Goal: Task Accomplishment & Management: Complete application form

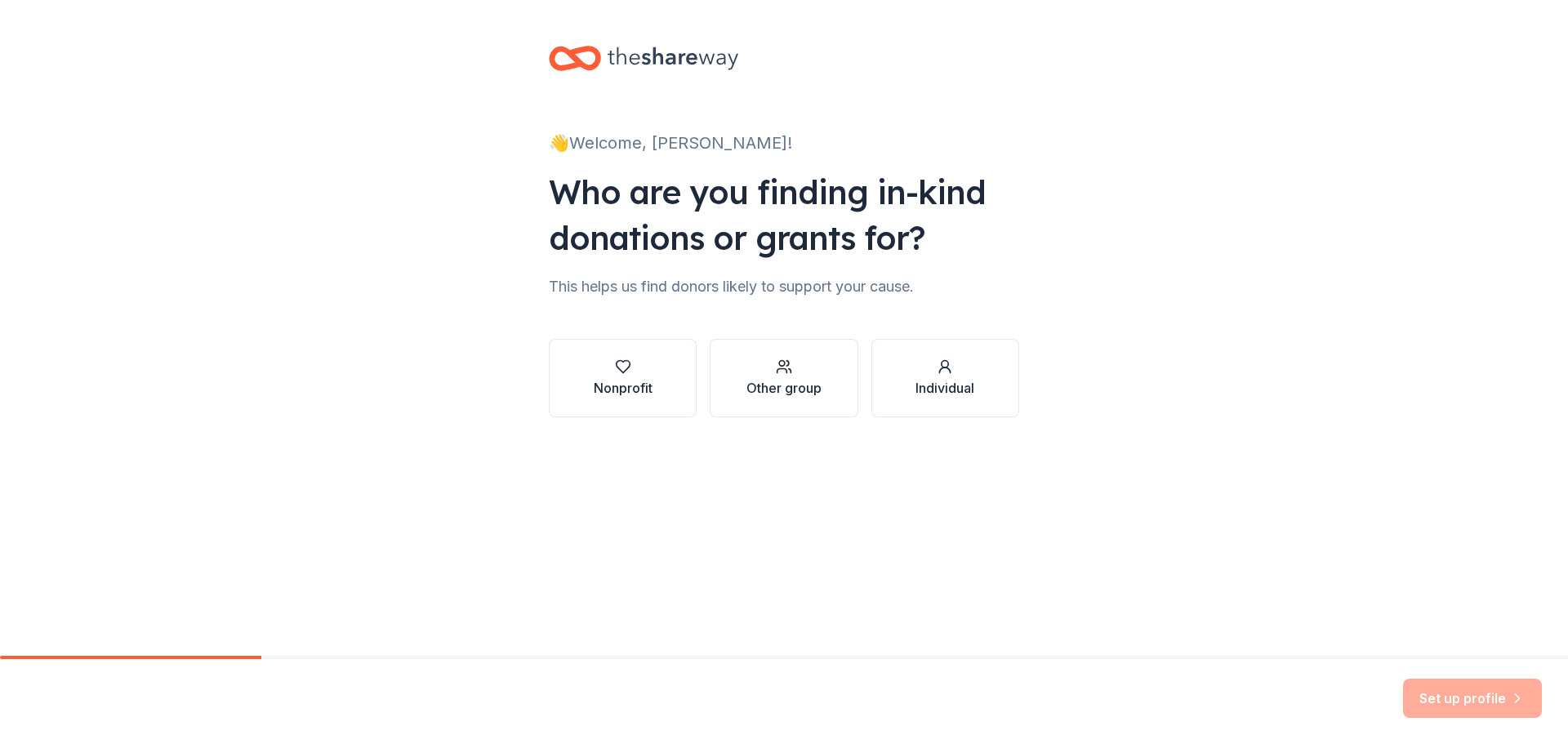
drag, startPoint x: 619, startPoint y: 370, endPoint x: 734, endPoint y: 384, distance: 115.8
click at [693, 403] on button "Nonprofit" at bounding box center [622, 378] width 148 height 78
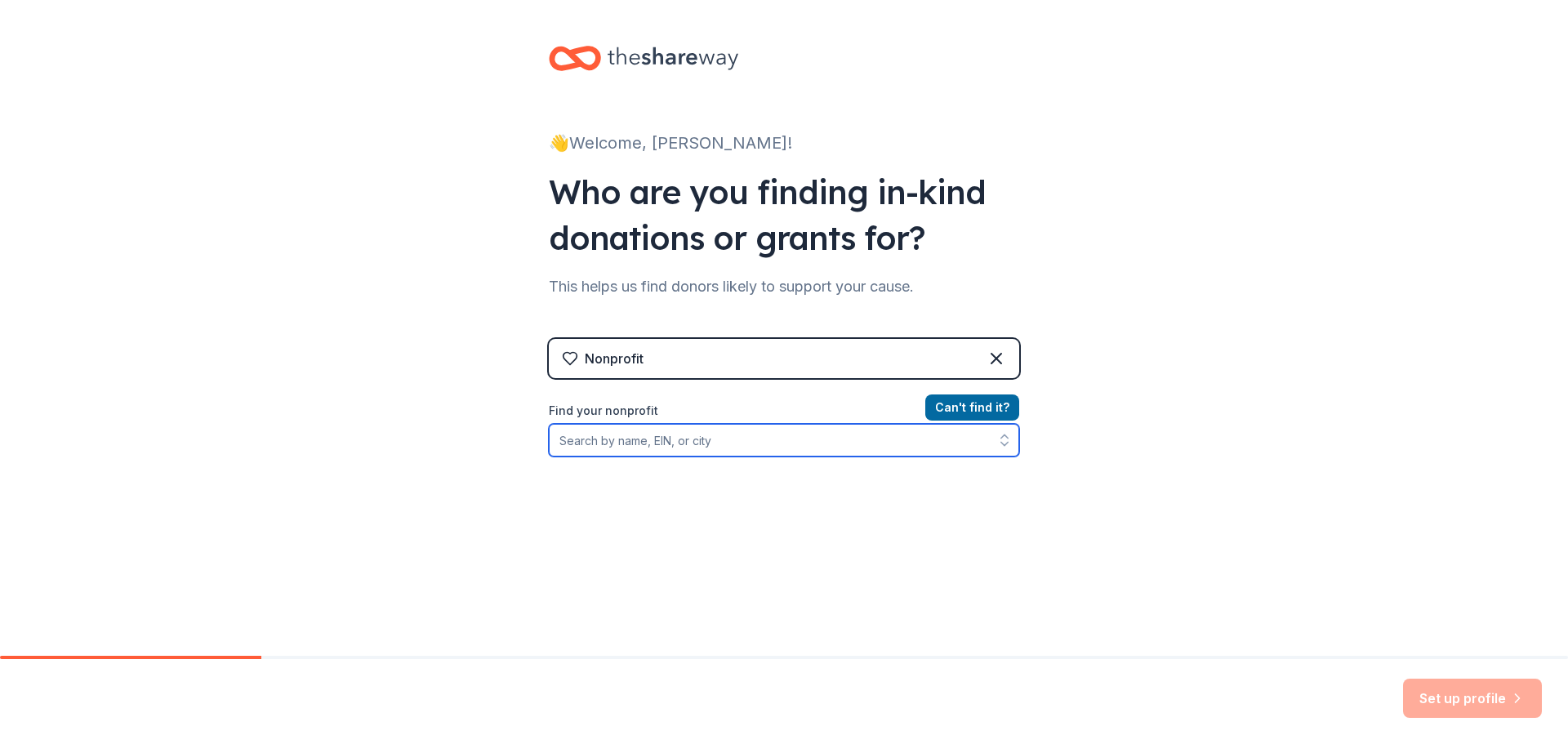
click at [629, 434] on input "Find your nonprofit" at bounding box center [784, 439] width 471 height 33
click at [625, 438] on input "Find your nonprofit" at bounding box center [784, 439] width 471 height 33
type input "no limits"
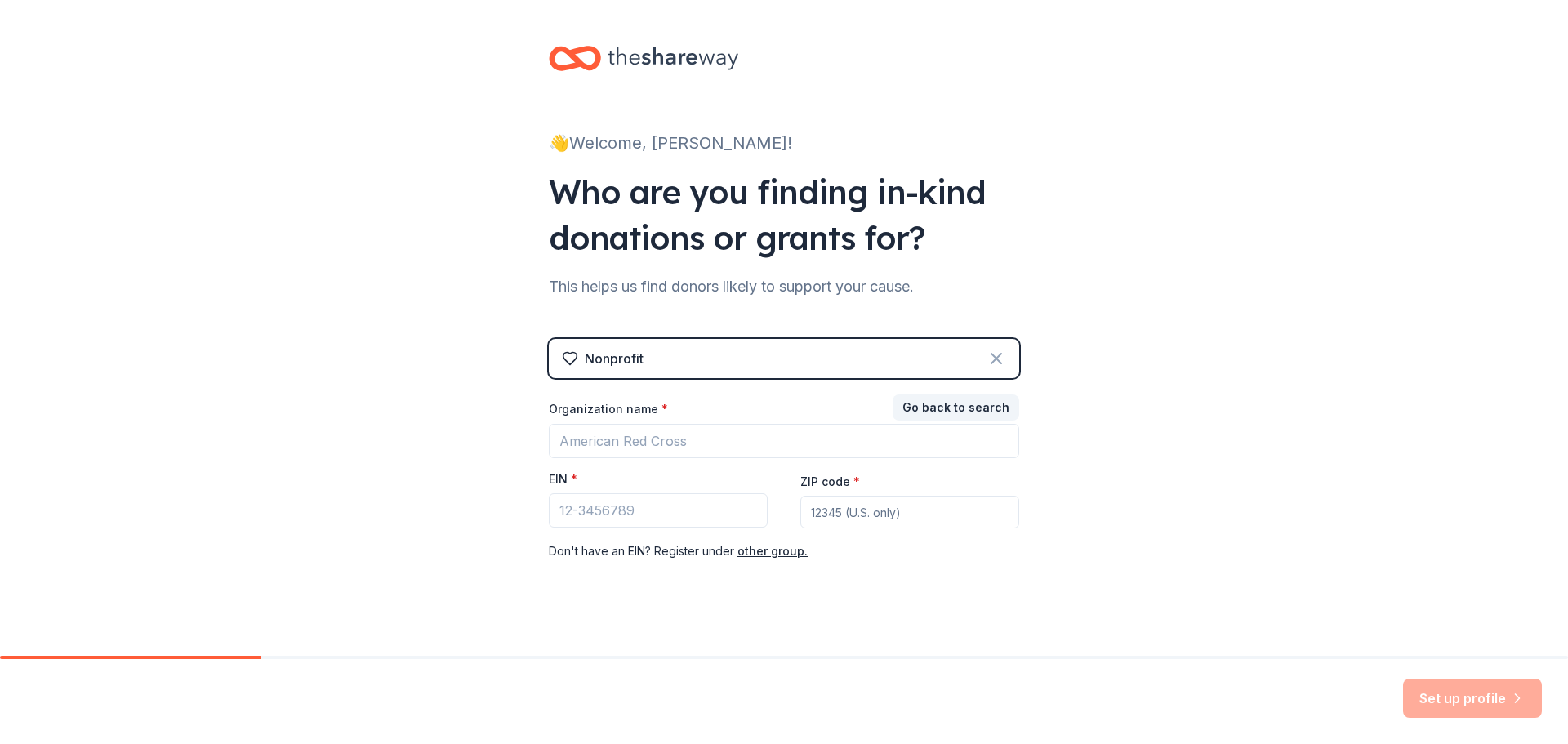
click at [987, 360] on icon at bounding box center [996, 359] width 19 height 20
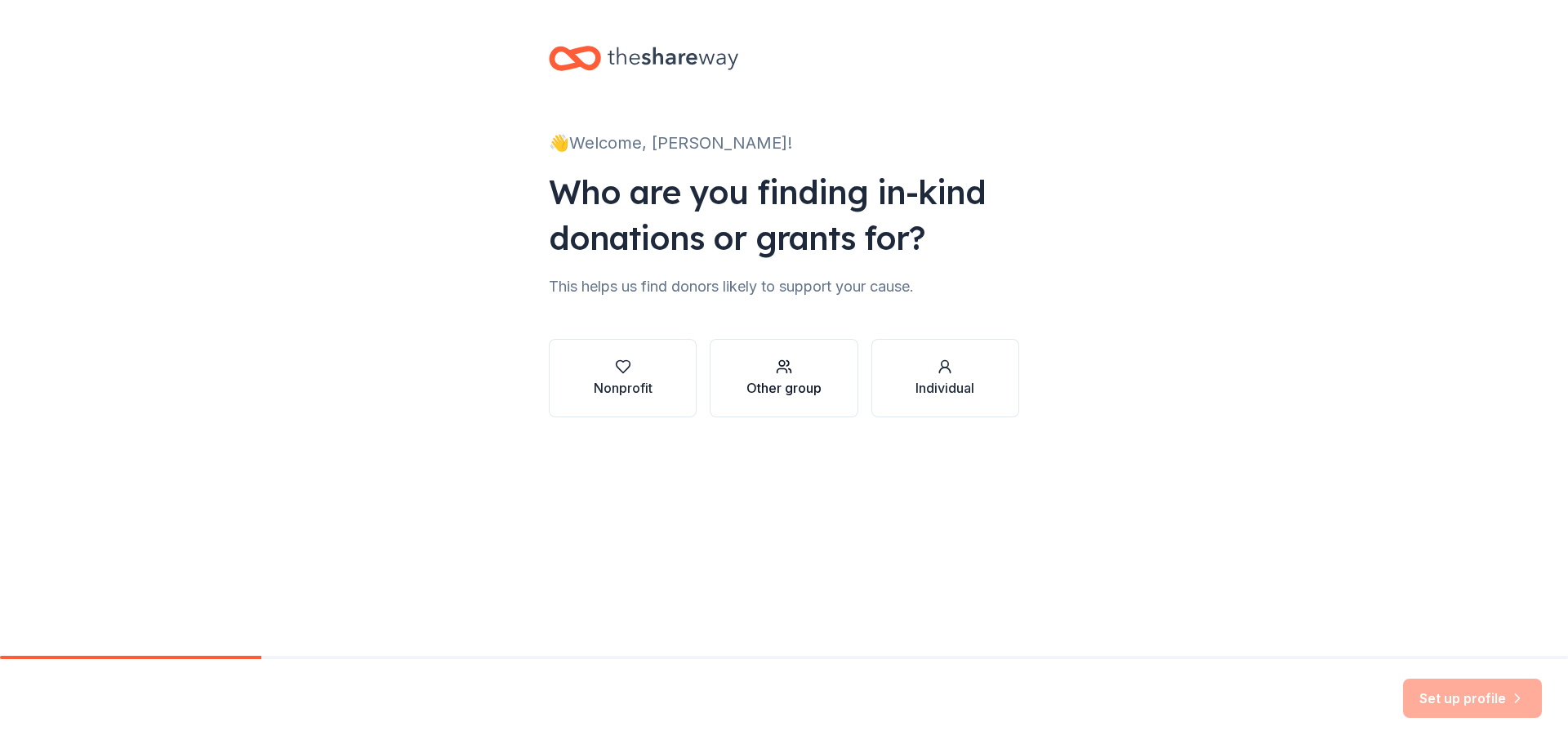
click at [806, 376] on div "Other group" at bounding box center [784, 378] width 75 height 39
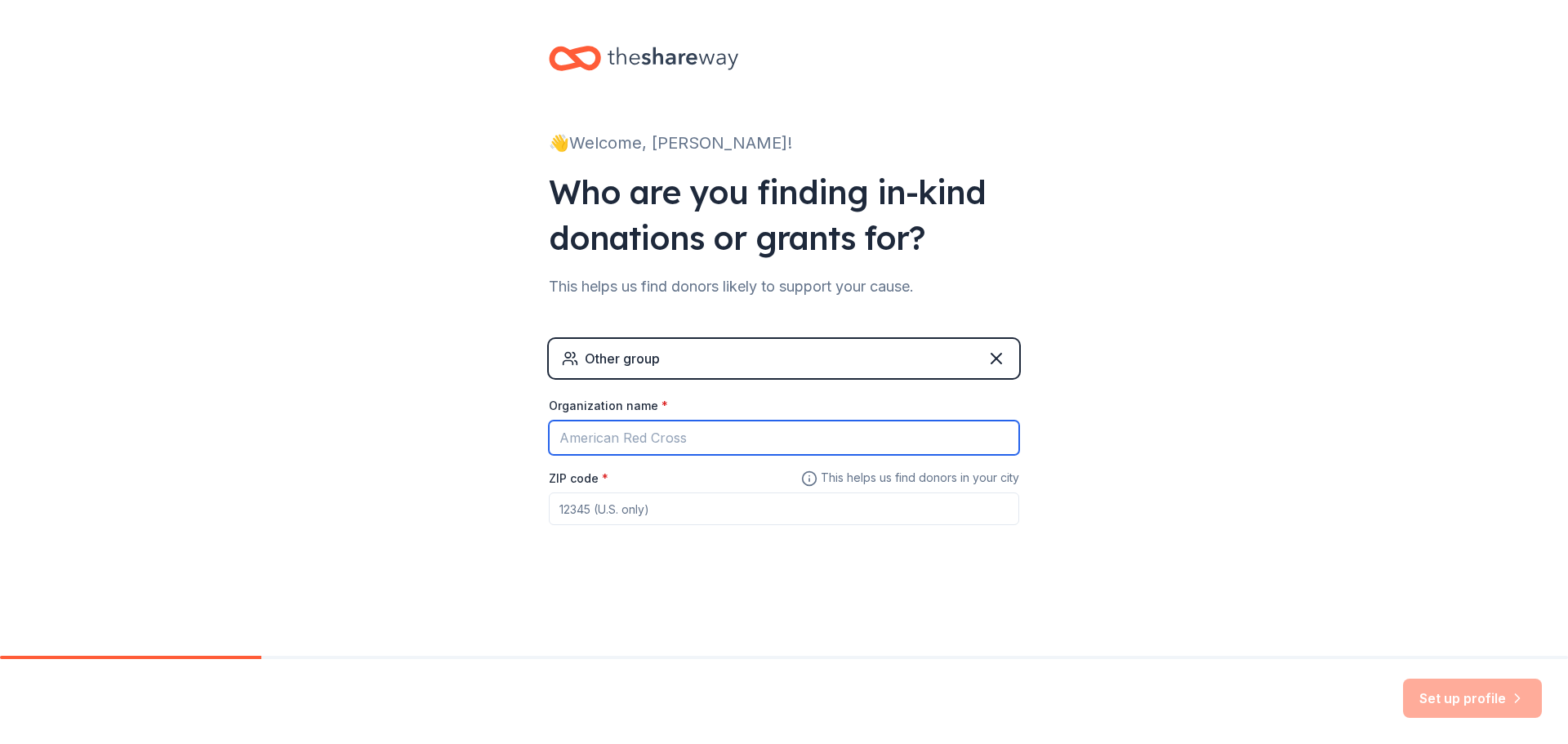
click at [829, 439] on input "Organization name *" at bounding box center [784, 437] width 471 height 34
type input "No Limits Revival Center"
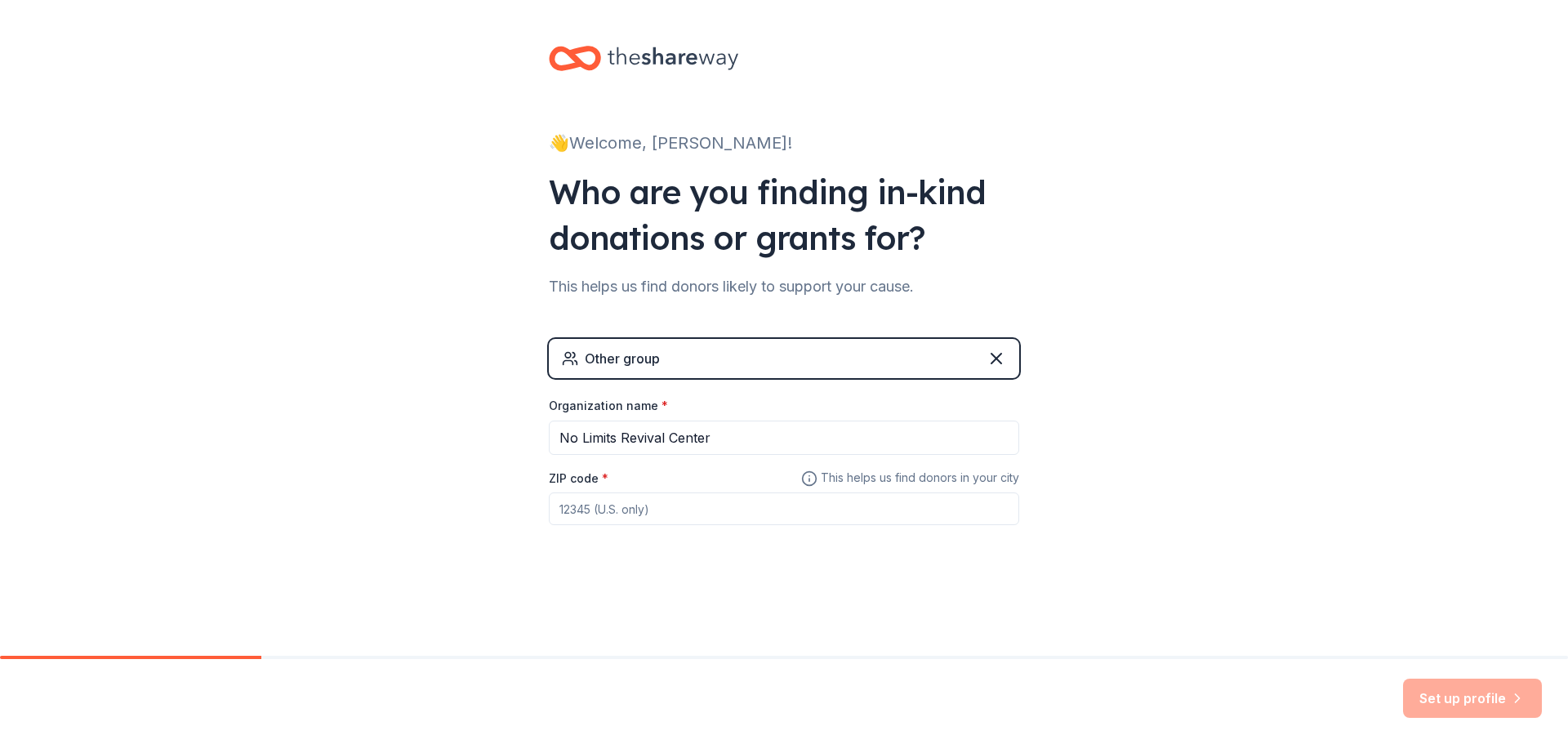
click at [684, 512] on input "ZIP code *" at bounding box center [784, 508] width 471 height 33
click at [669, 503] on input "95209" at bounding box center [784, 508] width 471 height 33
type input "95206"
click at [1481, 698] on button "Set up profile" at bounding box center [1472, 698] width 139 height 39
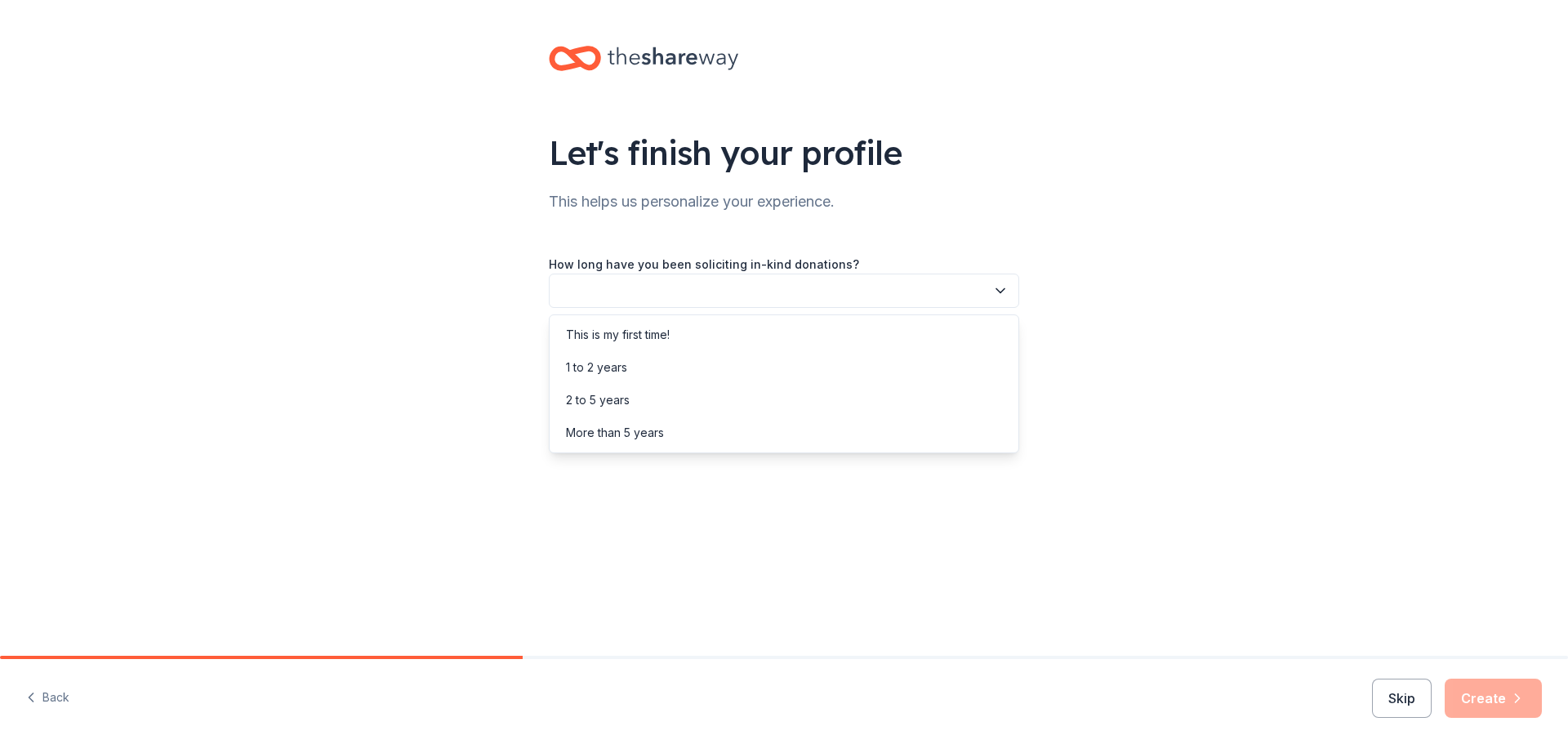
click at [1005, 297] on icon "button" at bounding box center [1001, 291] width 17 height 17
click at [870, 336] on div "This is my first time!" at bounding box center [784, 334] width 462 height 33
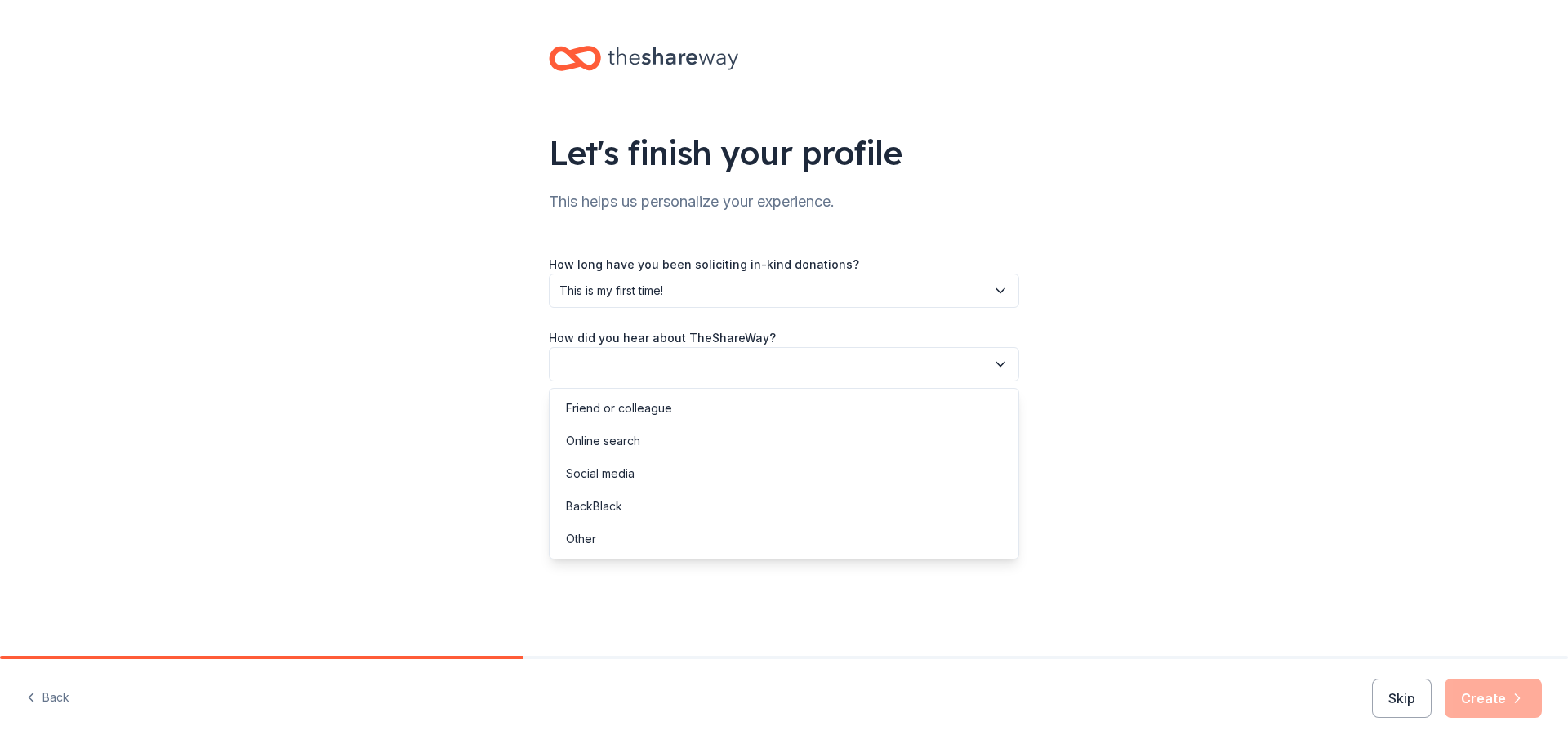
click at [993, 367] on icon "button" at bounding box center [1001, 364] width 17 height 17
click at [671, 417] on div "Friend or colleague" at bounding box center [784, 408] width 462 height 33
click at [1483, 701] on button "Create" at bounding box center [1493, 698] width 97 height 39
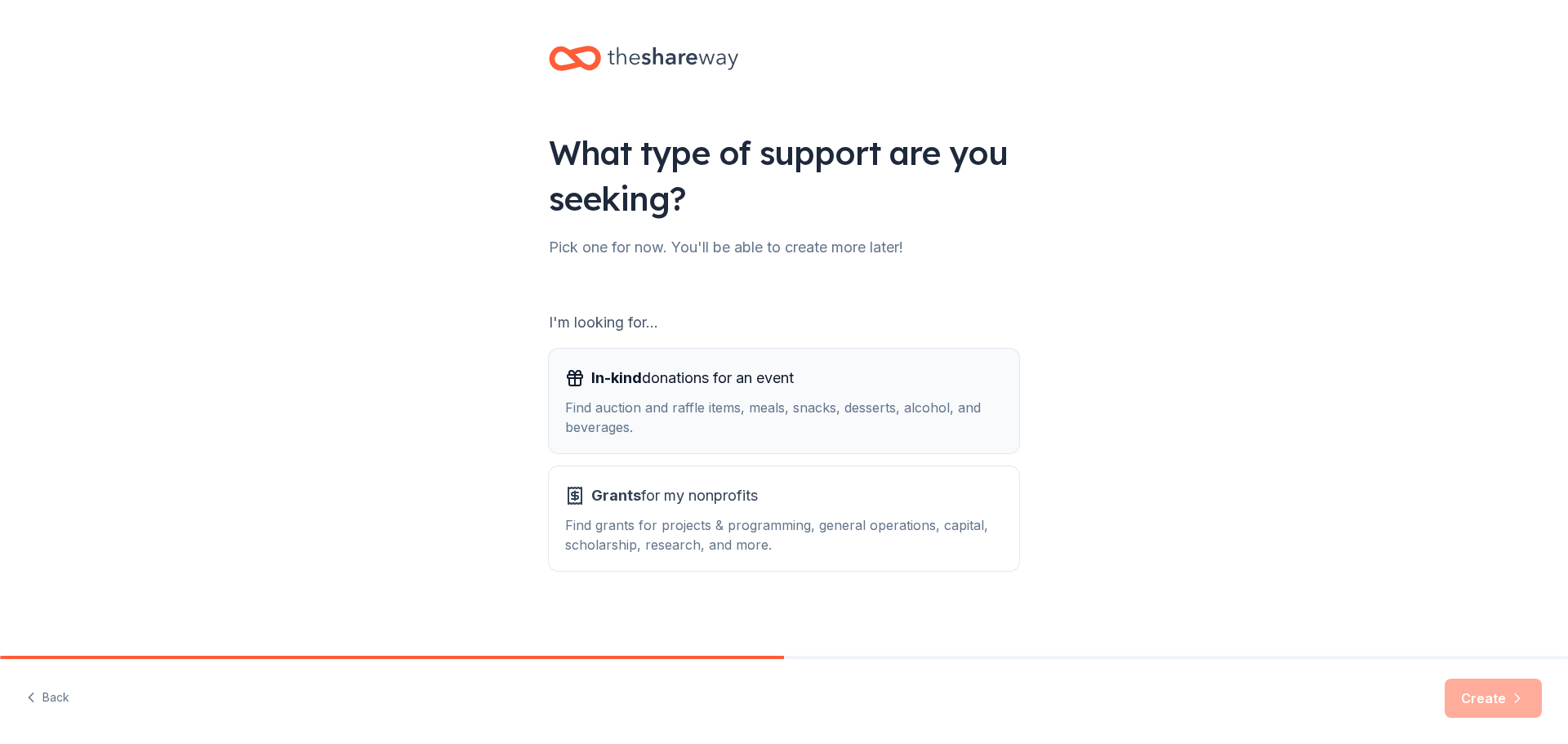
click at [829, 419] on div "Find auction and raffle items, meals, snacks, desserts, alcohol, and beverages." at bounding box center [784, 417] width 437 height 39
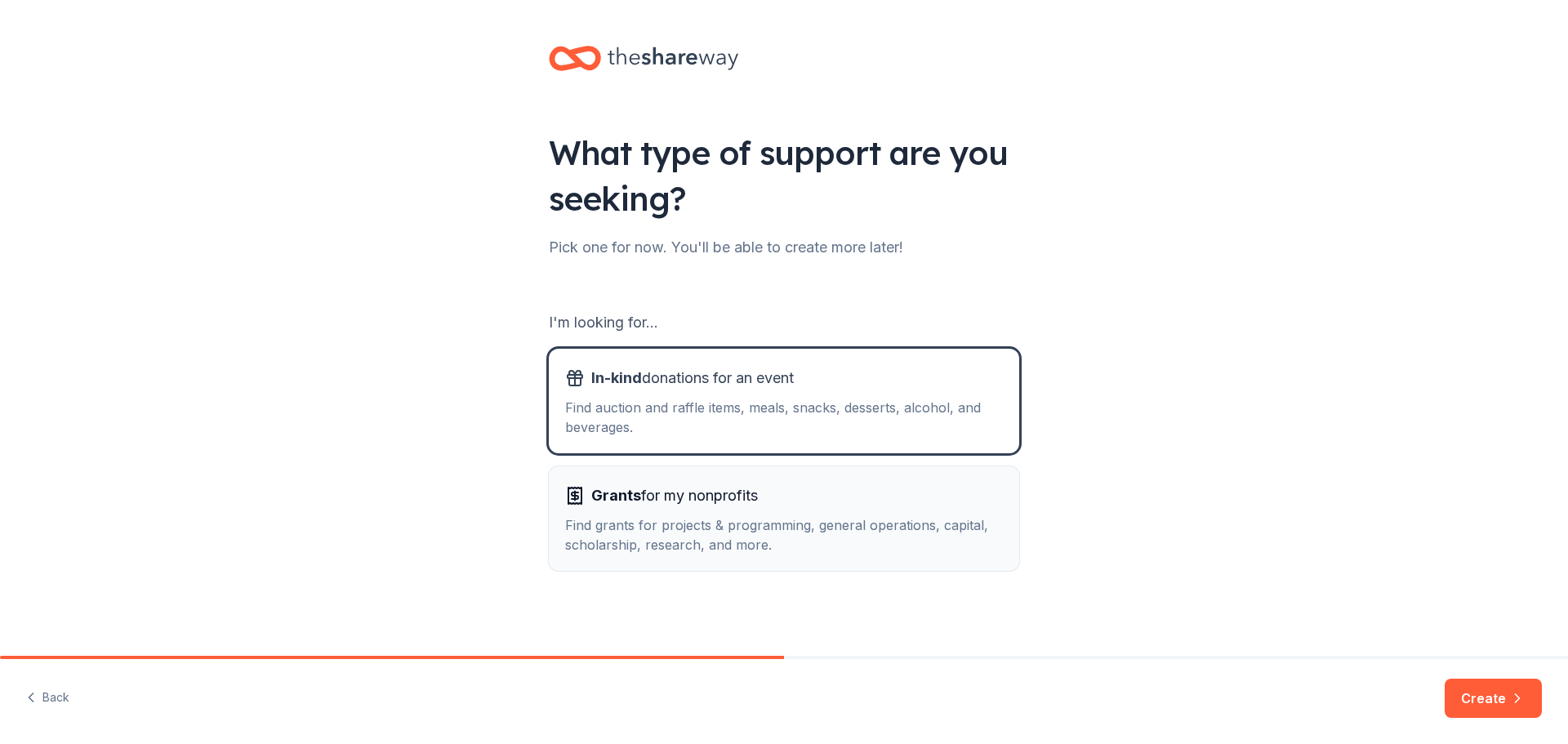
click at [770, 512] on div "Grants for my nonprofits Find grants for projects & programming, general operat…" at bounding box center [784, 518] width 437 height 72
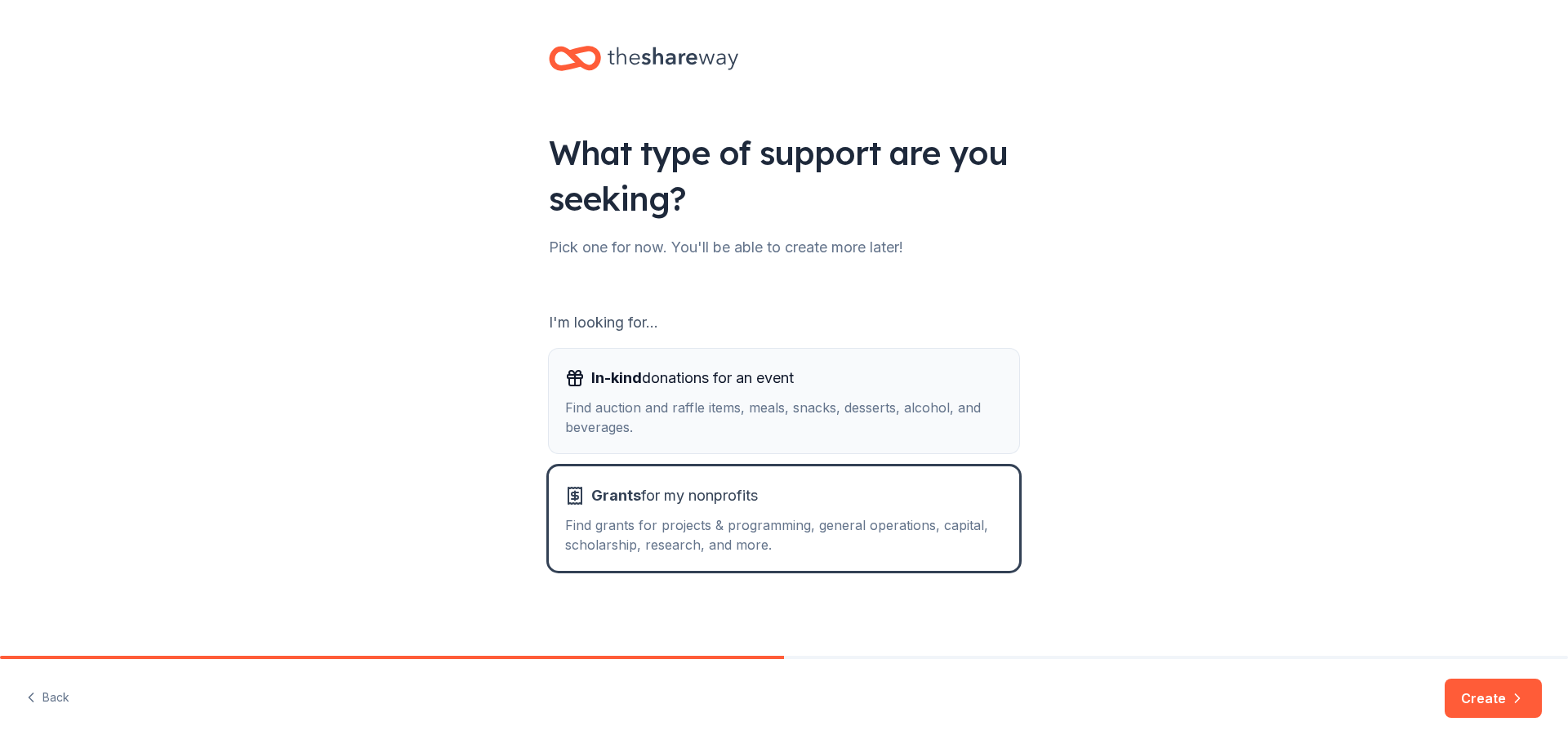
click at [781, 445] on button "In-kind donations for an event Find auction and raffle items, meals, snacks, de…" at bounding box center [784, 401] width 471 height 105
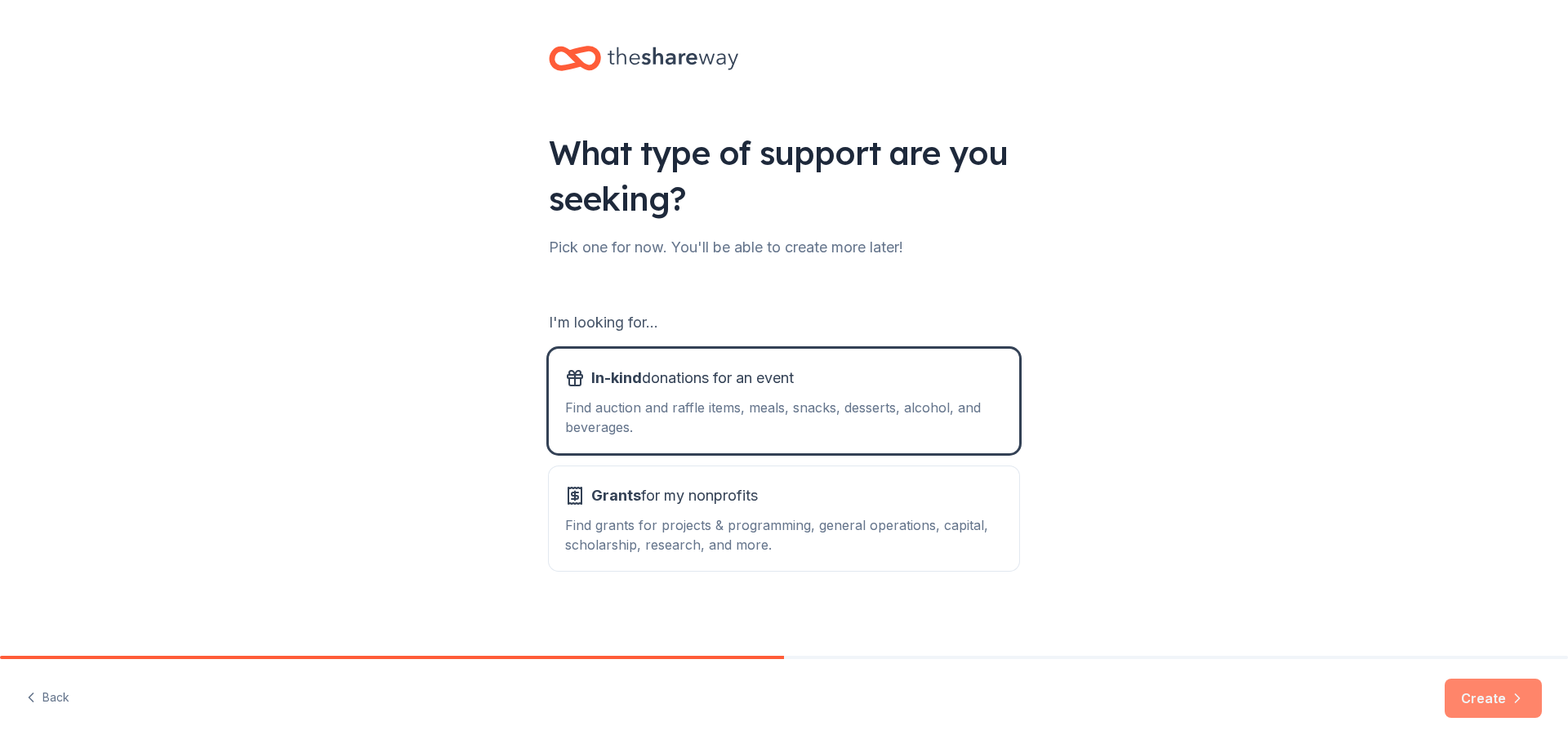
click at [1492, 702] on button "Create" at bounding box center [1493, 698] width 97 height 39
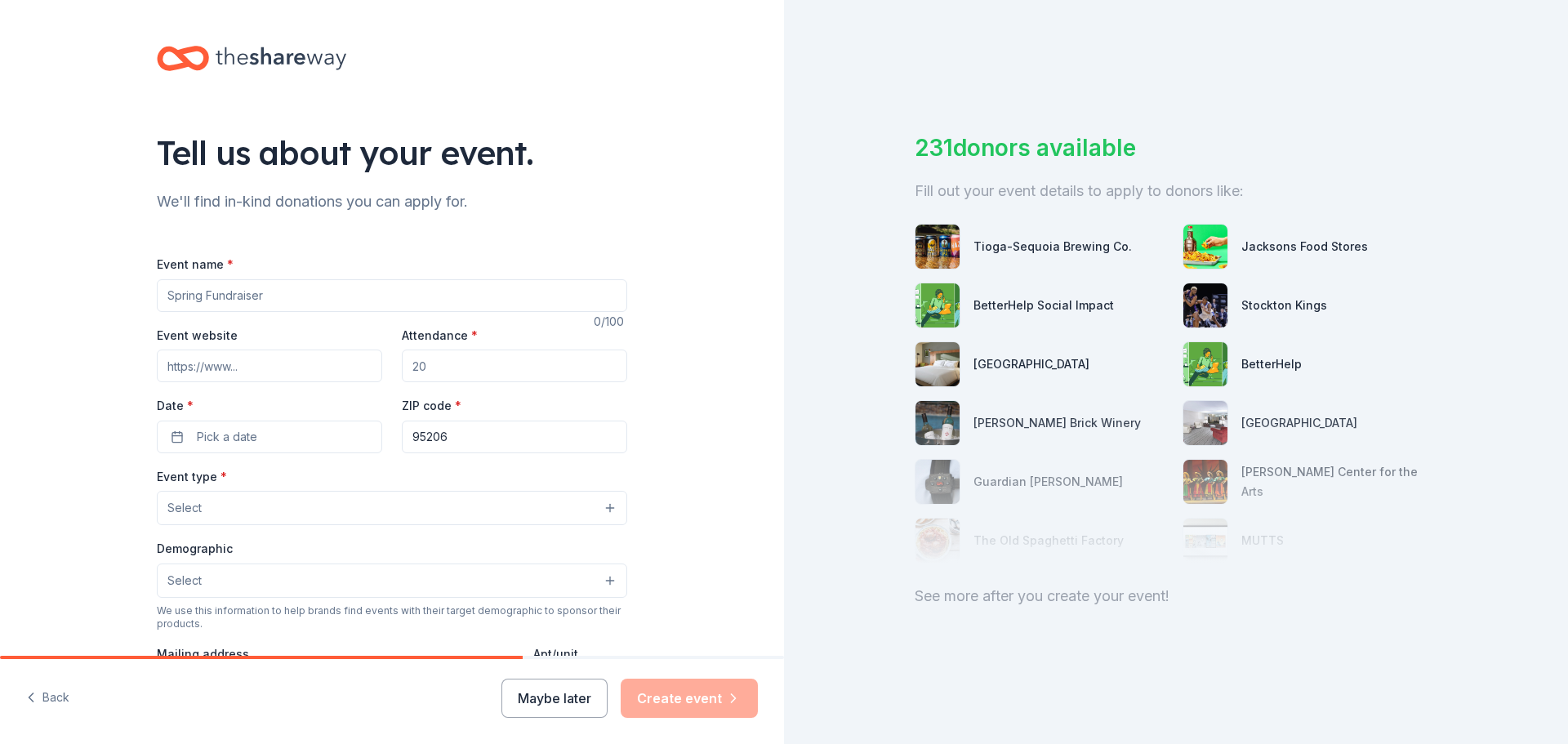
drag, startPoint x: 261, startPoint y: 295, endPoint x: 22, endPoint y: 299, distance: 239.0
click at [22, 299] on div "Tell us about your event. We'll find in-kind donations you can apply for. Event…" at bounding box center [392, 543] width 784 height 1088
type input "Christmas and fall event"
click at [268, 356] on input "Event website" at bounding box center [269, 365] width 226 height 33
click at [237, 374] on input "Event website" at bounding box center [269, 365] width 226 height 33
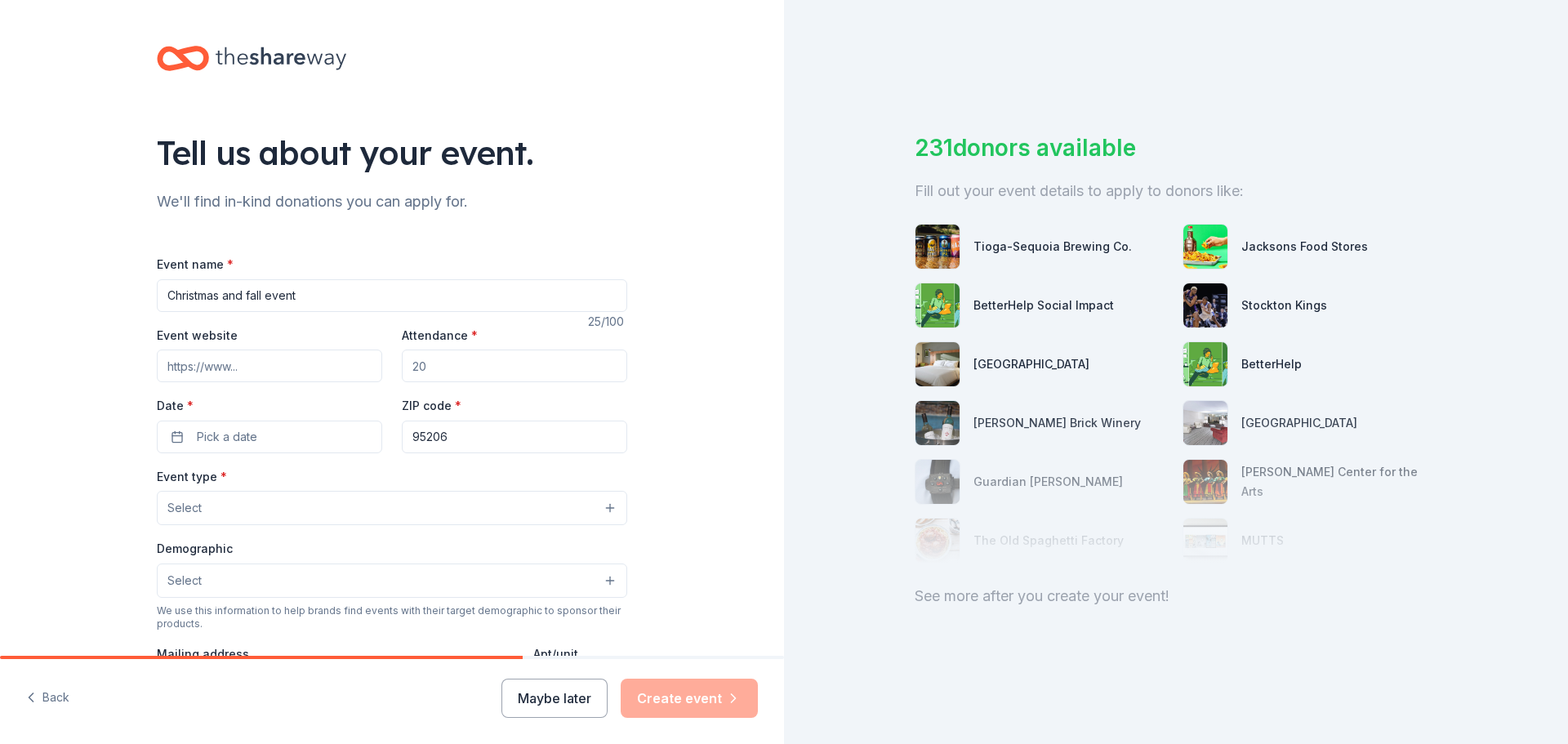
click at [258, 363] on input "Event website" at bounding box center [269, 365] width 226 height 33
click at [267, 362] on input "Event website" at bounding box center [269, 365] width 226 height 33
click at [451, 367] on input "Attendance *" at bounding box center [514, 365] width 226 height 33
type input "100"
click at [184, 432] on button "Pick a date" at bounding box center [269, 437] width 226 height 33
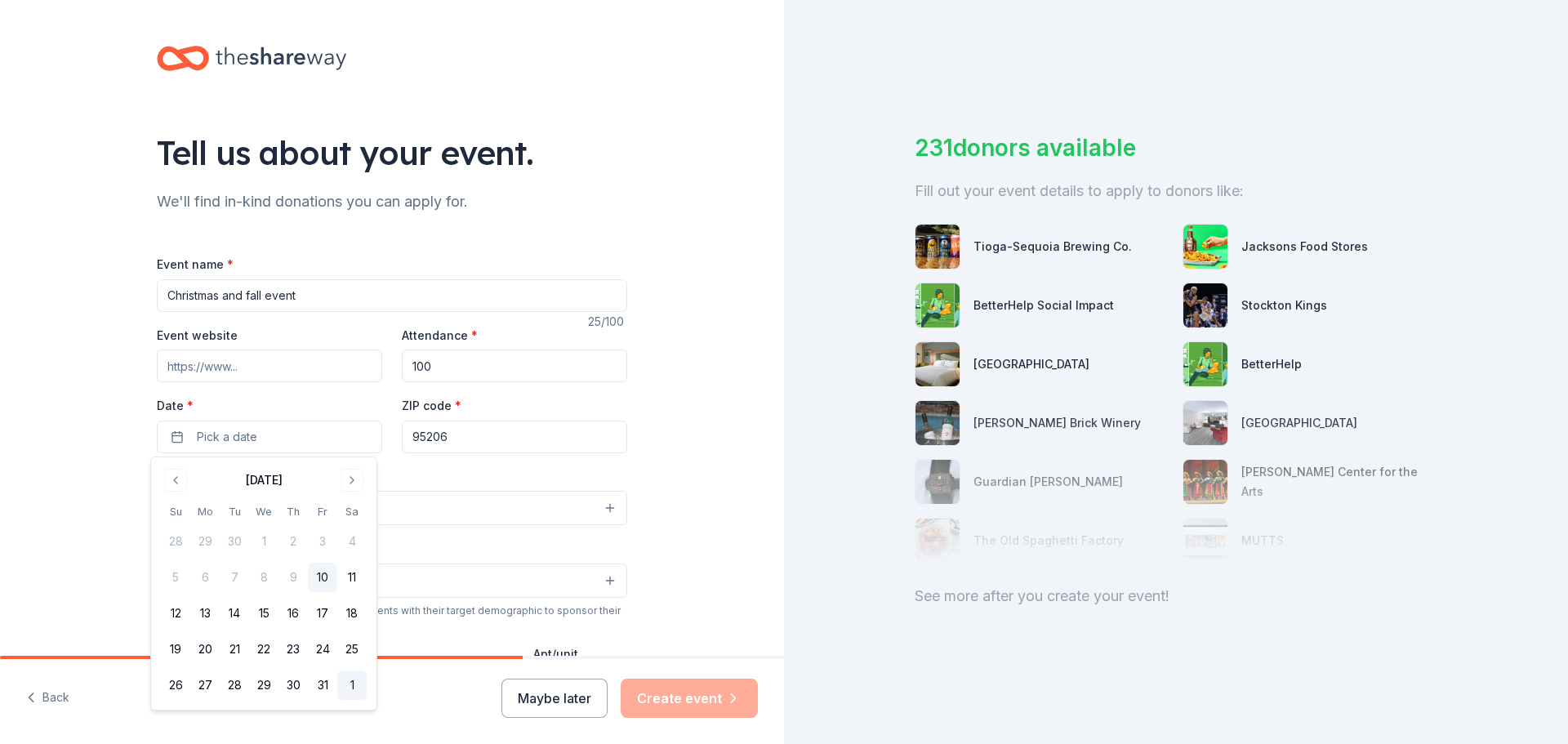
click at [351, 682] on button "1" at bounding box center [352, 685] width 30 height 30
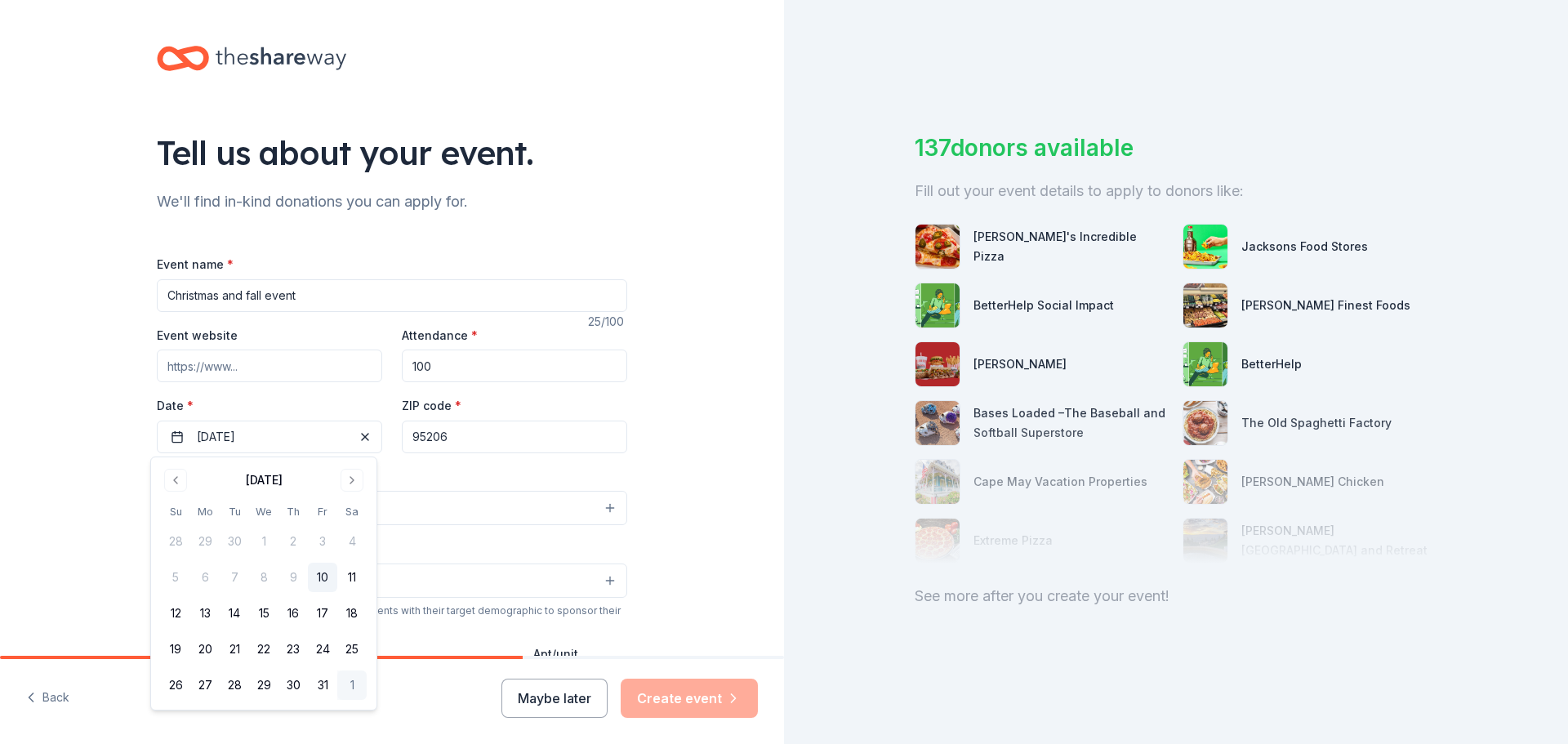
click at [494, 487] on div "Event type * Select" at bounding box center [392, 496] width 471 height 59
click at [601, 505] on button "Select" at bounding box center [392, 508] width 471 height 34
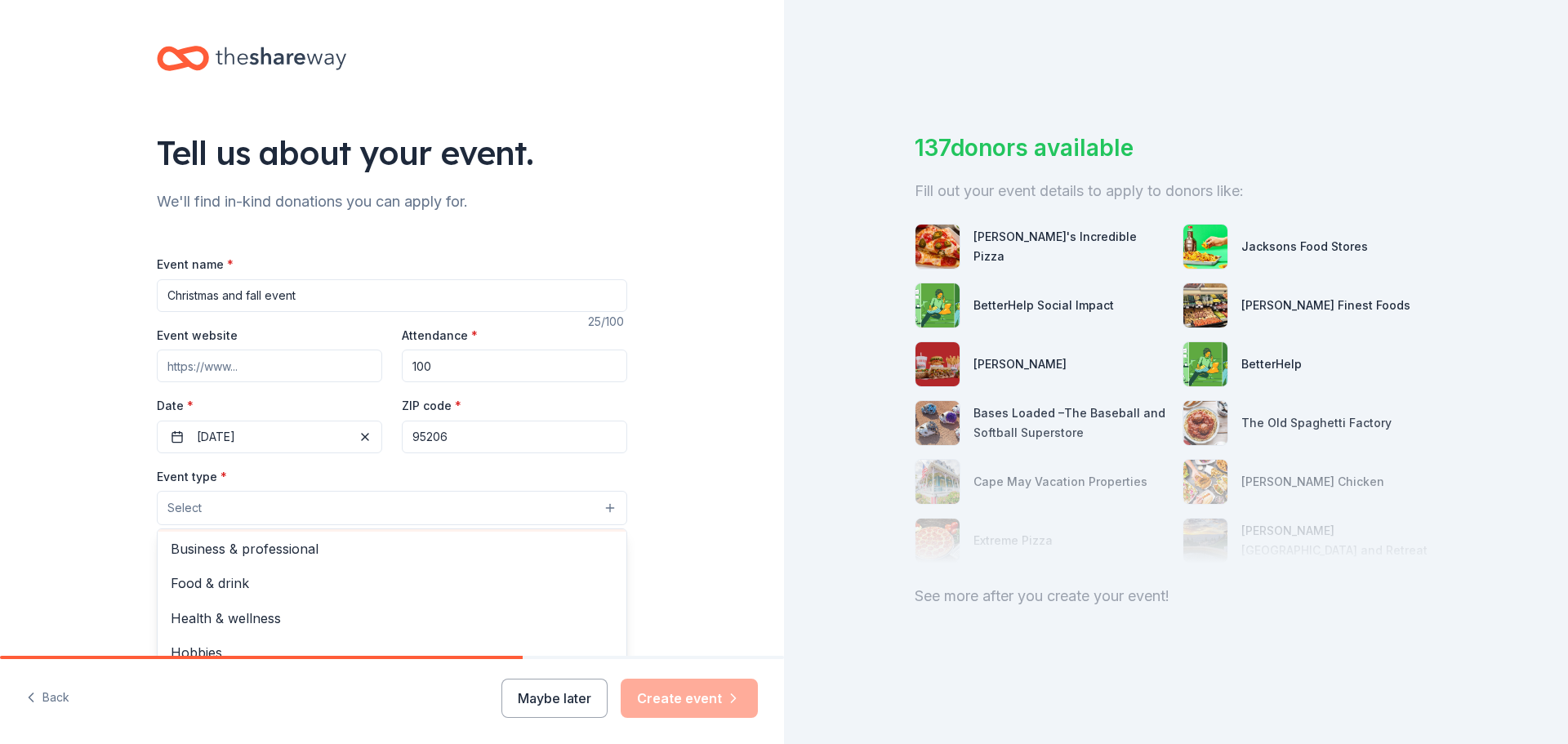
scroll to position [55, 0]
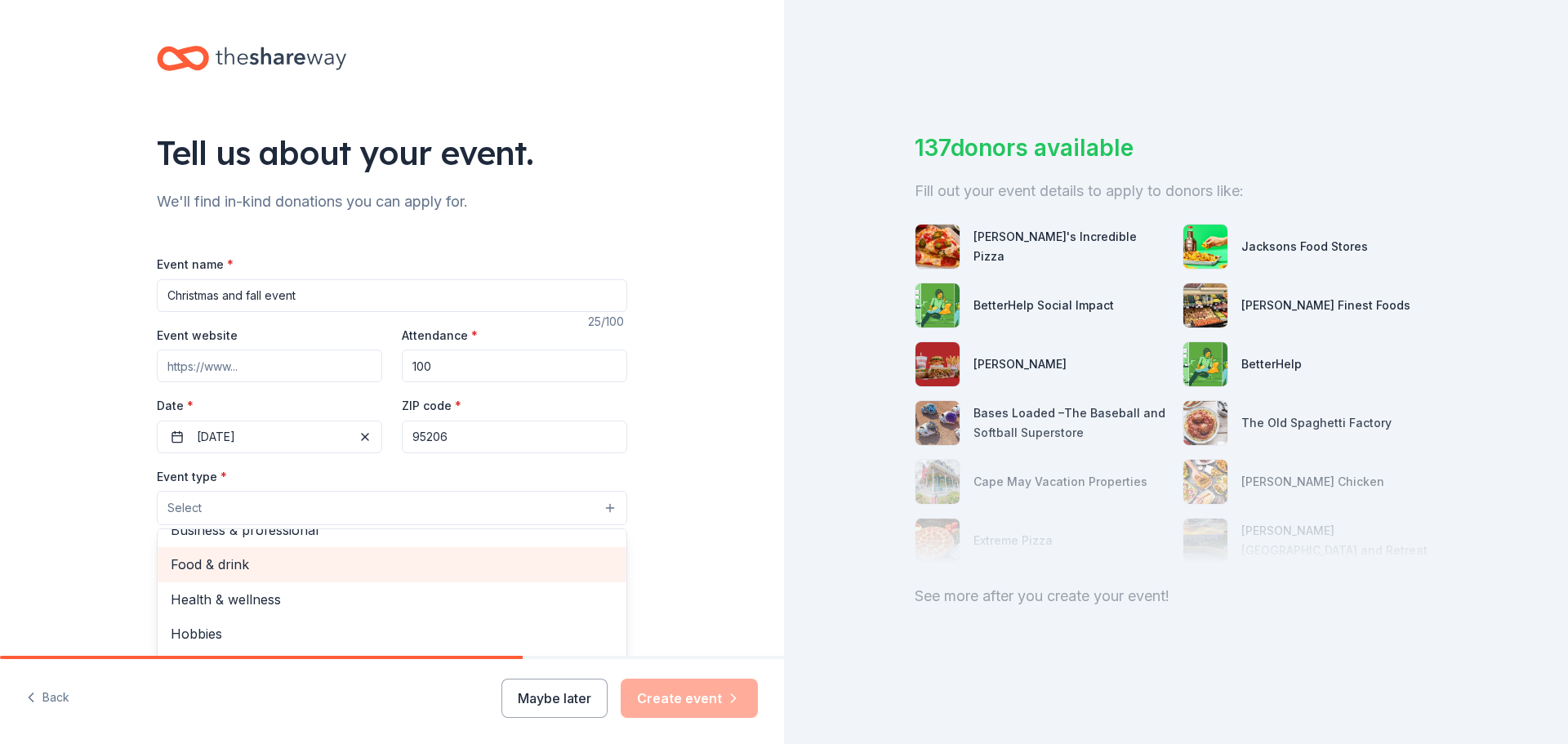
click at [240, 569] on span "Food & drink" at bounding box center [392, 564] width 443 height 21
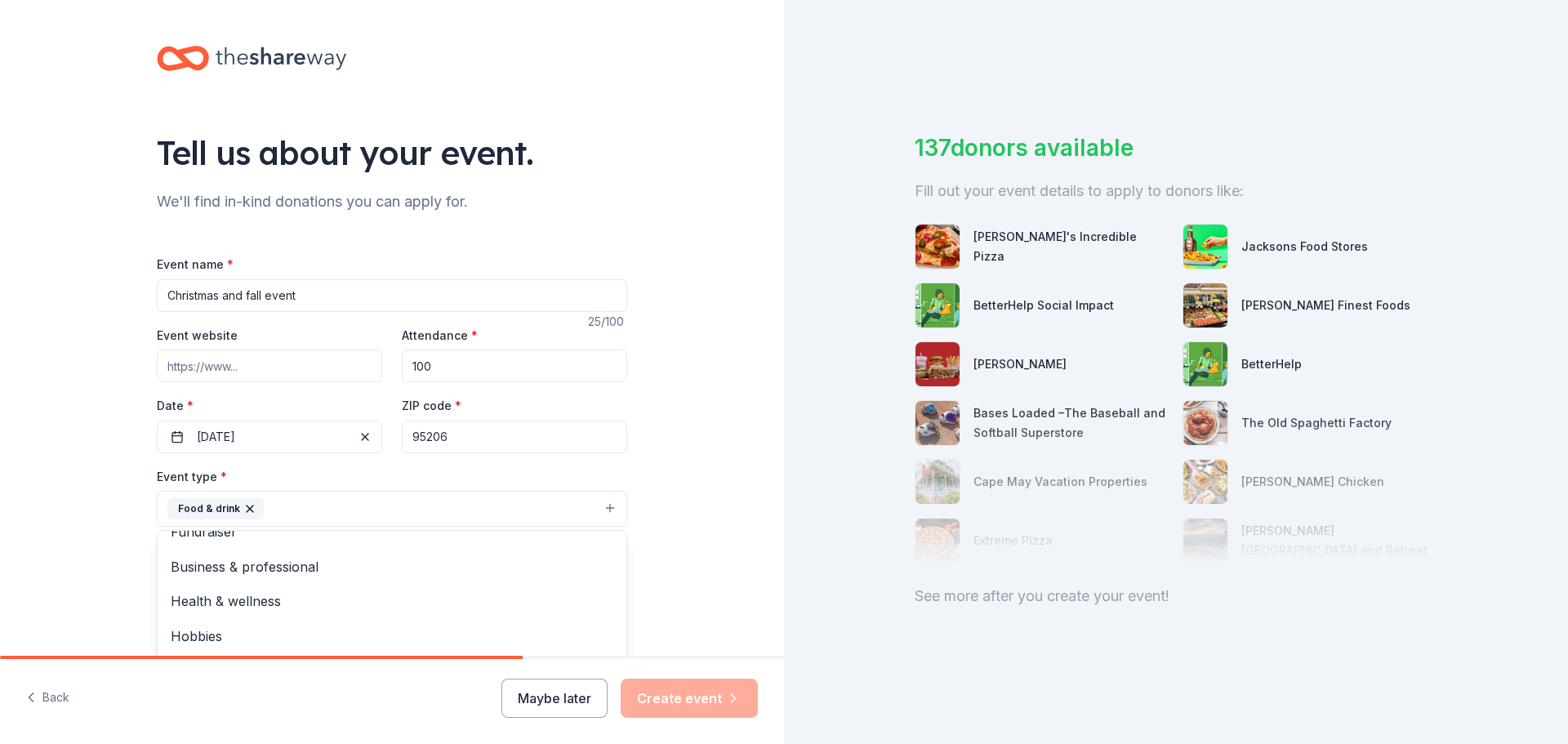
click at [732, 520] on div "Tell us about your event. We'll find in-kind donations you can apply for. Event…" at bounding box center [392, 544] width 784 height 1089
click at [600, 582] on button "Select" at bounding box center [392, 582] width 471 height 34
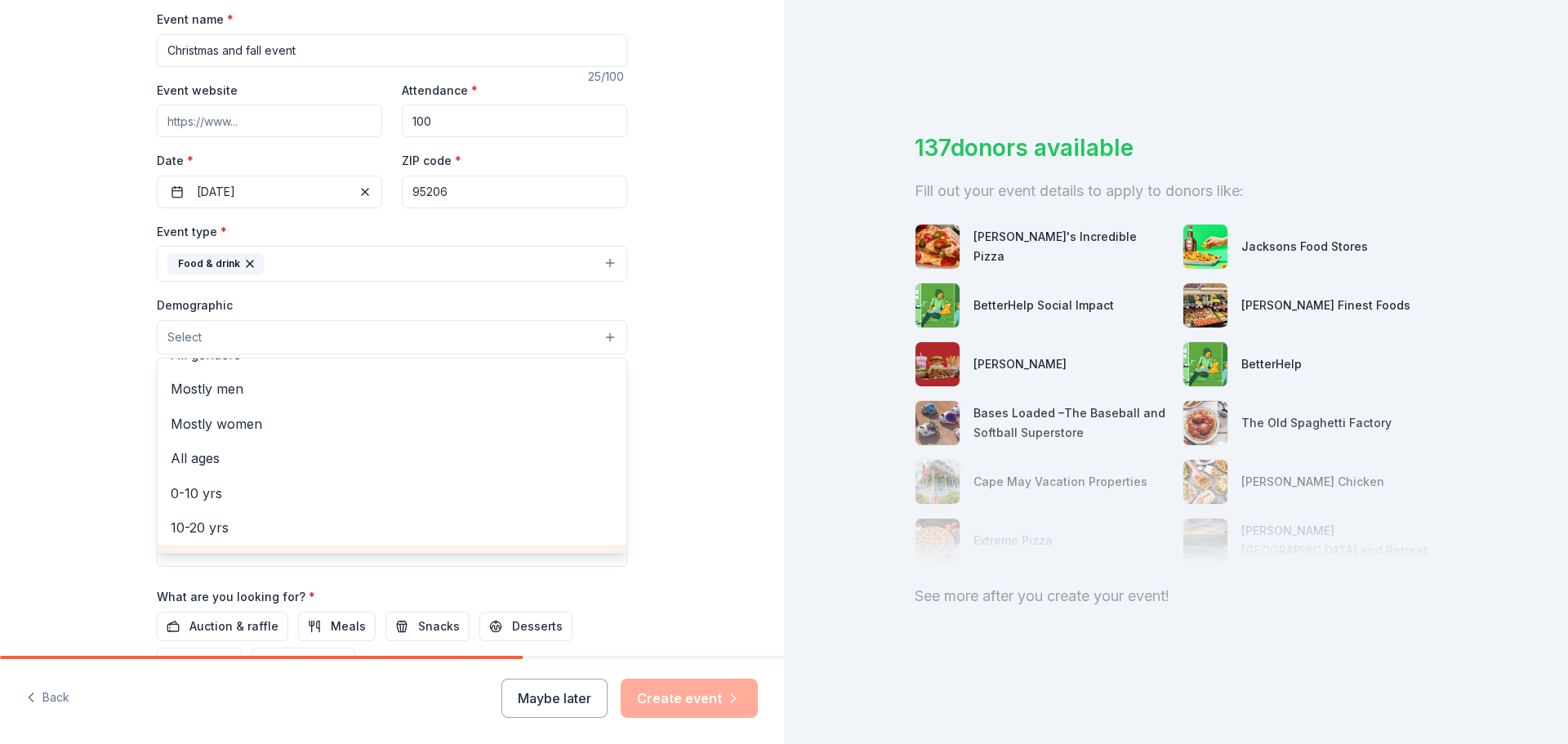
scroll to position [0, 0]
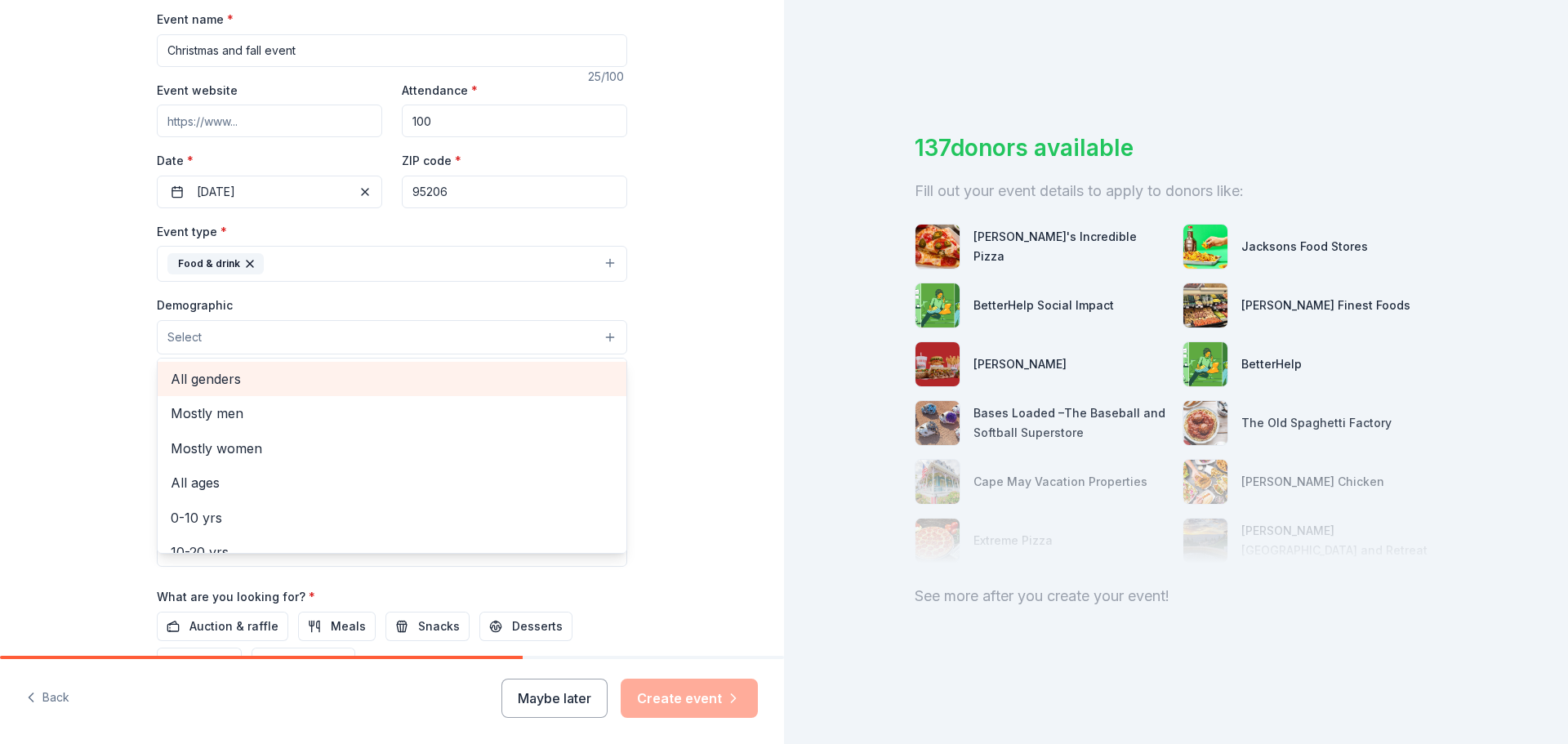
click at [258, 384] on span "All genders" at bounding box center [392, 379] width 443 height 21
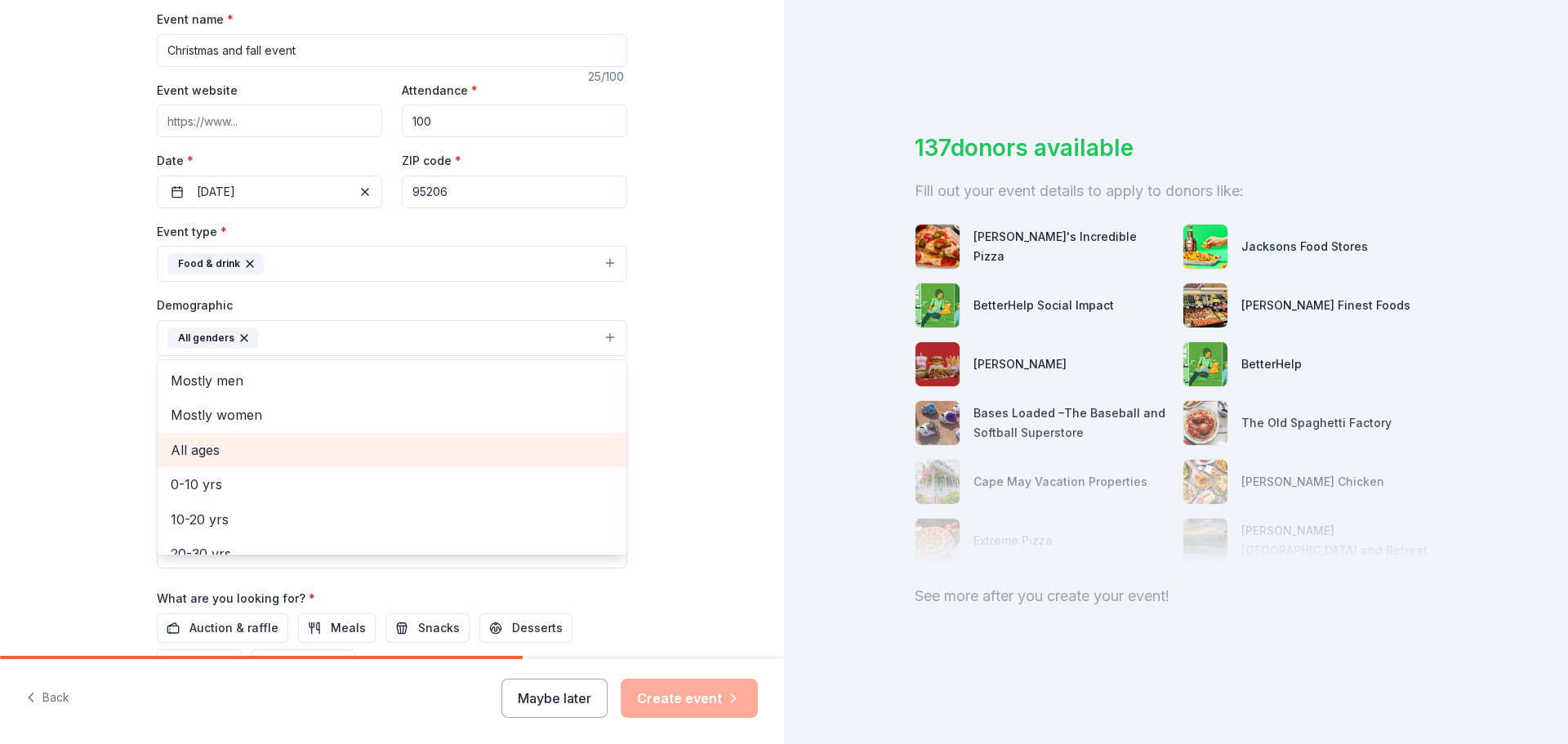
click at [278, 459] on span "All ages" at bounding box center [392, 450] width 443 height 21
click at [695, 489] on div "Tell us about your event. We'll find in-kind donations you can apply for. Event…" at bounding box center [392, 300] width 784 height 1090
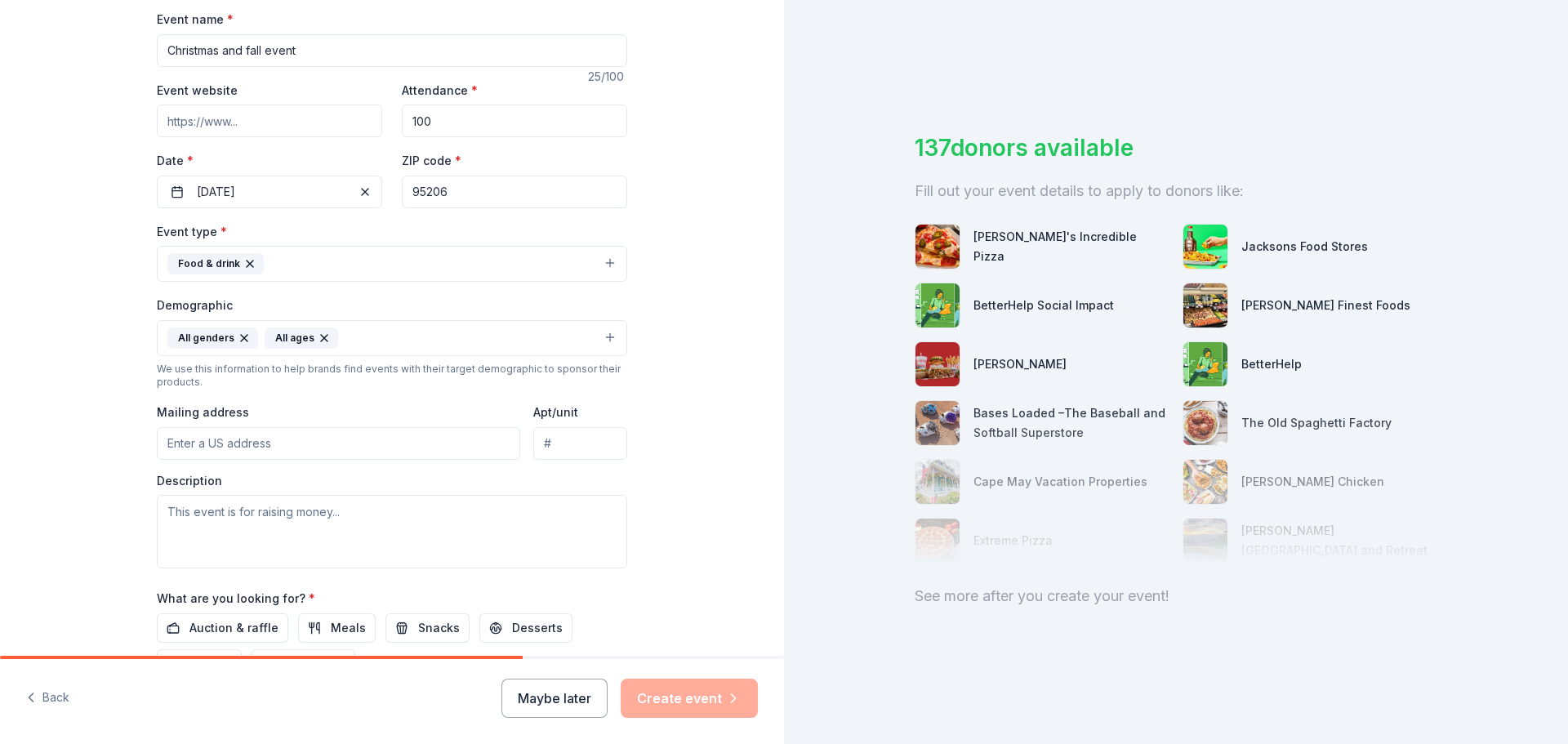
click at [296, 454] on input "Mailing address" at bounding box center [338, 443] width 363 height 33
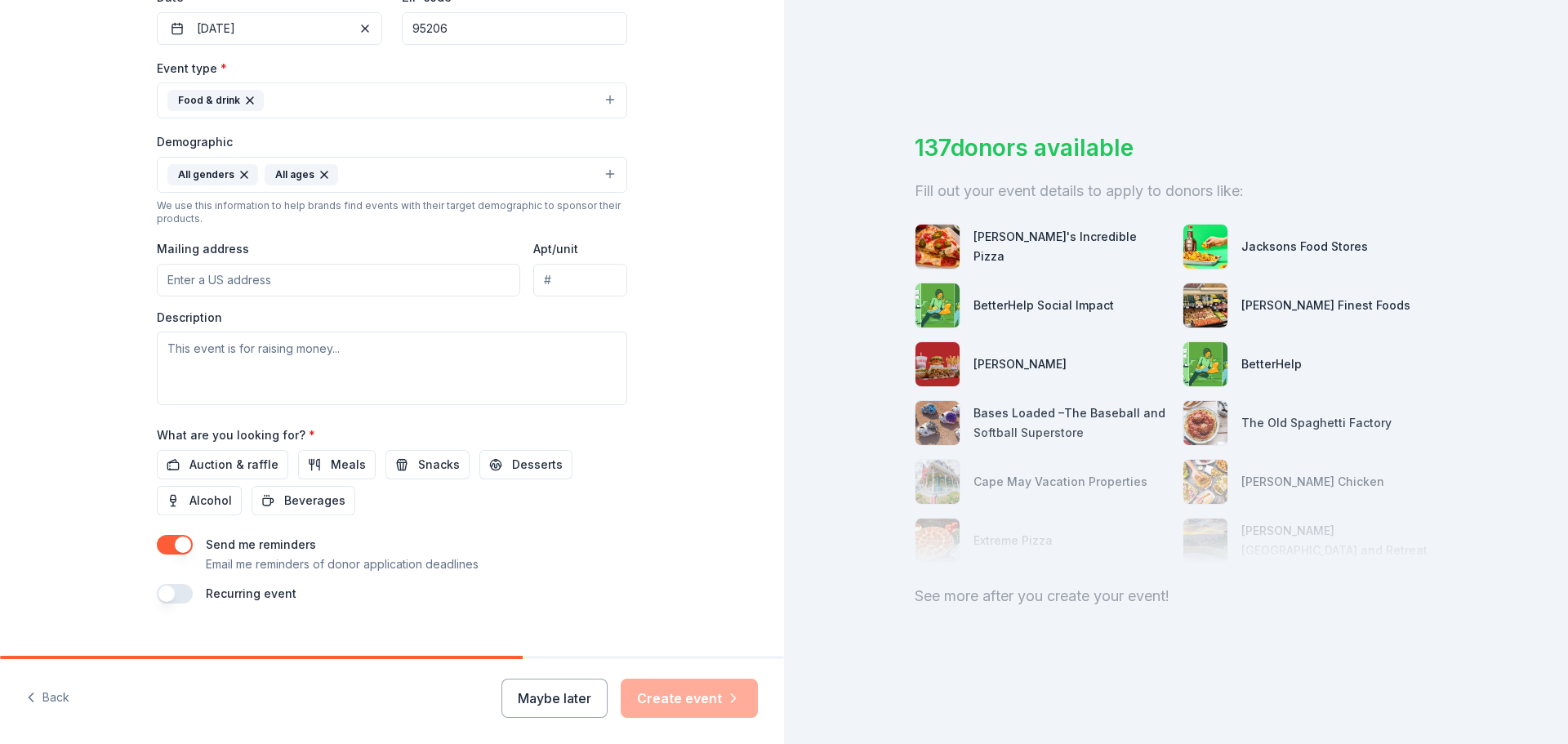
scroll to position [327, 0]
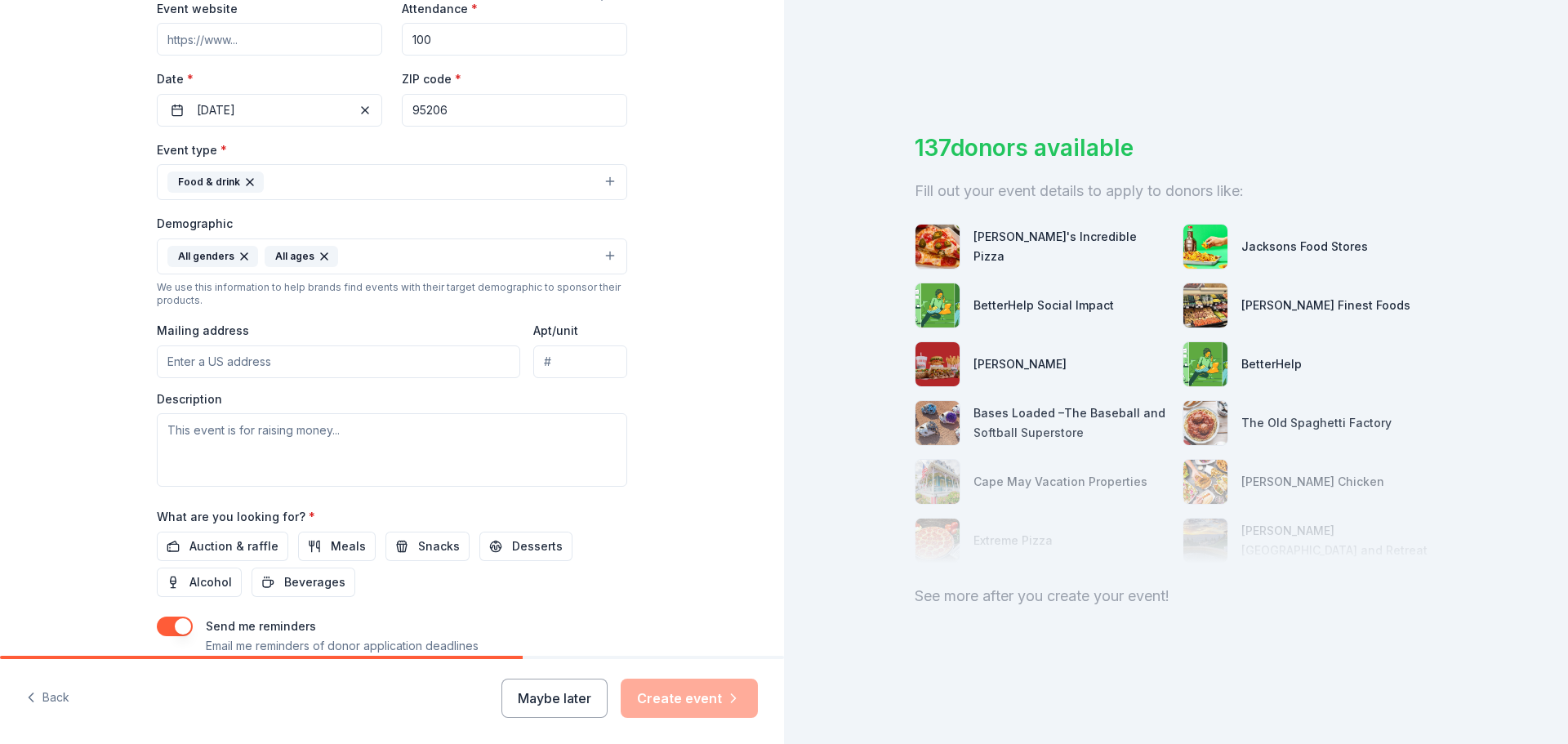
click at [324, 375] on input "Mailing address" at bounding box center [338, 361] width 363 height 33
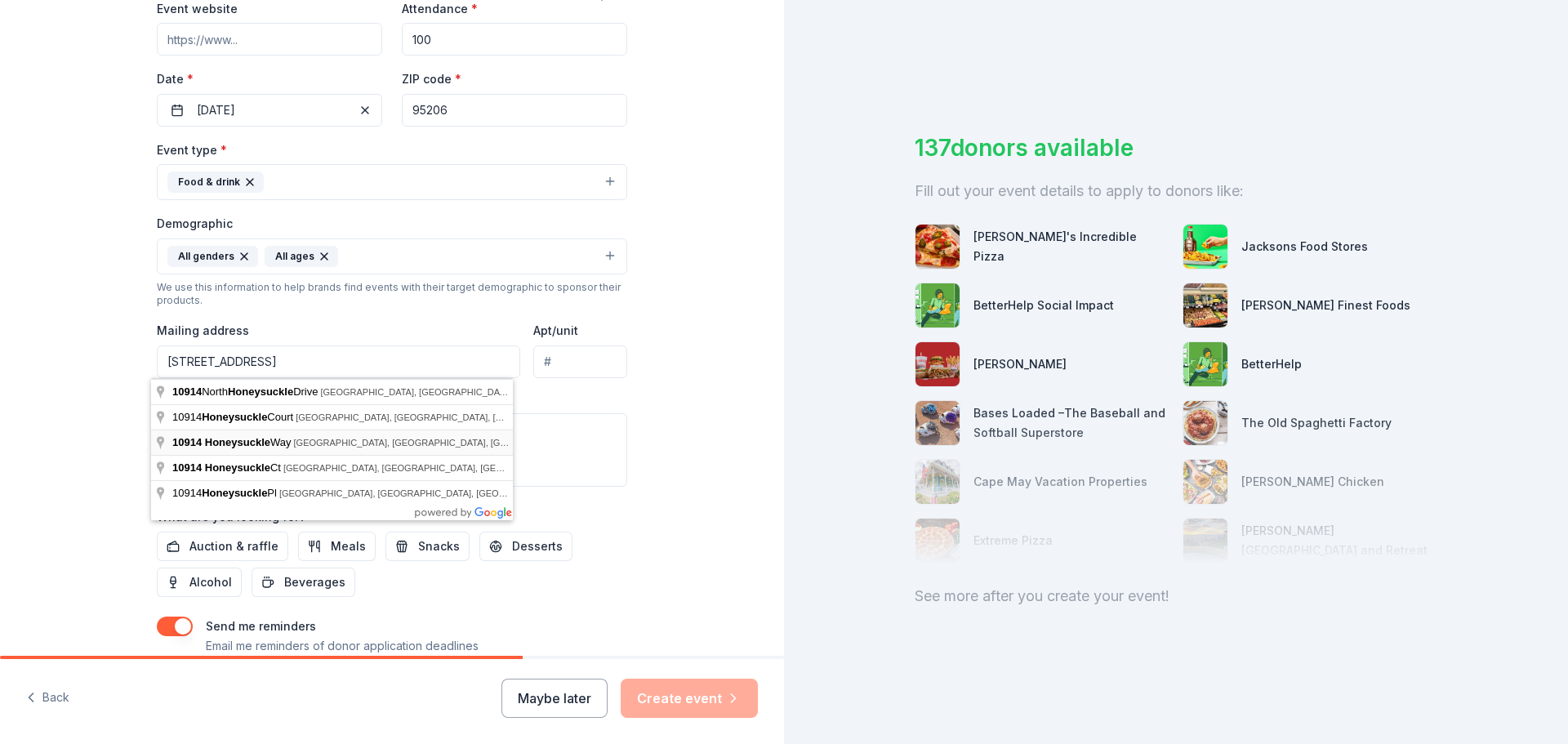
type input "10914 Honeysuckle Way, Stockton, CA, 95209"
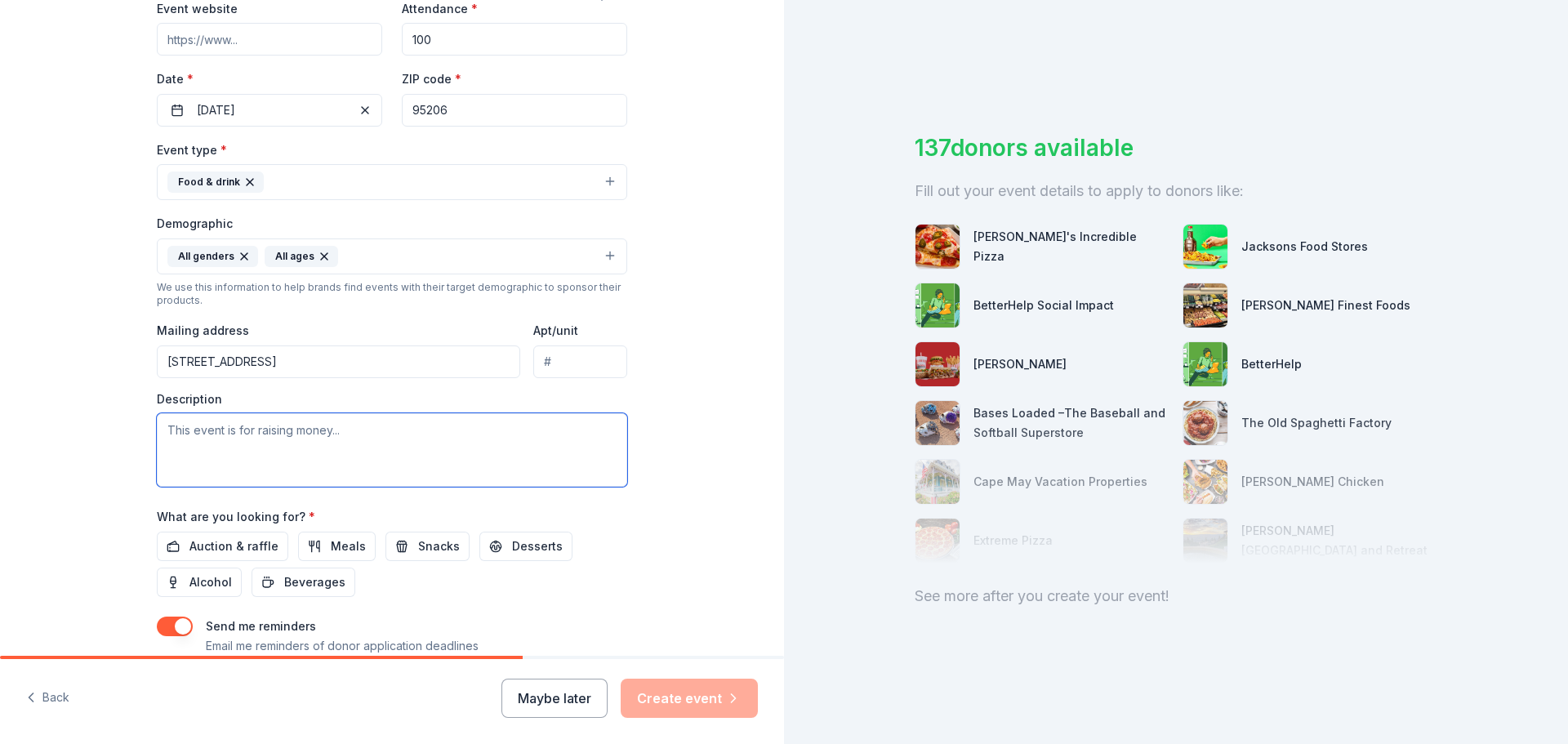
click at [282, 456] on textarea at bounding box center [392, 450] width 471 height 73
type textarea "This a event for the homeless to inspire and let them know they are loved for t…"
click at [334, 547] on span "Meals" at bounding box center [348, 546] width 35 height 20
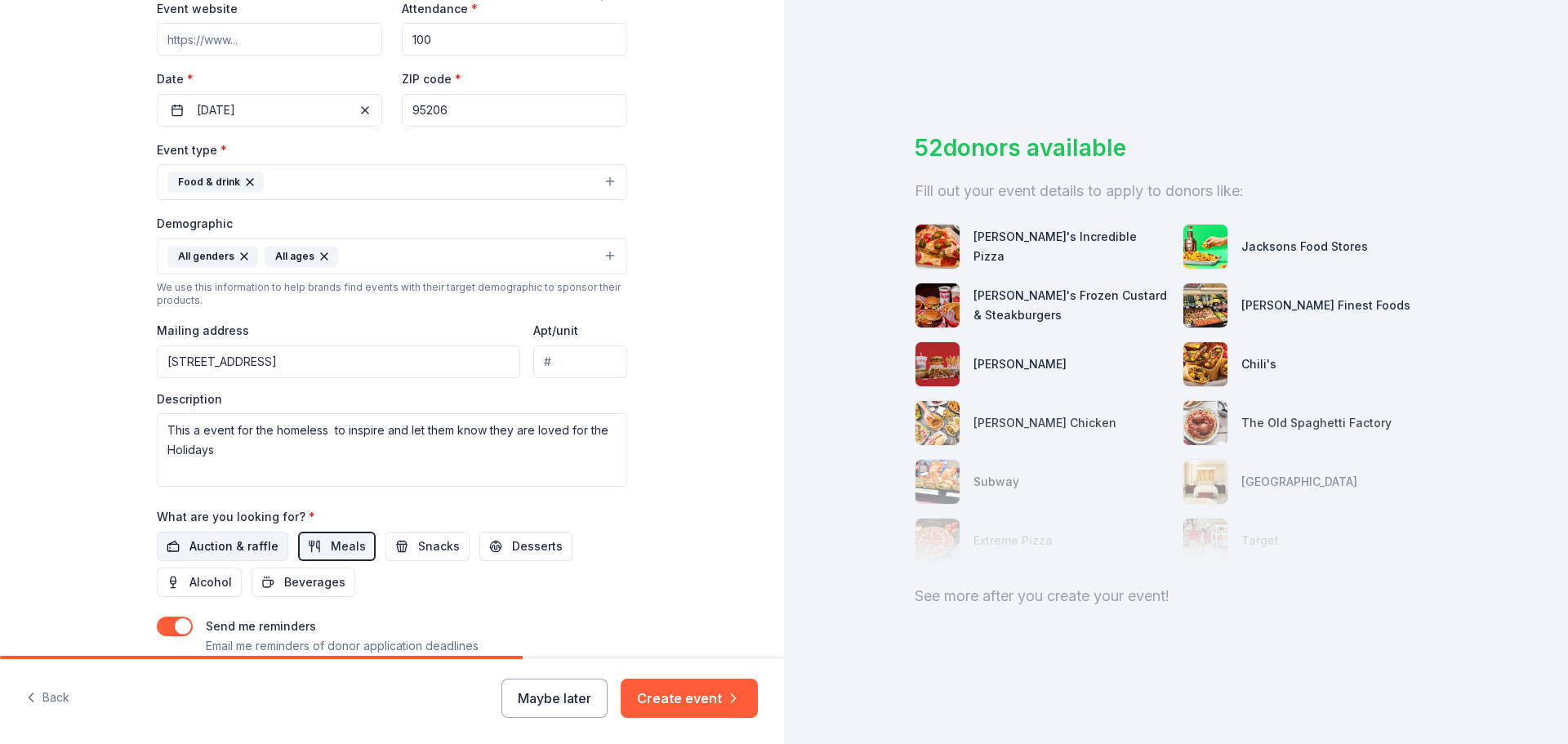
click at [227, 541] on span "Auction & raffle" at bounding box center [234, 546] width 89 height 20
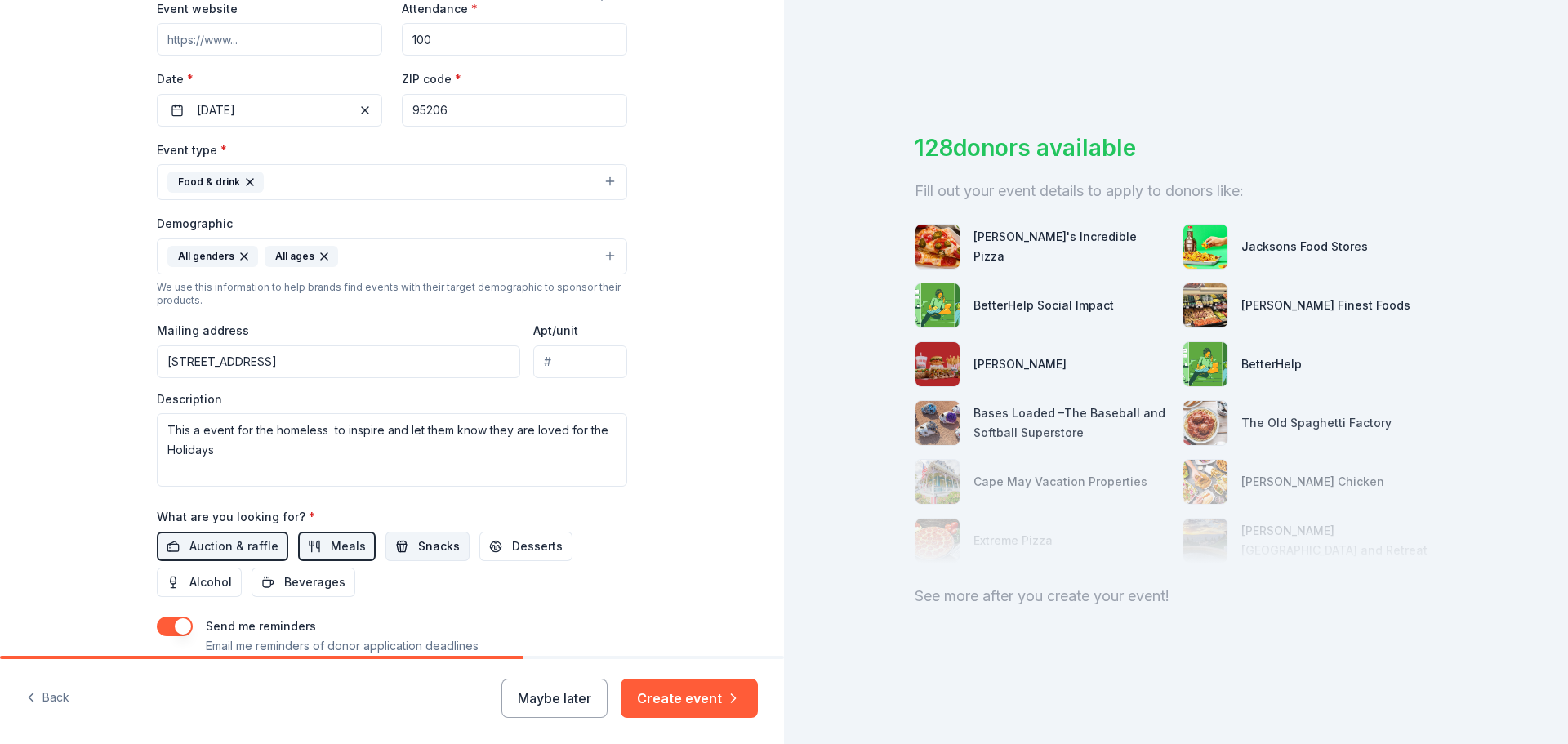
click at [423, 548] on span "Snacks" at bounding box center [438, 546] width 42 height 20
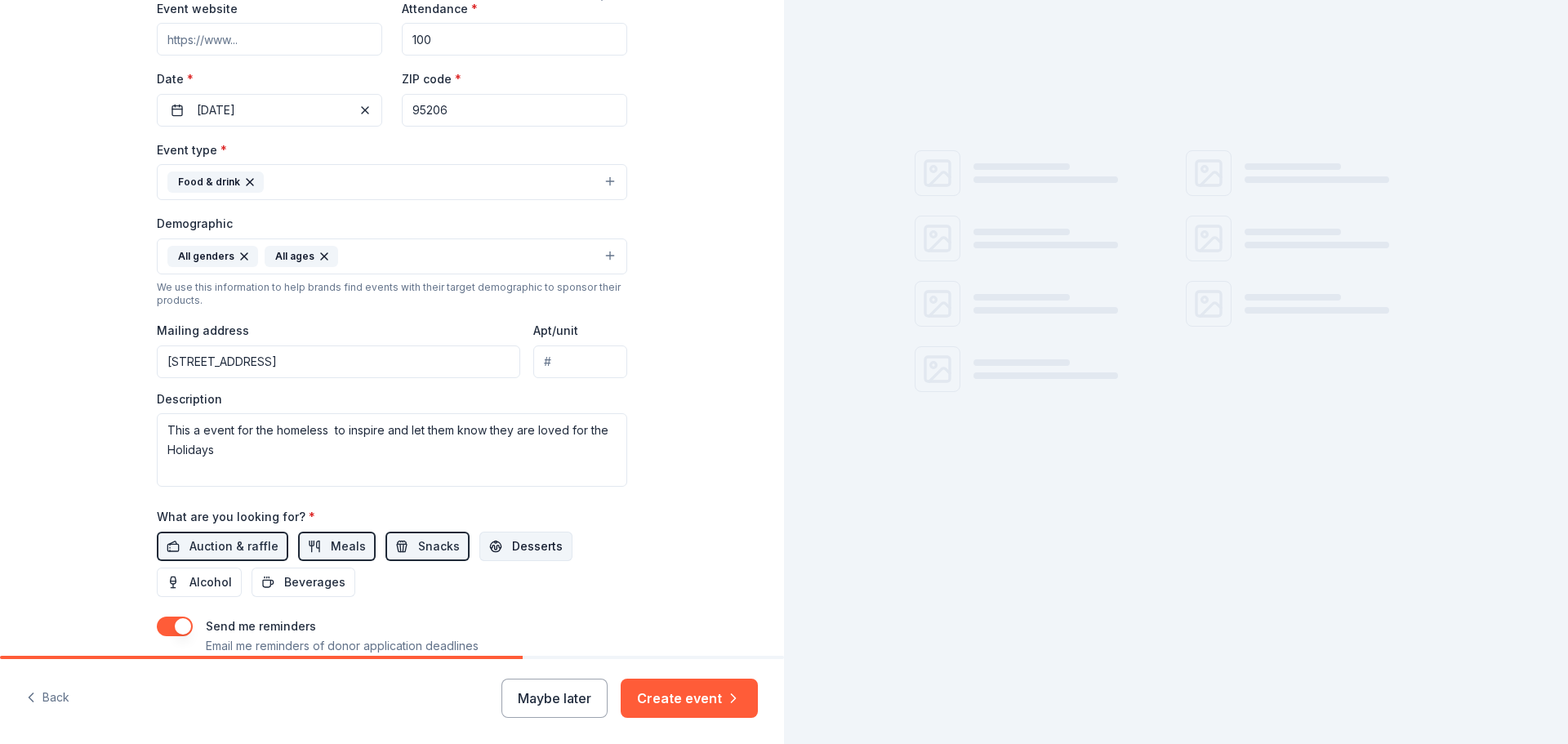
click at [535, 547] on span "Desserts" at bounding box center [537, 546] width 51 height 20
click at [319, 581] on span "Beverages" at bounding box center [315, 582] width 61 height 20
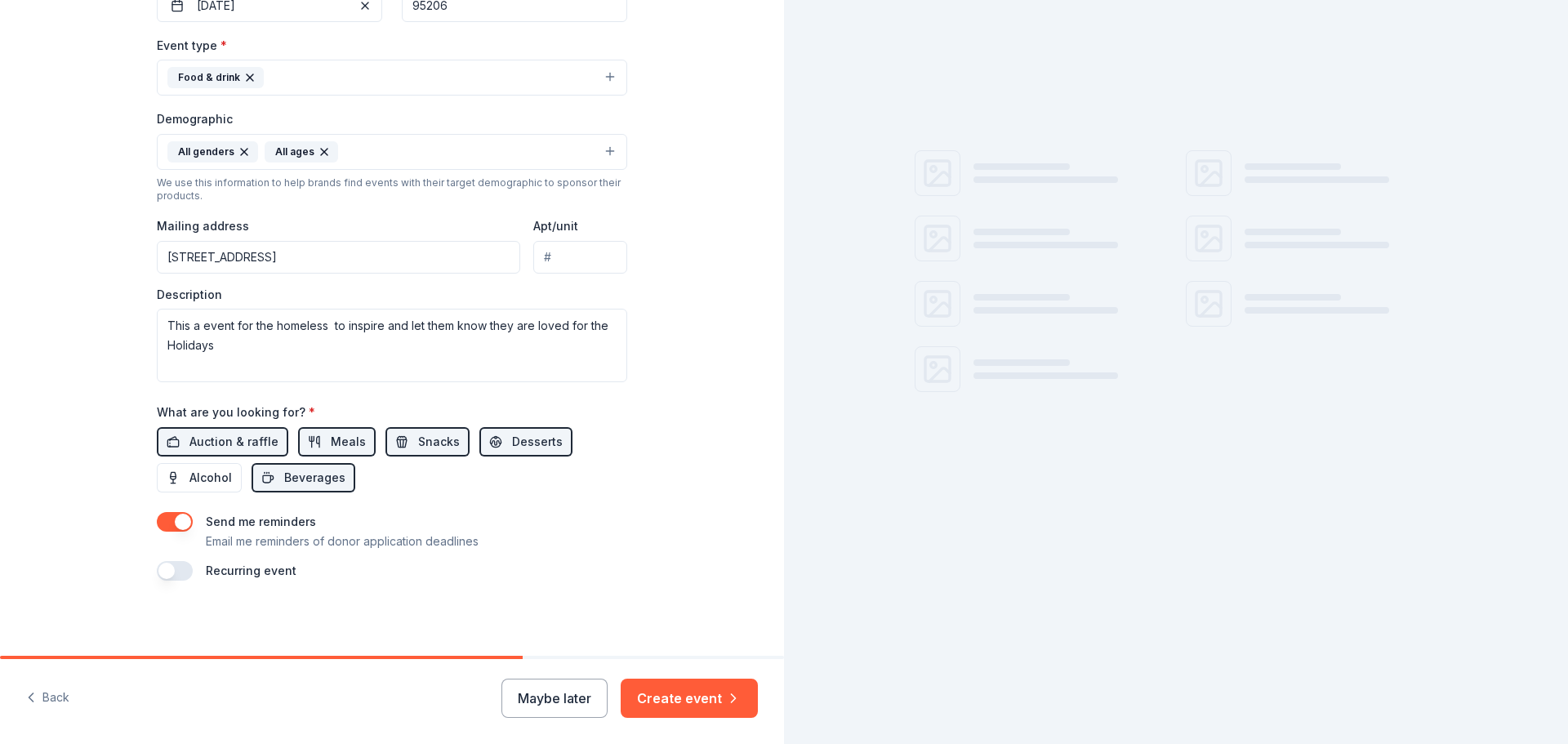
scroll to position [435, 0]
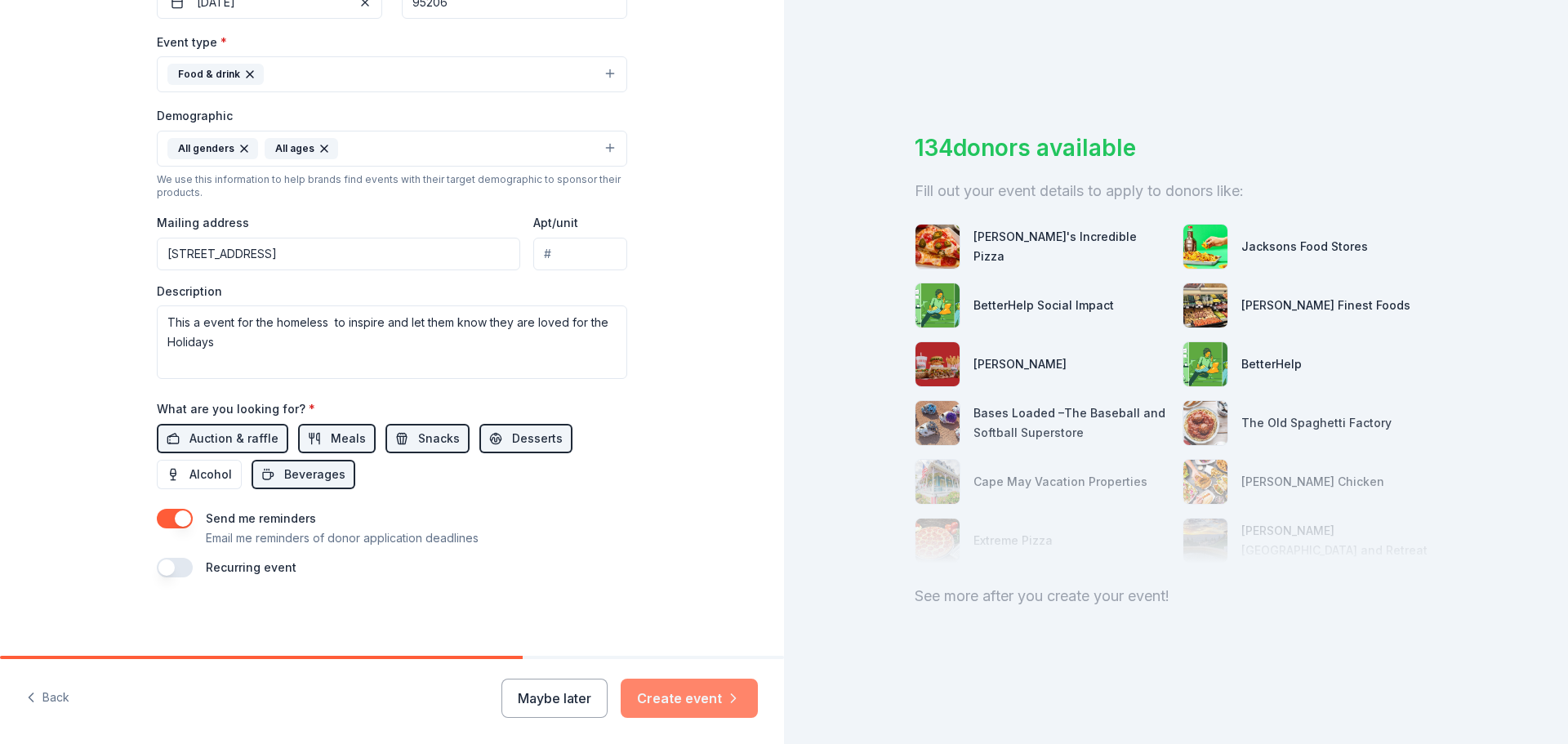
click at [657, 692] on button "Create event" at bounding box center [689, 698] width 137 height 39
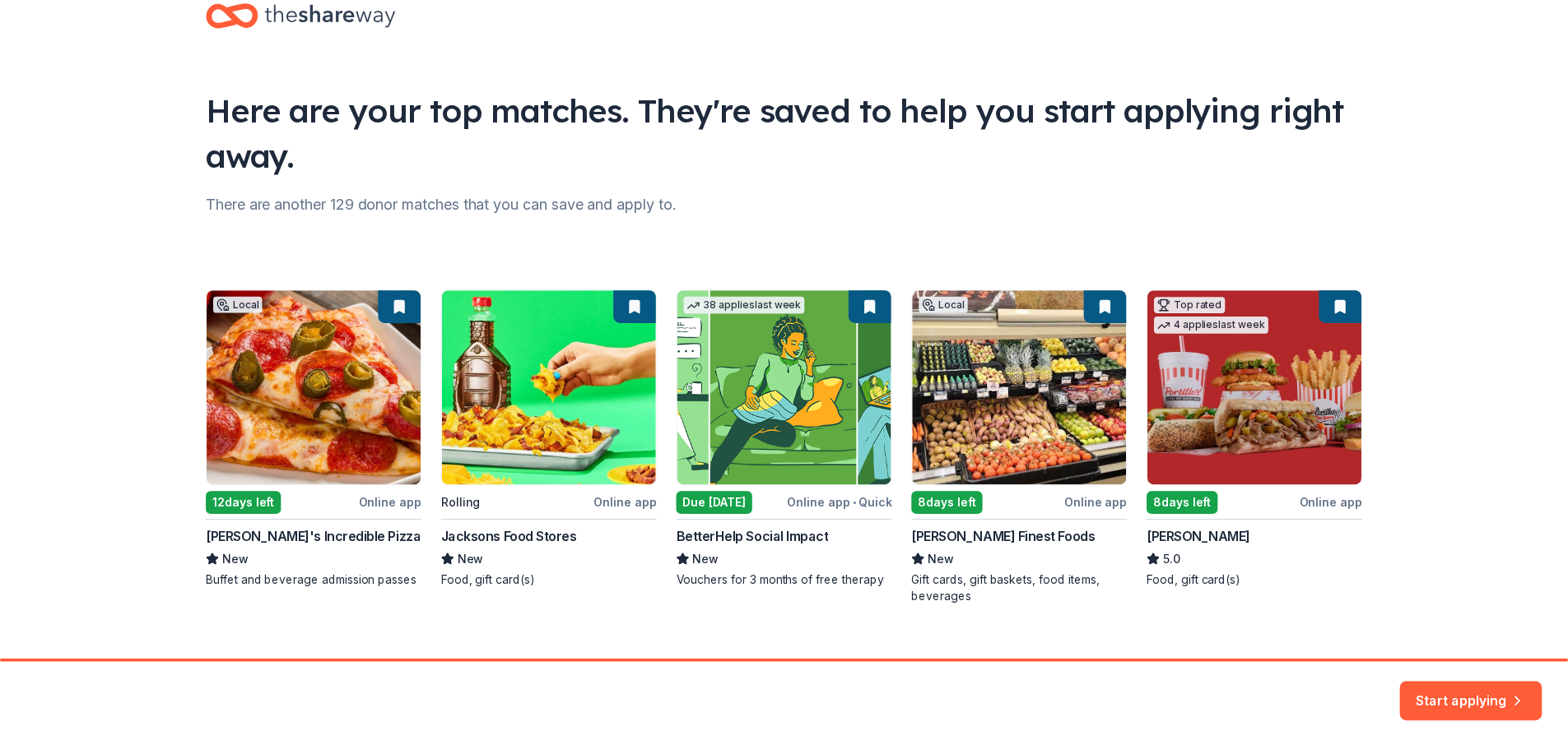
scroll to position [71, 0]
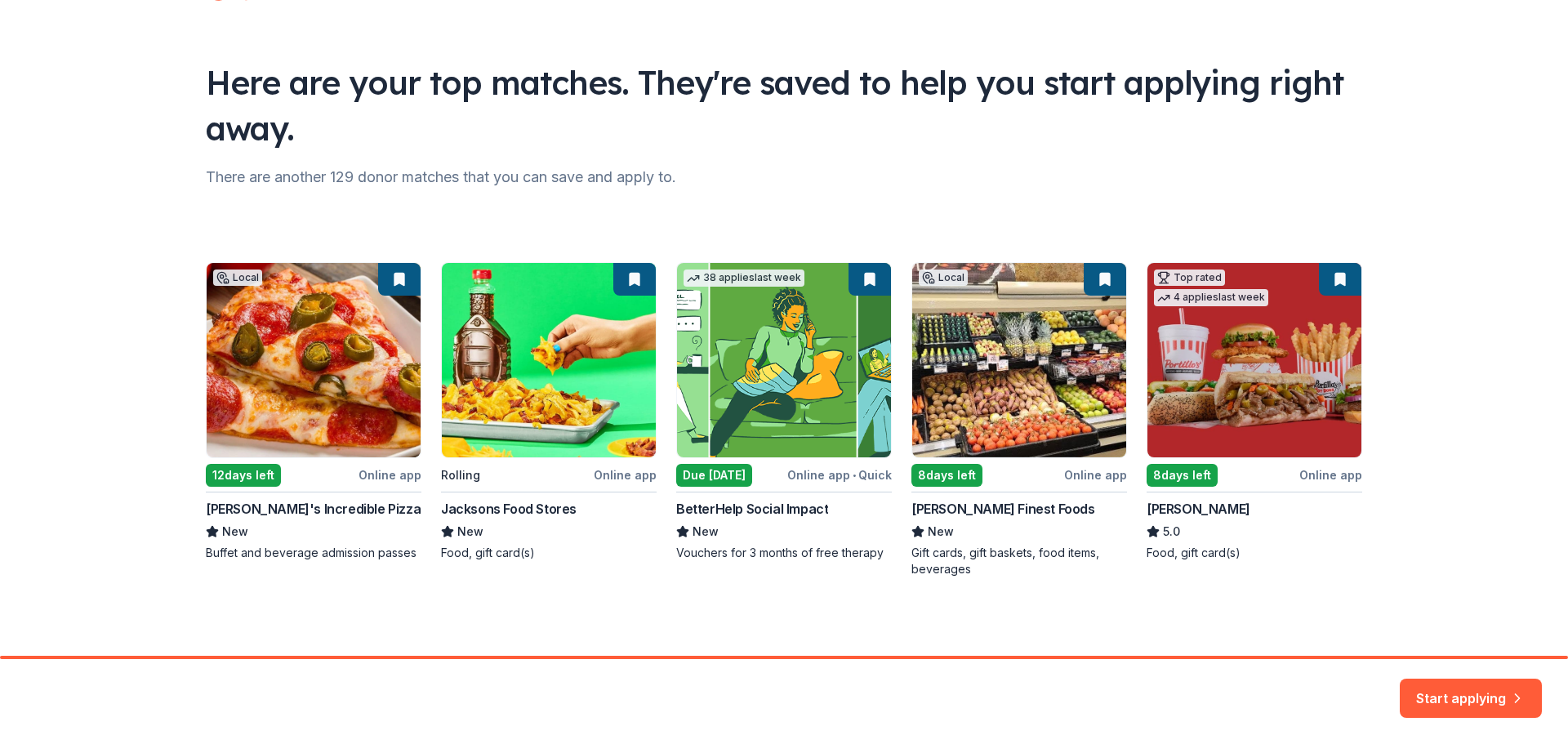
click at [264, 470] on div "Local 12 days left Online app John's Incredible Pizza New Buffet and beverage a…" at bounding box center [784, 420] width 1156 height 316
click at [378, 419] on div "Local 12 days left Online app John's Incredible Pizza New Buffet and beverage a…" at bounding box center [784, 420] width 1156 height 316
click at [1471, 702] on button "Start applying" at bounding box center [1471, 689] width 142 height 39
click at [1456, 682] on div "Start applying" at bounding box center [1471, 698] width 142 height 39
click at [1445, 686] on div "Start applying" at bounding box center [1471, 698] width 142 height 39
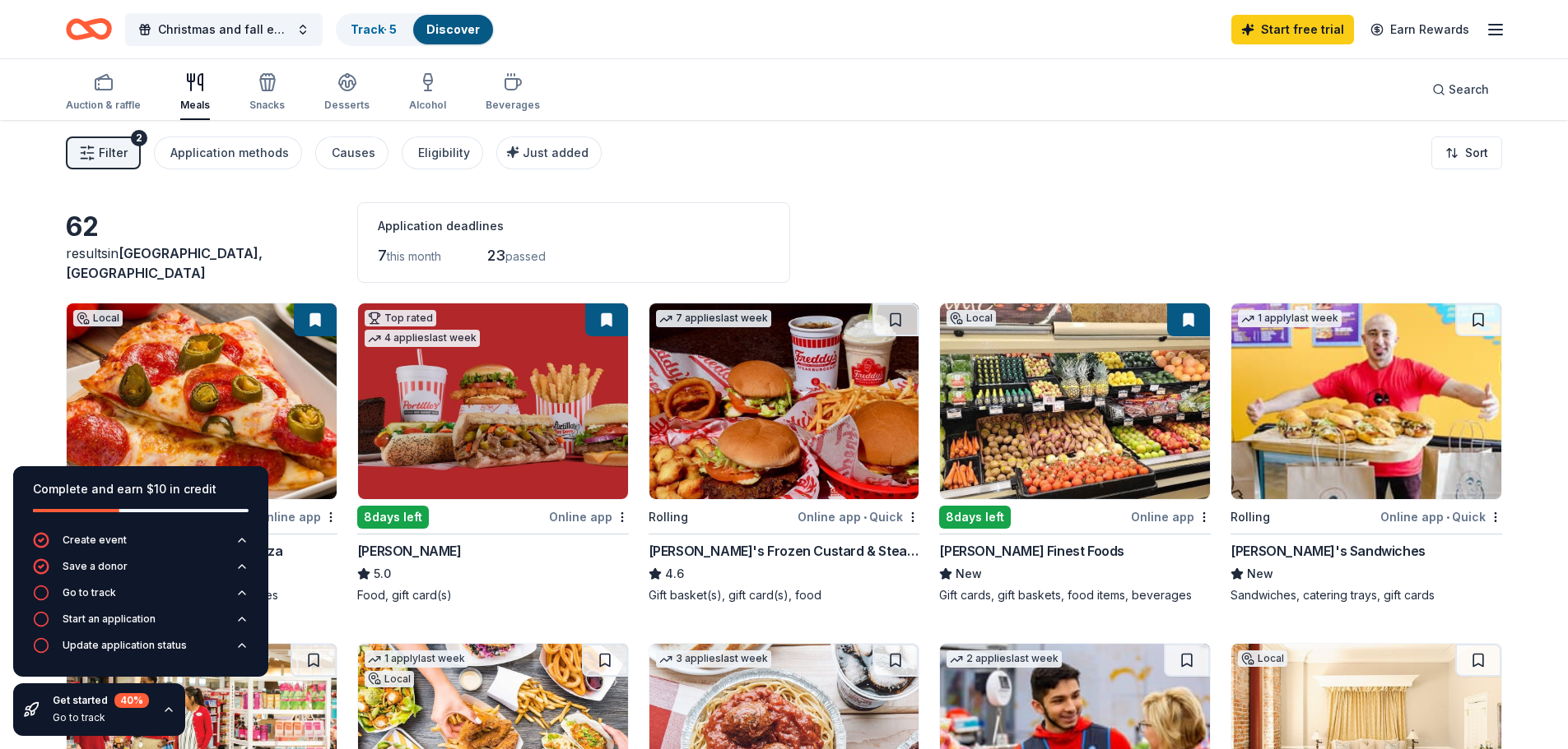
scroll to position [82, 0]
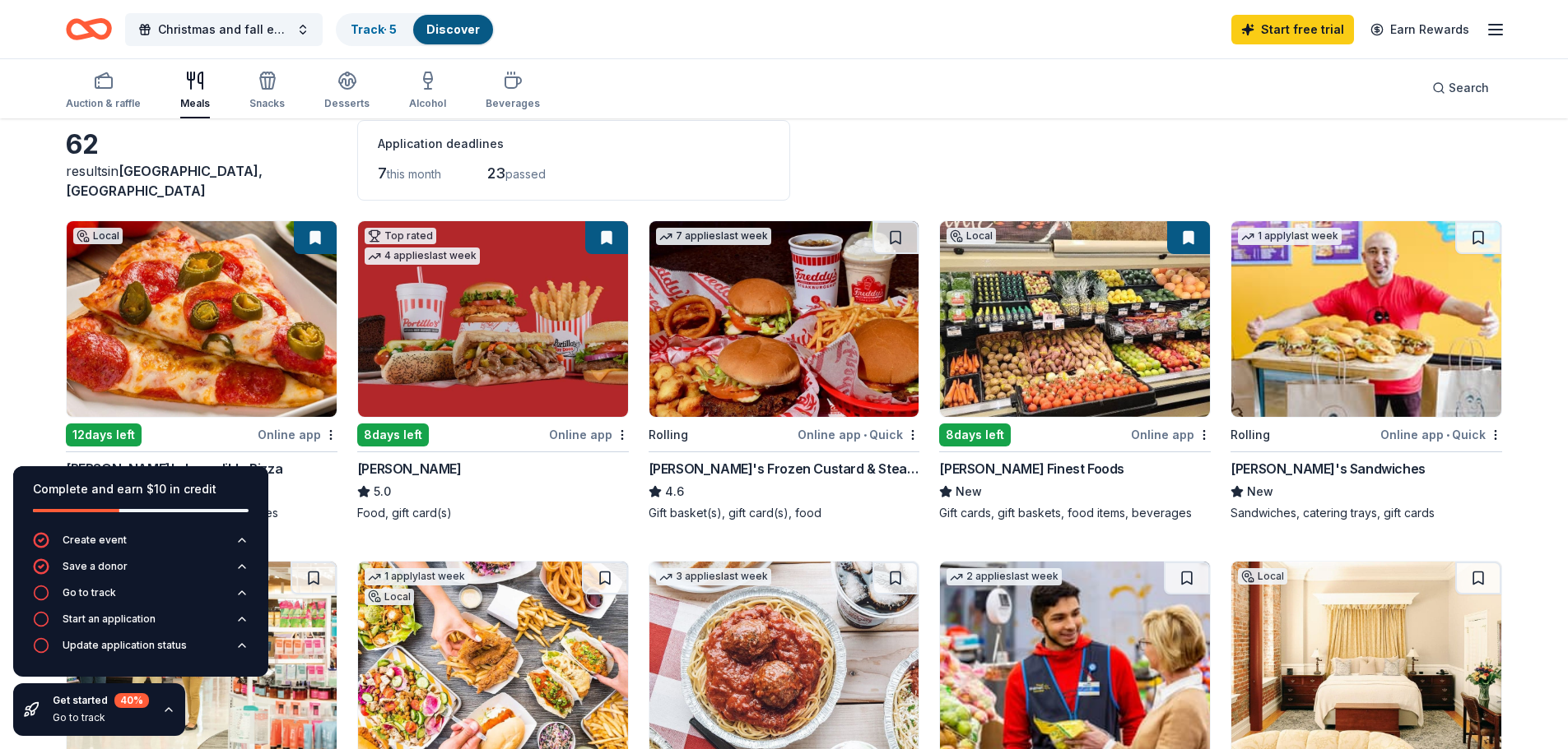
click at [963, 433] on div "8 days left" at bounding box center [975, 435] width 72 height 23
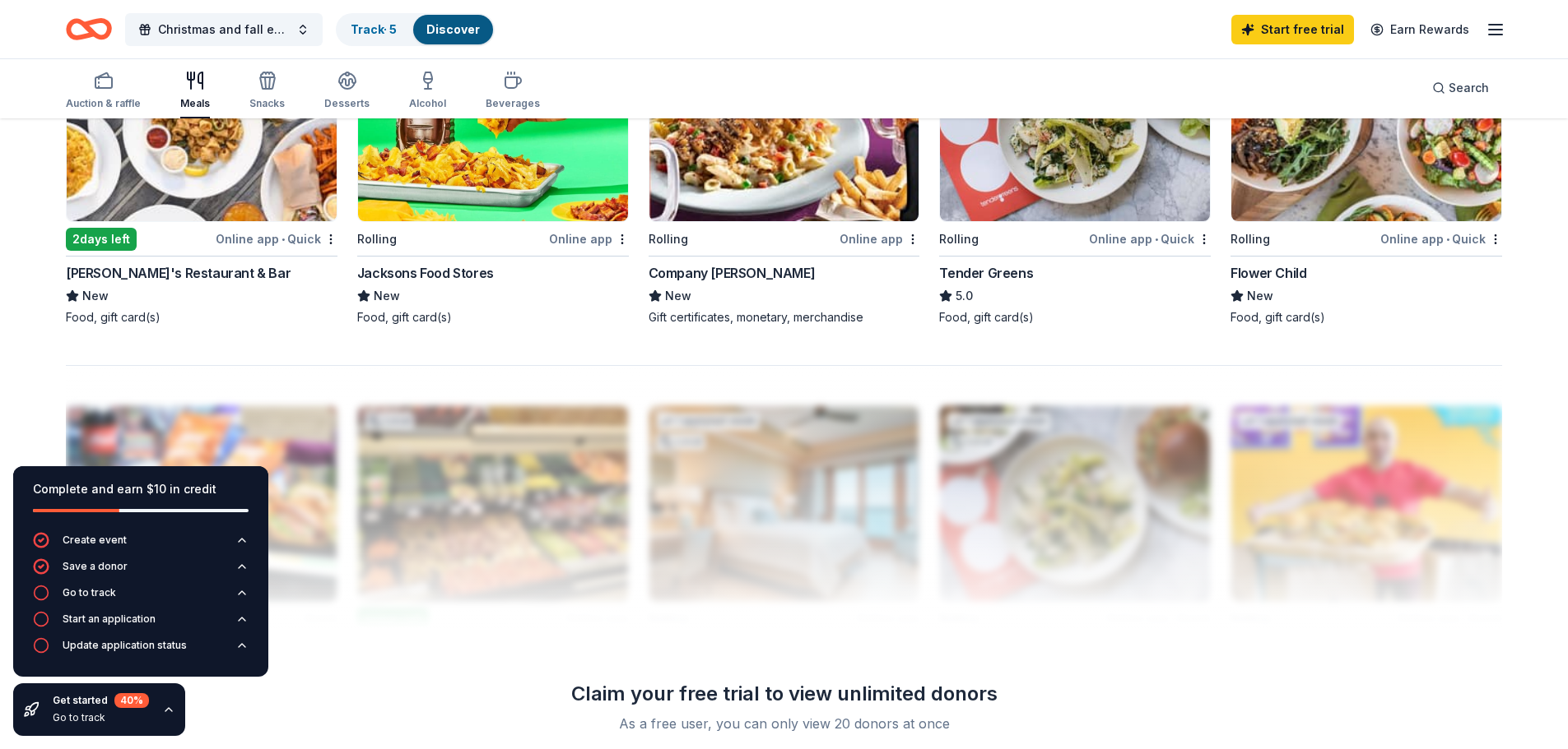
scroll to position [1398, 0]
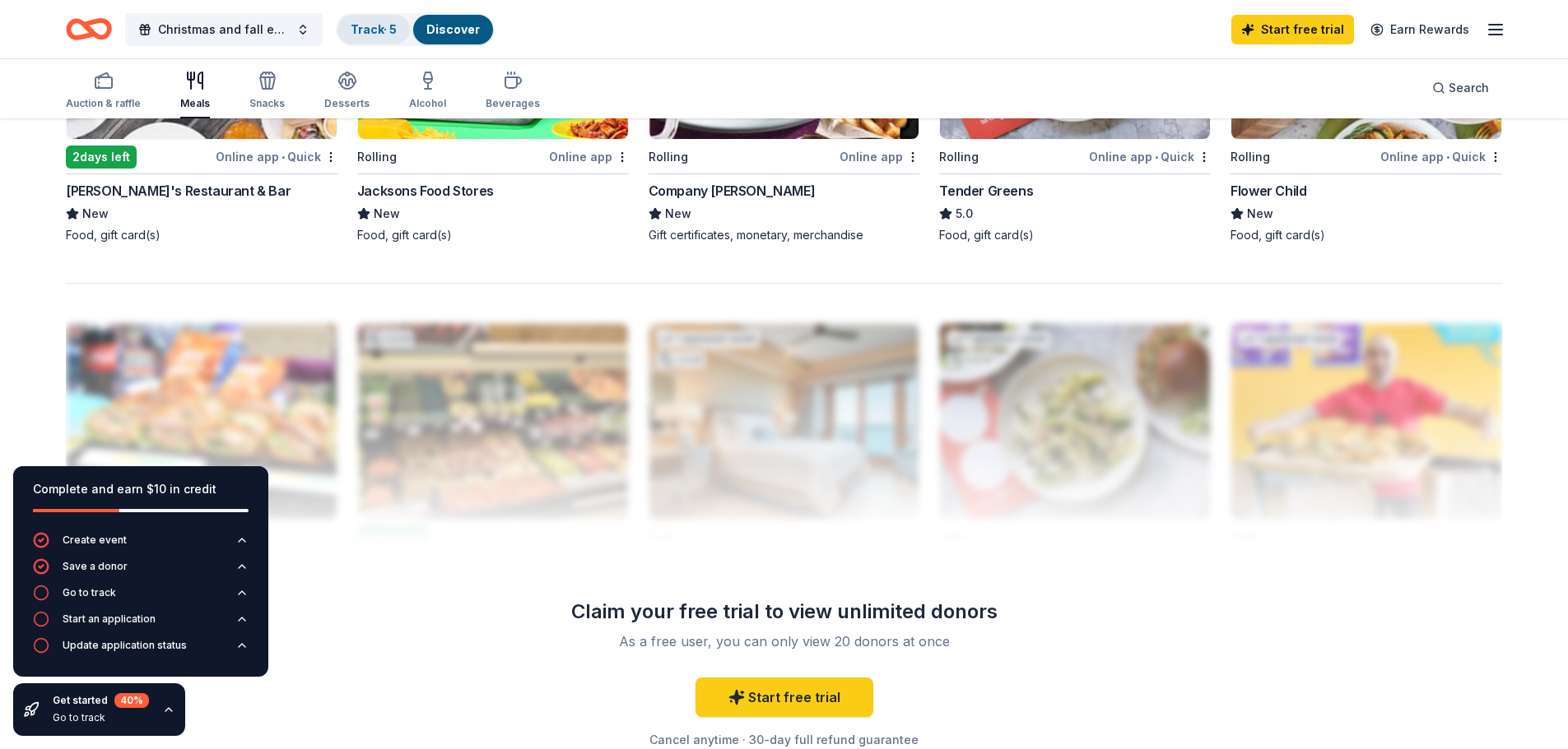
click at [375, 28] on link "Track · 5" at bounding box center [373, 29] width 46 height 14
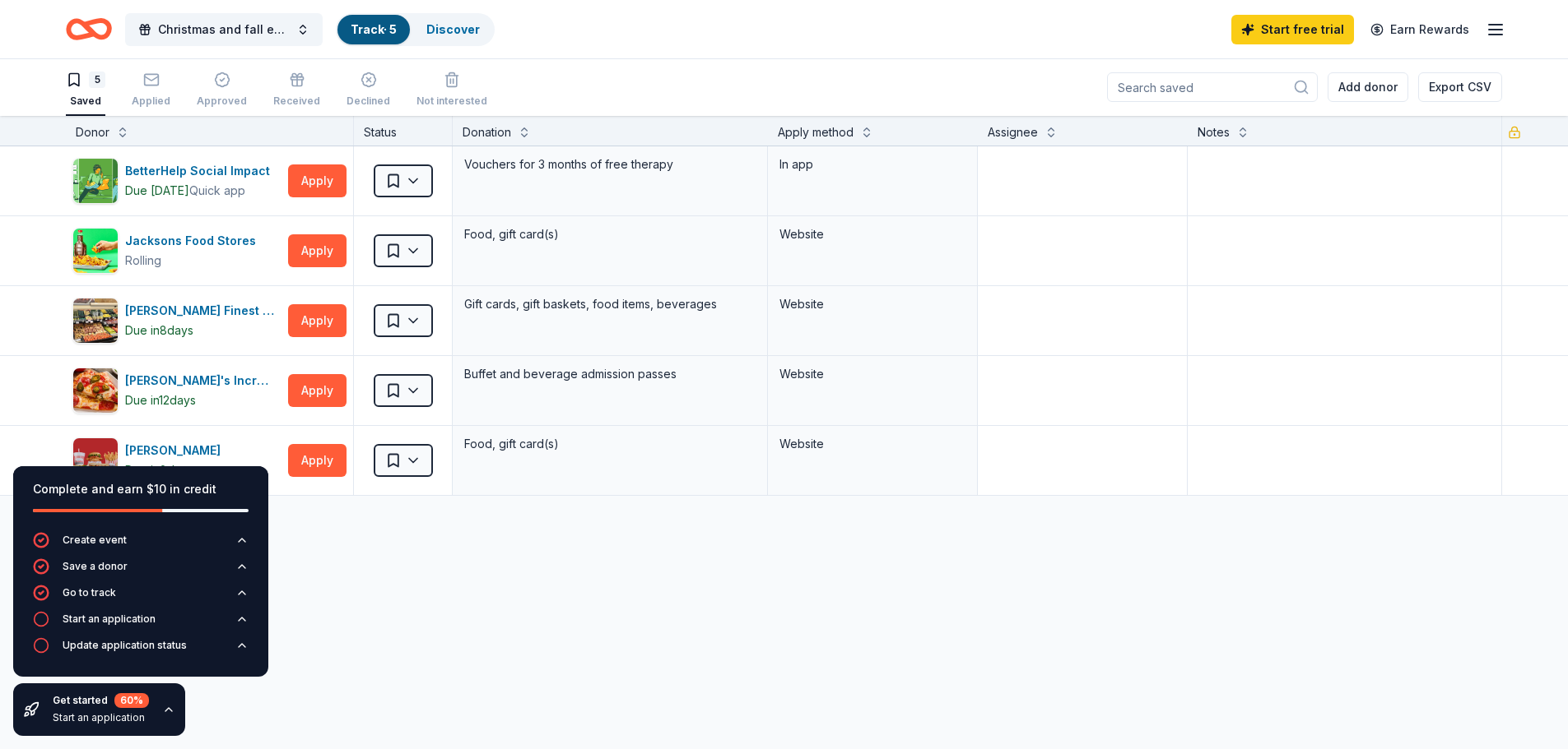
click at [413, 532] on div "Discover more donors" at bounding box center [784, 518] width 1568 height 46
click at [378, 612] on div "BetterHelp Social Impact Due tomorrow Quick app Apply Saved Vouchers for 3 mont…" at bounding box center [784, 476] width 1568 height 659
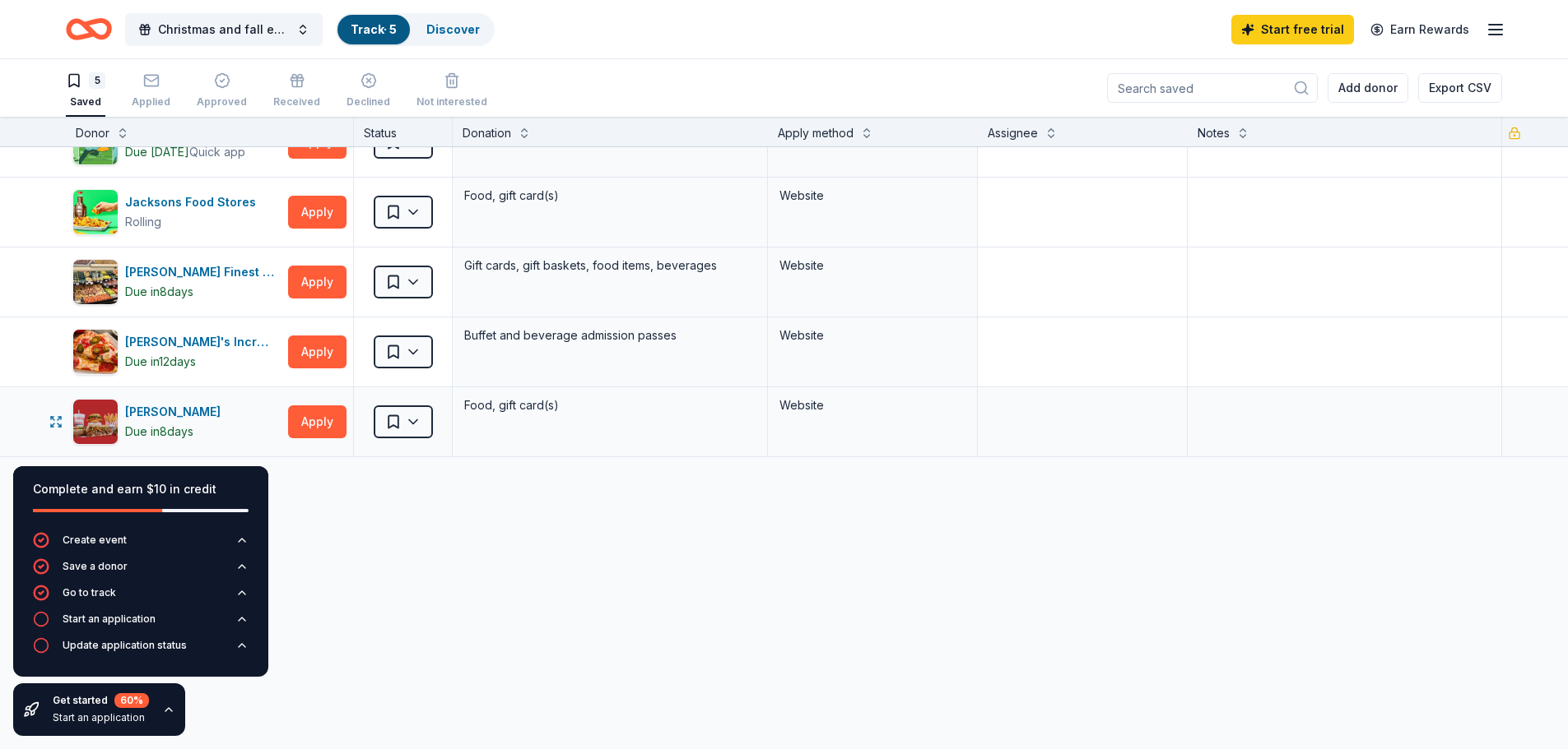
scroll to position [56, 0]
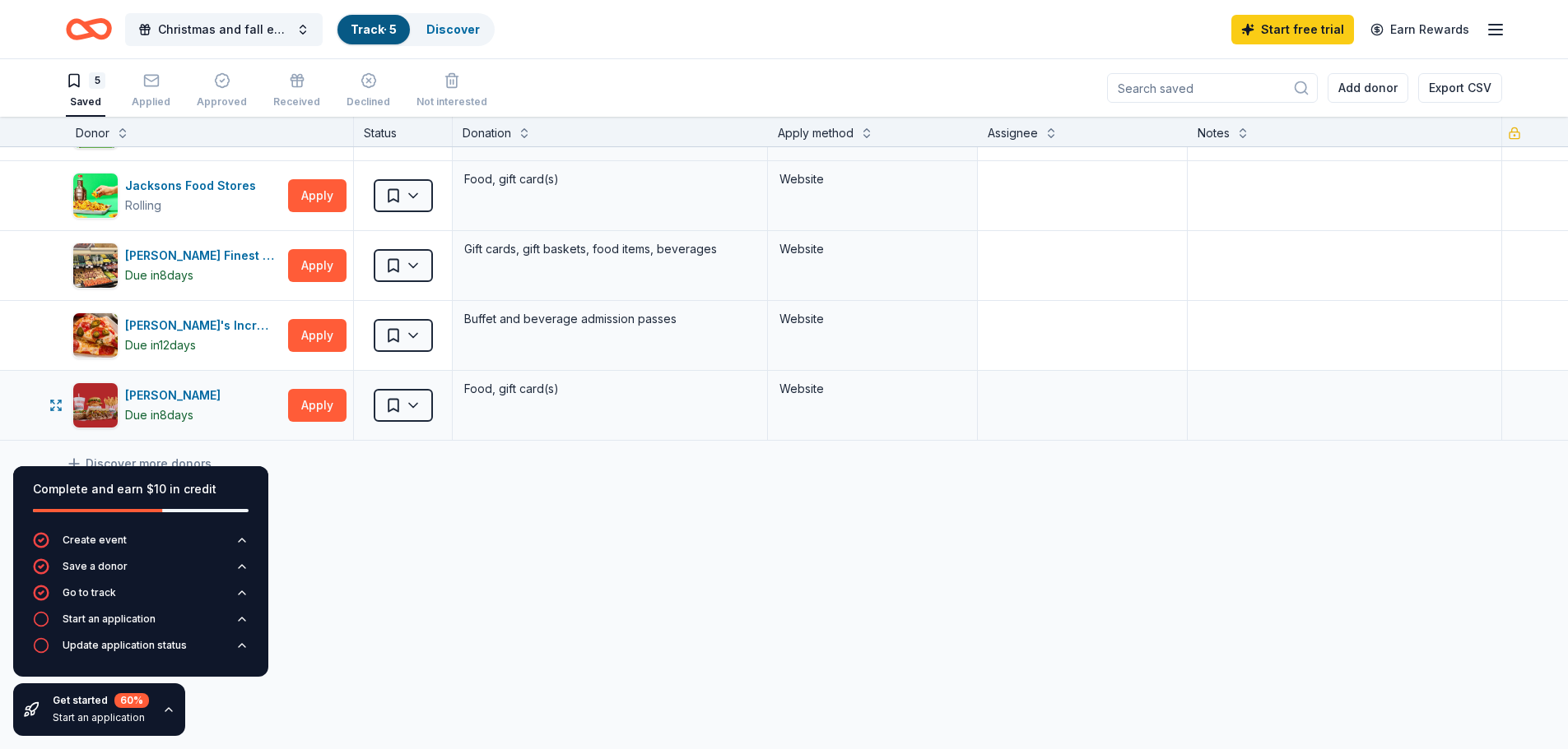
click at [345, 376] on div "Portillo's Due in 8 days Apply" at bounding box center [209, 406] width 287 height 69
click at [454, 736] on div "BetterHelp Social Impact Due tomorrow Quick app Apply Saved Vouchers for 3 mont…" at bounding box center [784, 421] width 1568 height 659
click at [162, 708] on icon "button" at bounding box center [168, 710] width 13 height 13
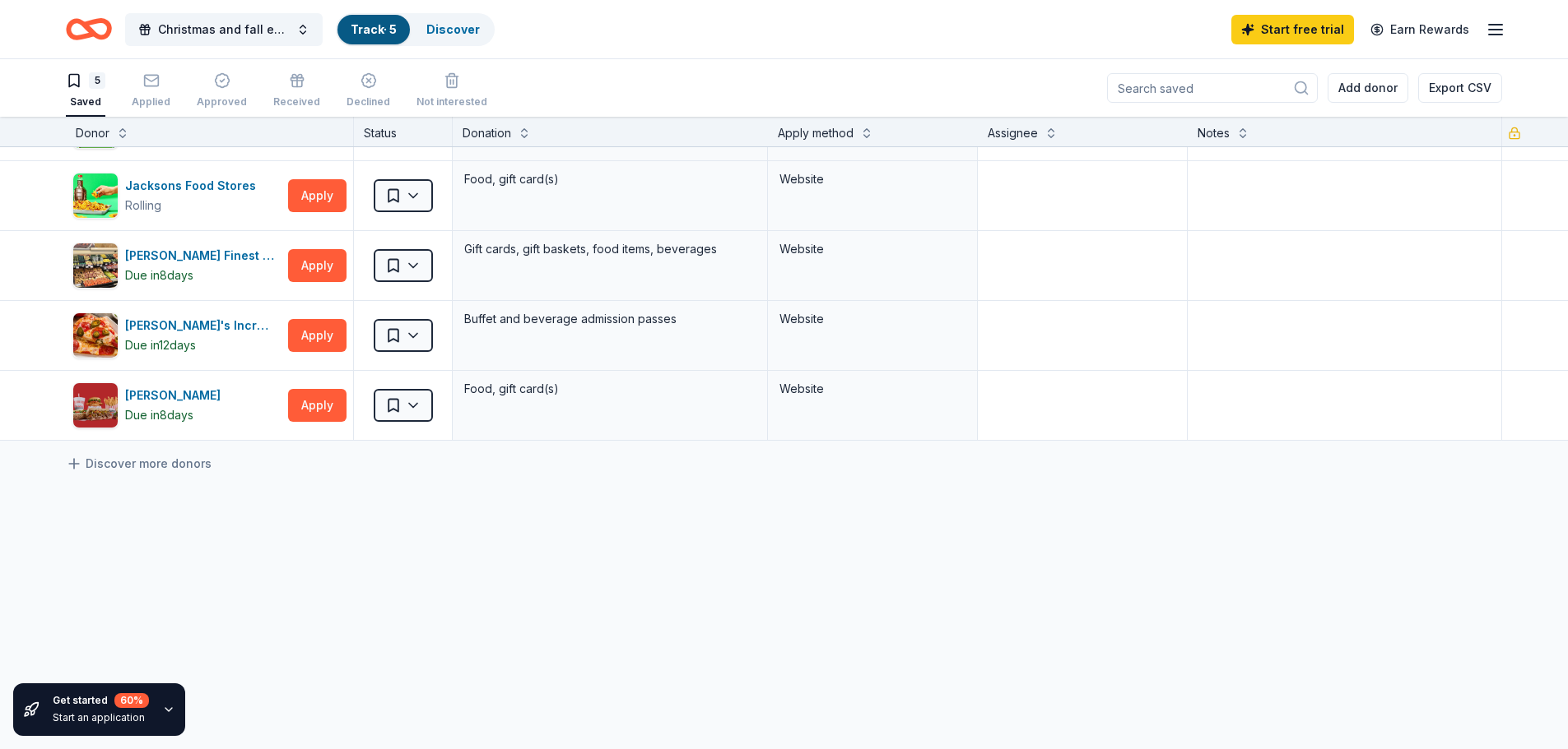
click at [89, 104] on div "Saved" at bounding box center [85, 102] width 39 height 13
click at [366, 26] on link "Track · 5" at bounding box center [373, 29] width 46 height 14
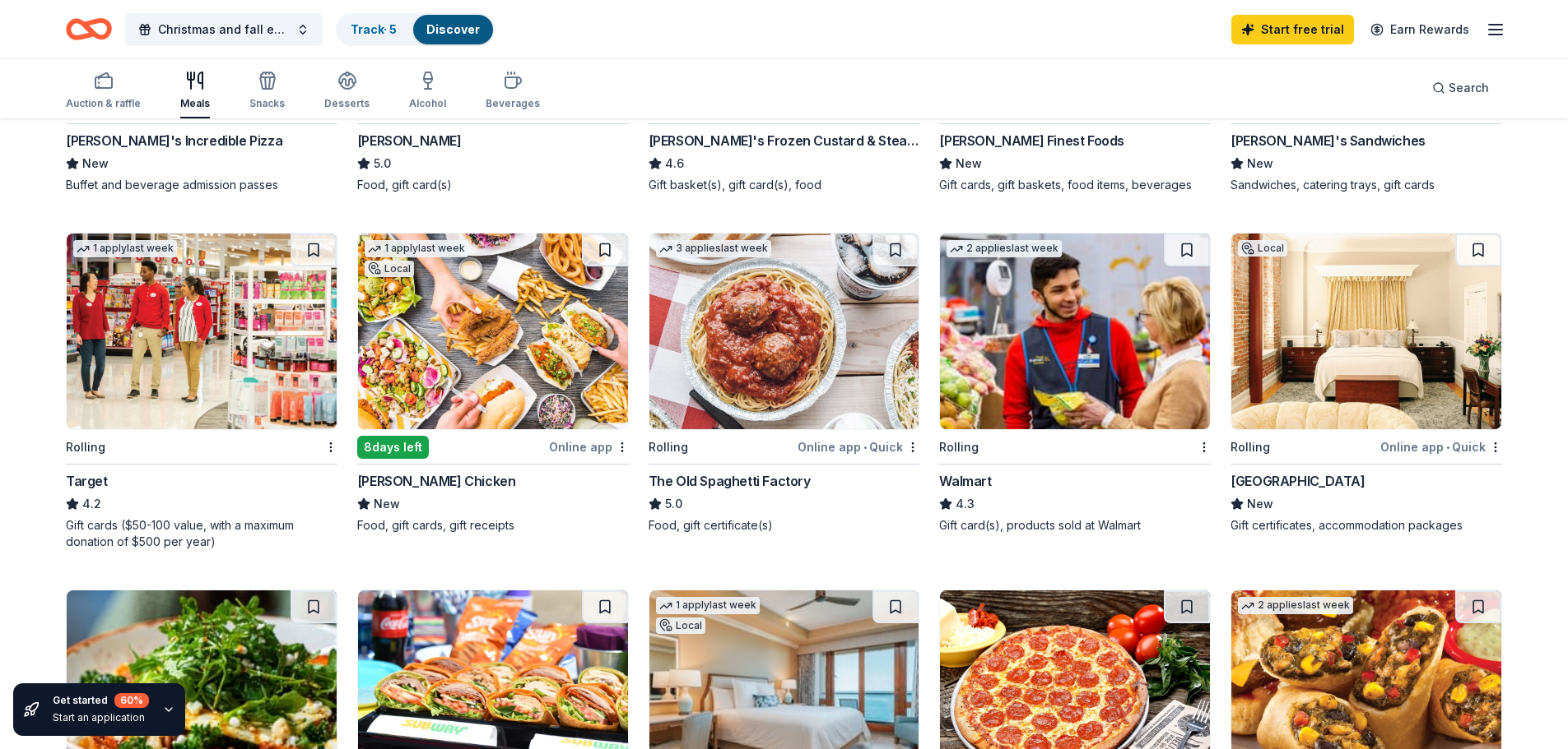
scroll to position [411, 0]
click at [180, 425] on img at bounding box center [201, 330] width 269 height 195
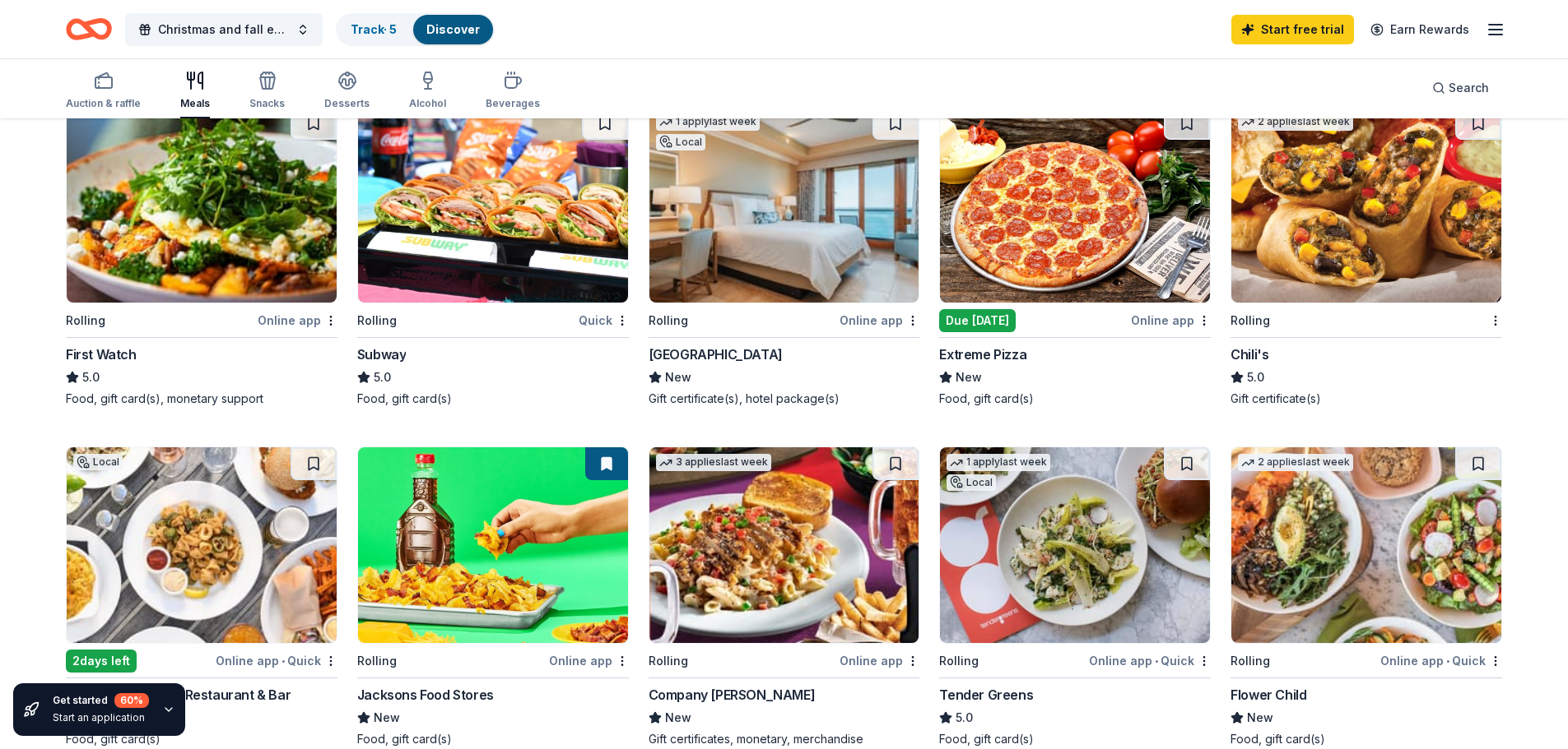
scroll to position [658, 0]
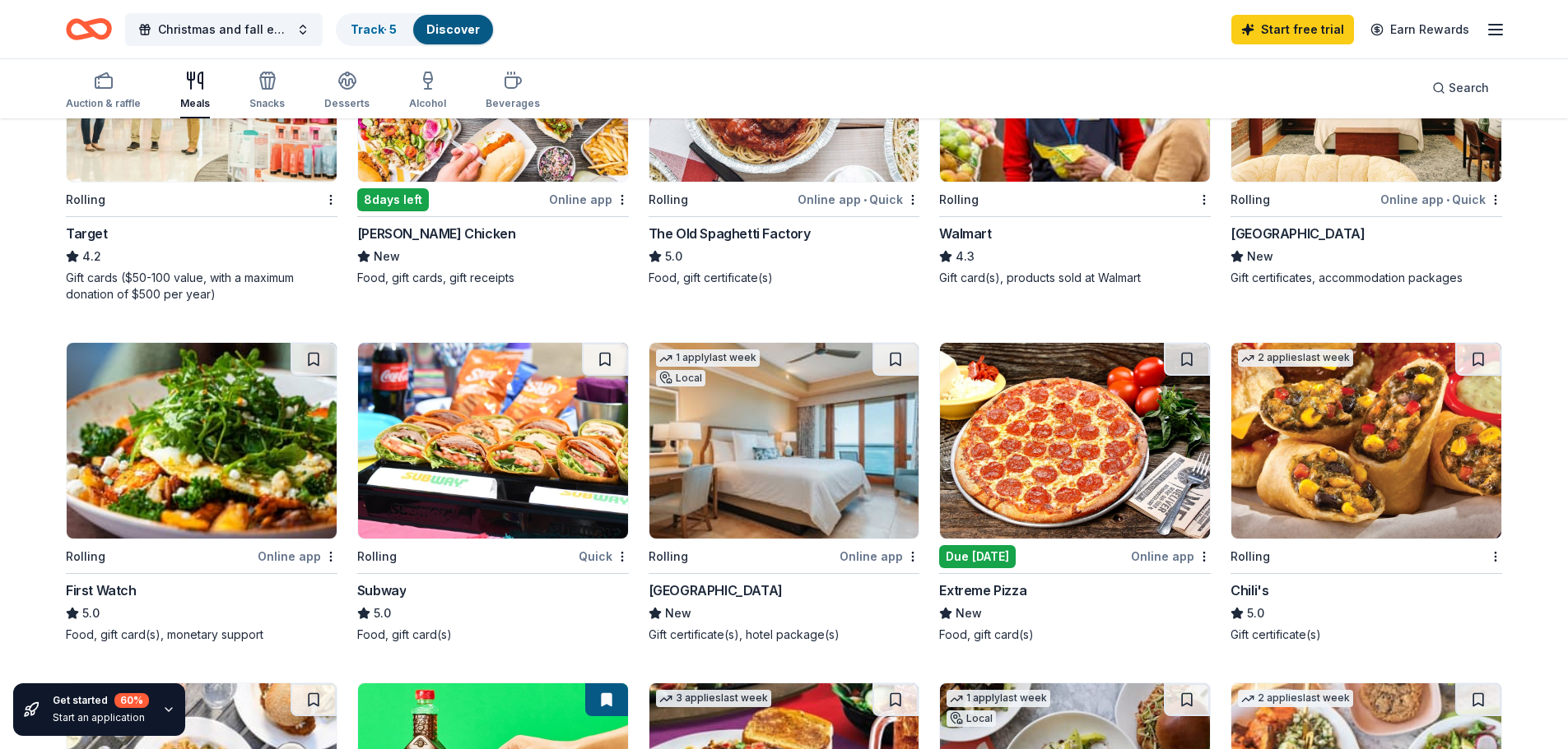
click at [459, 40] on div "Discover" at bounding box center [453, 30] width 80 height 30
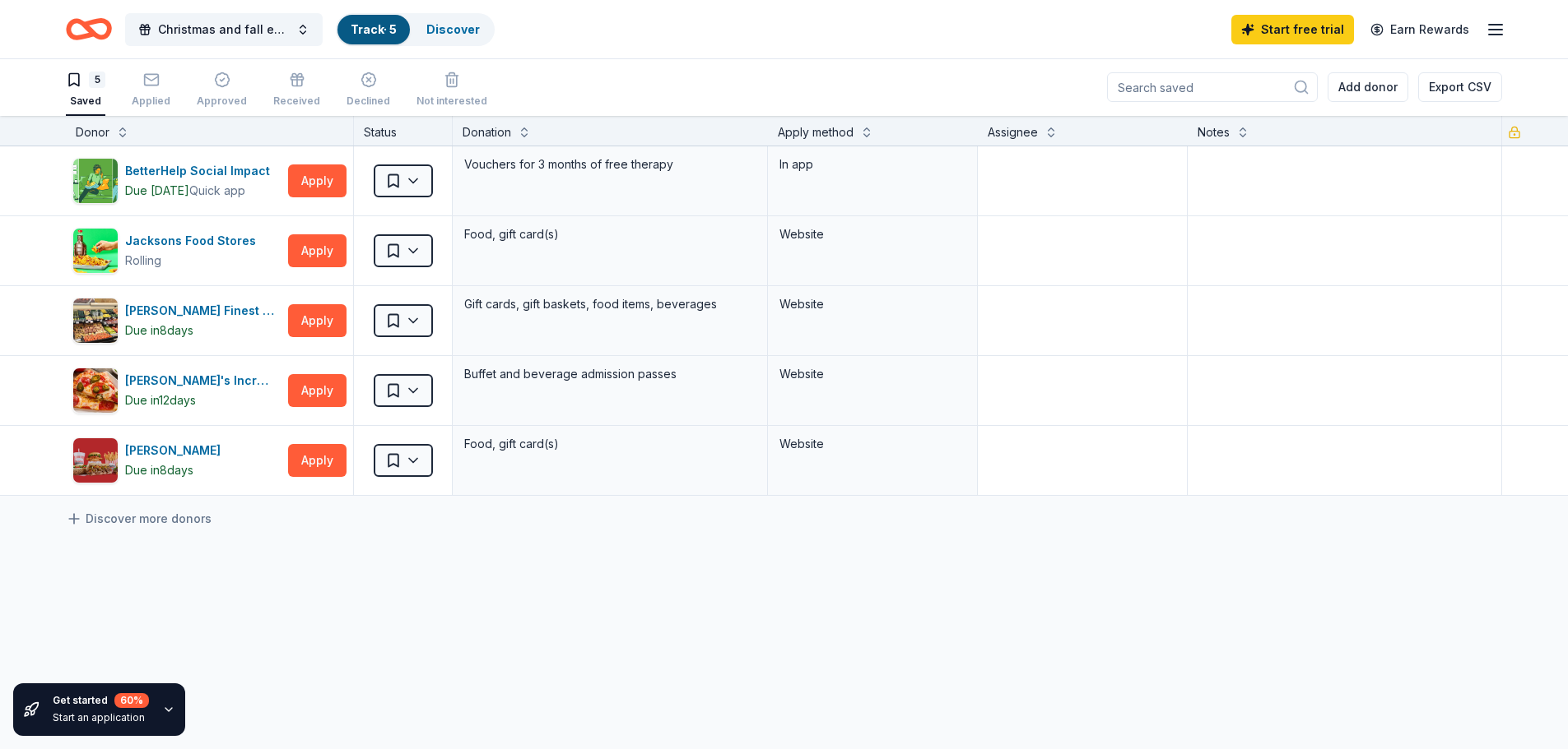
scroll to position [1, 0]
click at [151, 77] on icon "button" at bounding box center [152, 80] width 17 height 17
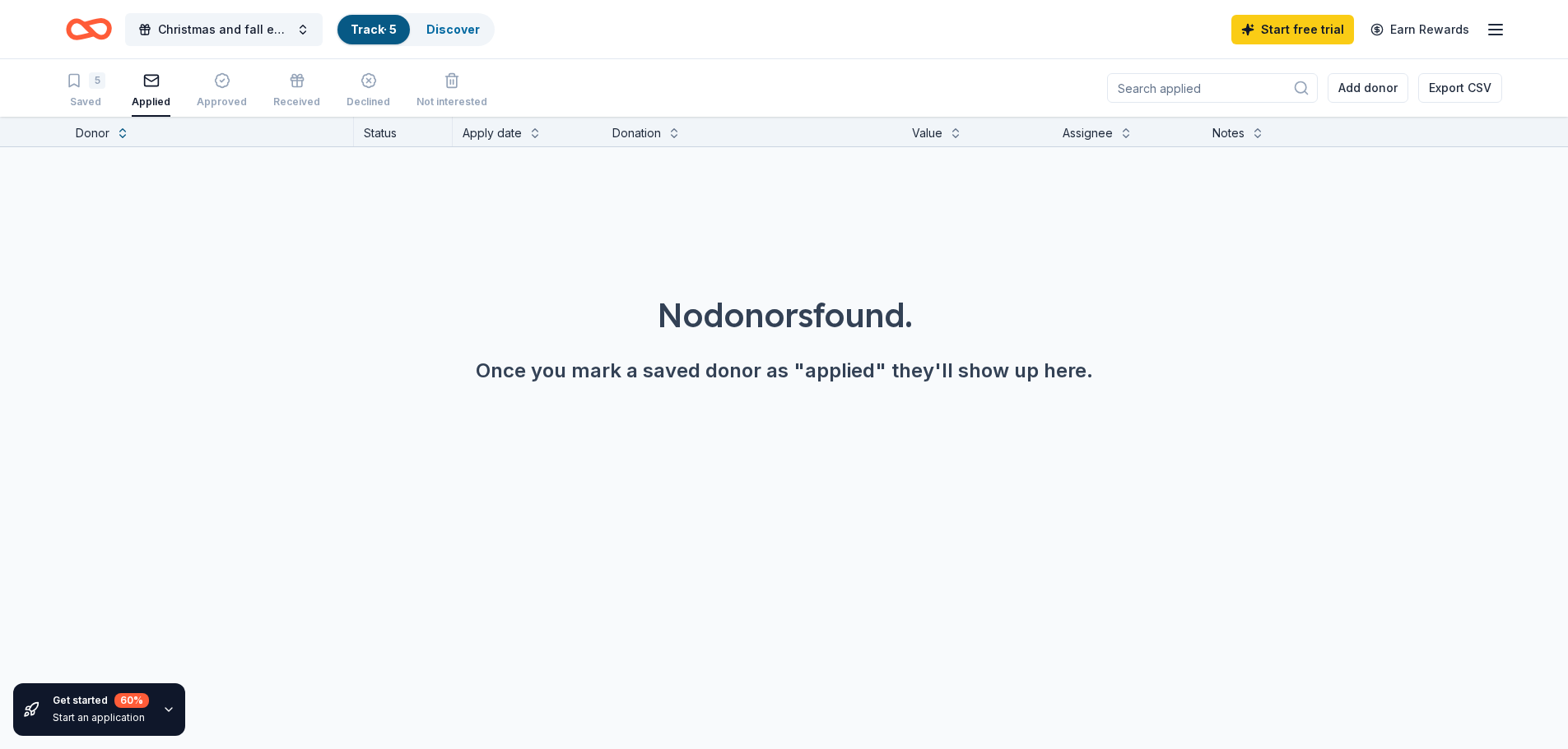
click at [151, 95] on div "Applied" at bounding box center [151, 102] width 38 height 13
click at [220, 94] on div "Approved" at bounding box center [222, 90] width 51 height 36
click at [273, 90] on div "Received" at bounding box center [297, 90] width 47 height 36
click at [361, 86] on icon "button" at bounding box center [368, 80] width 14 height 14
click at [443, 95] on div "Not interested" at bounding box center [452, 102] width 71 height 13
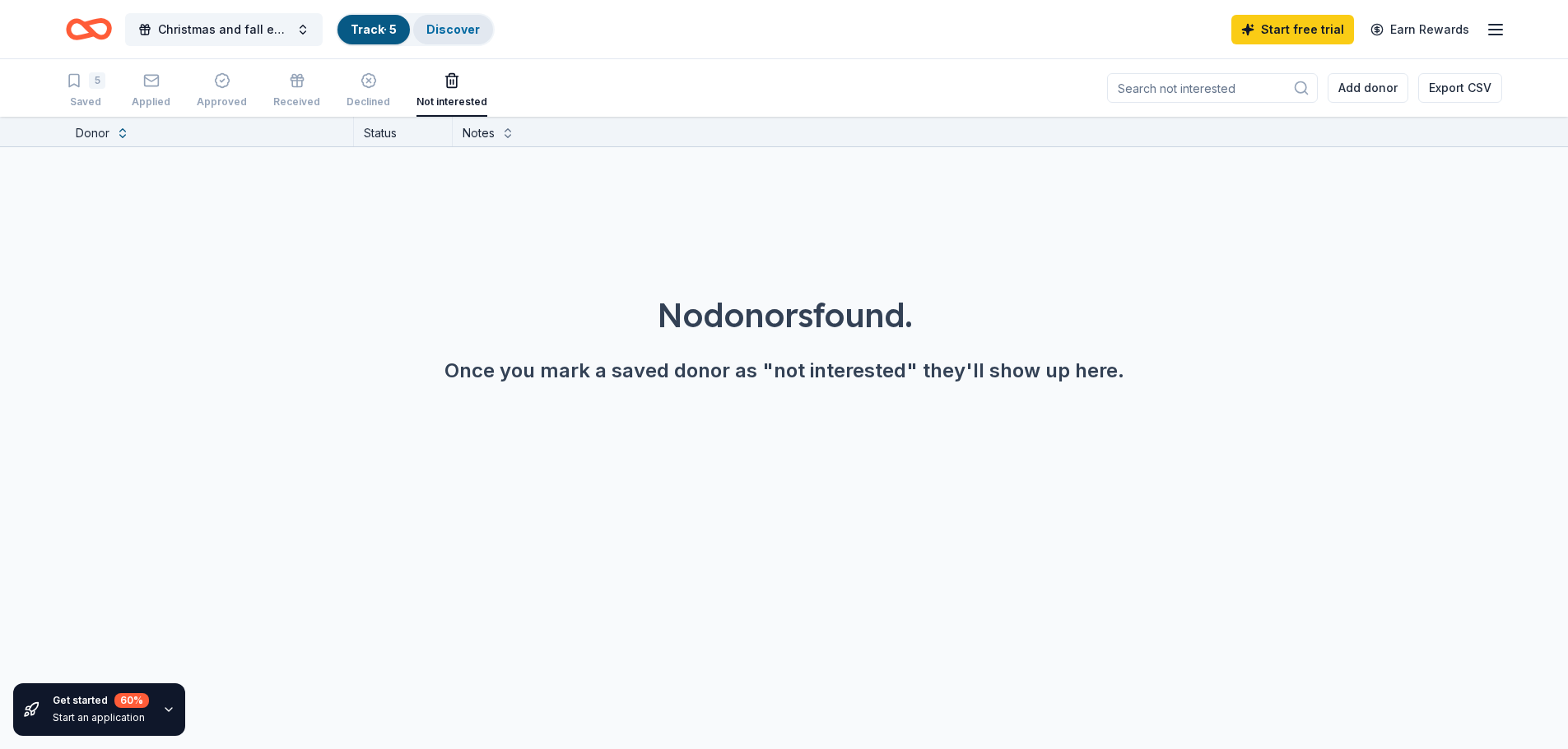
click at [447, 31] on link "Discover" at bounding box center [453, 29] width 53 height 14
click at [380, 21] on div "Track · 5" at bounding box center [373, 30] width 72 height 30
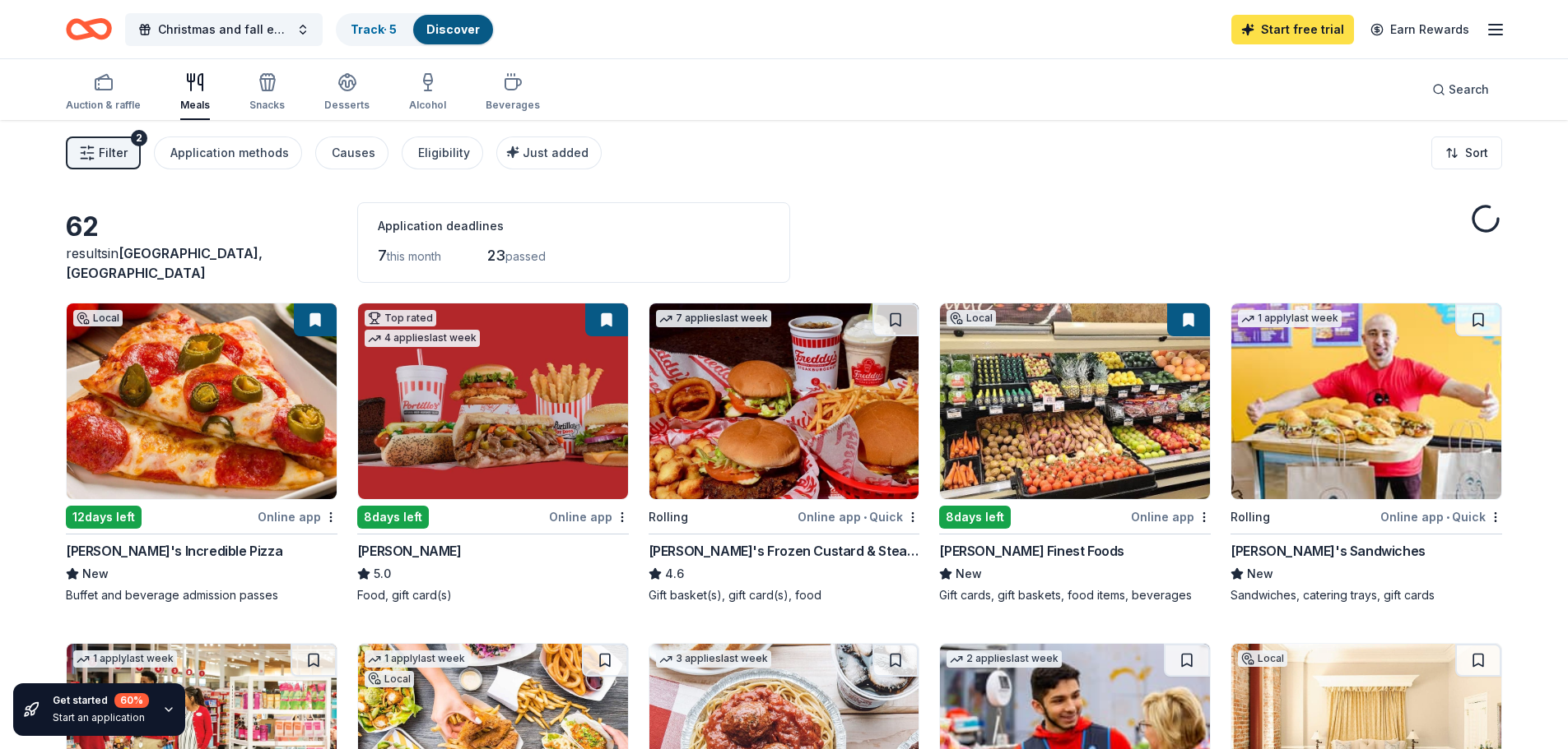
click at [1275, 30] on link "Start free trial" at bounding box center [1292, 30] width 123 height 30
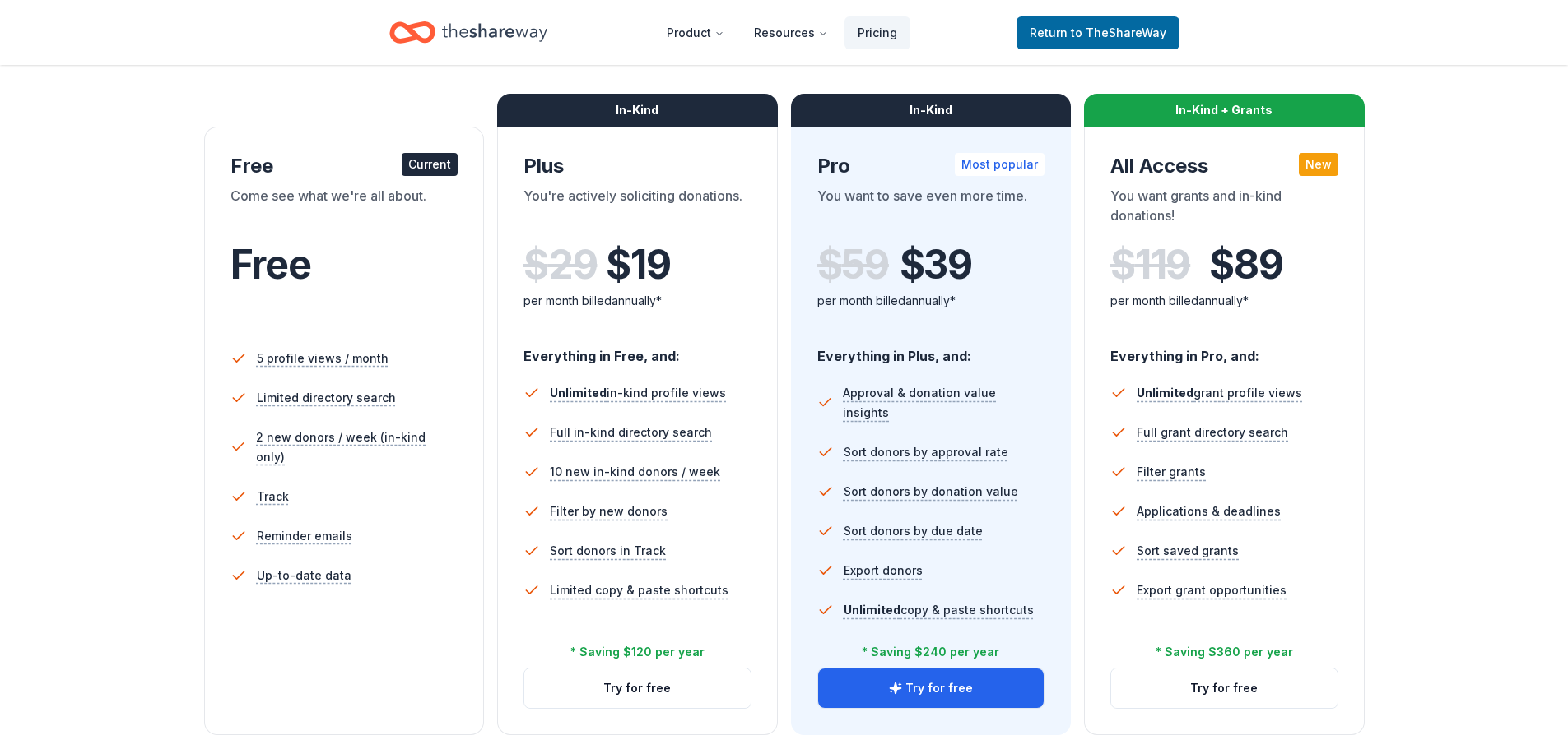
scroll to position [247, 0]
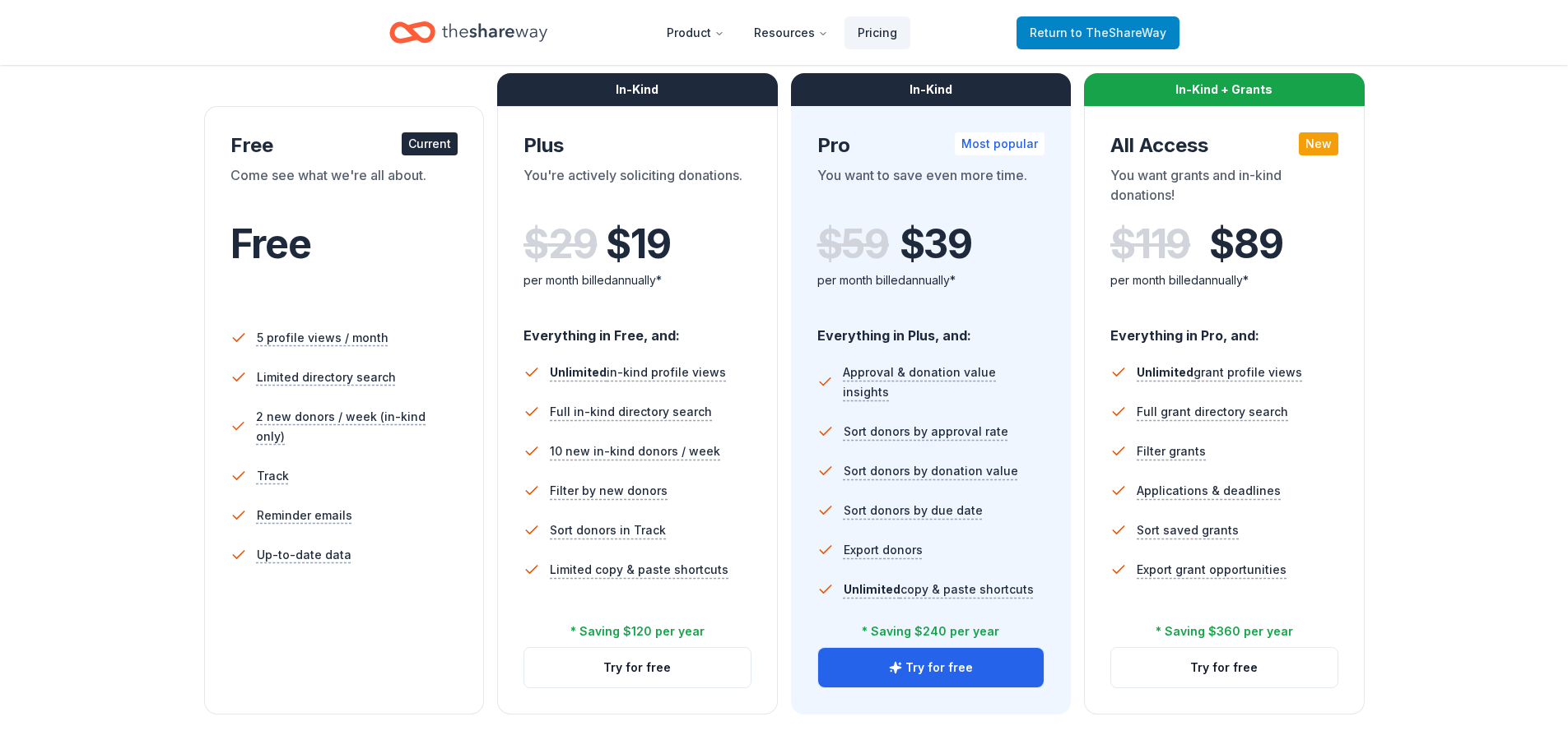
click at [1104, 21] on link "Return to TheShareWay" at bounding box center [1097, 33] width 163 height 33
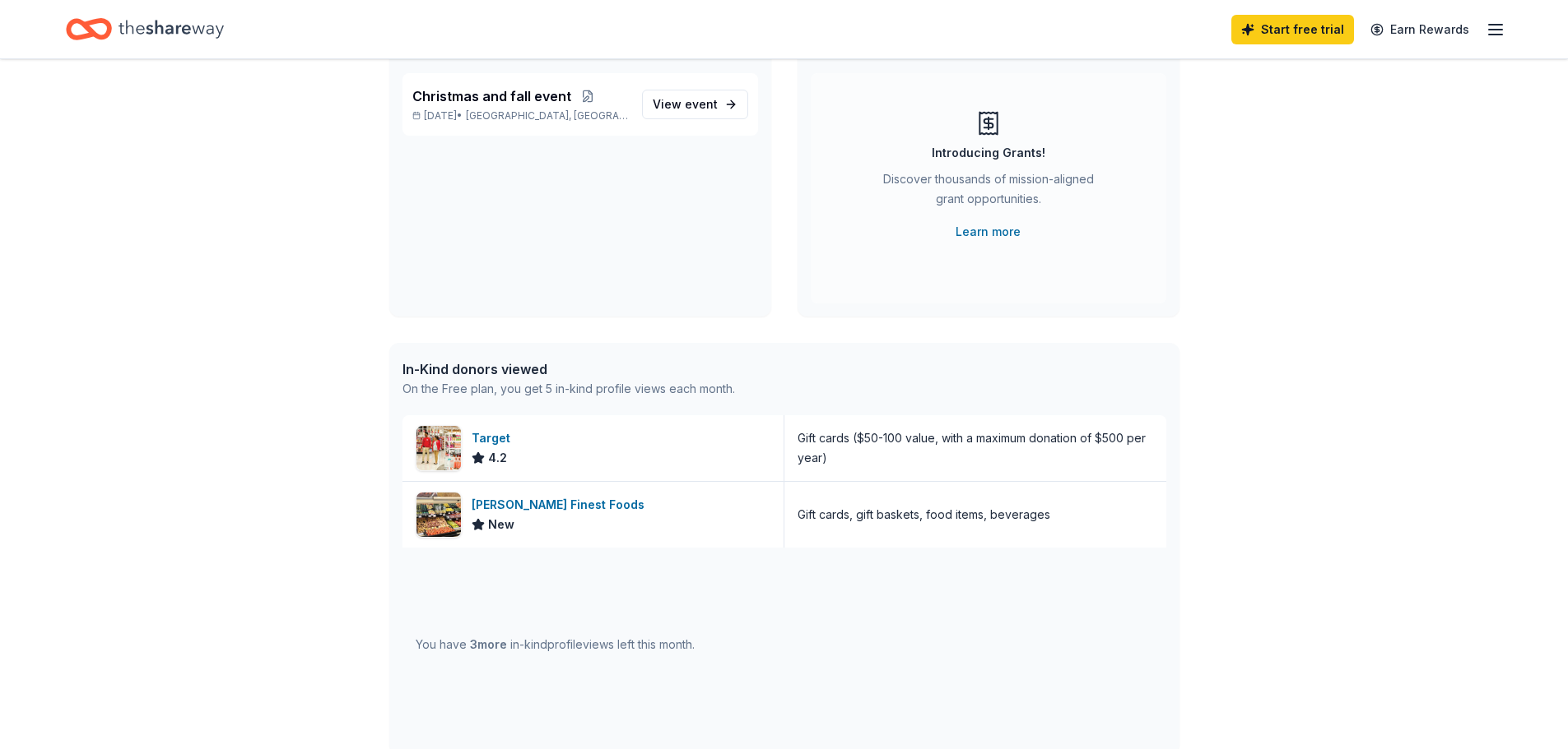
scroll to position [165, 0]
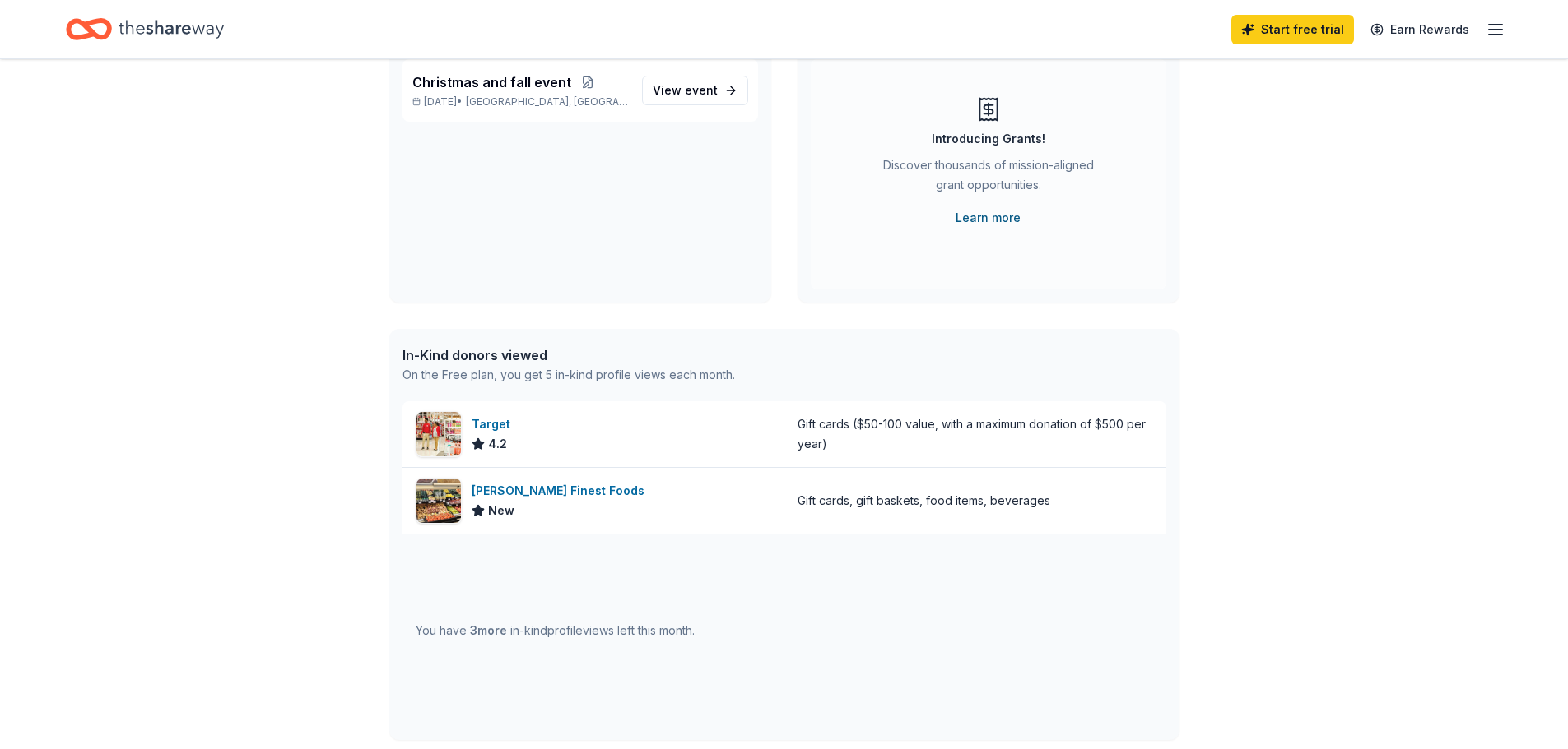
click at [984, 215] on link "Learn more" at bounding box center [987, 218] width 65 height 20
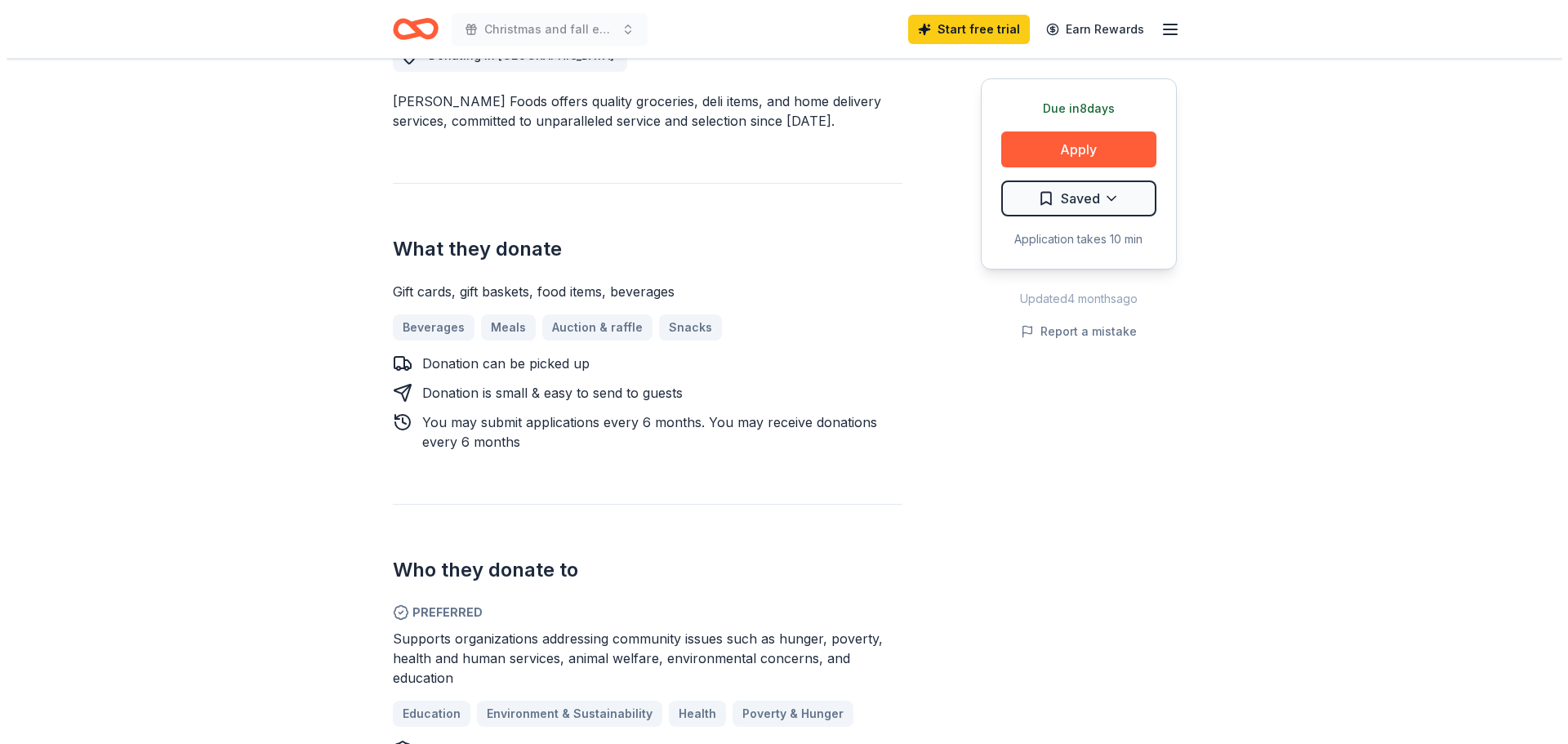
scroll to position [490, 0]
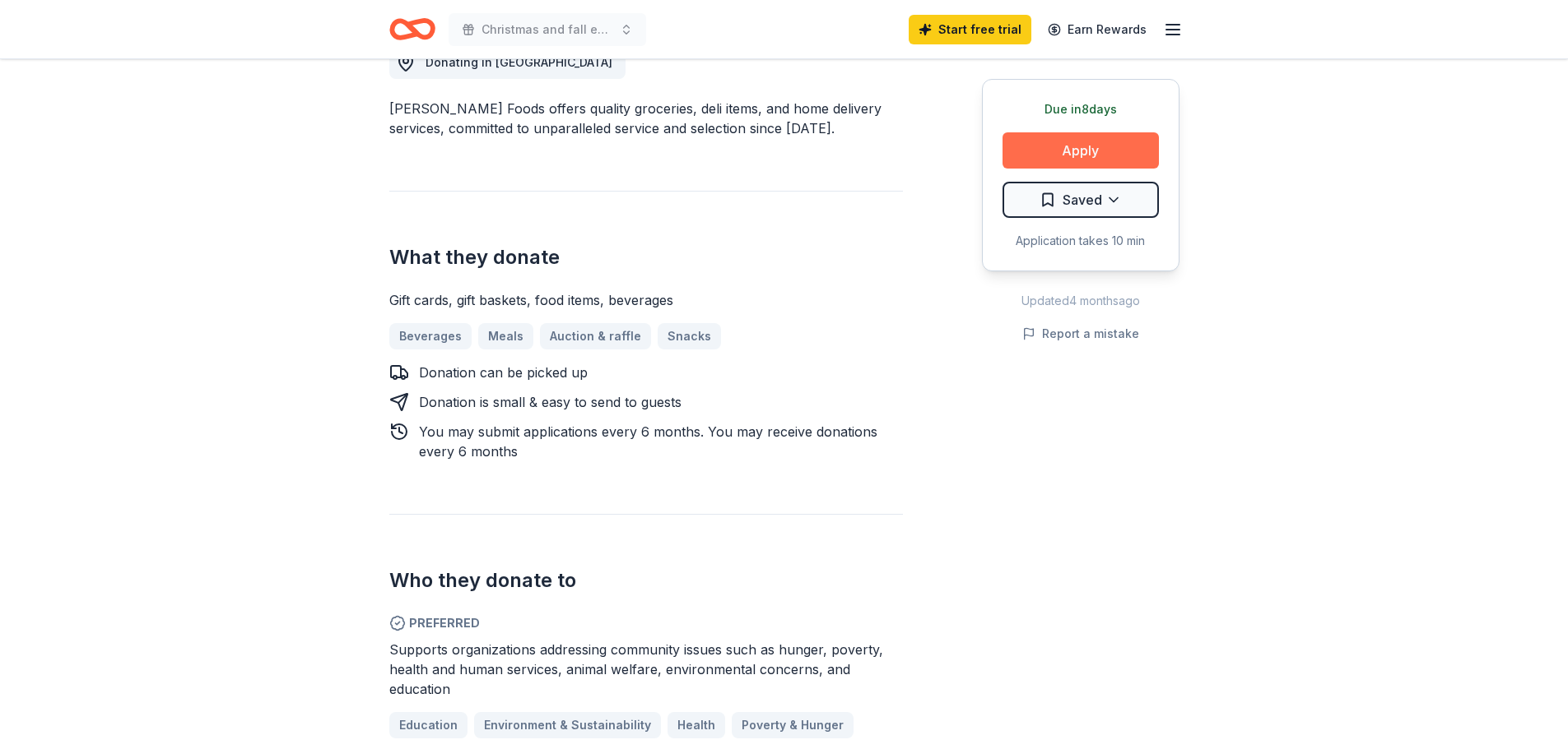
click at [1039, 151] on button "Apply" at bounding box center [1080, 151] width 156 height 36
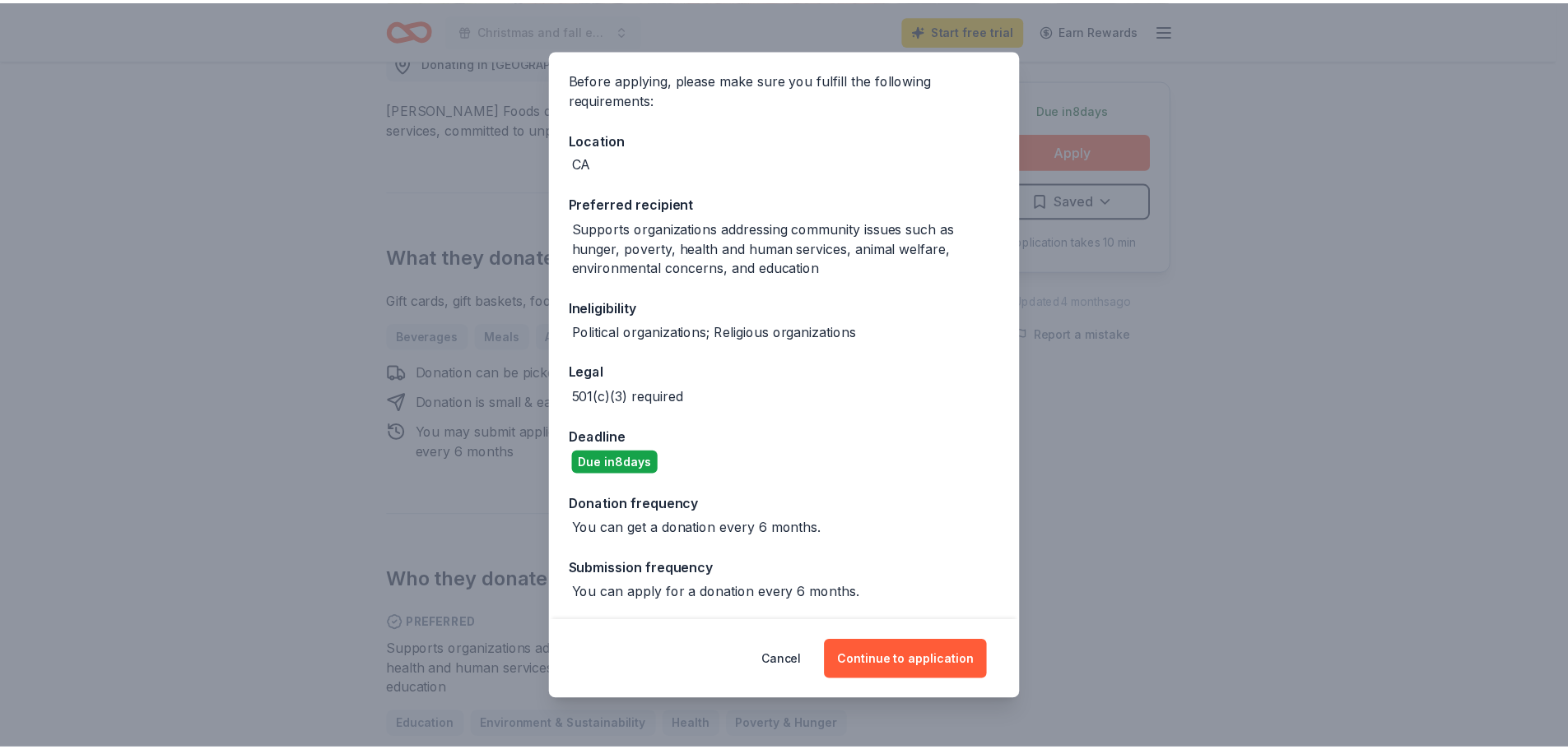
scroll to position [121, 0]
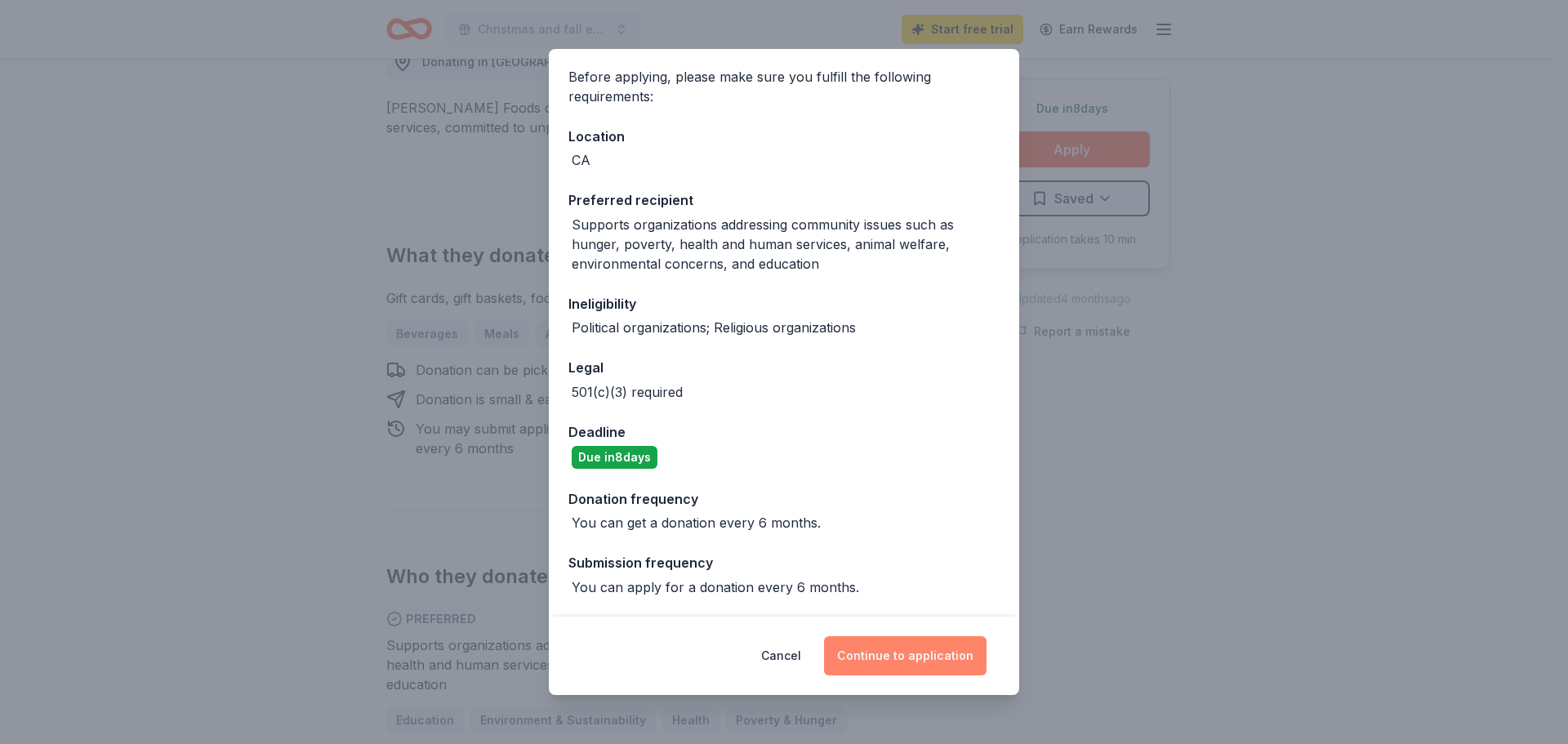
click at [934, 651] on button "Continue to application" at bounding box center [904, 656] width 162 height 39
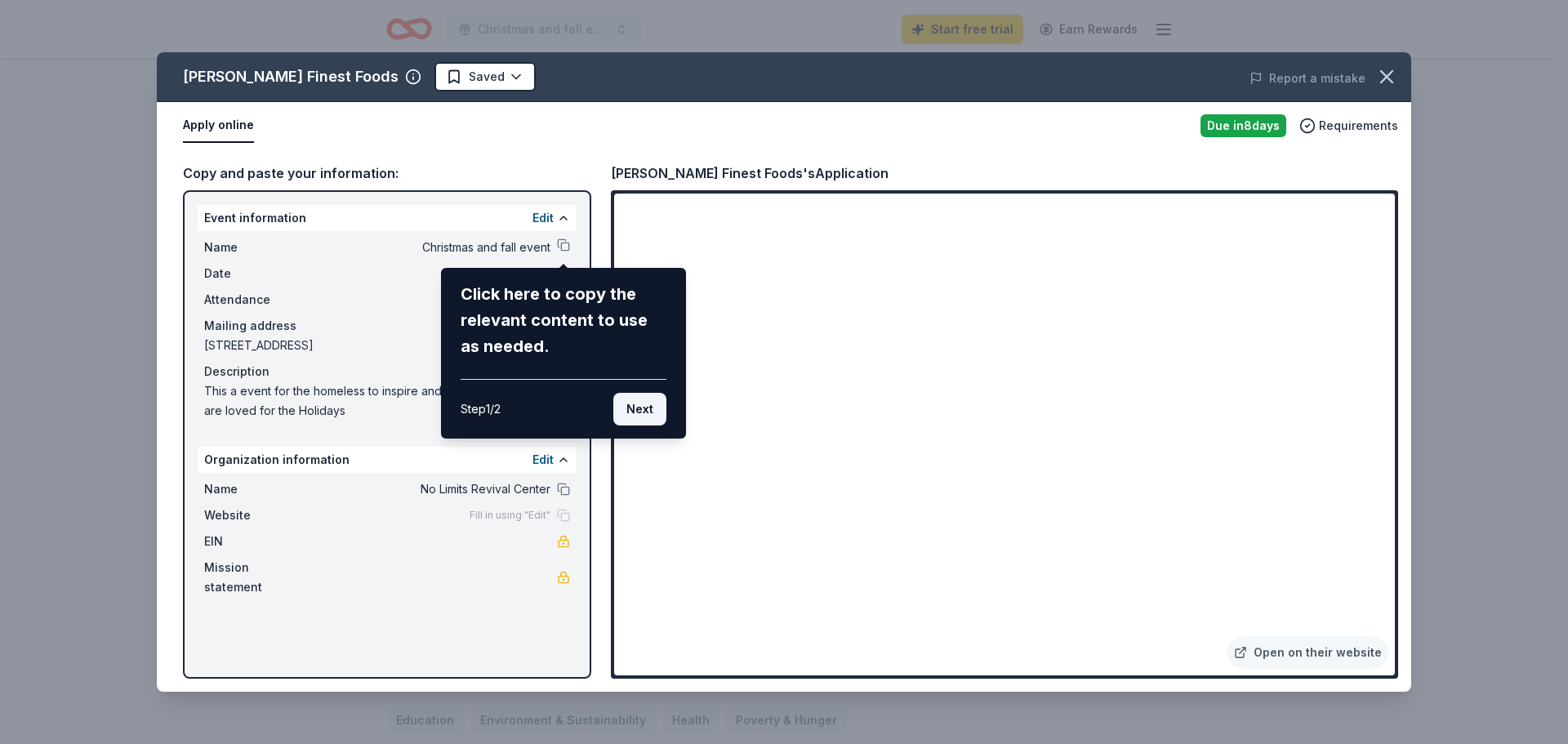
click at [646, 411] on button "Next" at bounding box center [640, 409] width 53 height 33
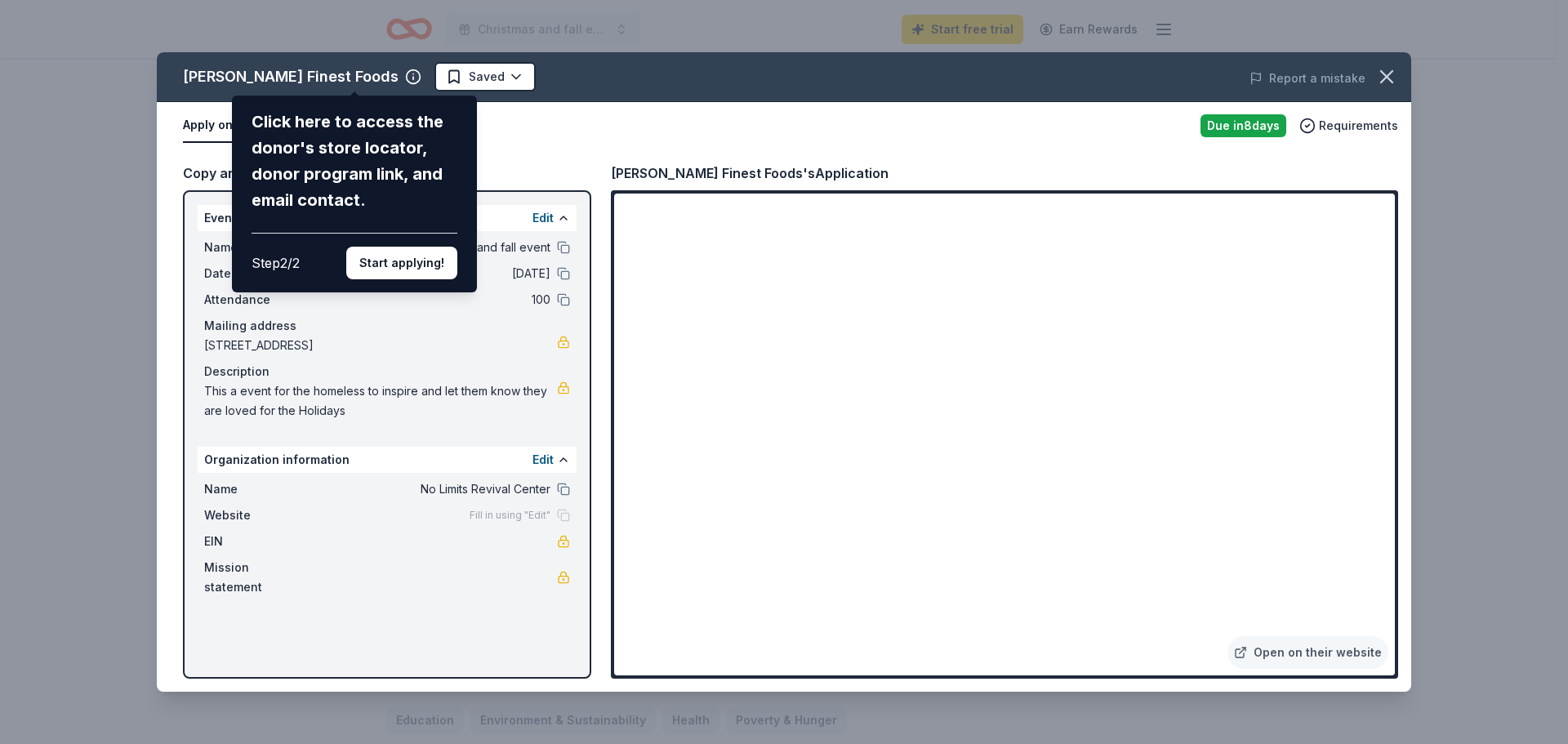
click at [823, 549] on div "Jensen’s Finest Foods Click here to access the donor's store locator, donor pro…" at bounding box center [784, 372] width 1254 height 640
drag, startPoint x: 814, startPoint y: 617, endPoint x: 888, endPoint y: 645, distance: 79.1
click at [817, 622] on div "Jensen’s Finest Foods Click here to access the donor's store locator, donor pro…" at bounding box center [784, 372] width 1254 height 640
click at [920, 647] on div "Jensen’s Finest Foods Click here to access the donor's store locator, donor pro…" at bounding box center [784, 372] width 1254 height 640
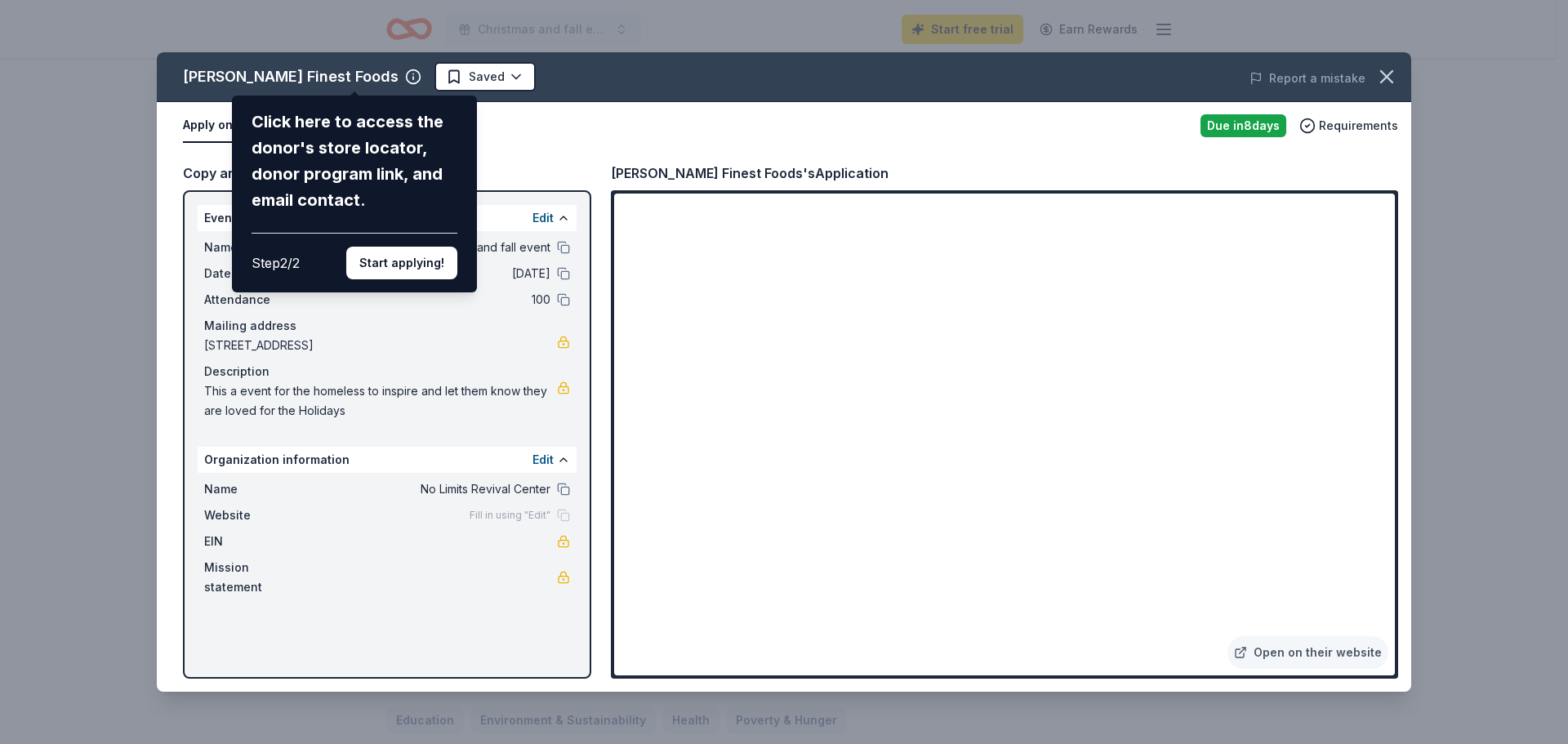
click at [920, 647] on div "Jensen’s Finest Foods Click here to access the donor's store locator, donor pro…" at bounding box center [784, 372] width 1254 height 640
drag, startPoint x: 1392, startPoint y: 251, endPoint x: 1082, endPoint y: 187, distance: 316.5
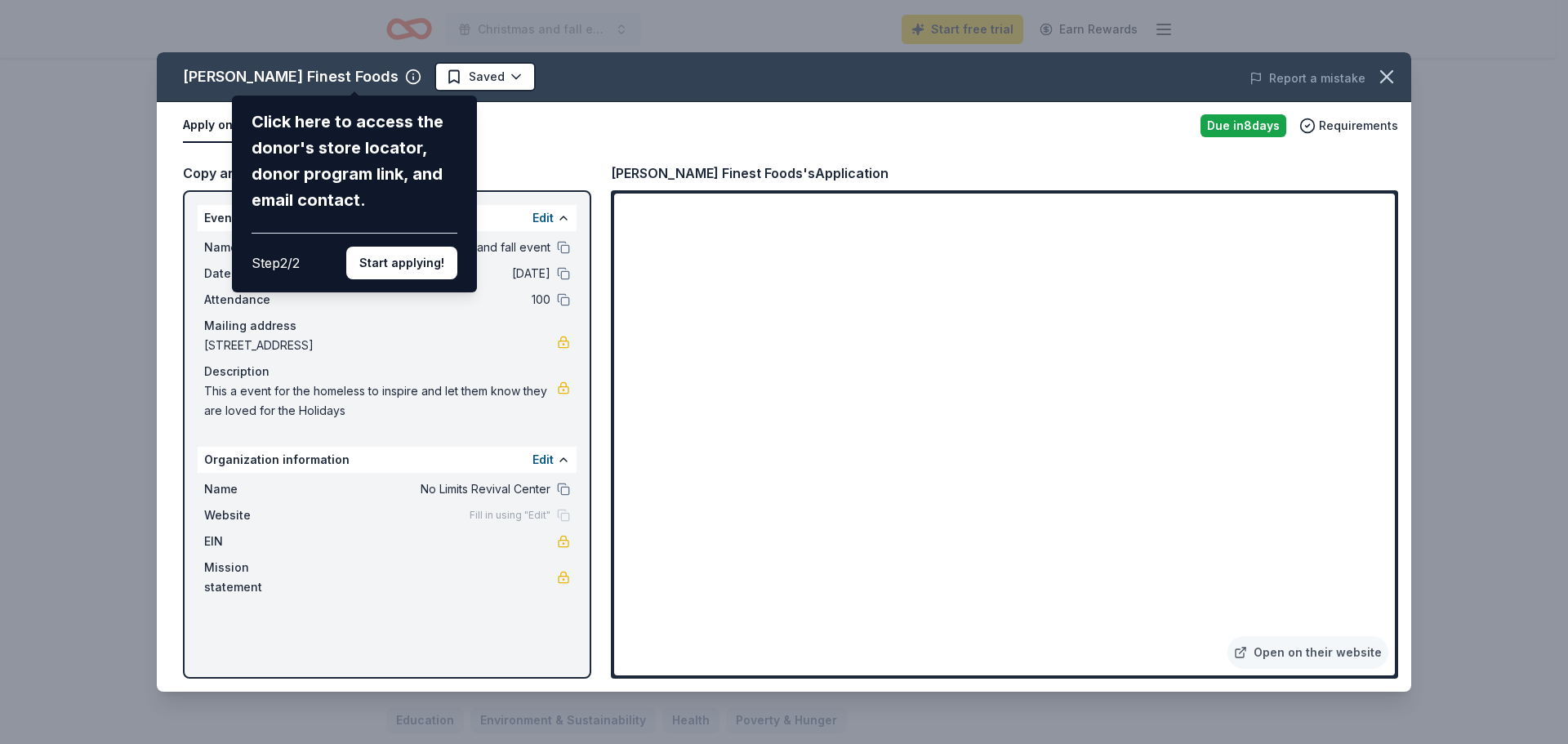
click at [1377, 356] on div "Jensen’s Finest Foods Click here to access the donor's store locator, donor pro…" at bounding box center [784, 372] width 1254 height 640
click at [432, 255] on button "Start applying!" at bounding box center [402, 263] width 111 height 33
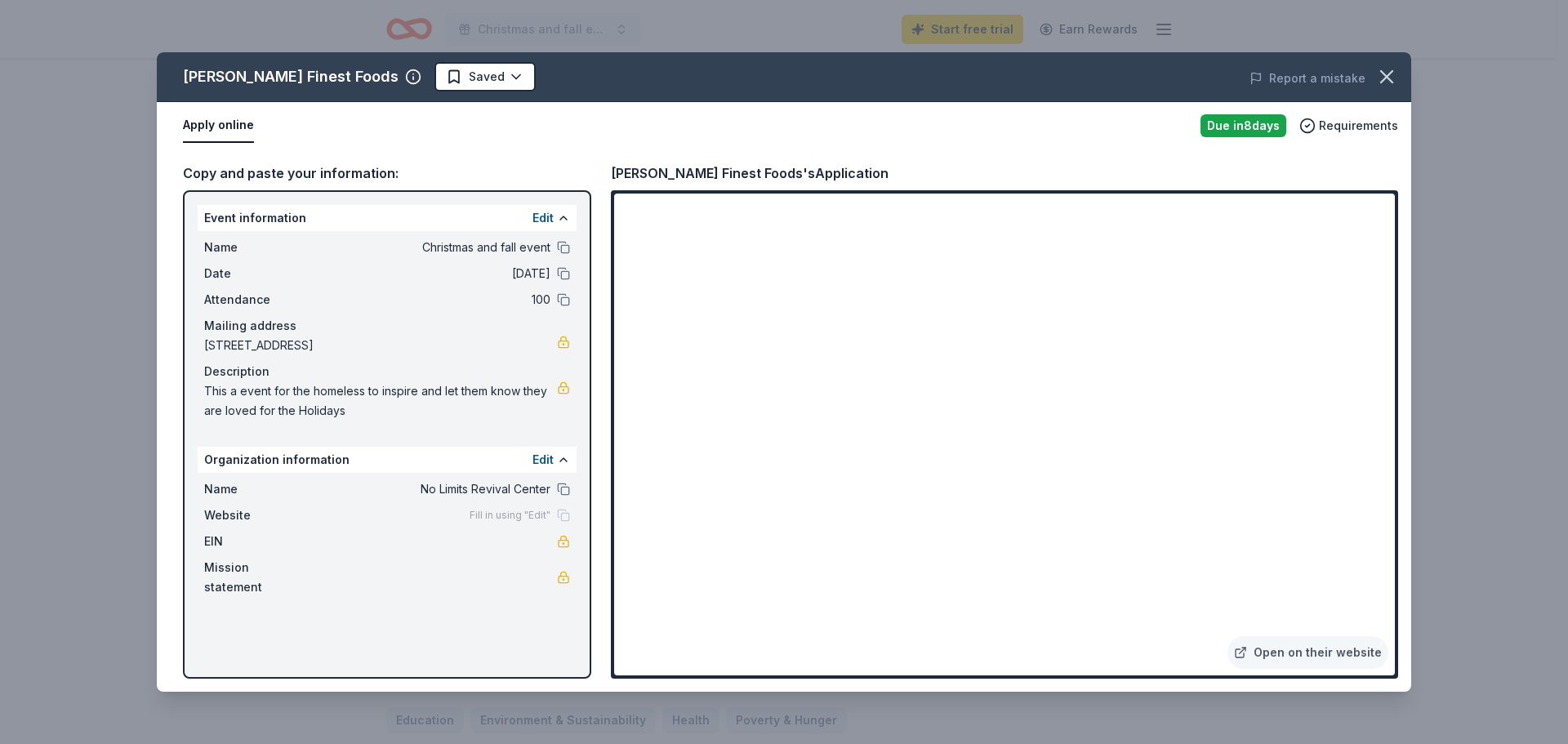
click at [231, 125] on button "Apply online" at bounding box center [218, 125] width 71 height 34
click at [1384, 74] on icon "button" at bounding box center [1386, 77] width 11 height 11
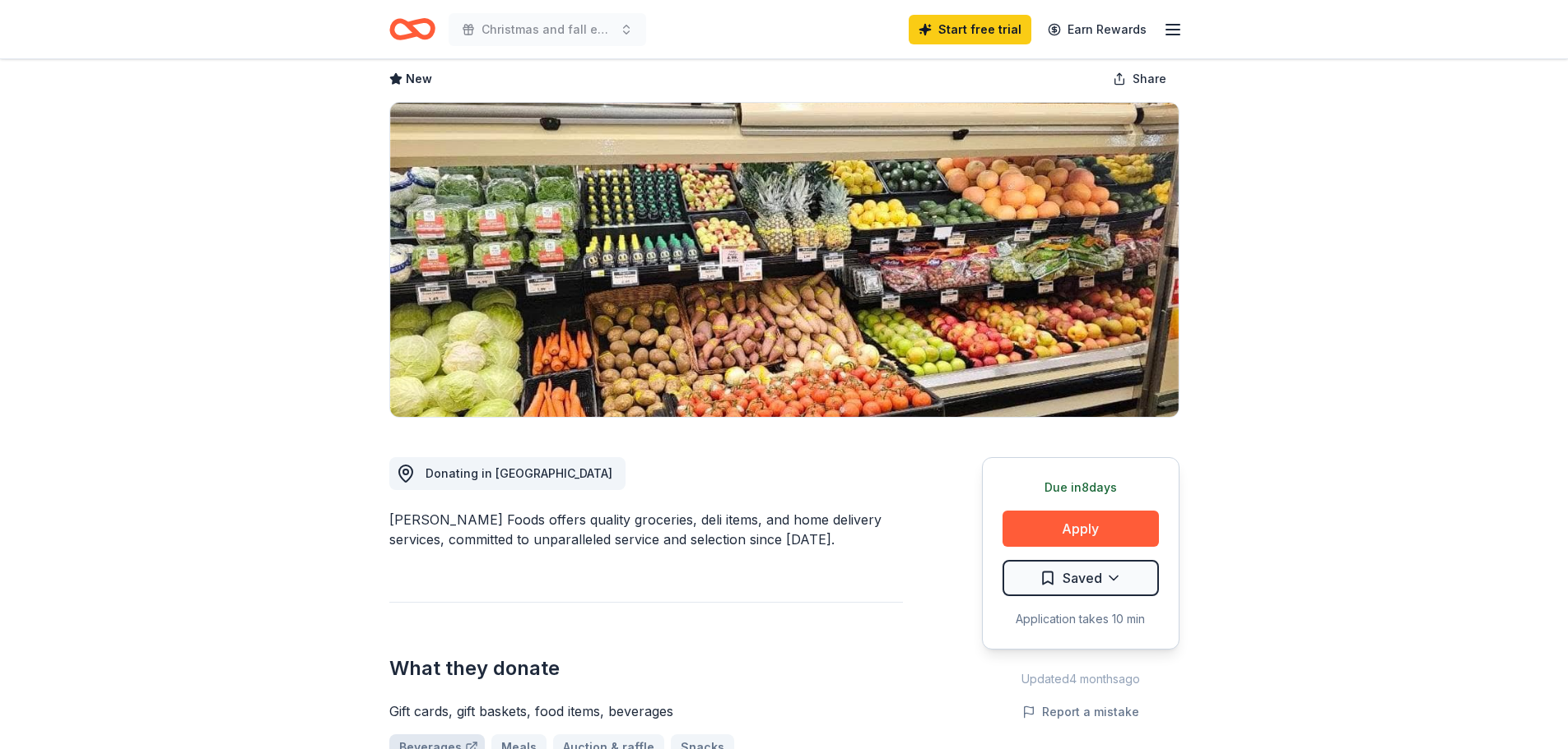
scroll to position [0, 0]
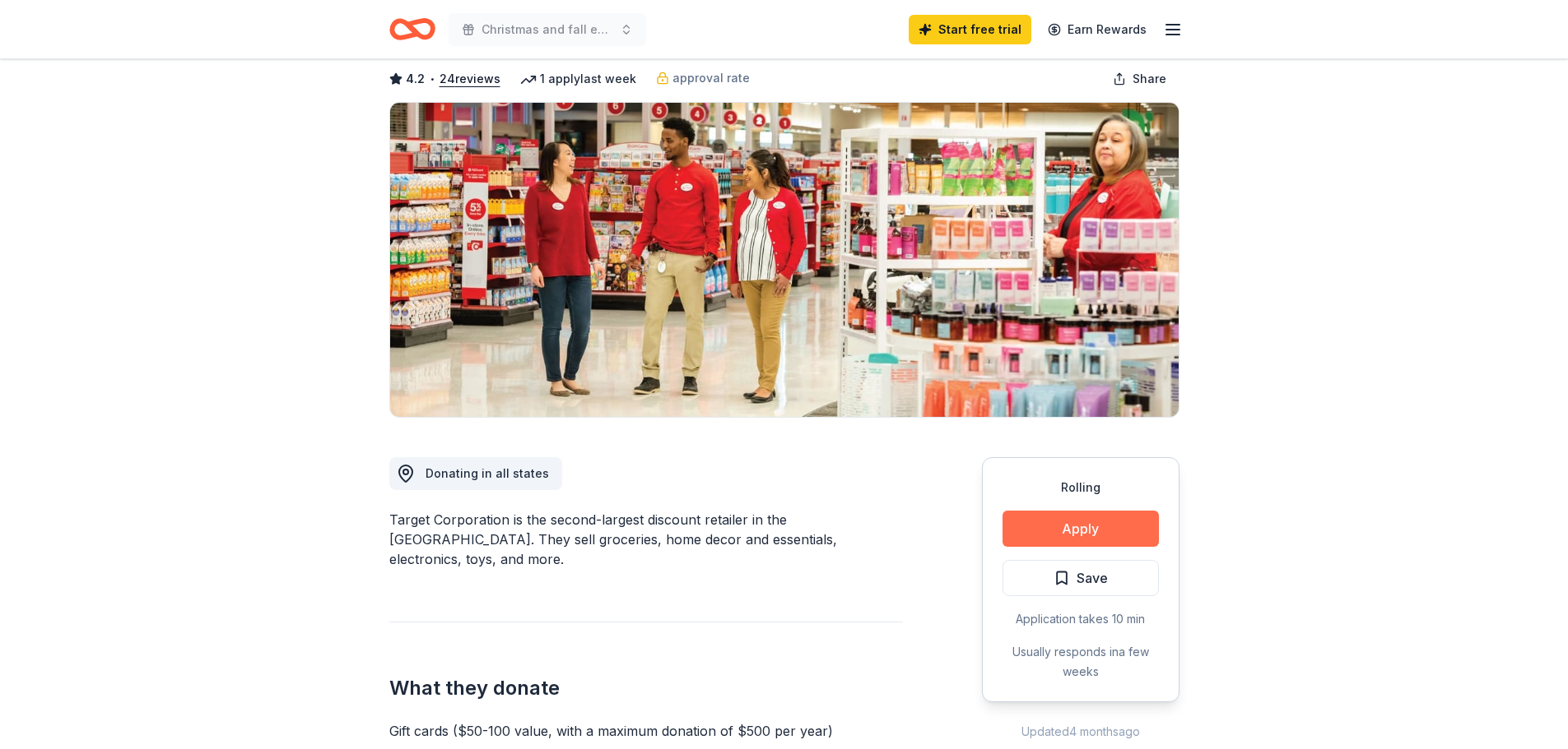
scroll to position [165, 0]
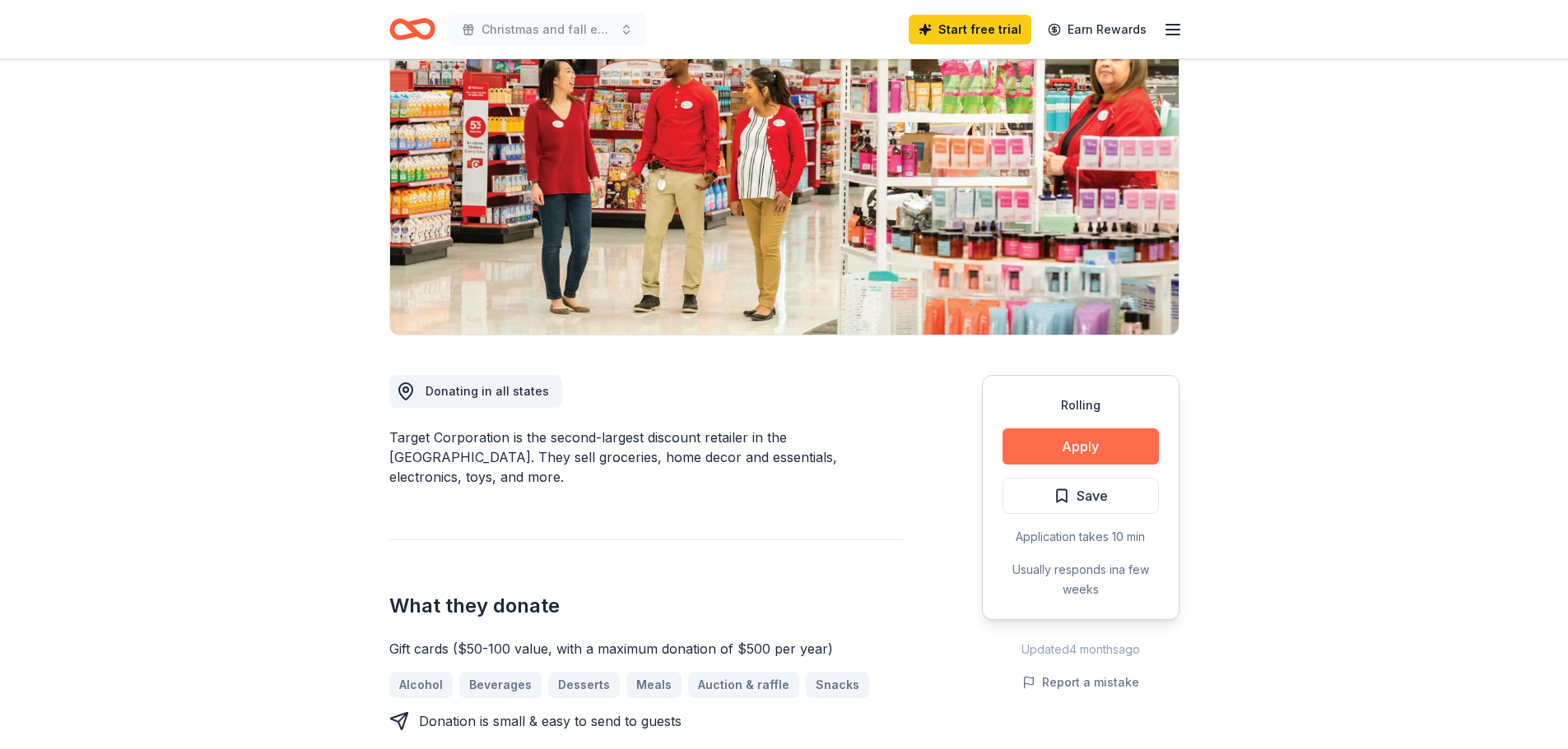
click at [1090, 440] on button "Apply" at bounding box center [1080, 446] width 156 height 36
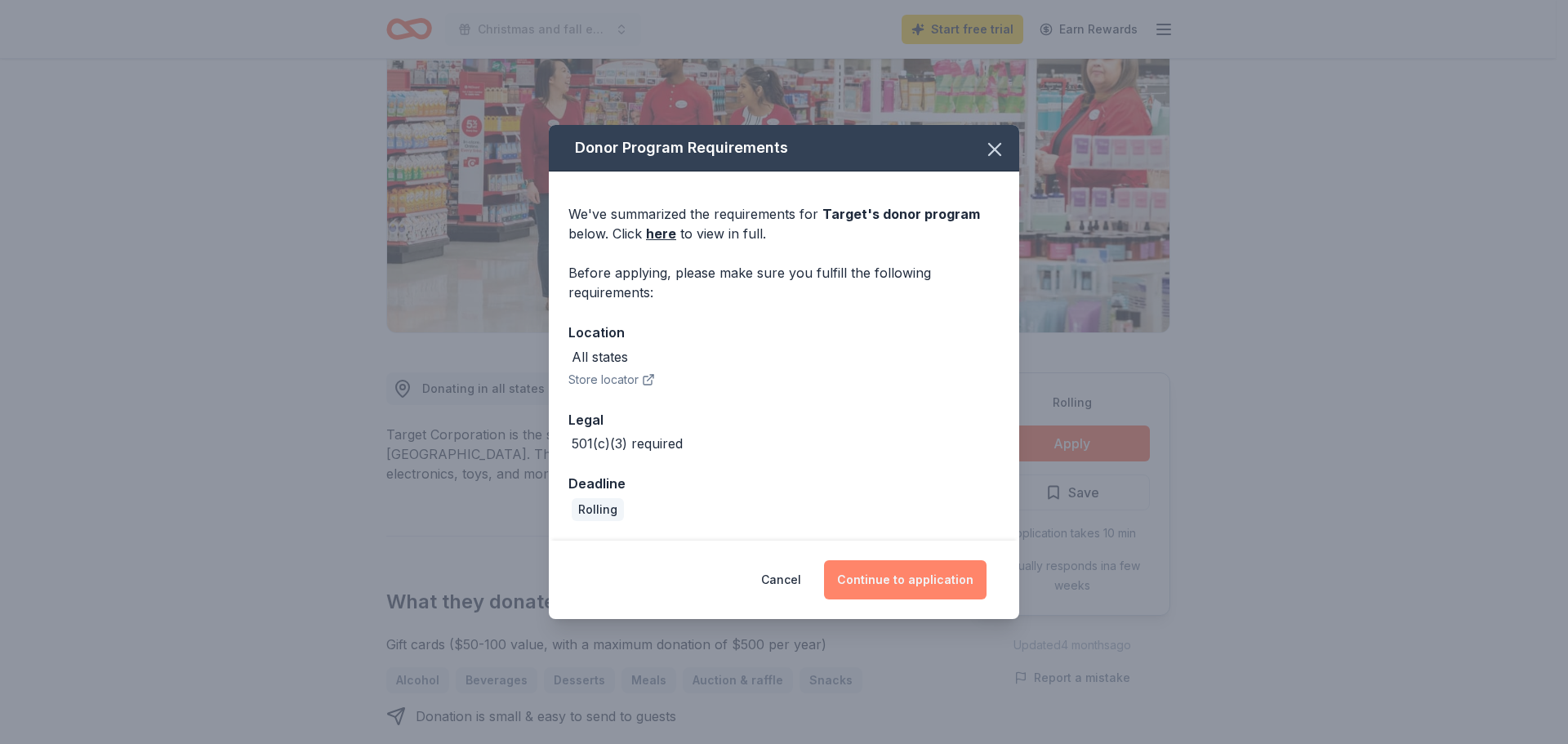
click at [892, 581] on button "Continue to application" at bounding box center [904, 580] width 162 height 39
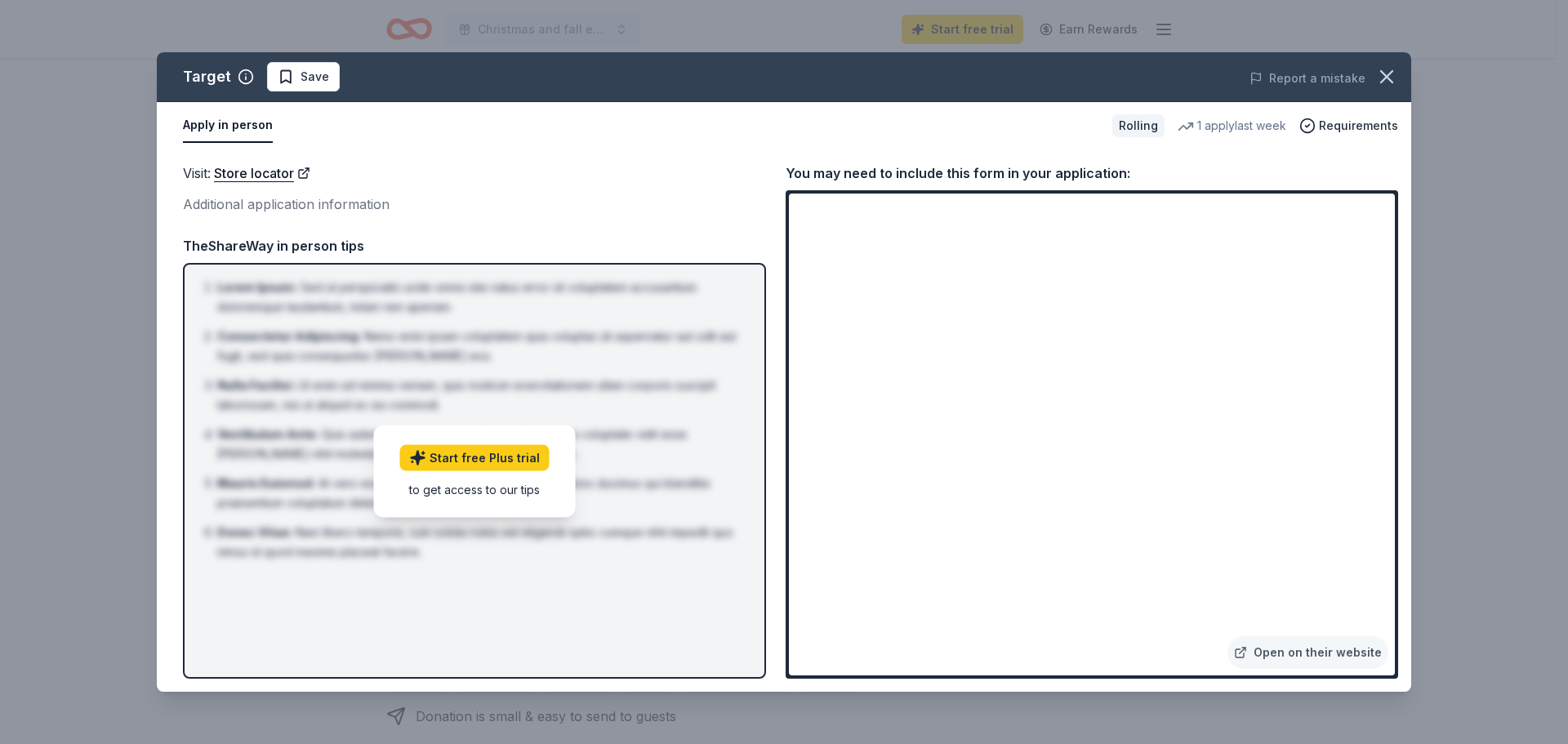
click at [644, 459] on li "Vestibulum Ante : Quis autem vel eum iure reprehenderit qui in ea voluptate vel…" at bounding box center [479, 444] width 525 height 39
click at [242, 129] on button "Apply in person" at bounding box center [227, 125] width 90 height 34
drag, startPoint x: 751, startPoint y: 432, endPoint x: 761, endPoint y: 440, distance: 12.8
click at [761, 440] on div "Lorem Ipsum : Sed ut perspiciatis unde omnis iste natus error sit voluptatem ac…" at bounding box center [474, 471] width 583 height 416
click at [479, 173] on div "Visit : Store locator" at bounding box center [474, 173] width 583 height 21
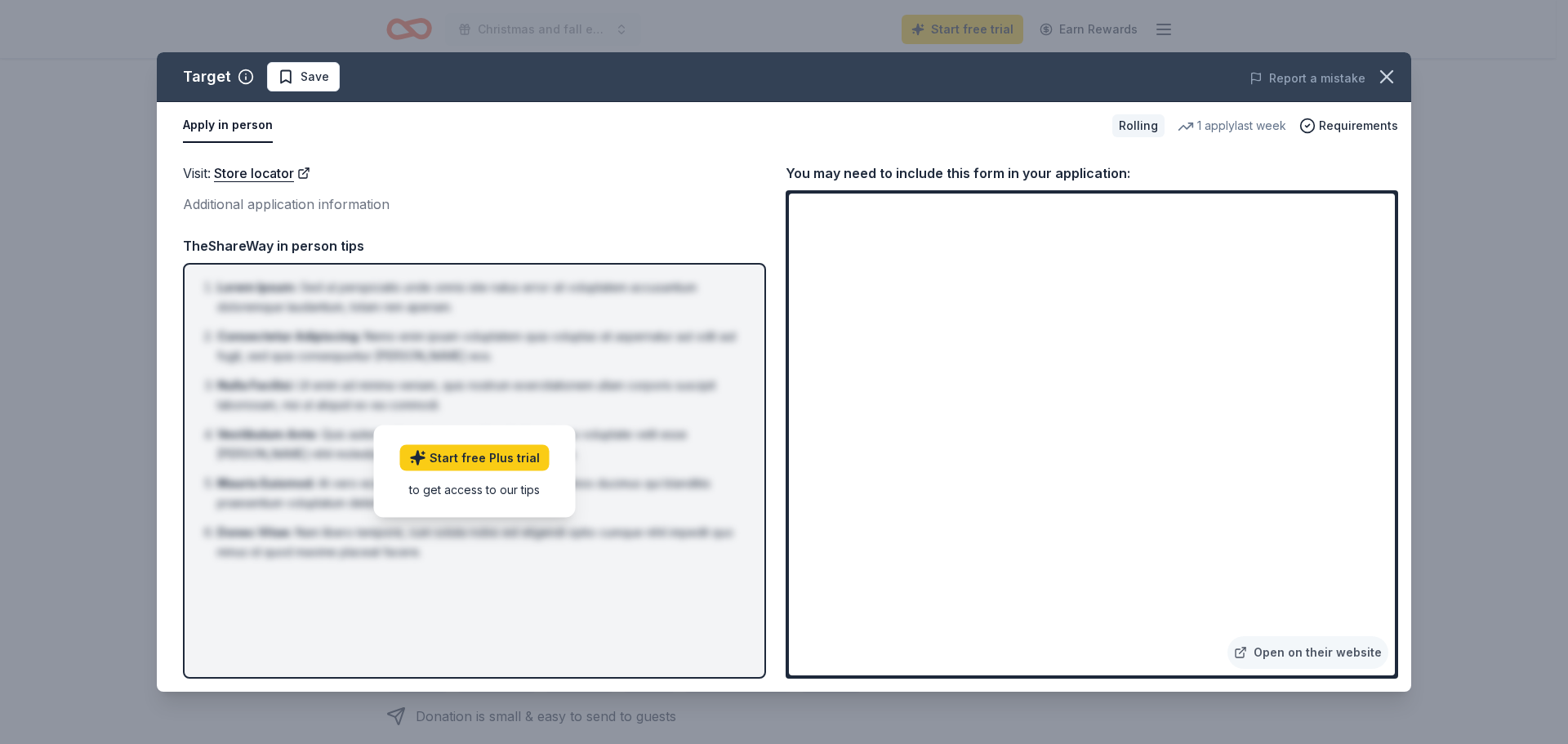
click at [509, 249] on div "TheShareWay in person tips" at bounding box center [474, 245] width 583 height 21
click at [1389, 81] on icon "button" at bounding box center [1386, 76] width 23 height 23
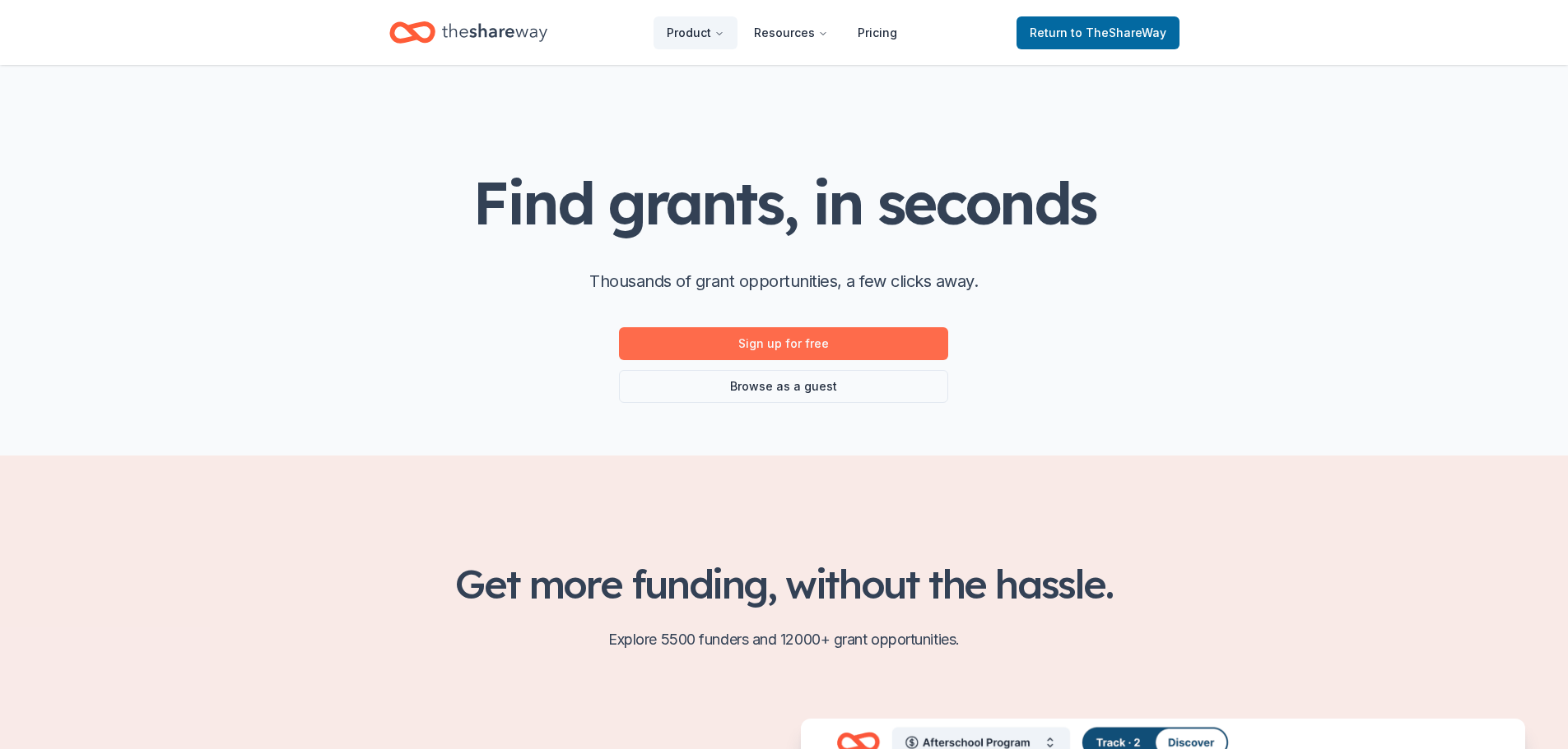
click at [806, 348] on link "Sign up for free" at bounding box center [783, 343] width 329 height 33
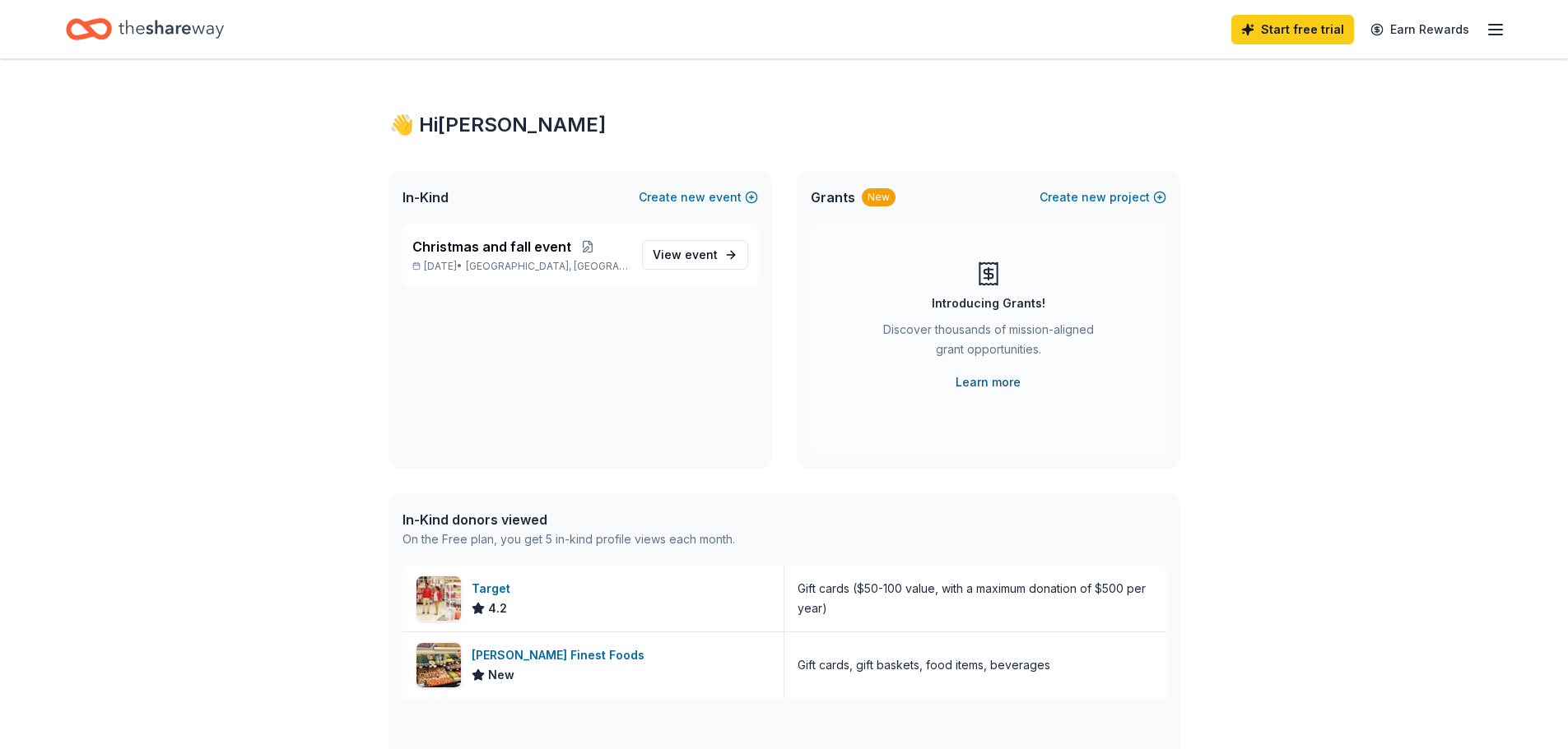
click at [992, 386] on link "Learn more" at bounding box center [987, 382] width 65 height 20
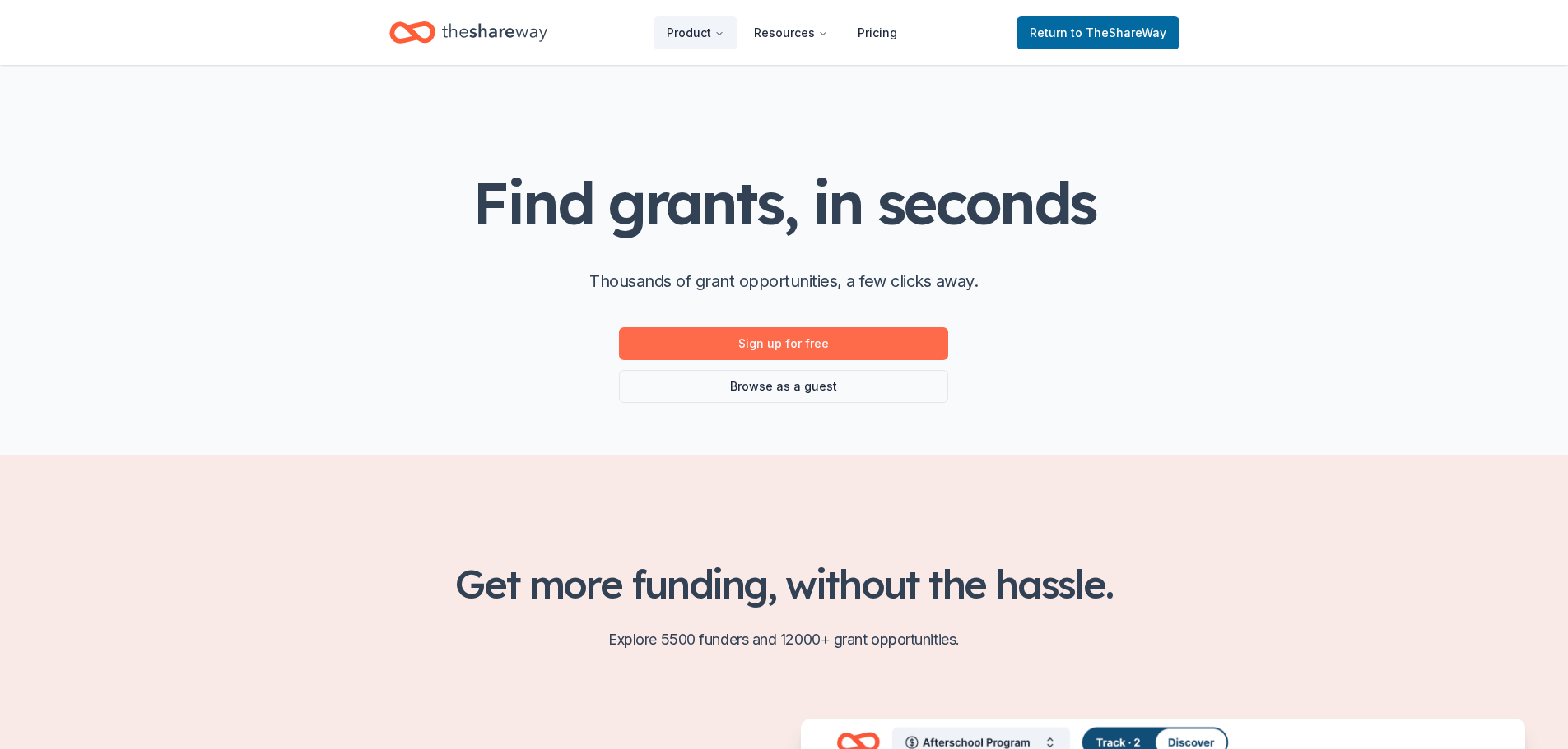
click at [868, 339] on link "Sign up for free" at bounding box center [783, 343] width 329 height 33
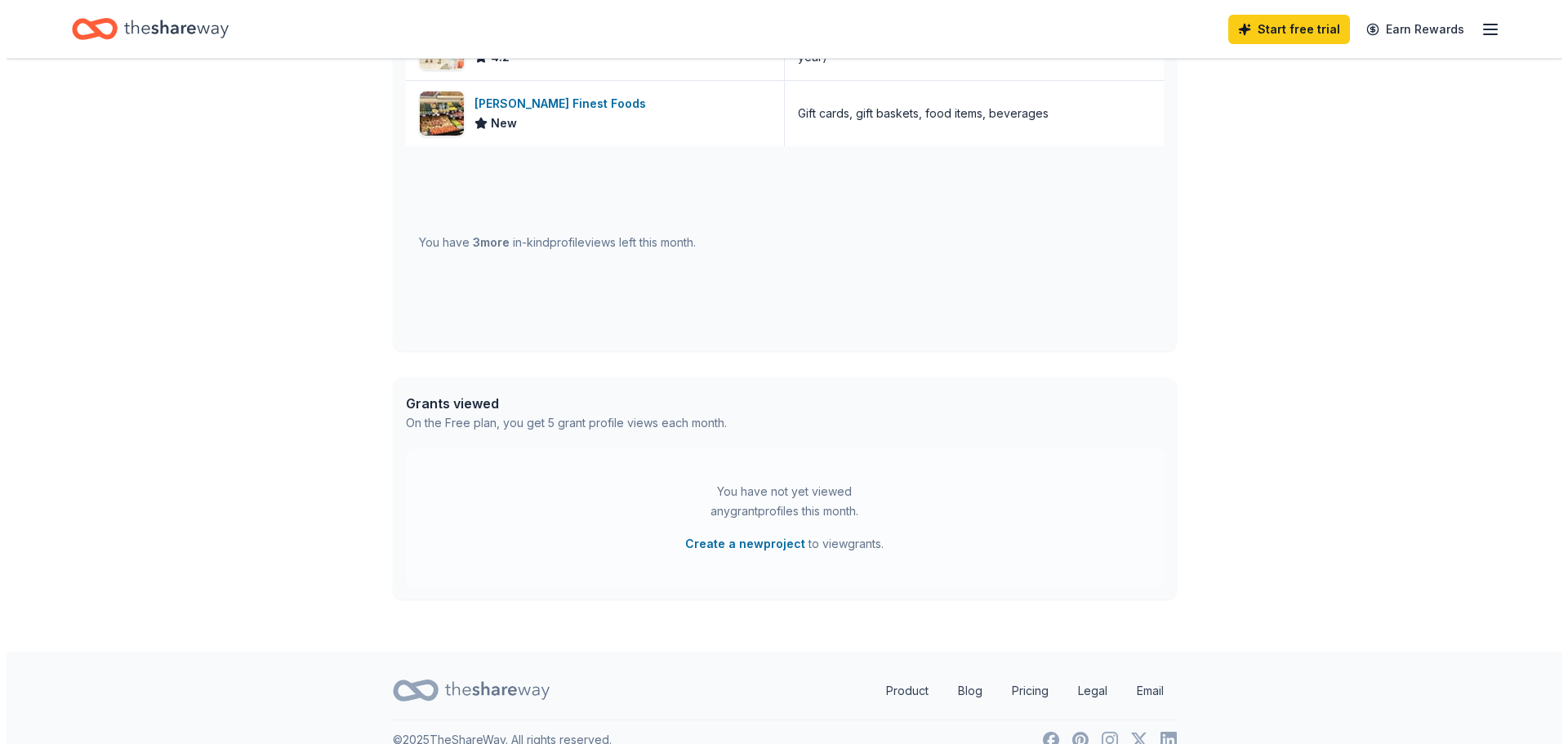
scroll to position [573, 0]
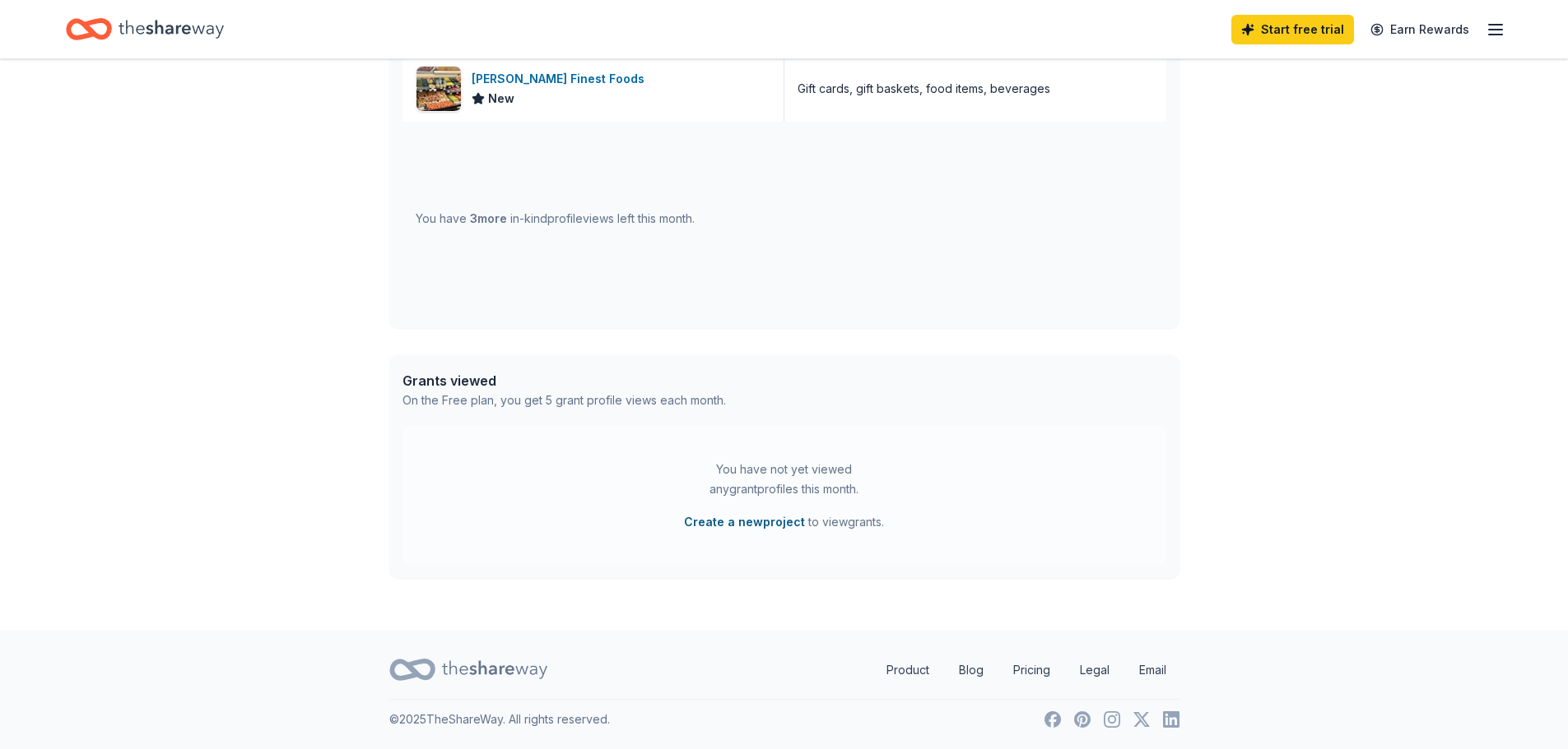
click at [742, 519] on button "Create a new project" at bounding box center [744, 522] width 121 height 20
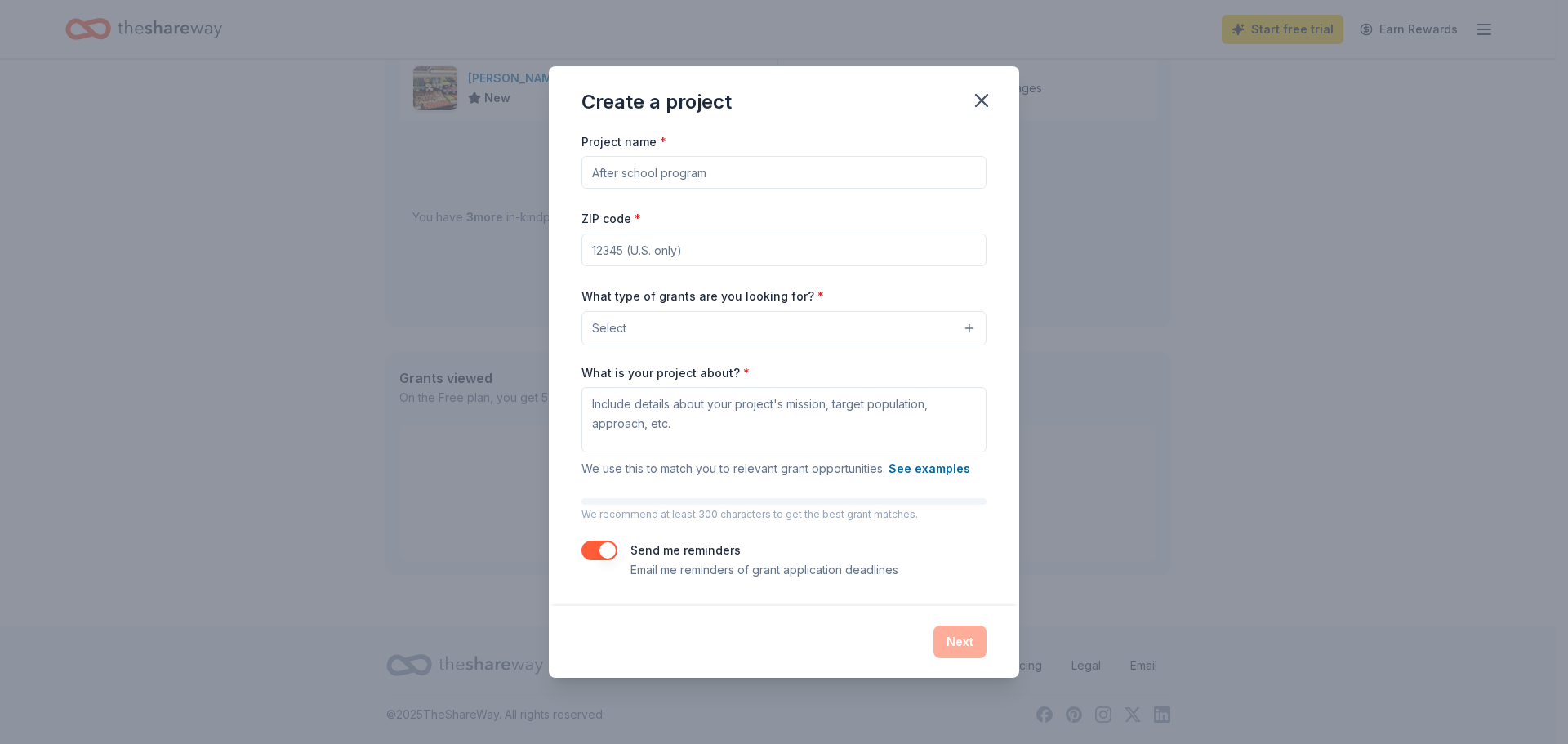
click at [641, 171] on input "Project name *" at bounding box center [784, 172] width 405 height 33
click at [723, 184] on input "Project name *" at bounding box center [784, 172] width 405 height 33
type input "Homeless and struggling"
click at [780, 268] on div "Project name * Homeless and struggling ZIP code * What type of grants are you l…" at bounding box center [784, 356] width 405 height 449
click at [772, 258] on input "ZIP code *" at bounding box center [784, 250] width 405 height 33
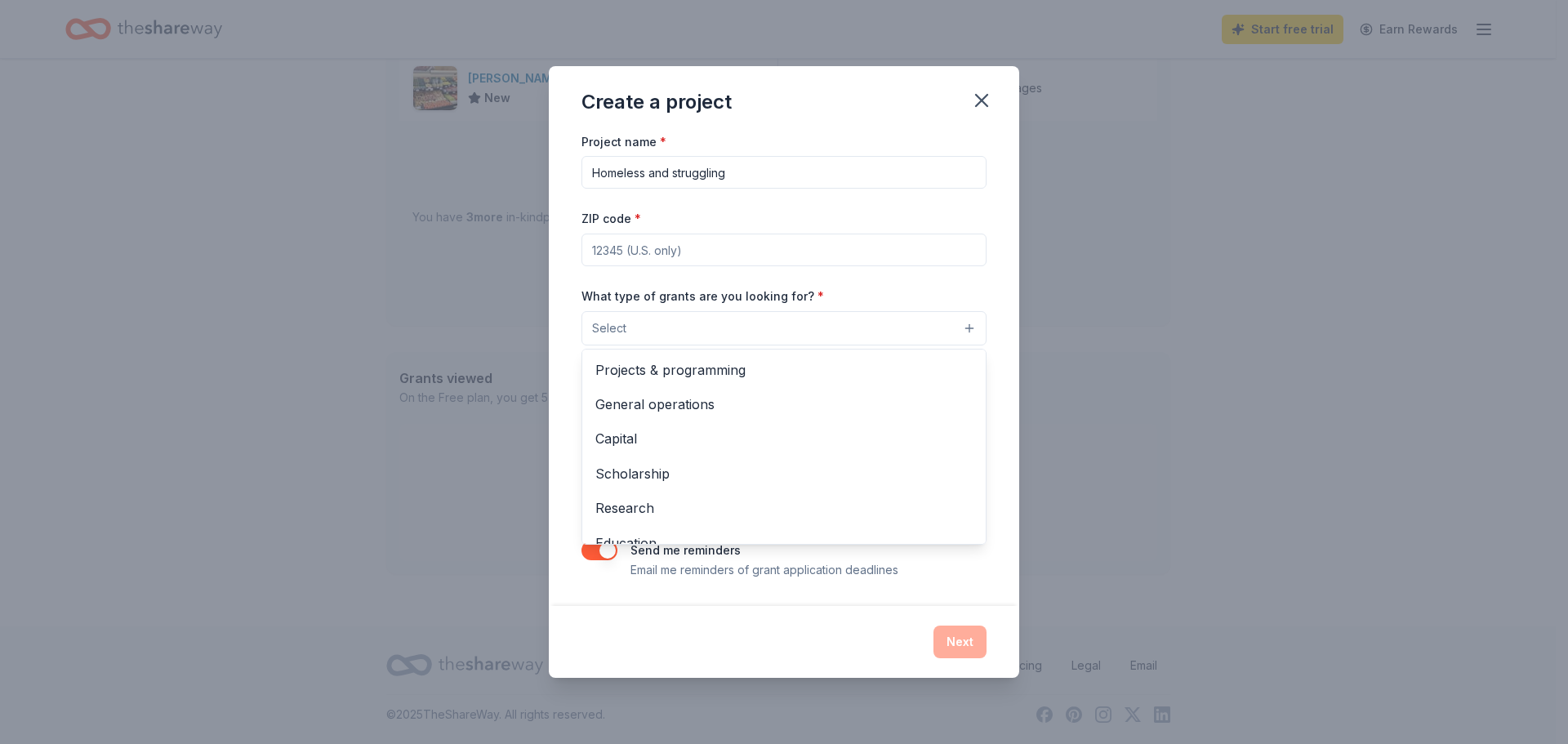
click at [969, 334] on button "Select" at bounding box center [784, 328] width 405 height 34
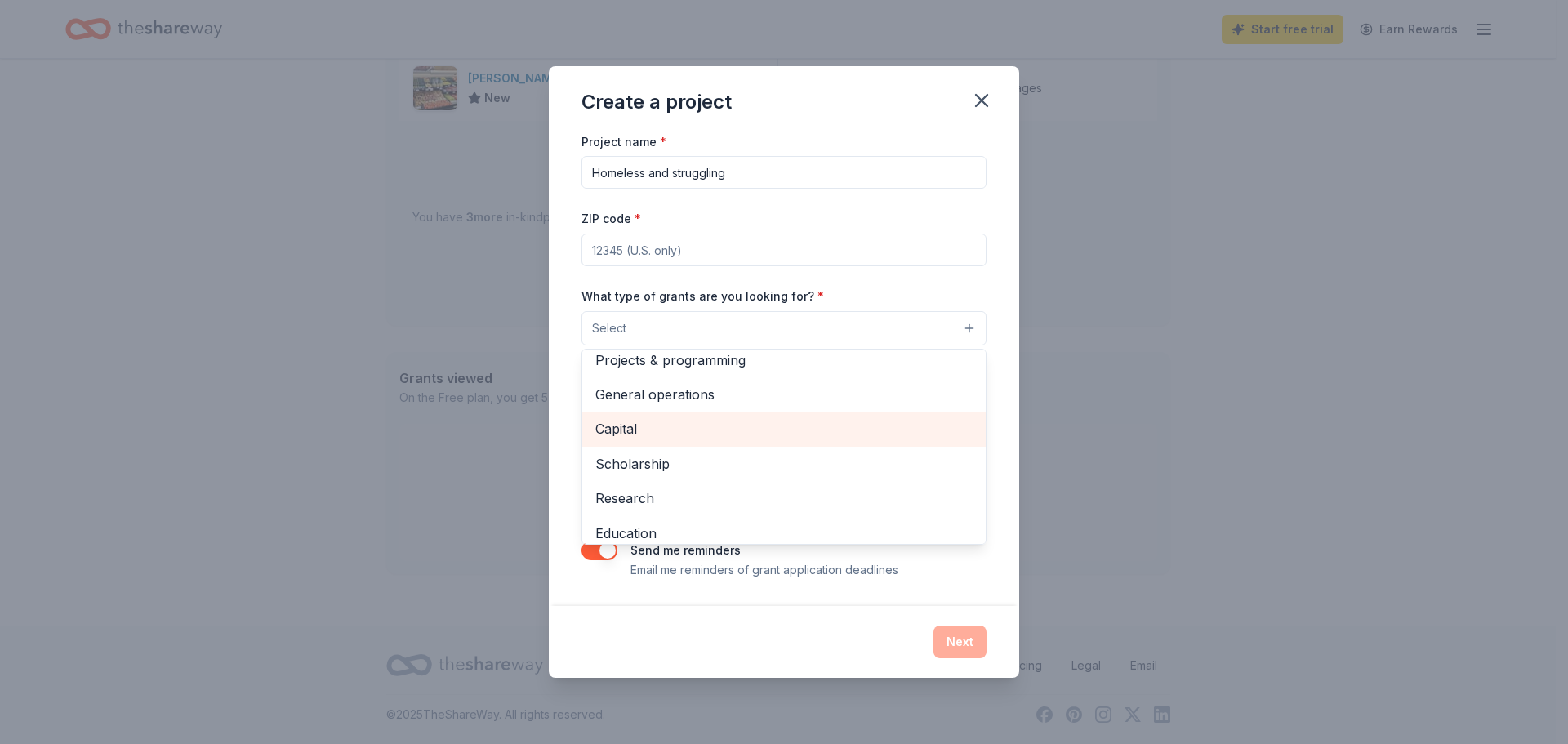
scroll to position [0, 0]
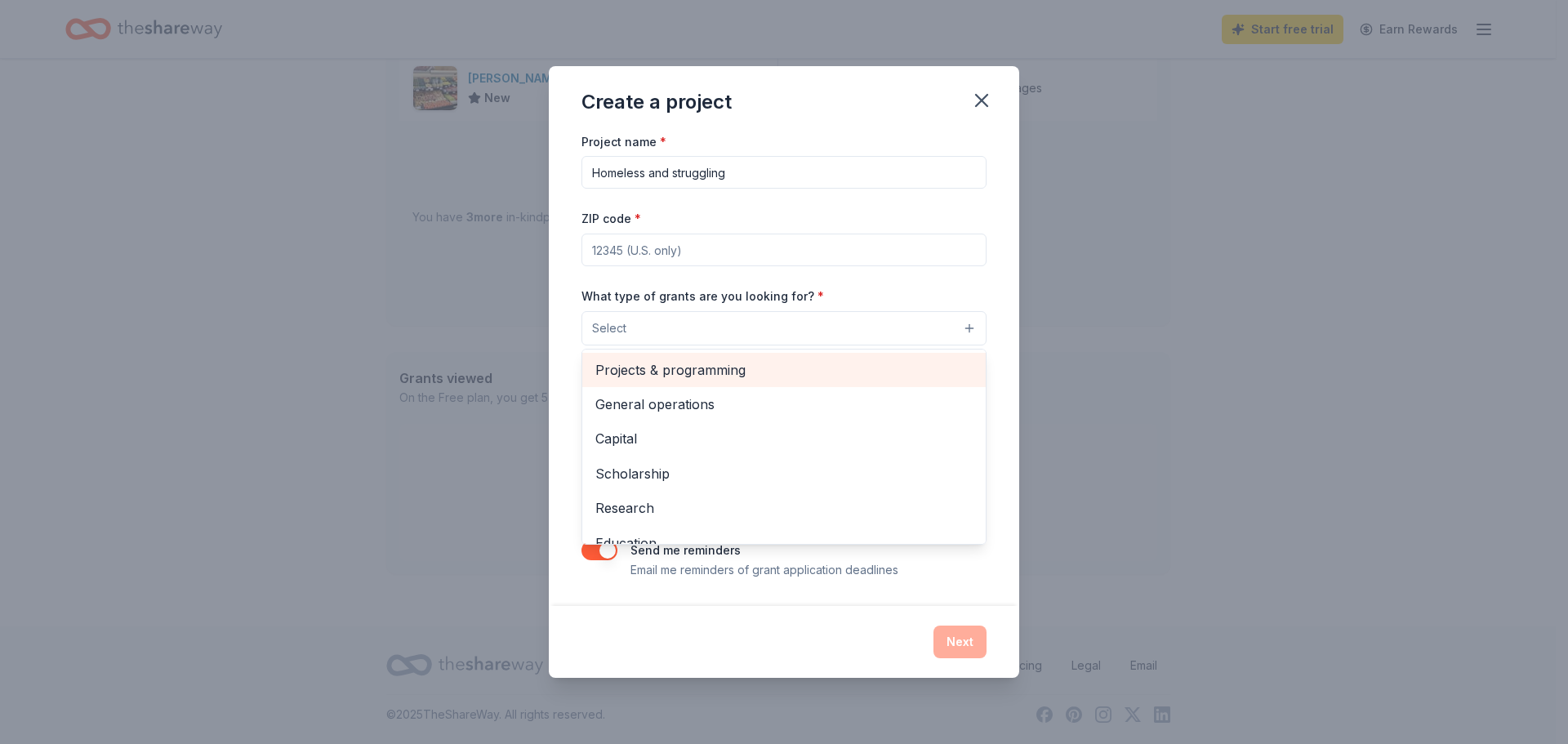
click at [719, 371] on span "Projects & programming" at bounding box center [784, 370] width 377 height 21
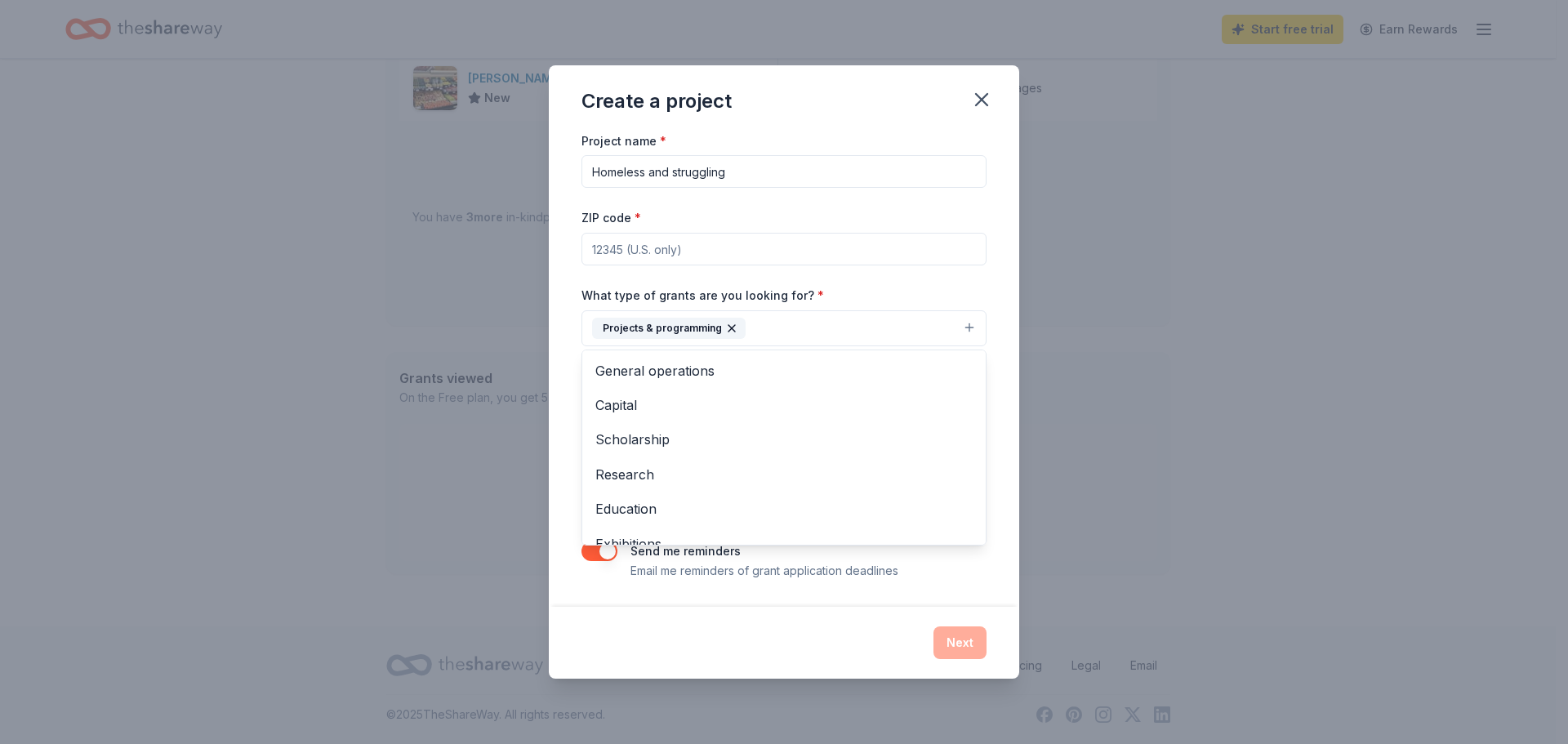
click at [995, 498] on div "Project name * Homeless and struggling ZIP code * What type of grants are you l…" at bounding box center [784, 369] width 471 height 476
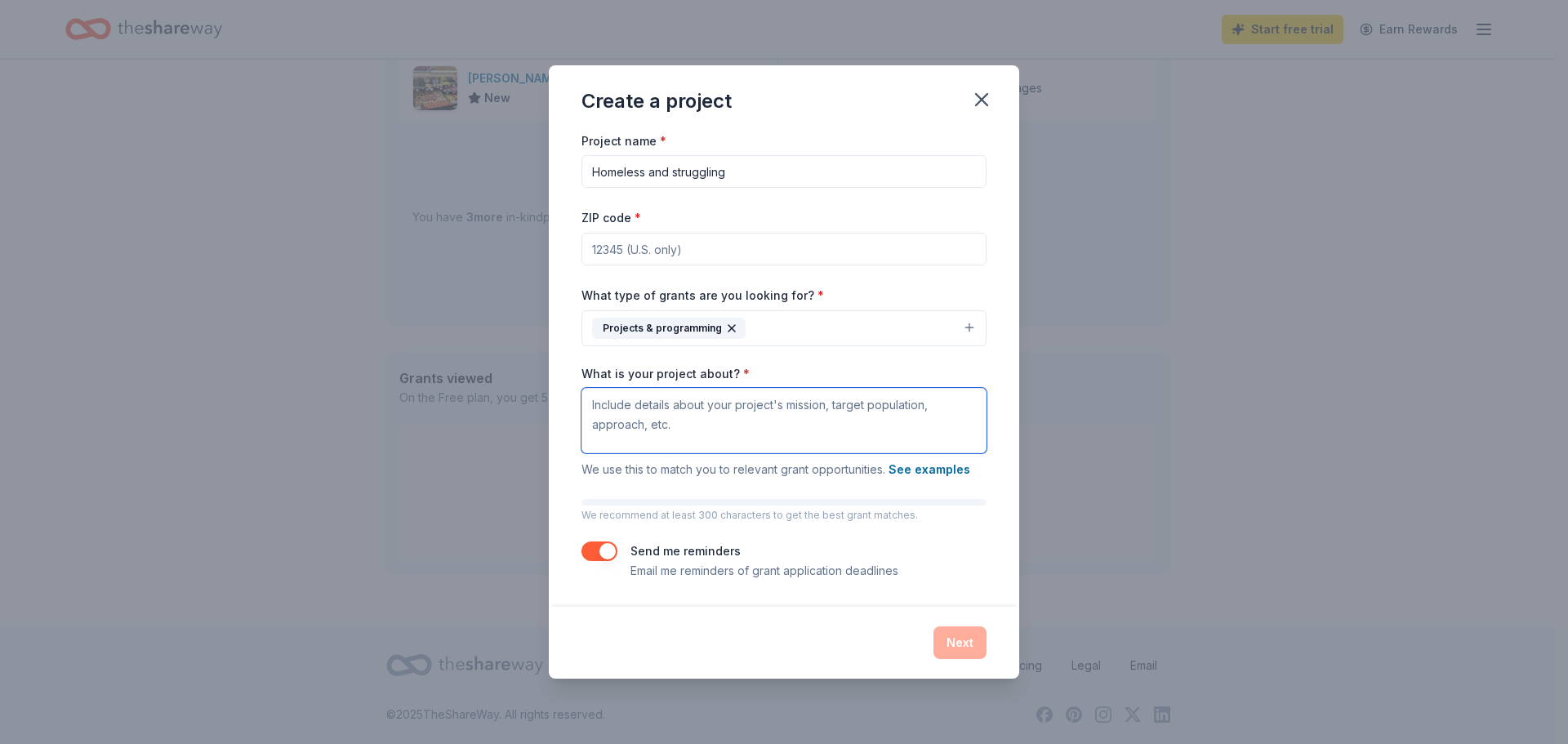
click at [750, 417] on textarea "What is your project about? *" at bounding box center [784, 421] width 405 height 65
click at [784, 424] on textarea "What is your project about? *" at bounding box center [784, 421] width 405 height 65
type textarea "m"
click at [637, 427] on textarea "My mission is to help men and women get off the streets and live in a safe envi…" at bounding box center [784, 421] width 405 height 65
drag, startPoint x: 621, startPoint y: 425, endPoint x: 679, endPoint y: 429, distance: 58.1
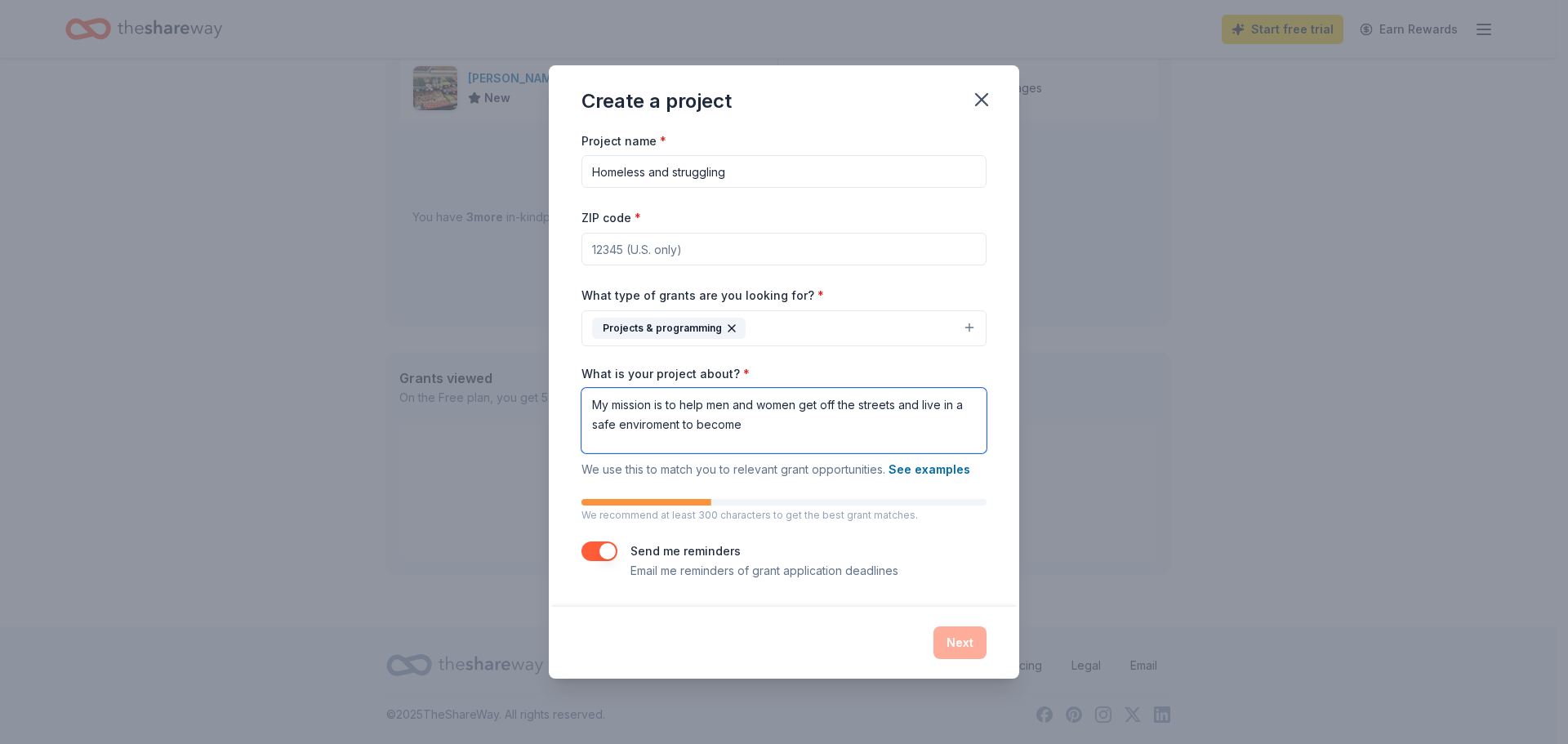
click at [679, 429] on textarea "My mission is to help men and women get off the streets and live in a safe envi…" at bounding box center [784, 421] width 405 height 65
click at [763, 430] on textarea "My mission is to help men and women get off the streets and live in a safe envi…" at bounding box center [784, 421] width 405 height 65
click at [801, 433] on textarea "My mission is to help men and women get off the streets and live in a safe envi…" at bounding box center [784, 421] width 405 height 65
drag, startPoint x: 771, startPoint y: 422, endPoint x: 815, endPoint y: 431, distance: 44.9
click at [815, 431] on textarea "My mission is to help men and women get off the streets and live in a safe envi…" at bounding box center [784, 421] width 405 height 65
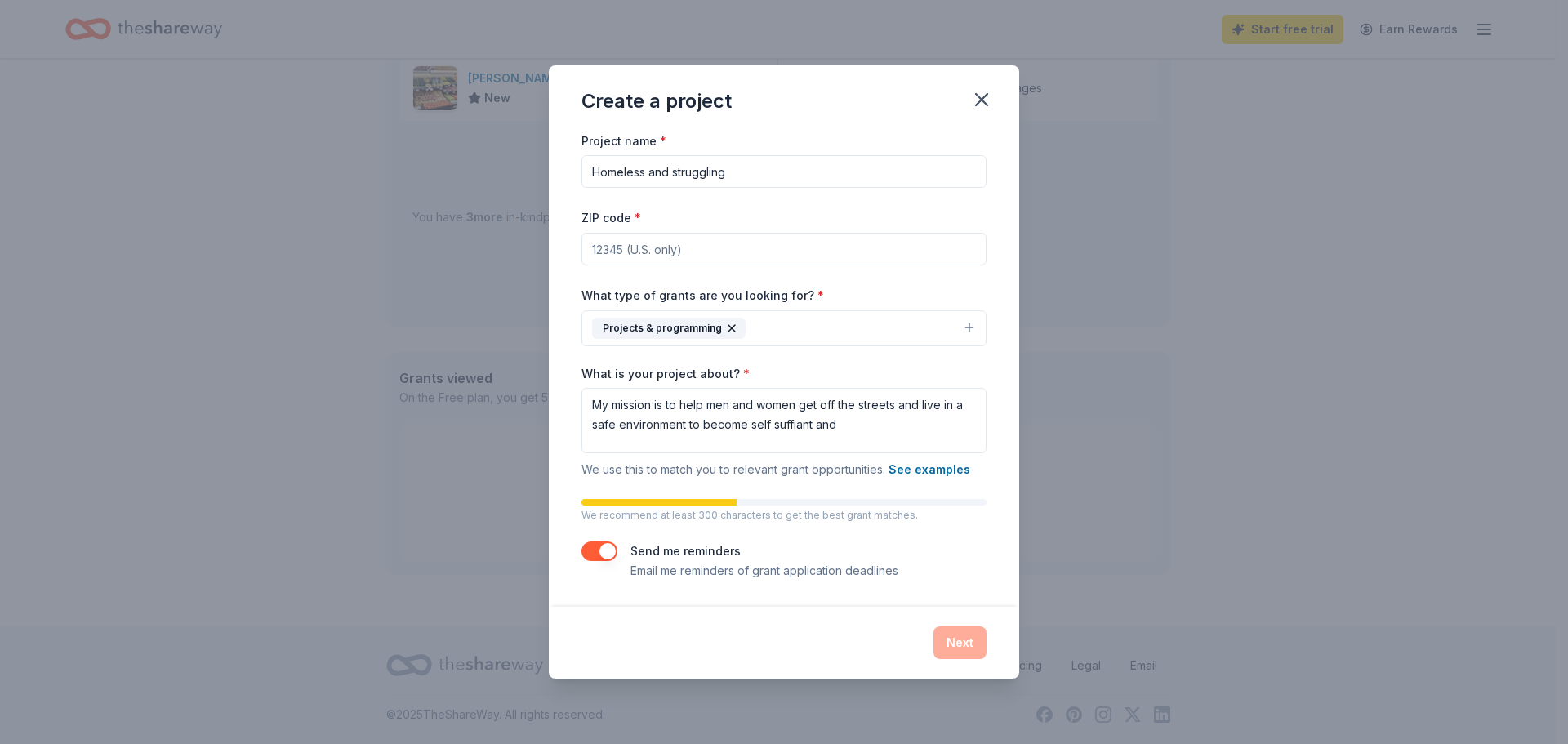
drag, startPoint x: 796, startPoint y: 431, endPoint x: 827, endPoint y: 458, distance: 41.1
click at [827, 458] on div "What is your project about? * My mission is to help men and women get off the s…" at bounding box center [784, 423] width 405 height 114
click at [818, 434] on textarea "My mission is to help men and women get off the streets and live in a safe envi…" at bounding box center [784, 421] width 405 height 65
click at [790, 437] on textarea "My mission is to help men and women get off the streets and live in a safe envi…" at bounding box center [784, 421] width 405 height 65
drag, startPoint x: 772, startPoint y: 424, endPoint x: 810, endPoint y: 425, distance: 38.0
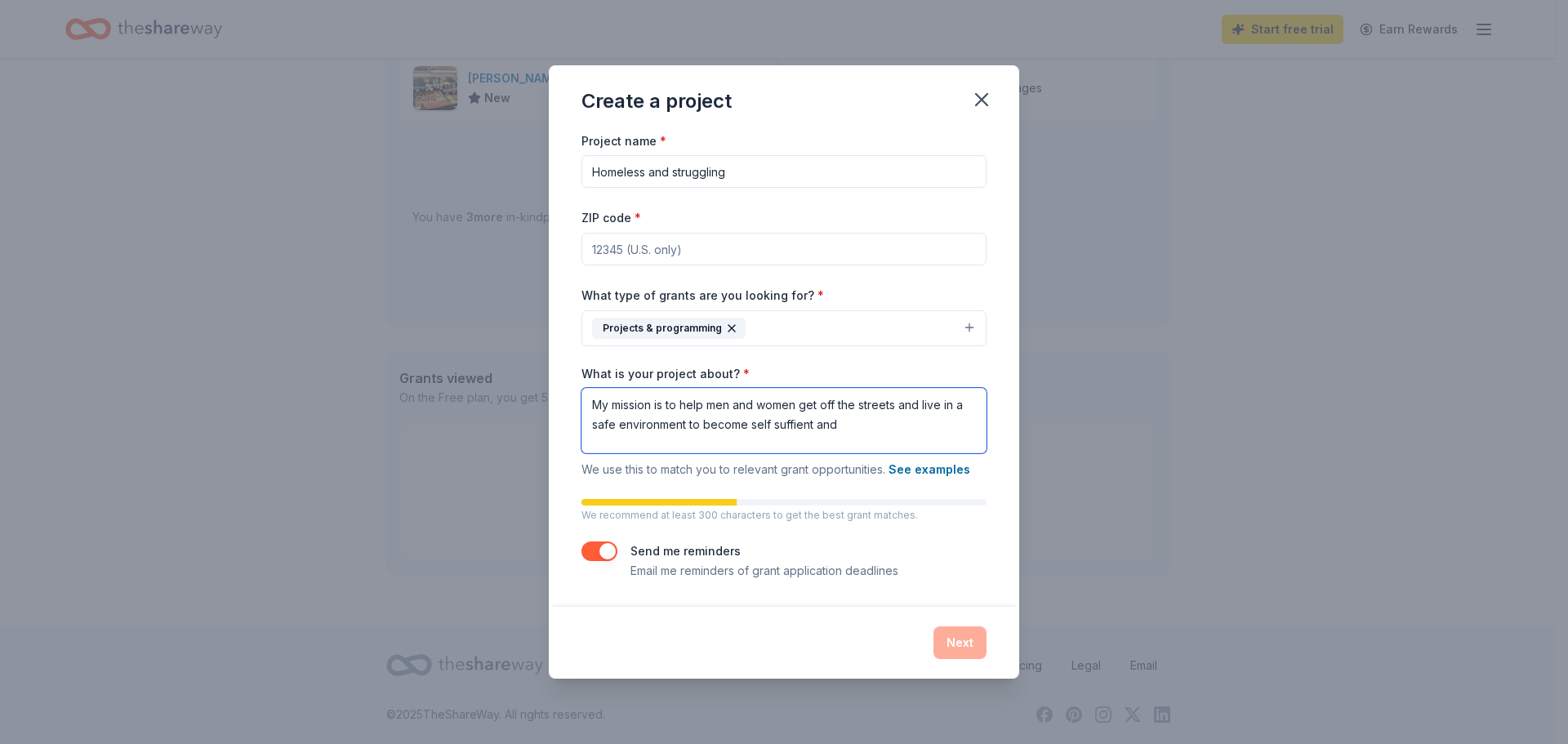
click at [810, 425] on textarea "My mission is to help men and women get off the streets and live in a safe envi…" at bounding box center [784, 421] width 405 height 65
drag, startPoint x: 797, startPoint y: 424, endPoint x: 877, endPoint y: 443, distance: 82.2
click at [877, 443] on textarea "My mission is to help men and women get off the streets and live in a safe envi…" at bounding box center [784, 421] width 405 height 65
drag, startPoint x: 811, startPoint y: 424, endPoint x: 775, endPoint y: 424, distance: 36.0
click at [775, 424] on textarea "My mission is to help men and women get off the streets and live in a safe envi…" at bounding box center [784, 421] width 405 height 65
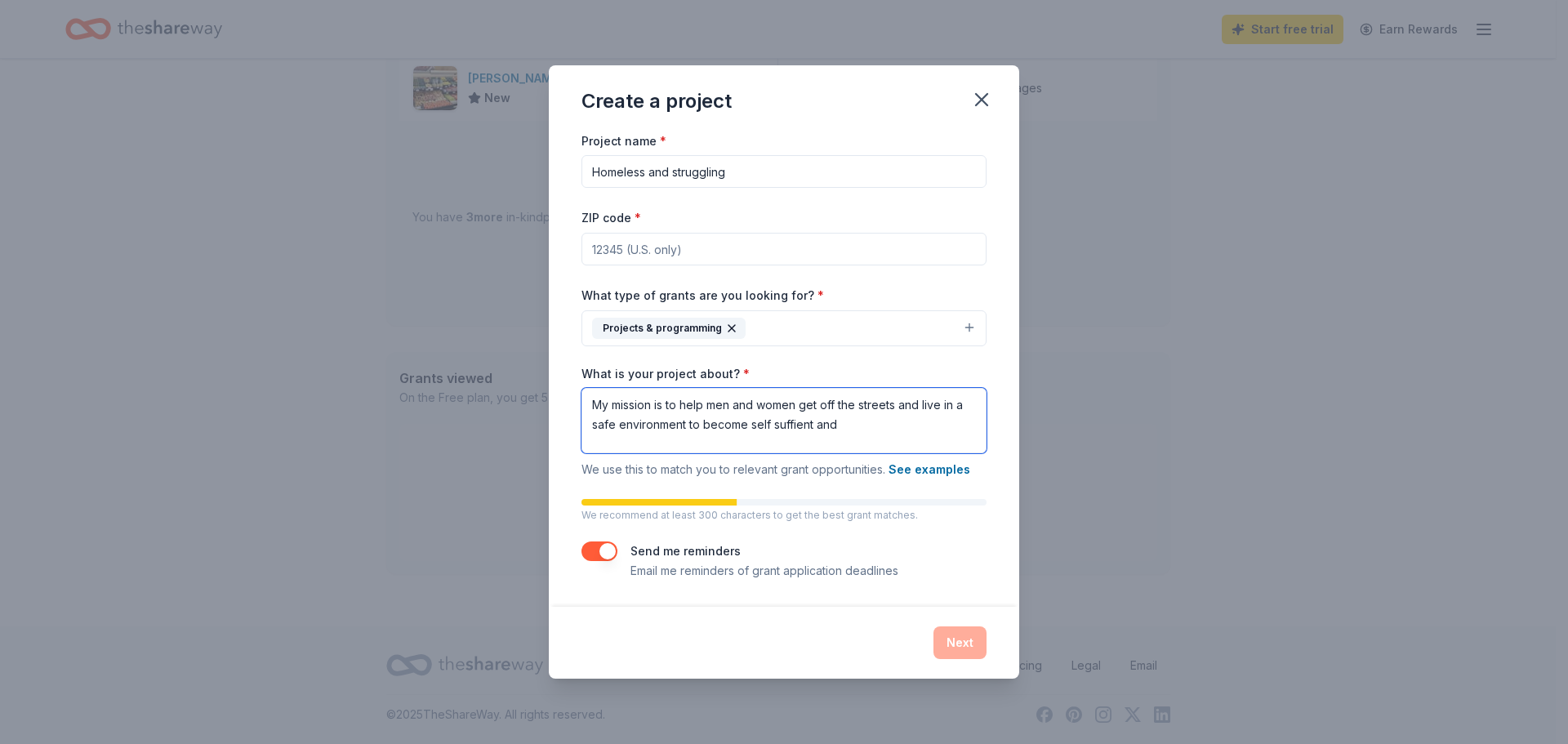
drag, startPoint x: 792, startPoint y: 425, endPoint x: 928, endPoint y: 437, distance: 136.5
click at [928, 437] on textarea "My mission is to help men and women get off the streets and live in a safe envi…" at bounding box center [784, 421] width 405 height 65
drag, startPoint x: 812, startPoint y: 427, endPoint x: 775, endPoint y: 431, distance: 37.2
click at [775, 431] on textarea "My mission is to help men and women get off the streets and live in a safe envi…" at bounding box center [784, 421] width 405 height 65
click at [792, 424] on textarea "My mission is to help men and women get off the streets and live in a safe envi…" at bounding box center [784, 421] width 405 height 65
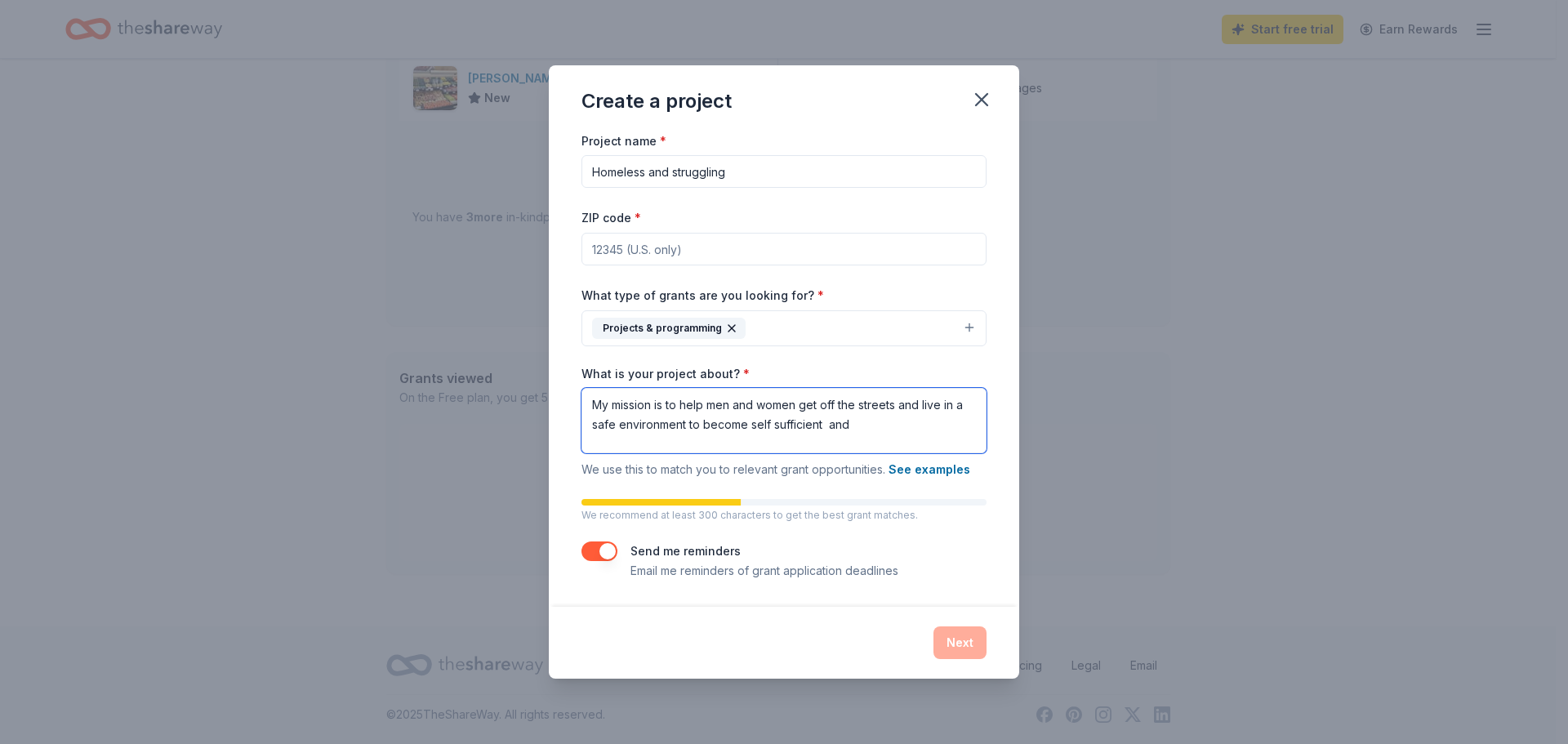
click at [863, 425] on textarea "My mission is to help men and women get off the streets and live in a safe envi…" at bounding box center [784, 421] width 405 height 65
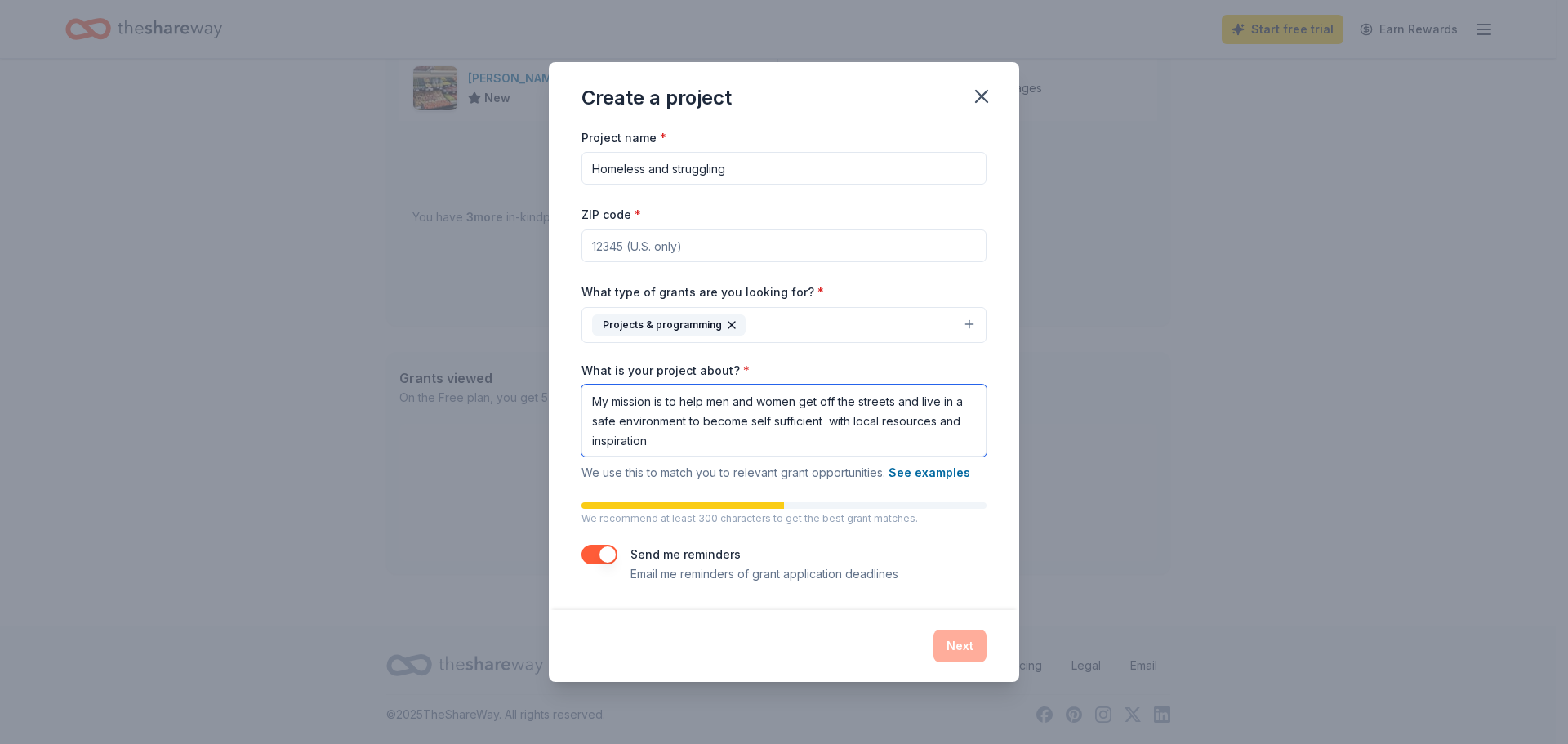
click at [715, 450] on textarea "My mission is to help men and women get off the streets and live in a safe envi…" at bounding box center [784, 420] width 405 height 72
click at [839, 423] on textarea "My mission is to help men and women get off the streets and live in a safe envi…" at bounding box center [784, 420] width 405 height 72
type textarea "My mission is to help men and women get off the streets and live in a safe envi…"
click at [966, 648] on div "Next" at bounding box center [784, 646] width 405 height 33
click at [940, 657] on div "Next" at bounding box center [784, 646] width 405 height 33
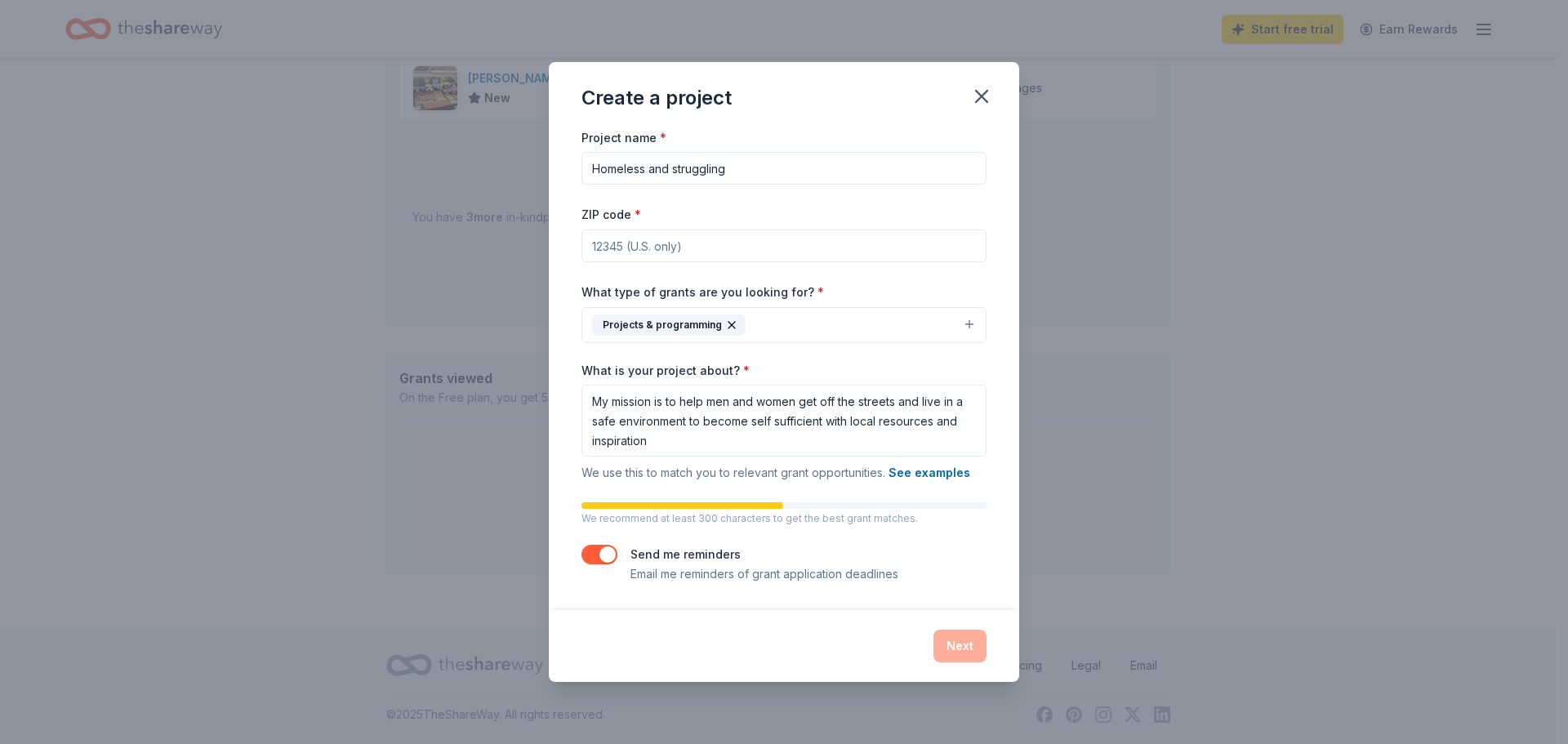
click at [948, 653] on div "Next" at bounding box center [784, 646] width 405 height 33
drag, startPoint x: 820, startPoint y: 96, endPoint x: 798, endPoint y: 119, distance: 31.8
click at [788, 50] on div "Create a project Project name * Homeless and struggling ZIP code * What type of…" at bounding box center [784, 372] width 1568 height 744
drag, startPoint x: 784, startPoint y: 161, endPoint x: 534, endPoint y: 165, distance: 250.0
click at [534, 165] on div "Create a project Project name * Homeless and struggling ZIP code * What type of…" at bounding box center [784, 372] width 1568 height 744
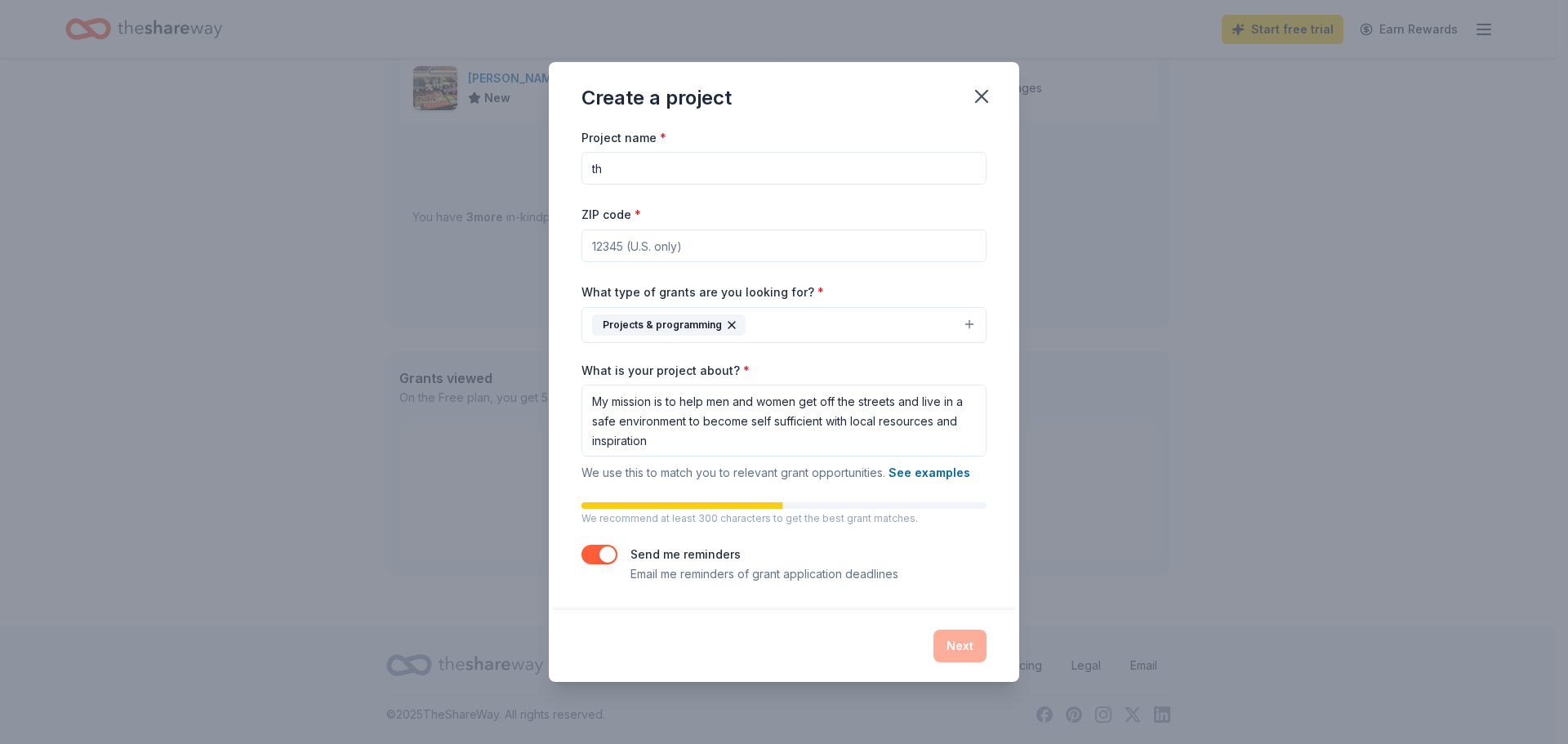
type input "t"
type input "Standing in the Gap"
click at [701, 439] on textarea "My mission is to help men and women get off the streets and live in a safe envi…" at bounding box center [784, 420] width 405 height 72
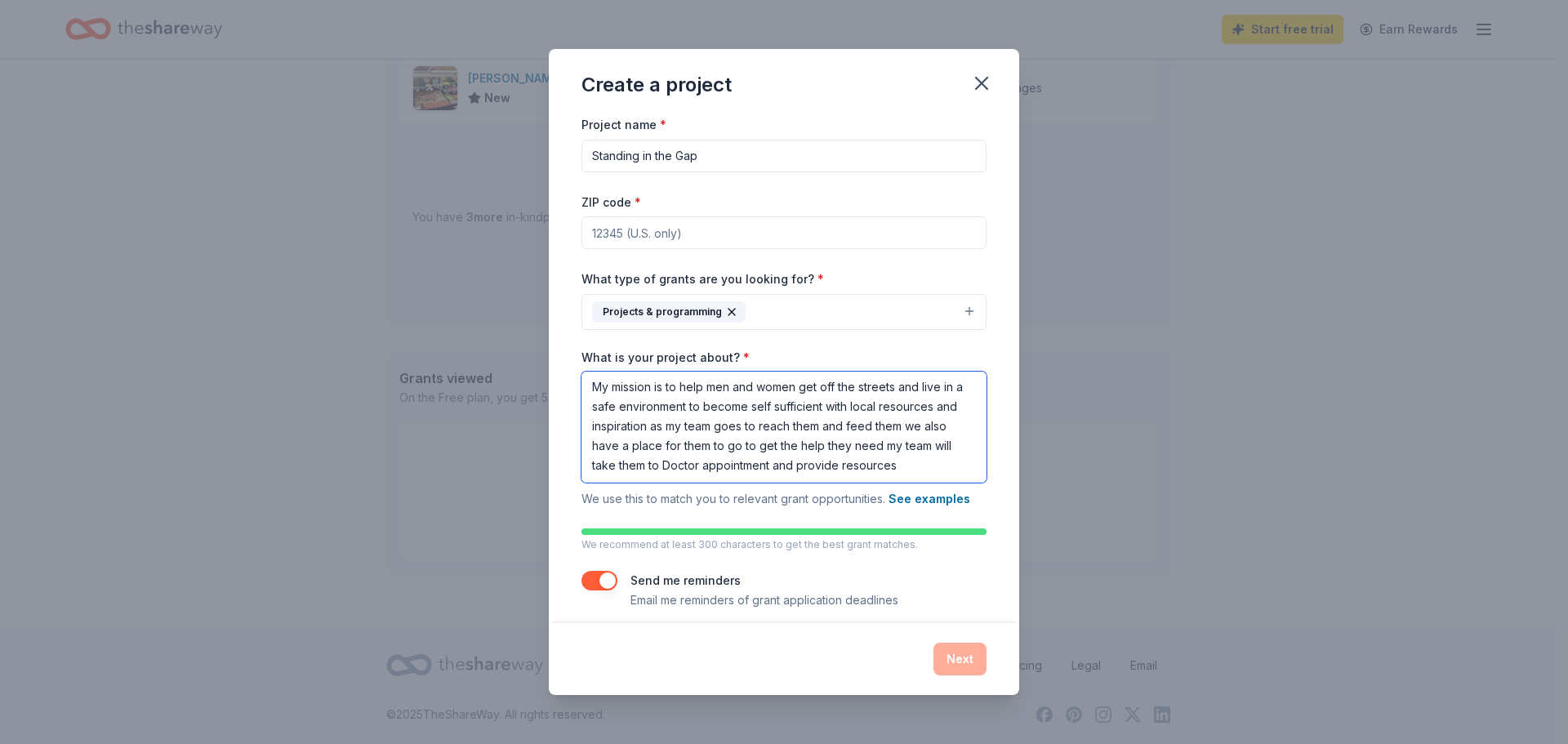
type textarea "My mission is to help men and women get off the streets and live in a safe envi…"
click at [957, 666] on div "Next" at bounding box center [784, 659] width 405 height 33
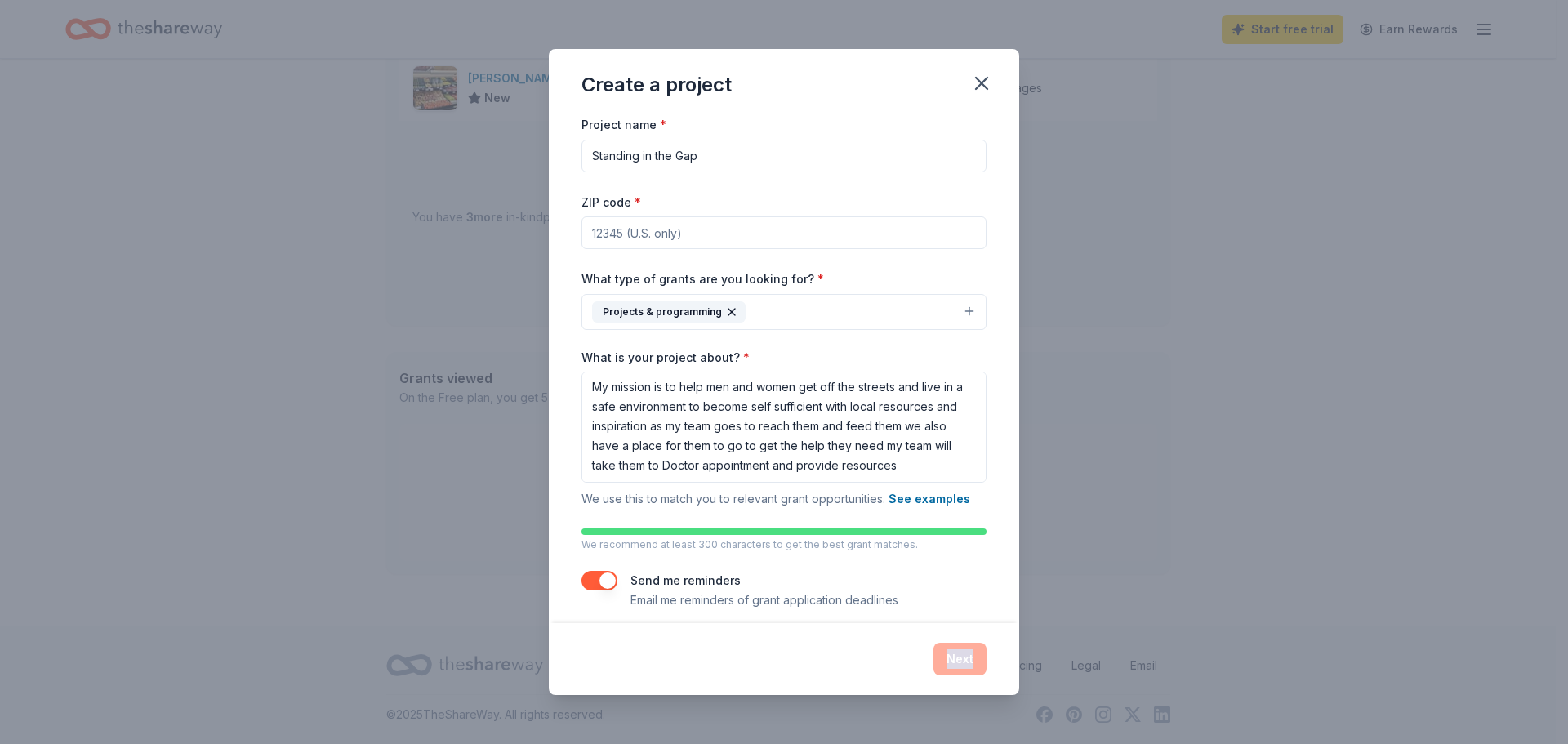
click at [957, 666] on div "Next" at bounding box center [784, 659] width 405 height 33
click at [940, 499] on button "See examples" at bounding box center [929, 499] width 82 height 20
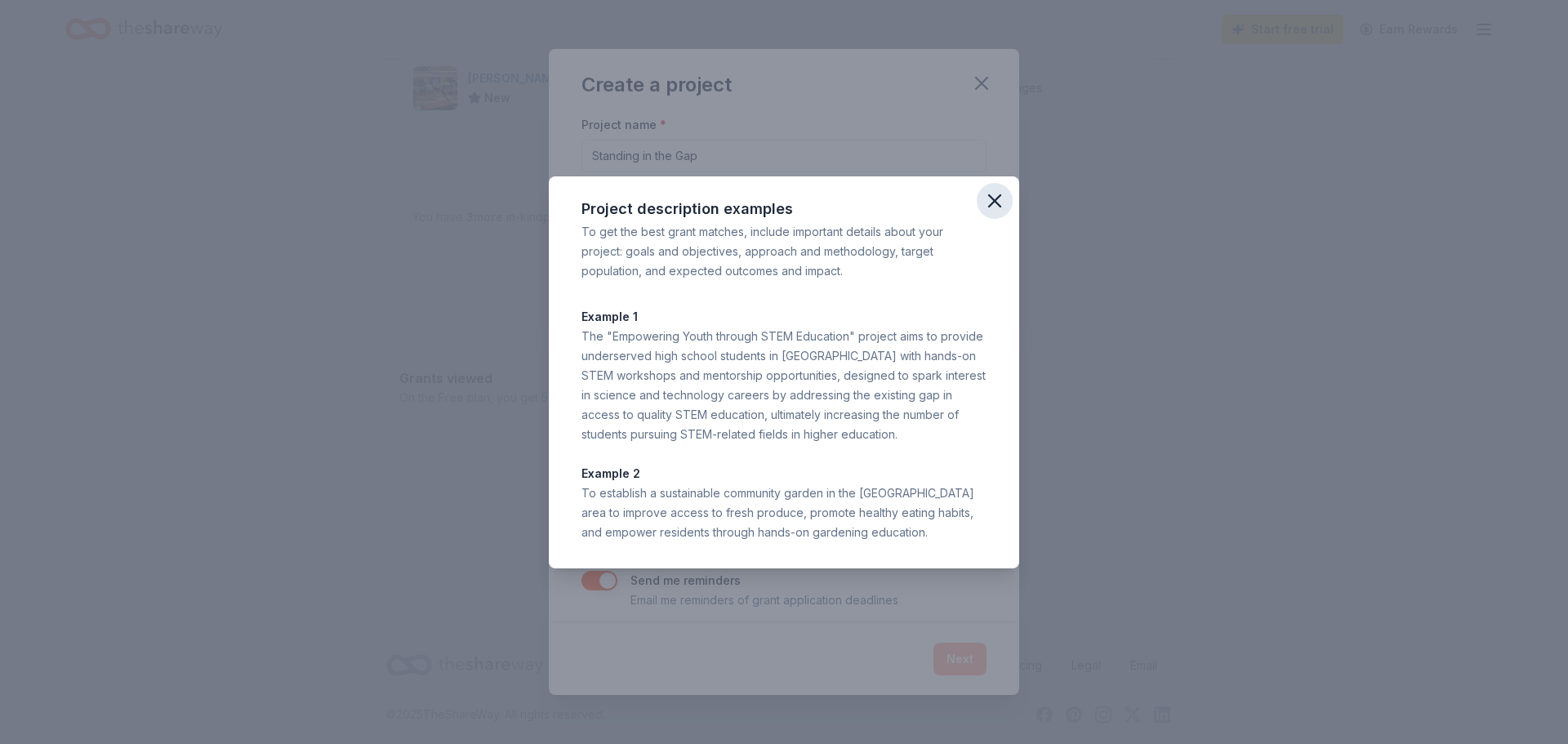
click at [993, 197] on icon "button" at bounding box center [994, 201] width 23 height 23
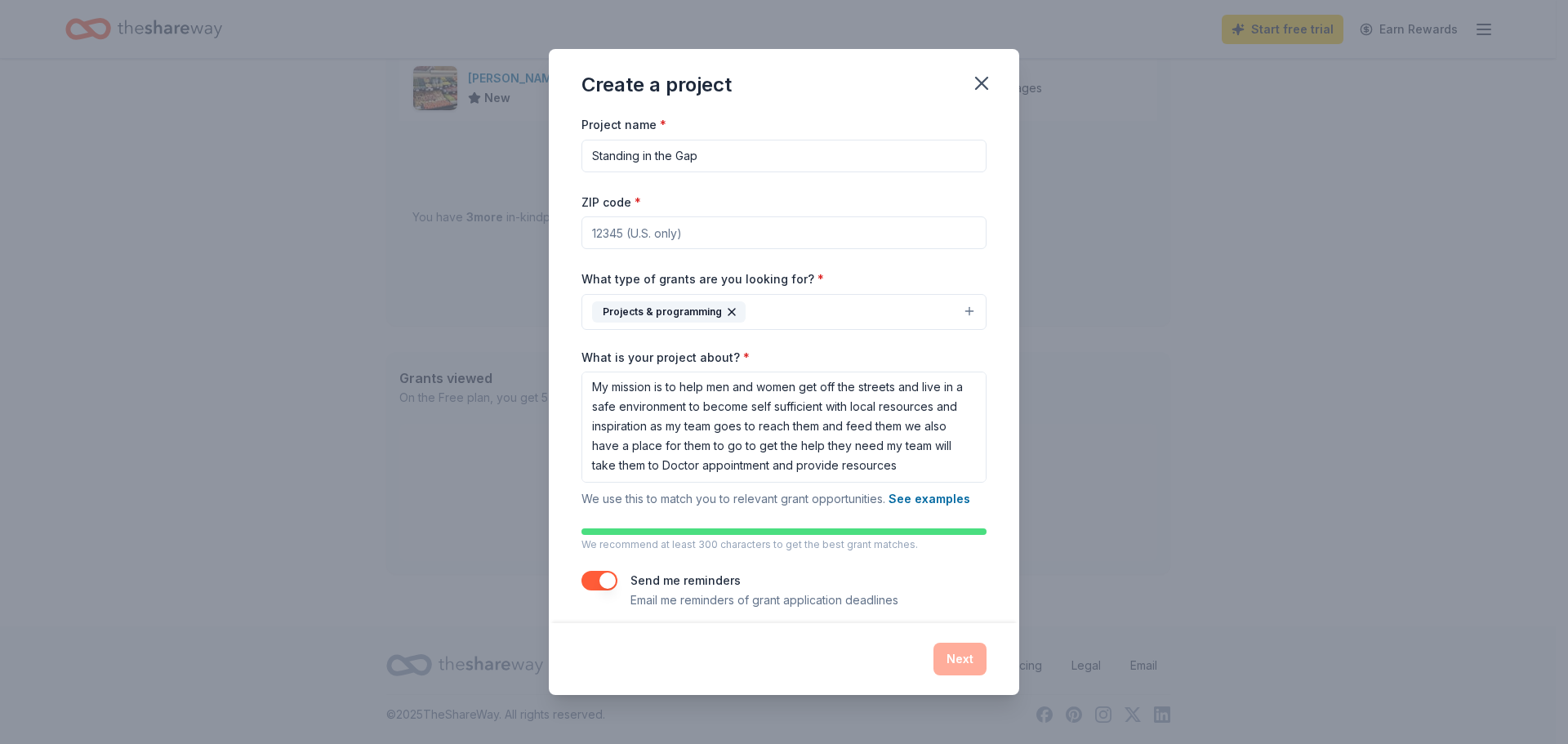
click at [960, 661] on div "Next" at bounding box center [784, 659] width 405 height 33
drag, startPoint x: 885, startPoint y: 75, endPoint x: 719, endPoint y: 85, distance: 166.3
click at [719, 85] on div "Create a project" at bounding box center [784, 82] width 471 height 65
drag, startPoint x: 743, startPoint y: 234, endPoint x: 725, endPoint y: 236, distance: 18.1
click at [732, 235] on input "ZIP code *" at bounding box center [784, 232] width 405 height 33
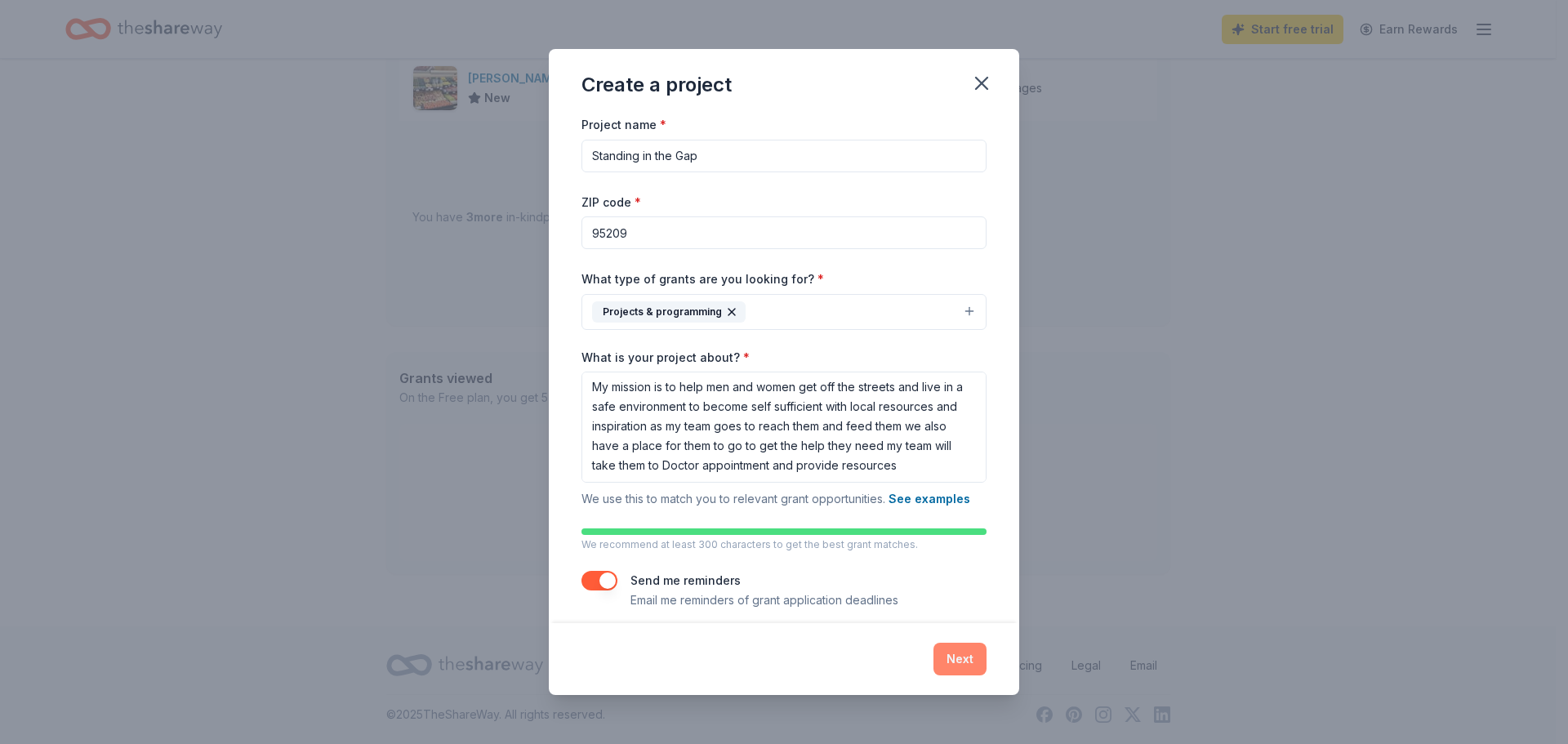
type input "95209"
click at [952, 649] on button "Next" at bounding box center [959, 659] width 53 height 33
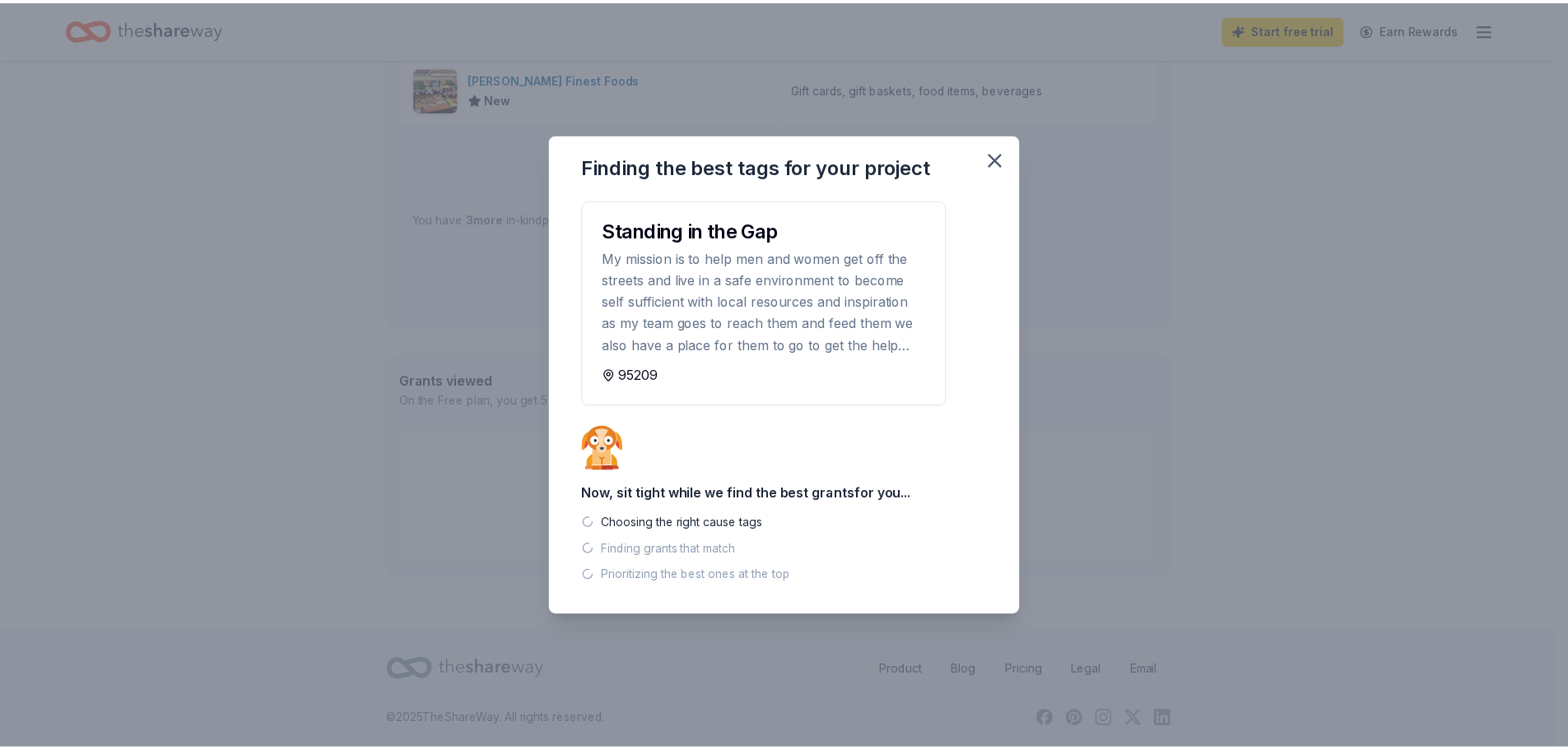
scroll to position [543, 0]
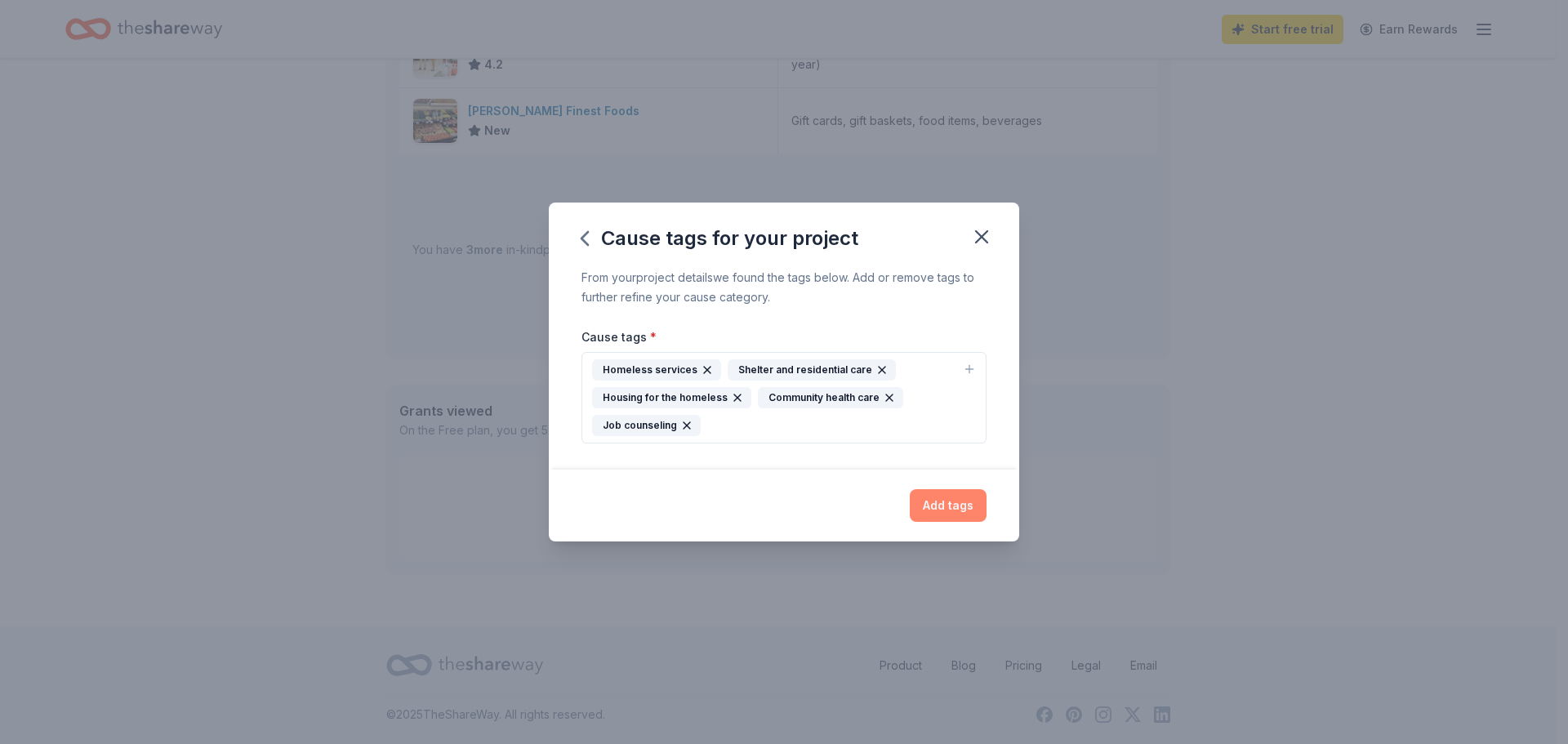
click at [952, 513] on button "Add tags" at bounding box center [948, 505] width 77 height 33
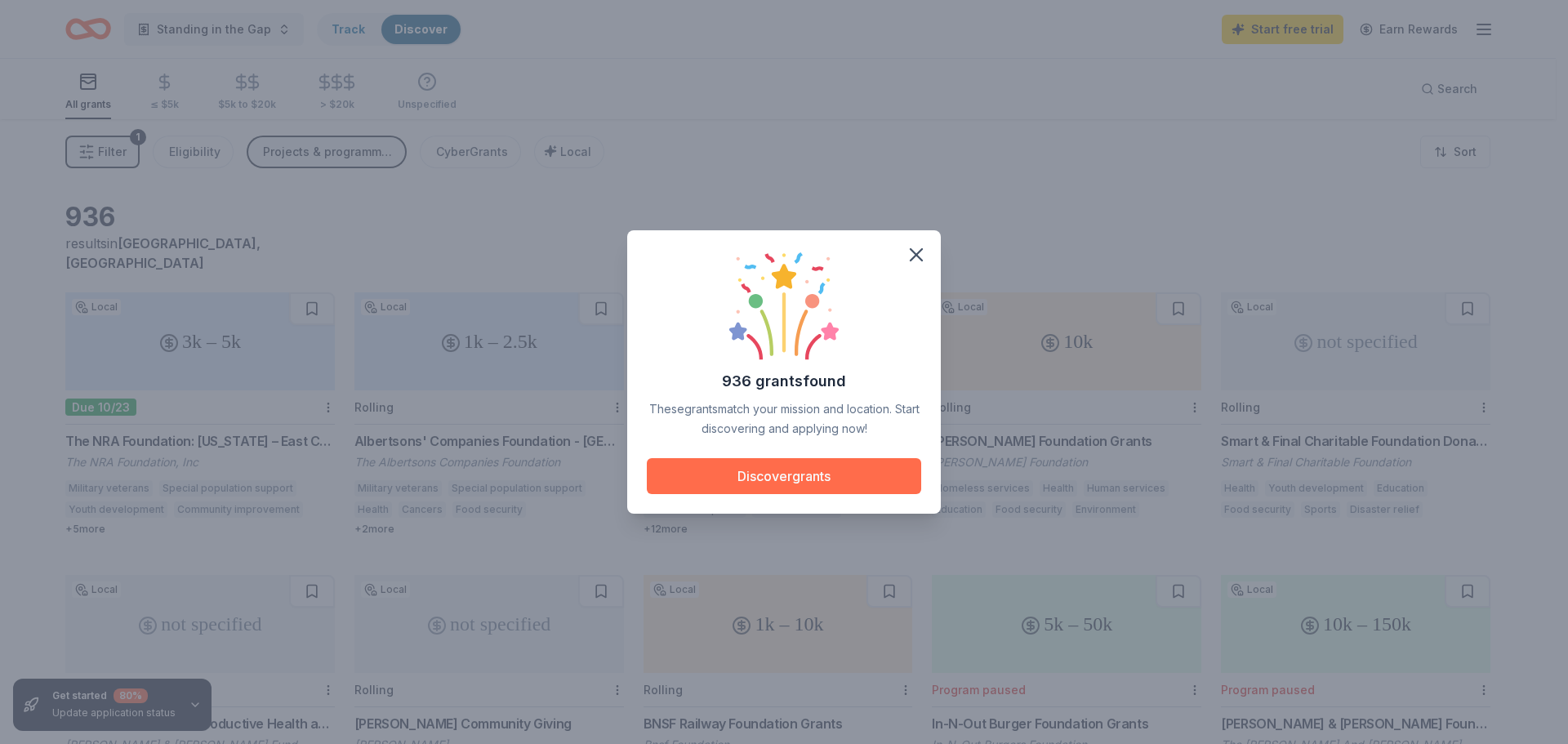
click at [745, 474] on button "Discover grants" at bounding box center [784, 476] width 275 height 36
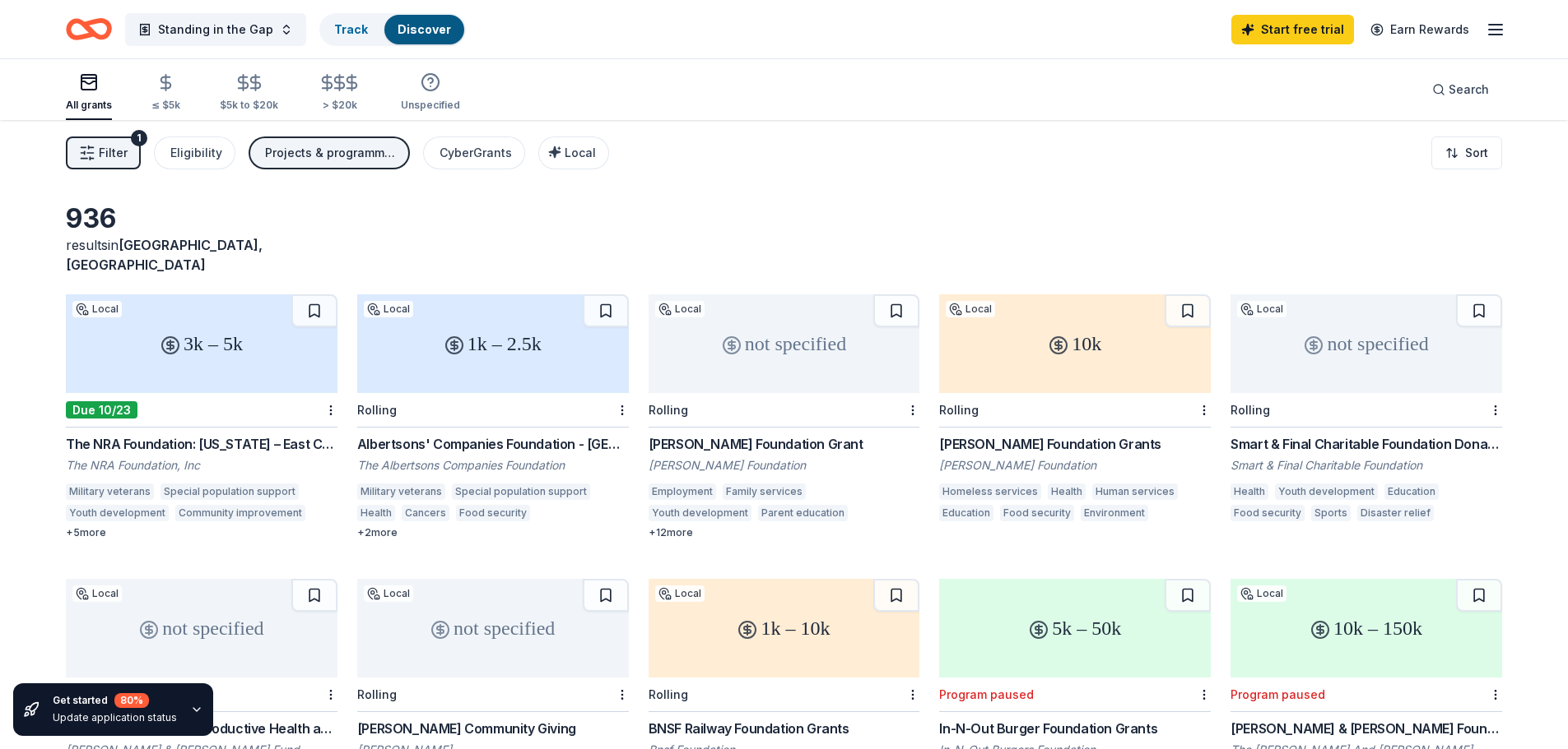
scroll to position [82, 0]
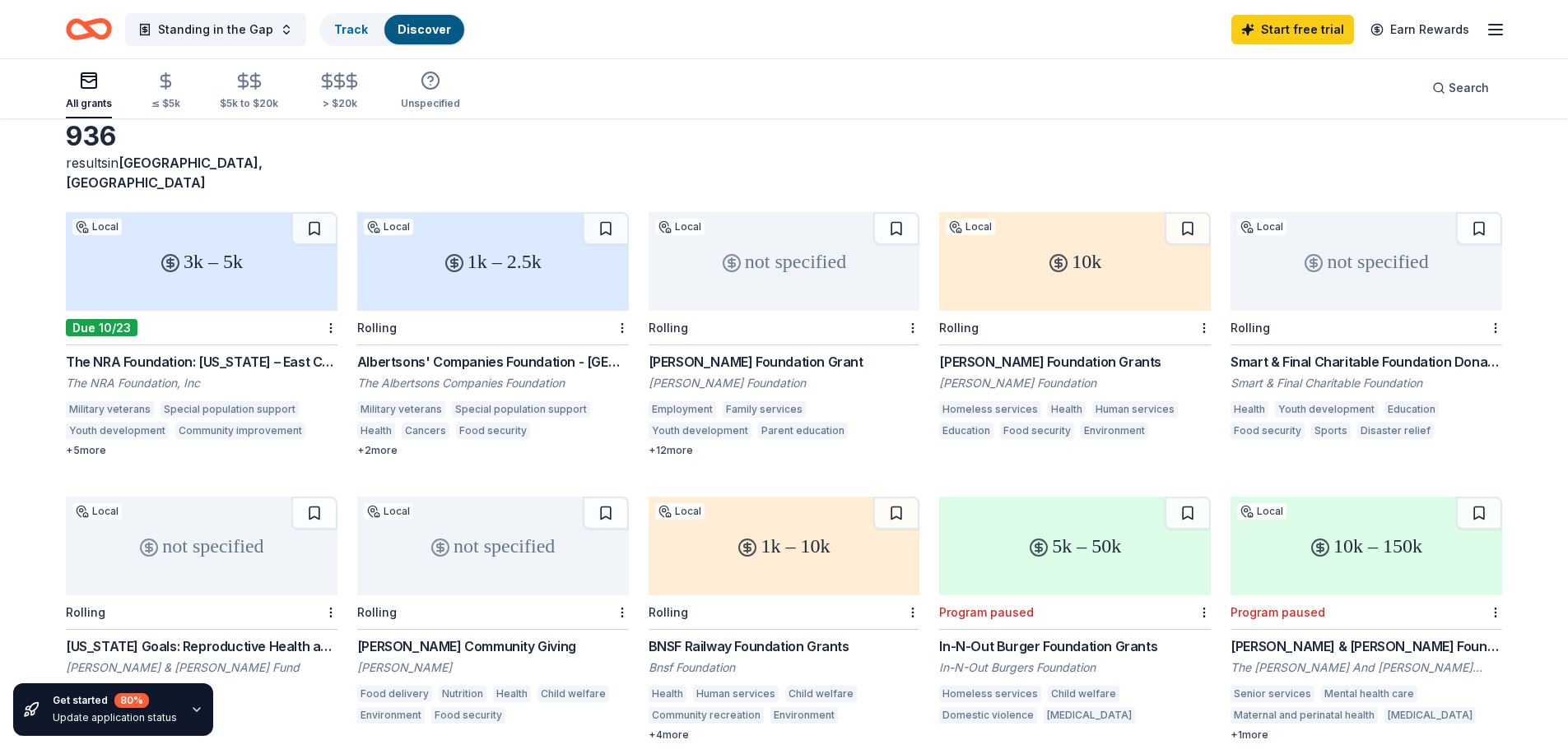
click at [97, 319] on div "Due 10/23" at bounding box center [101, 327] width 72 height 17
click at [1033, 280] on div "10k" at bounding box center [1075, 262] width 271 height 99
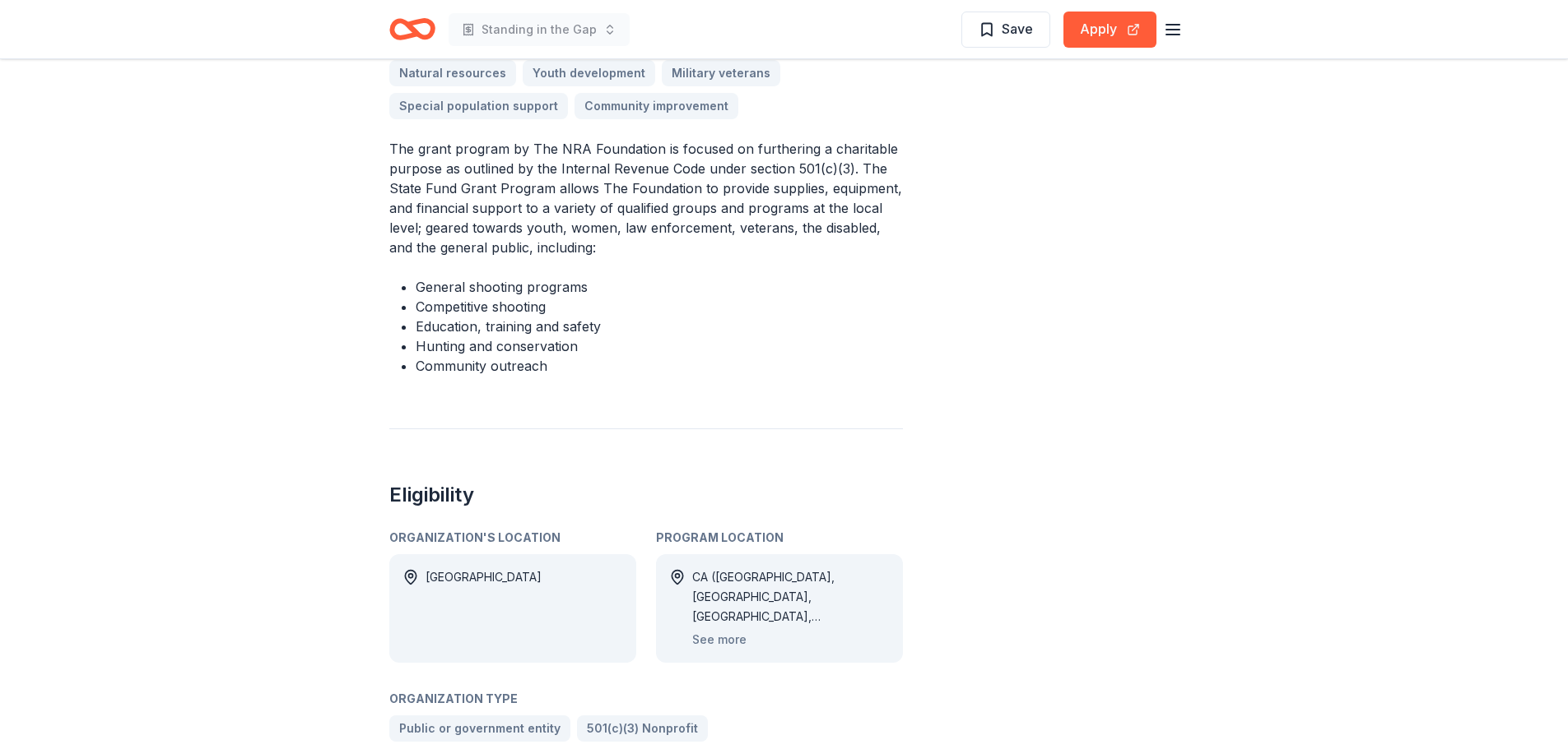
scroll to position [658, 0]
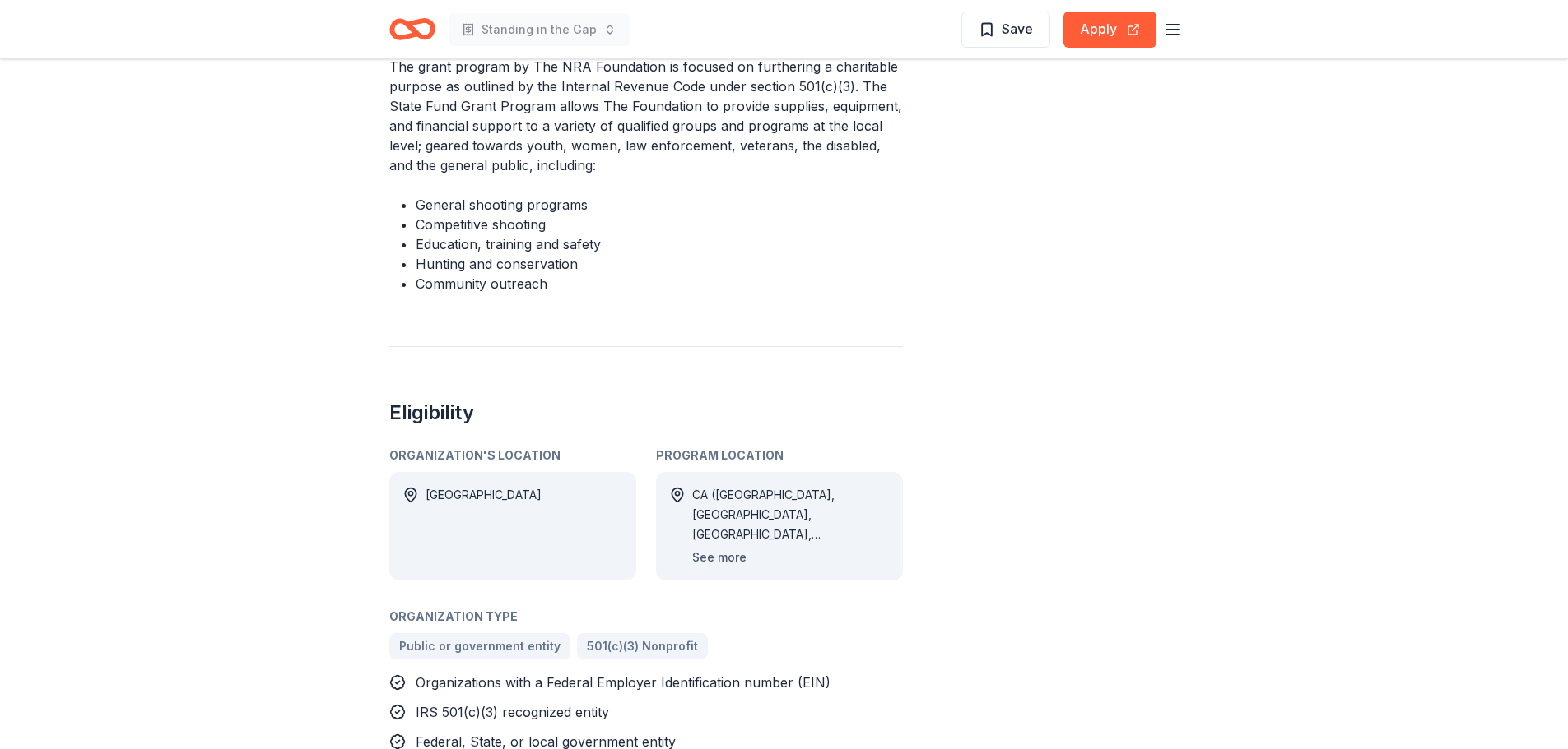
click at [720, 548] on button "See more" at bounding box center [719, 557] width 54 height 20
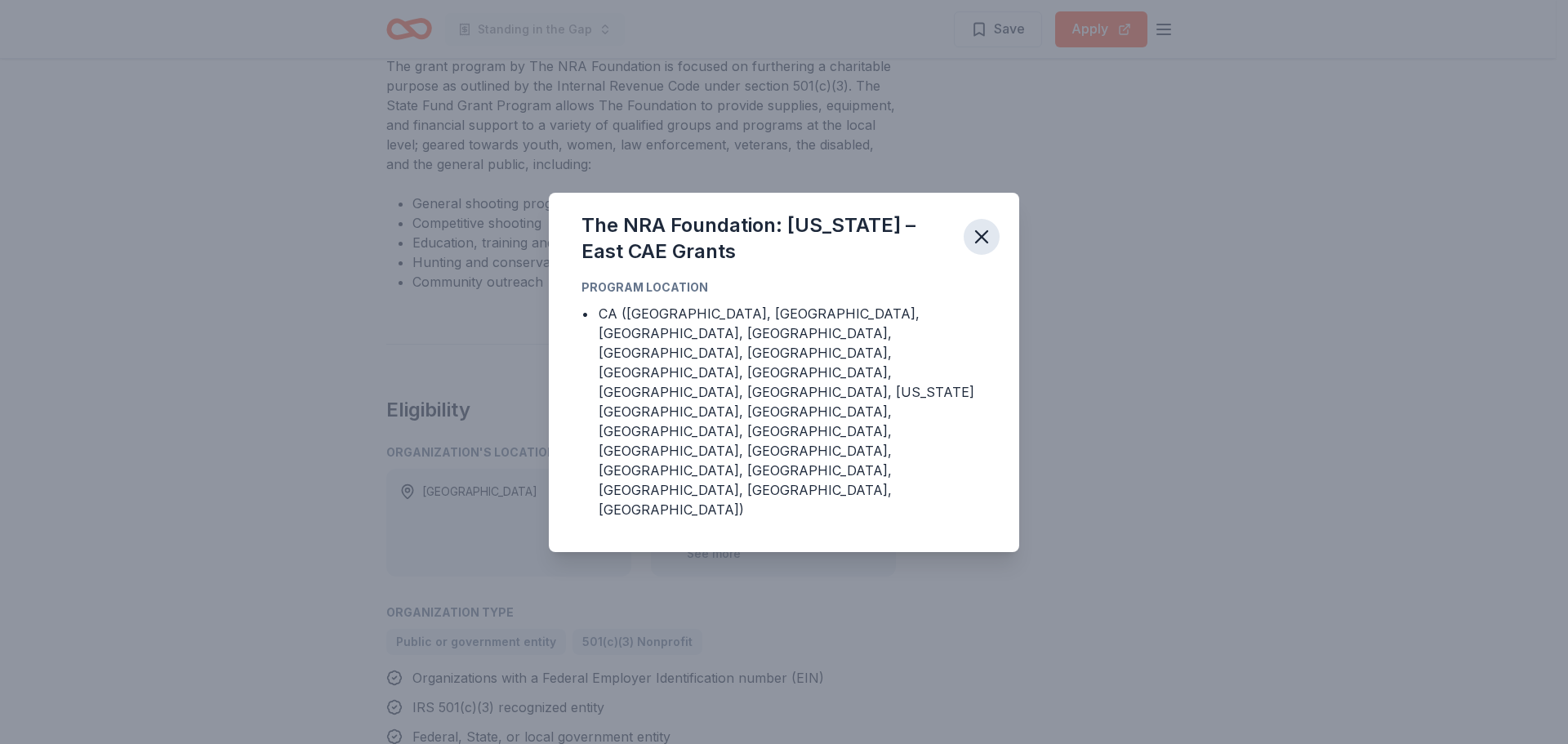
click at [973, 248] on icon "button" at bounding box center [981, 237] width 23 height 23
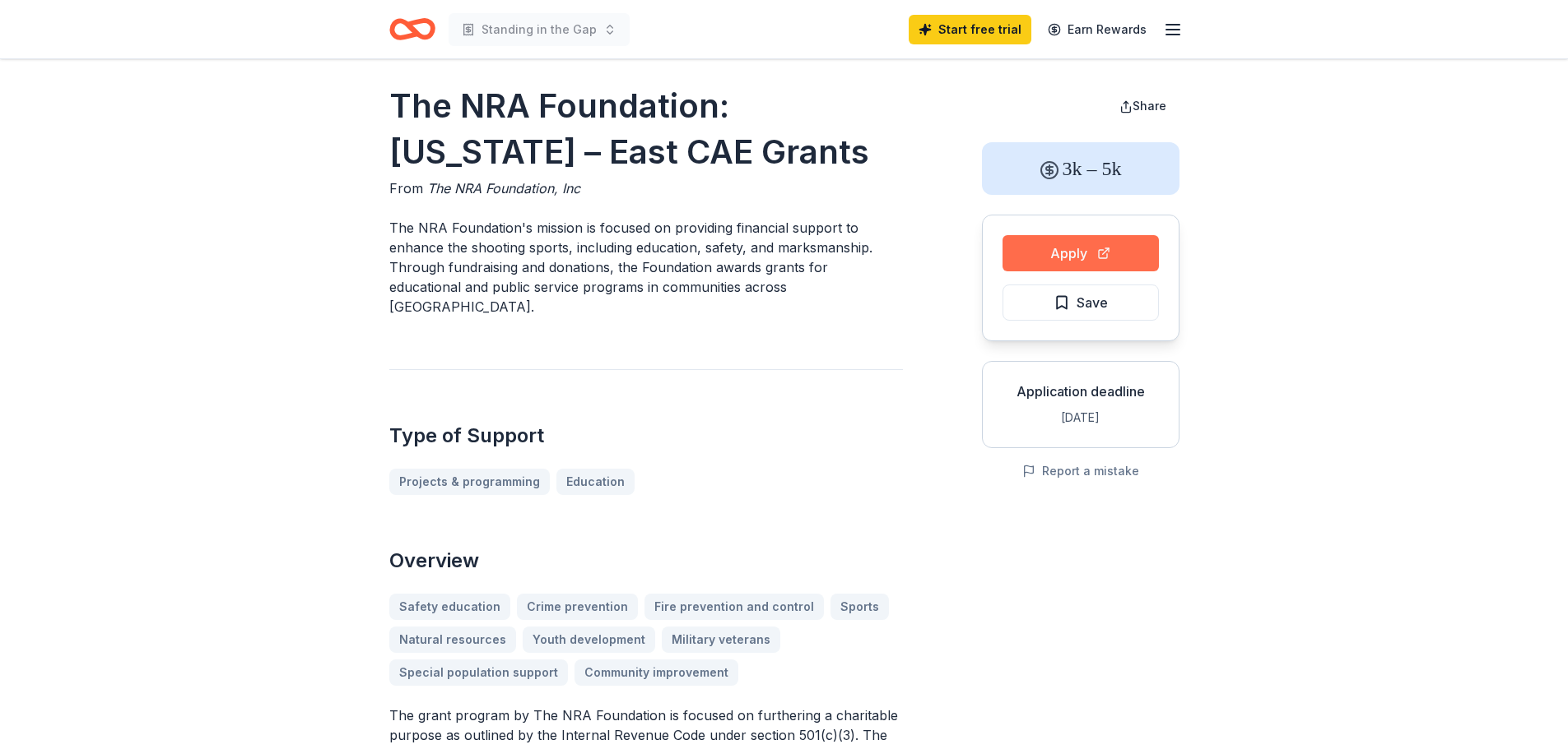
scroll to position [0, 0]
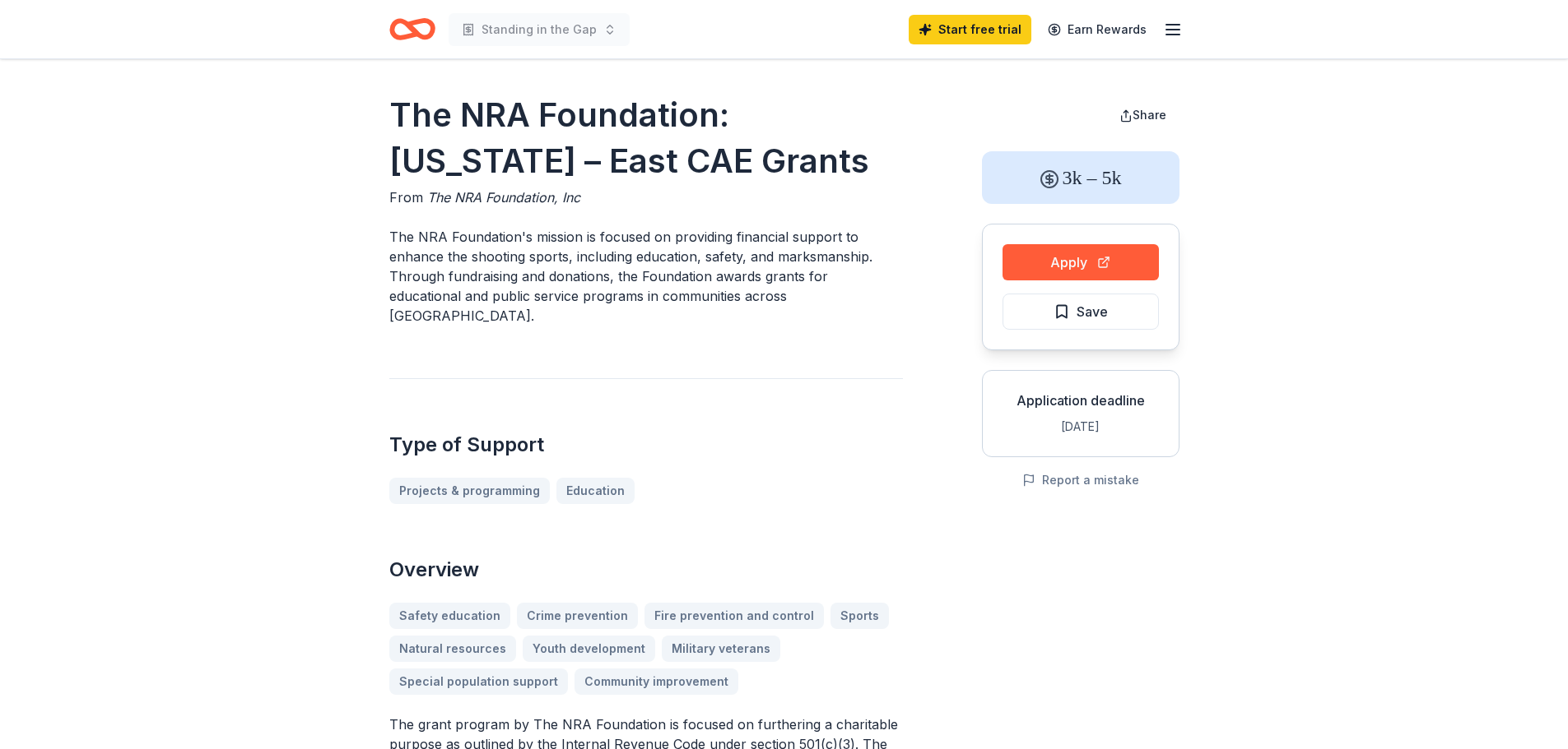
drag, startPoint x: 1042, startPoint y: 260, endPoint x: 704, endPoint y: 319, distance: 343.1
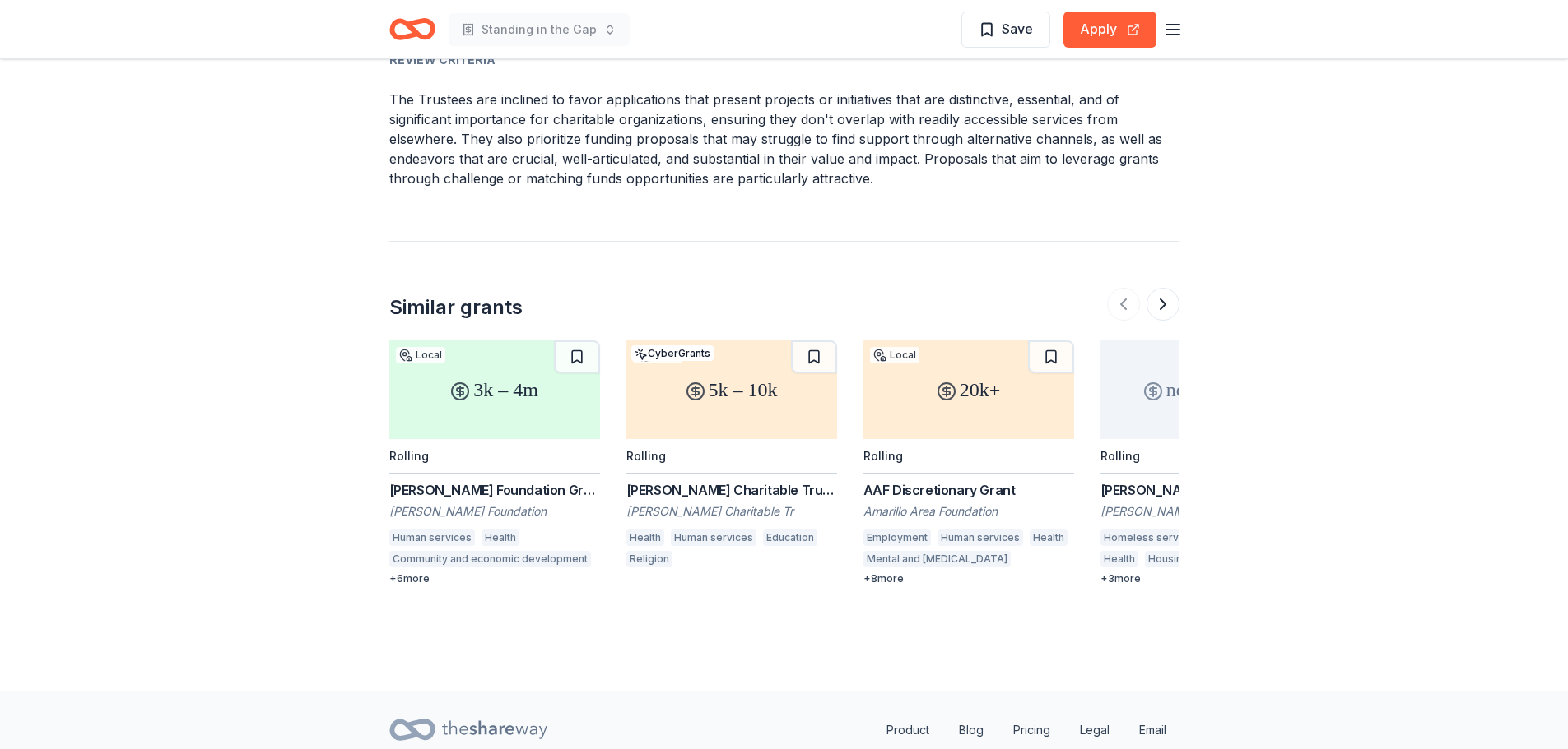
scroll to position [1480, 0]
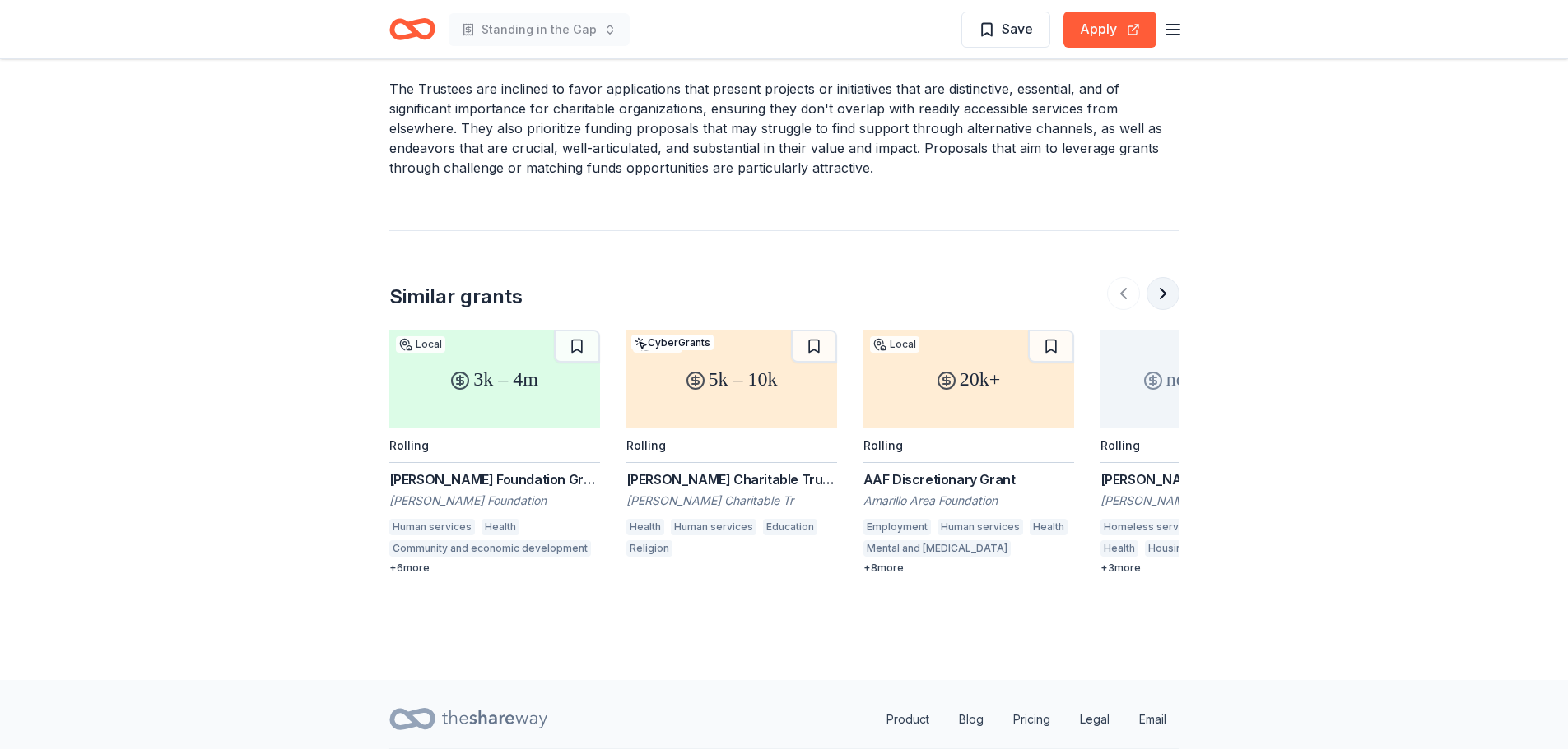
click at [1161, 287] on button at bounding box center [1162, 293] width 33 height 33
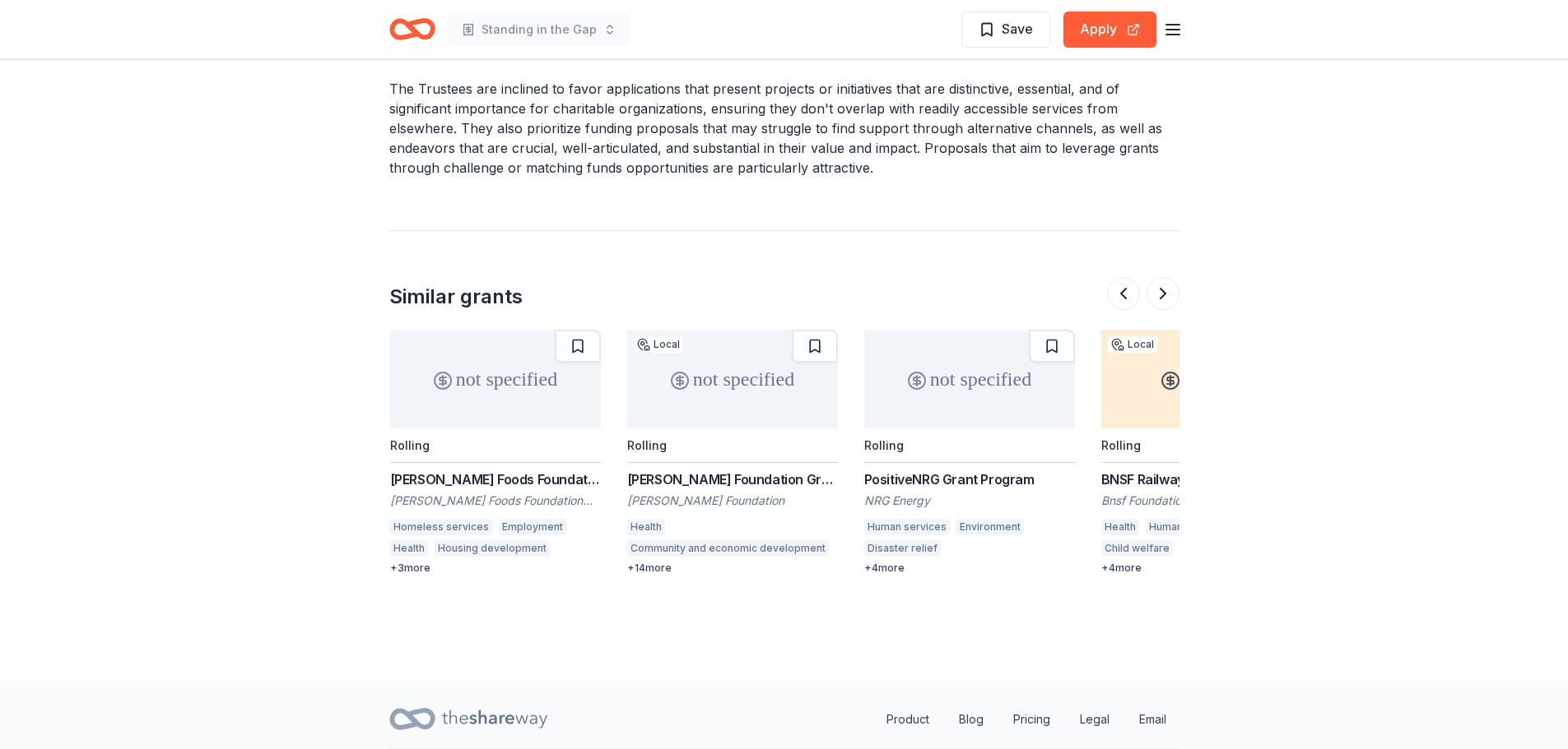
scroll to position [0, 711]
click at [1120, 283] on button at bounding box center [1123, 293] width 33 height 33
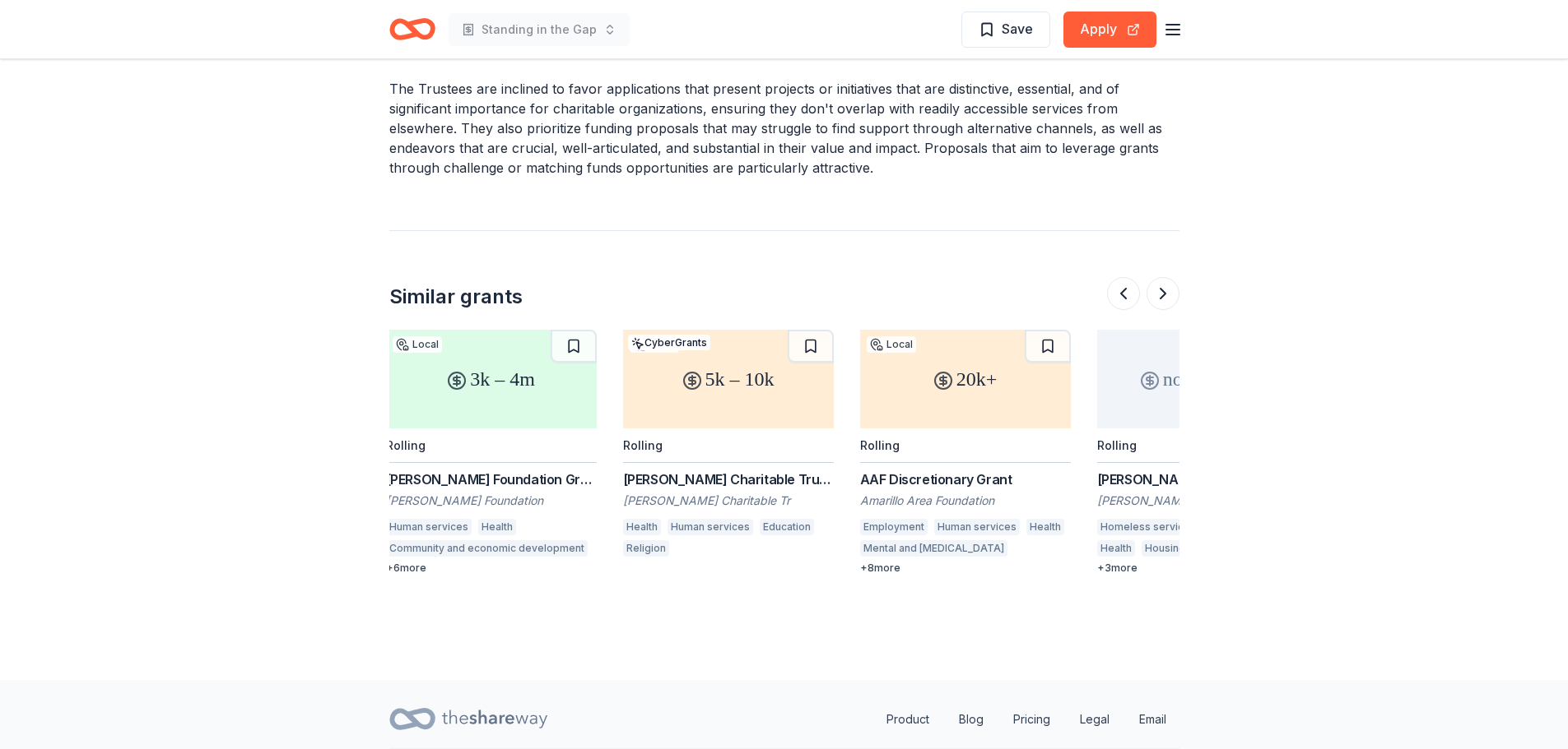
scroll to position [0, 0]
click at [509, 539] on div "Human services Health Community and economic development Arts and culture Relig…" at bounding box center [494, 540] width 211 height 43
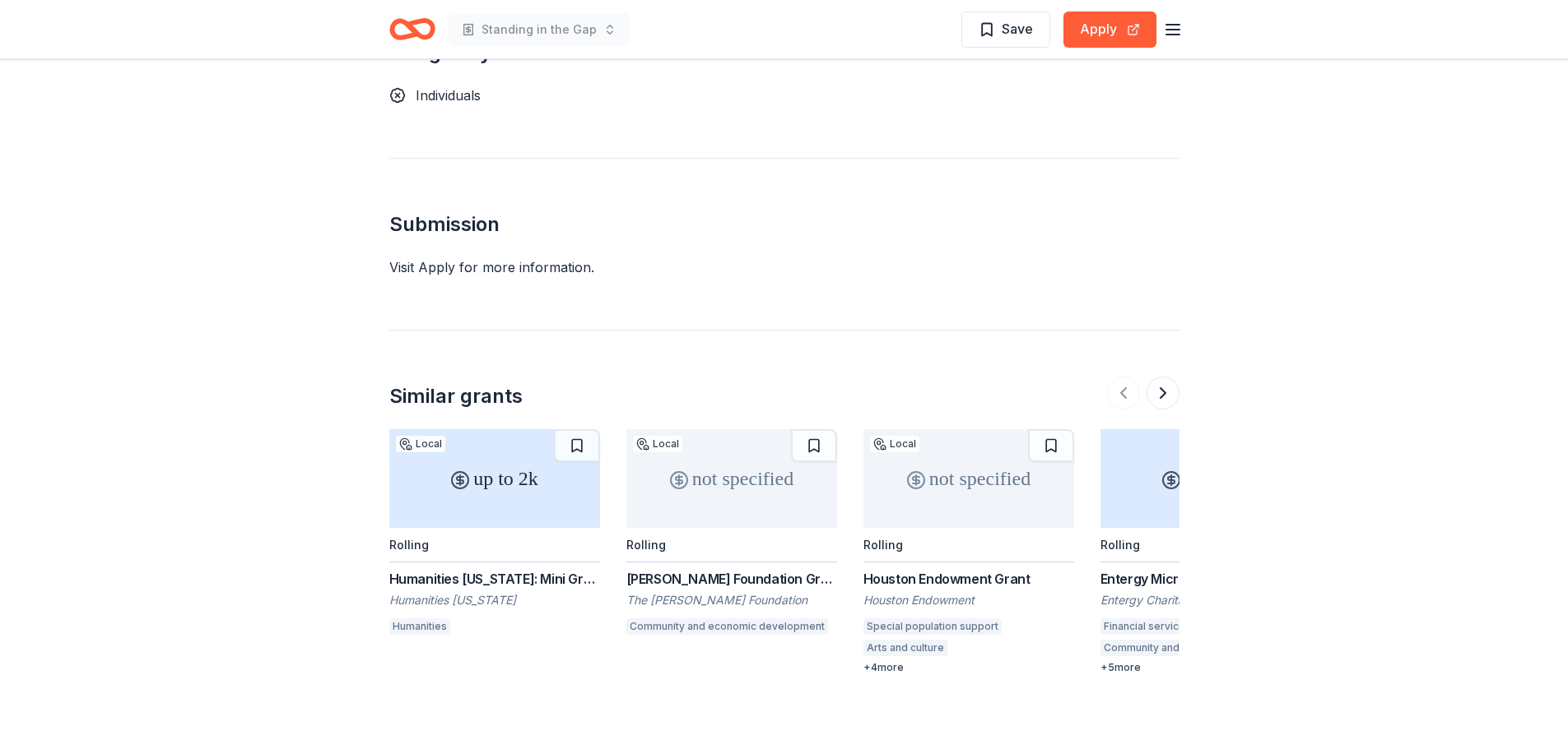
scroll to position [1398, 0]
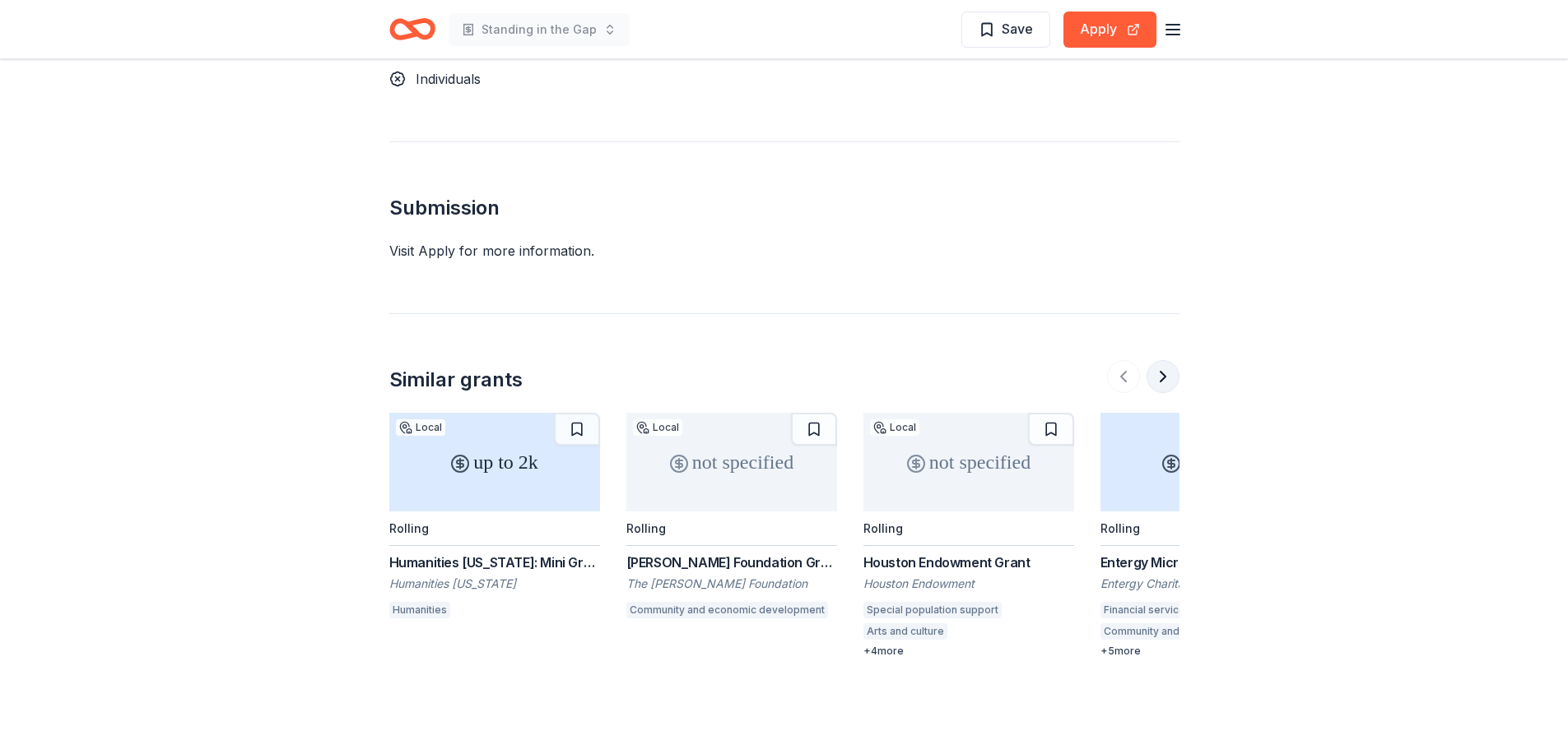
click at [1166, 360] on button at bounding box center [1162, 376] width 33 height 33
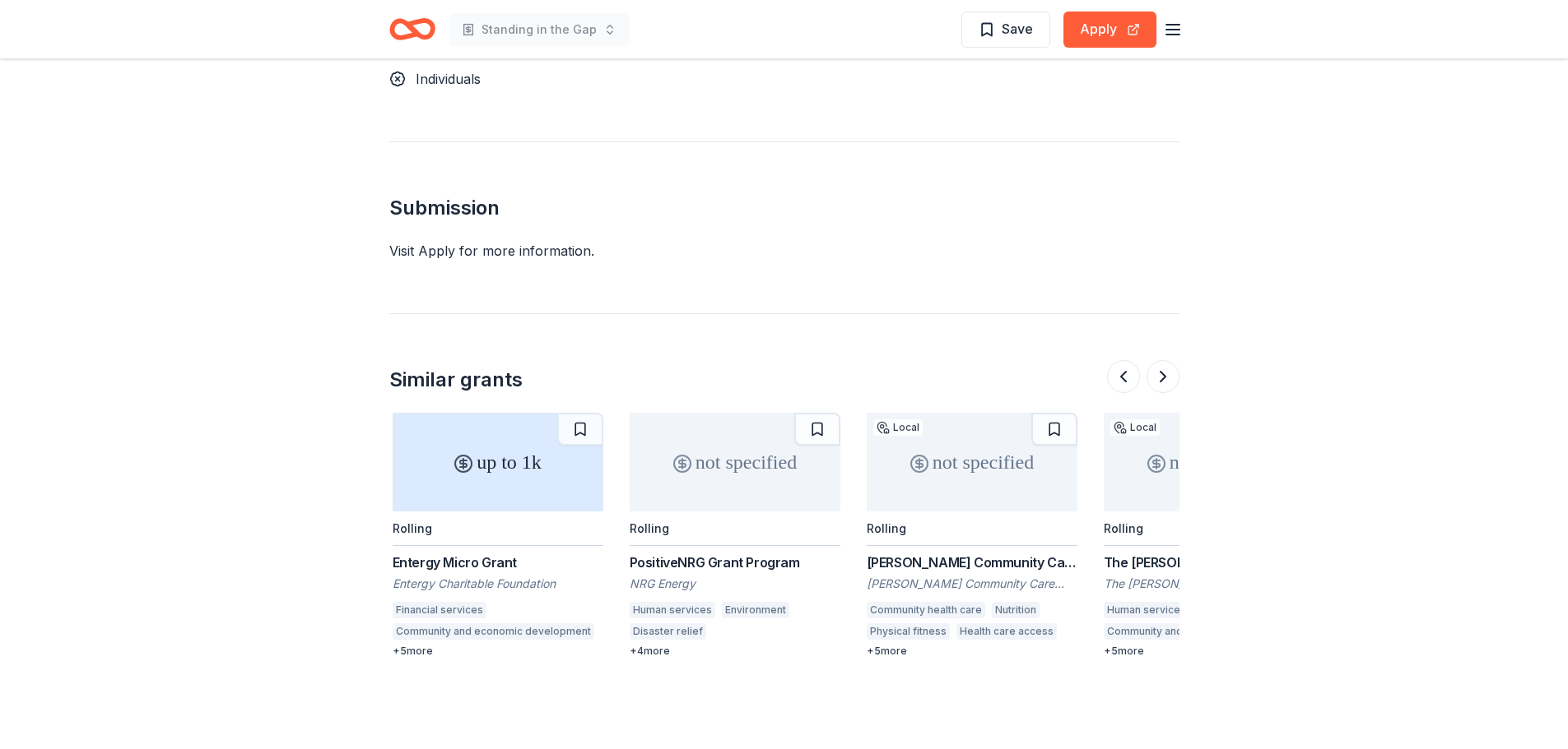
scroll to position [0, 711]
click at [469, 553] on div "Entergy Micro Grant Entergy Charitable Foundation Financial services Community …" at bounding box center [494, 605] width 211 height 106
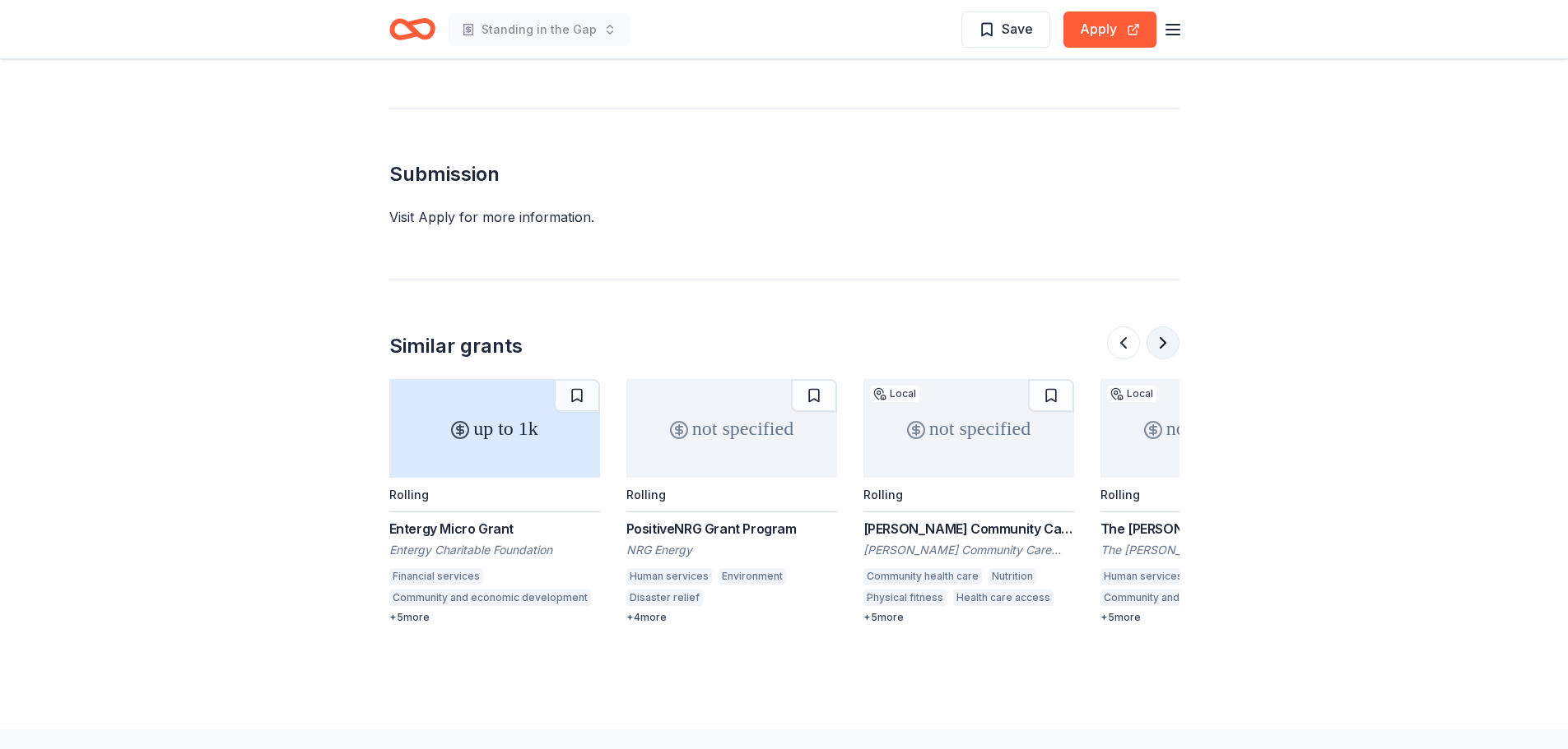
click at [1159, 326] on button at bounding box center [1162, 342] width 33 height 33
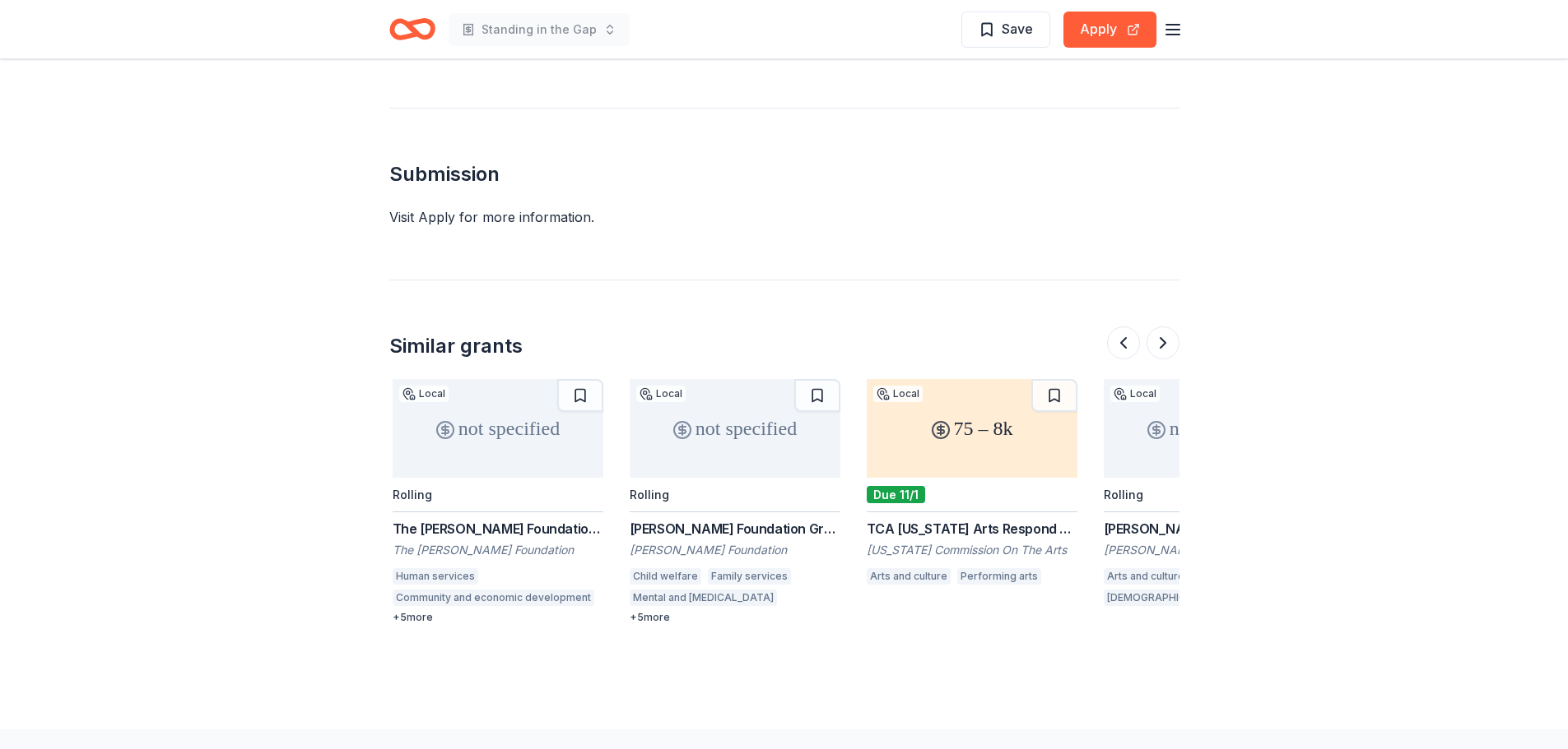
scroll to position [0, 1422]
click at [888, 486] on div "Due 11/1" at bounding box center [893, 495] width 58 height 17
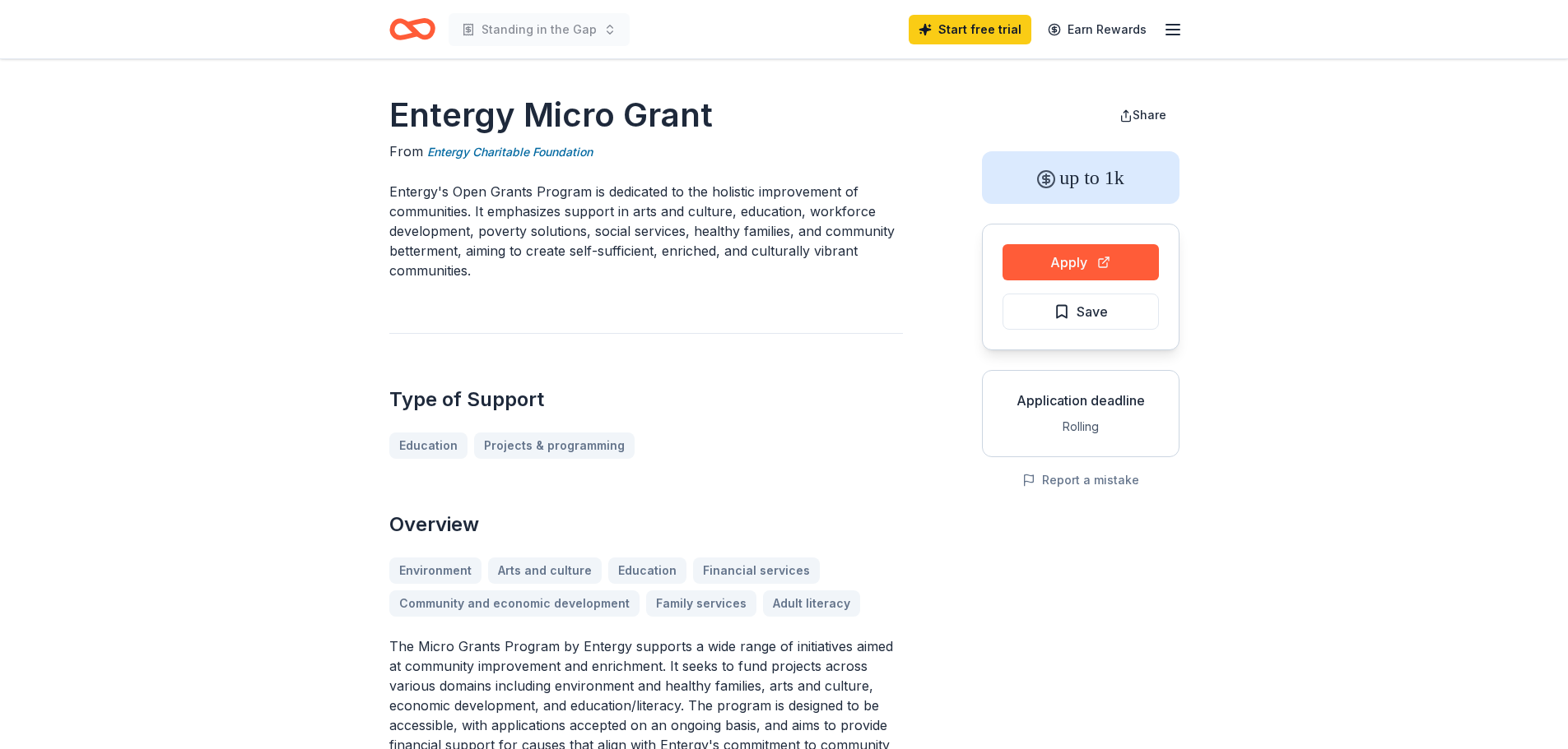
click at [584, 372] on div "Type of Support Education Projects & programming" at bounding box center [646, 396] width 514 height 126
click at [734, 363] on div "Type of Support Education Projects & programming" at bounding box center [646, 396] width 514 height 126
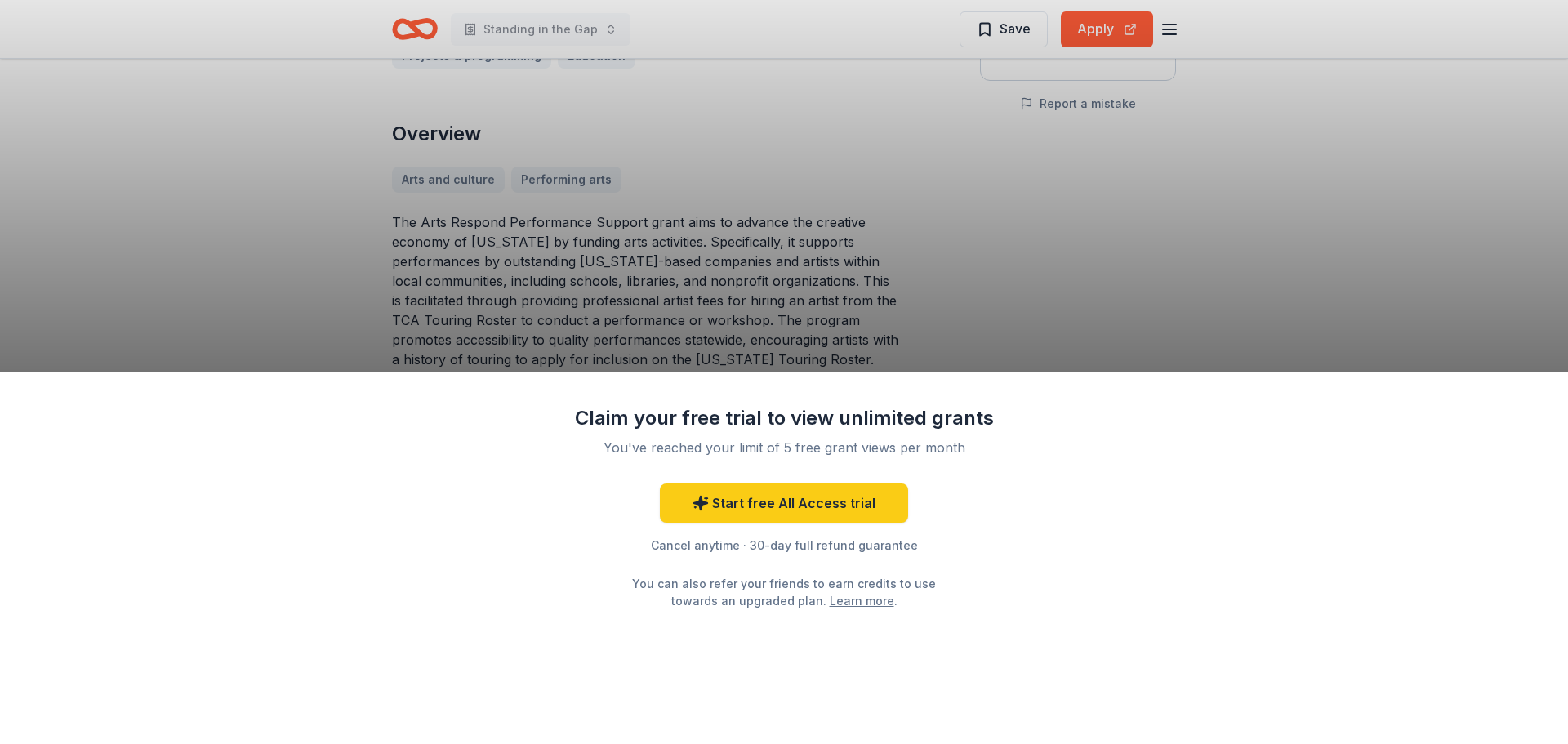
scroll to position [409, 0]
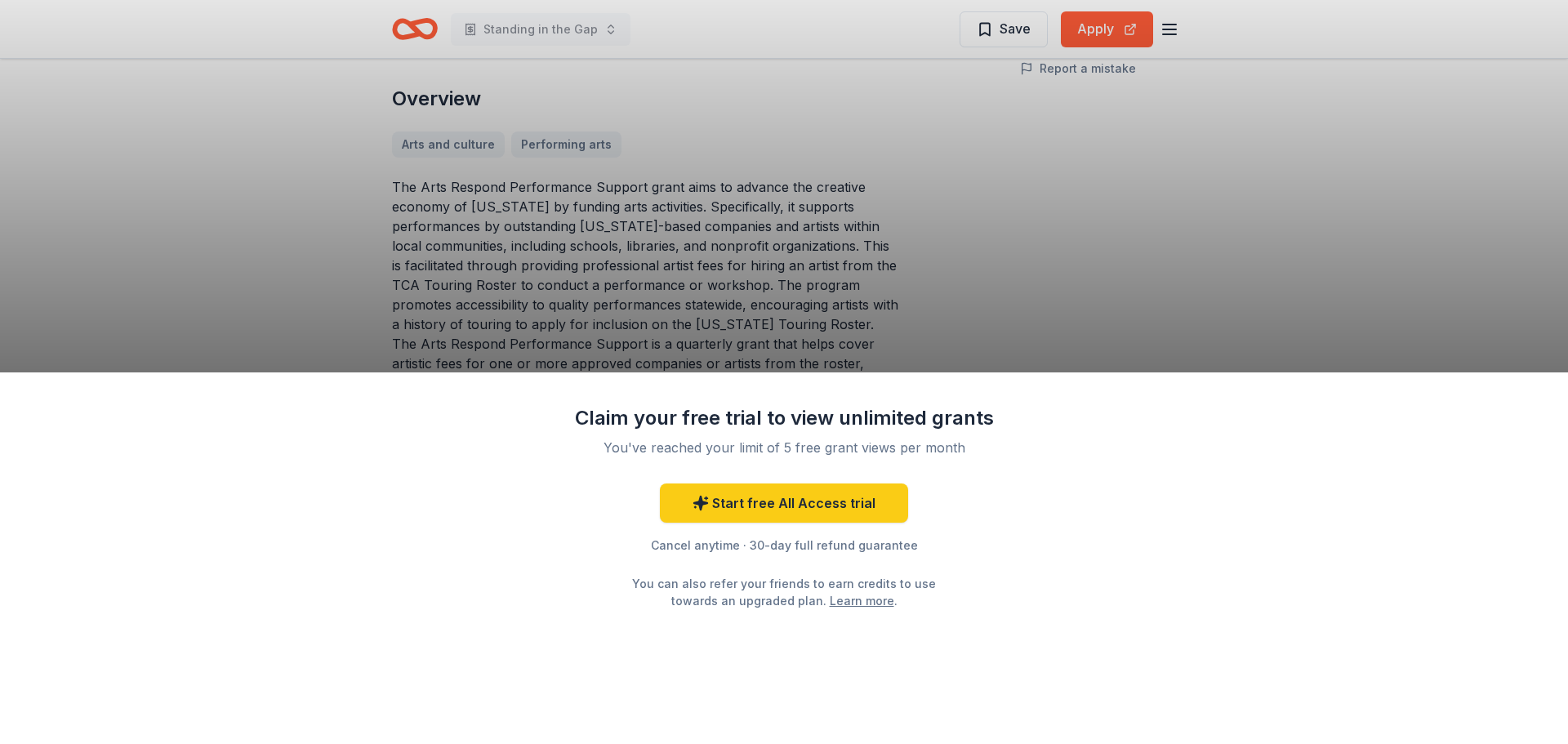
click at [955, 216] on div "Claim your free trial to view unlimited grants You've reached your limit of 5 f…" at bounding box center [784, 372] width 1568 height 744
click at [1244, 255] on div "Claim your free trial to view unlimited grants You've reached your limit of 5 f…" at bounding box center [784, 372] width 1568 height 744
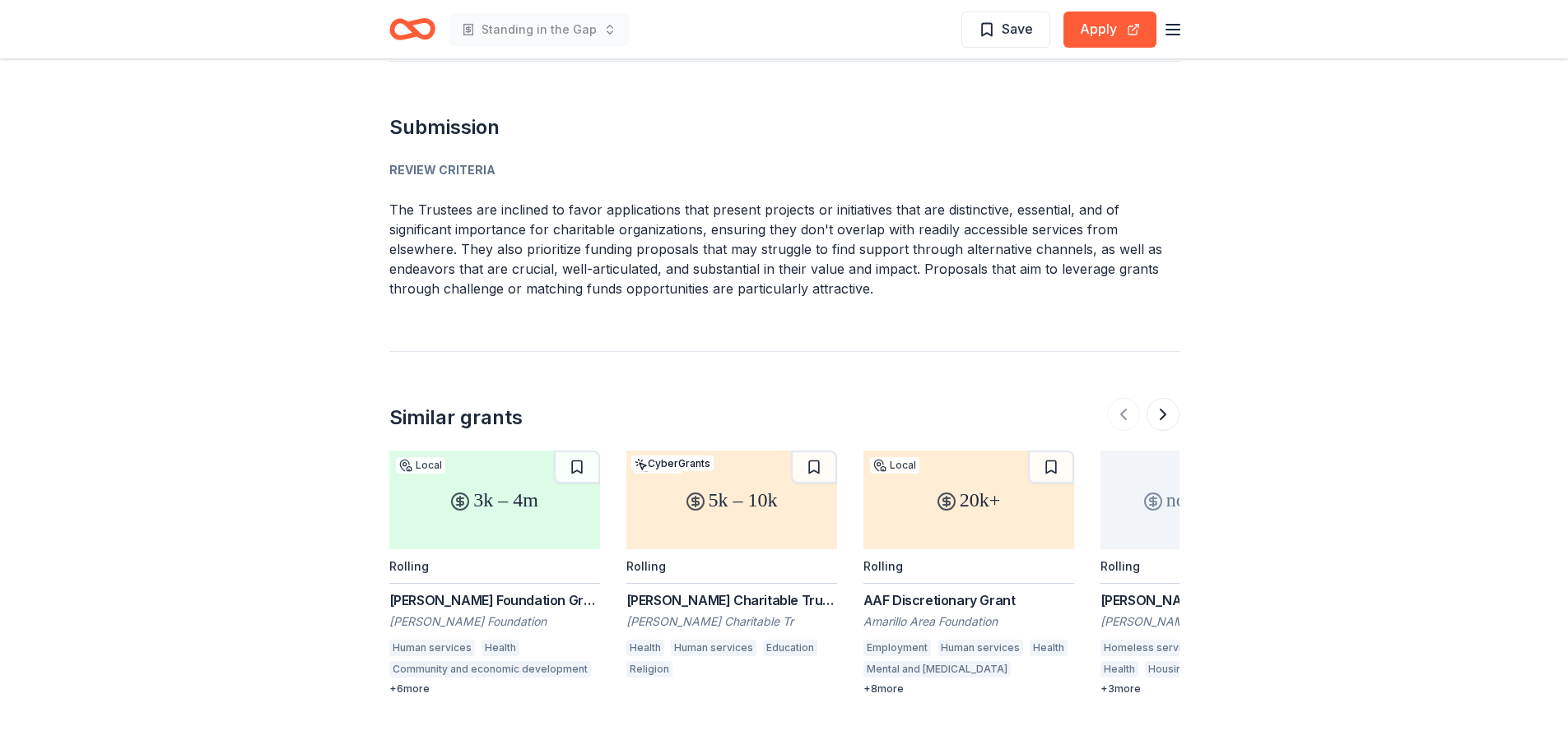
scroll to position [1036, 0]
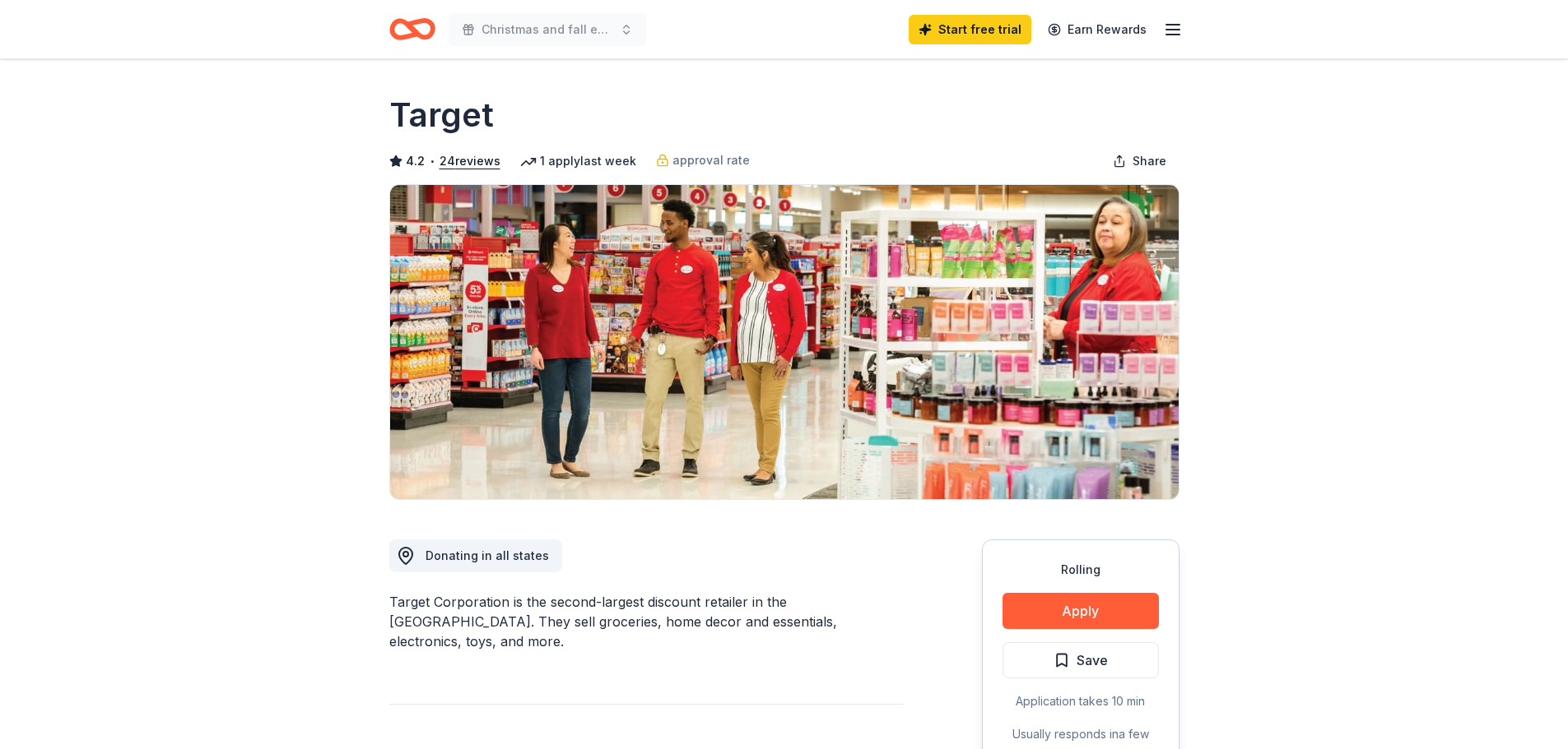
scroll to position [165, 0]
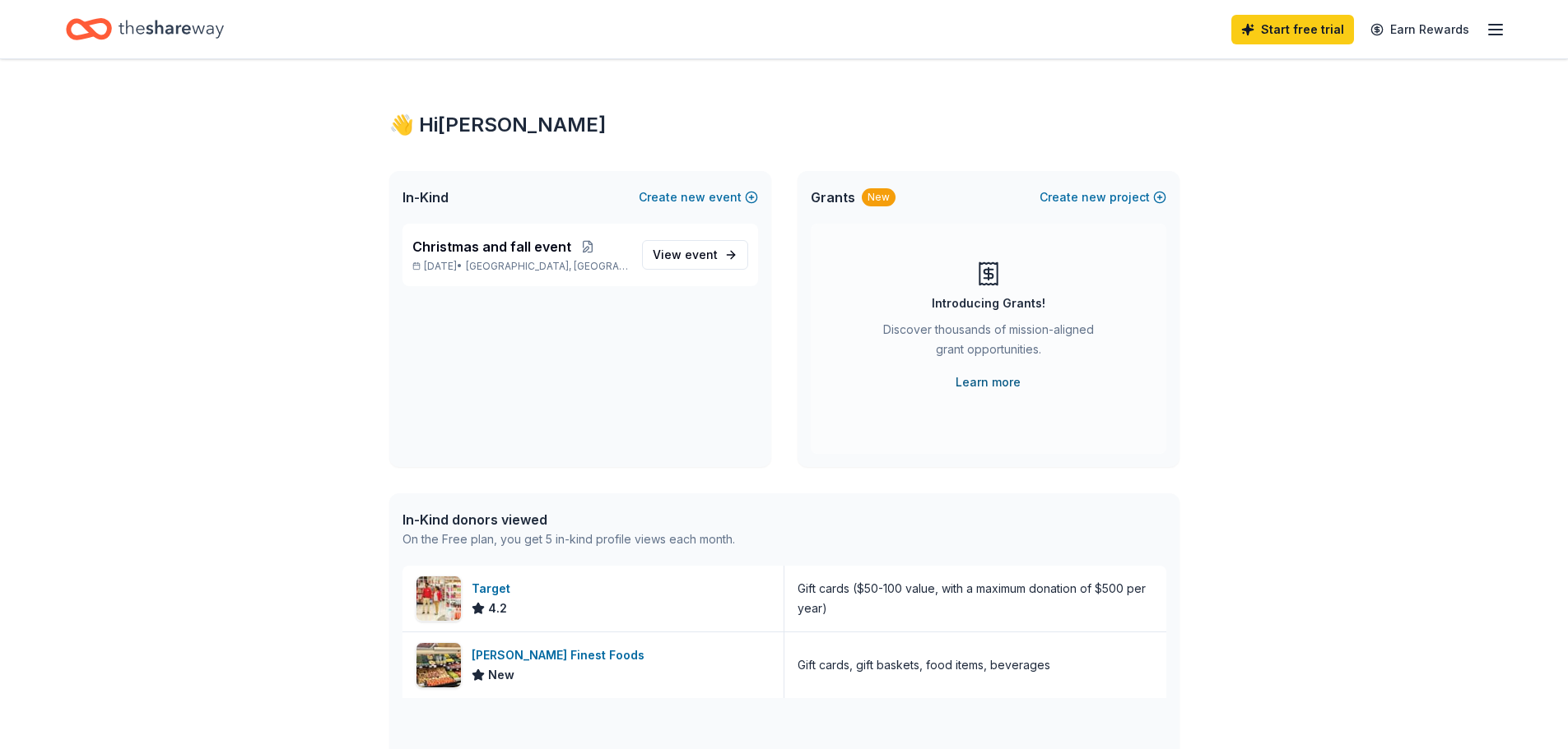
click at [987, 379] on link "Learn more" at bounding box center [987, 382] width 65 height 20
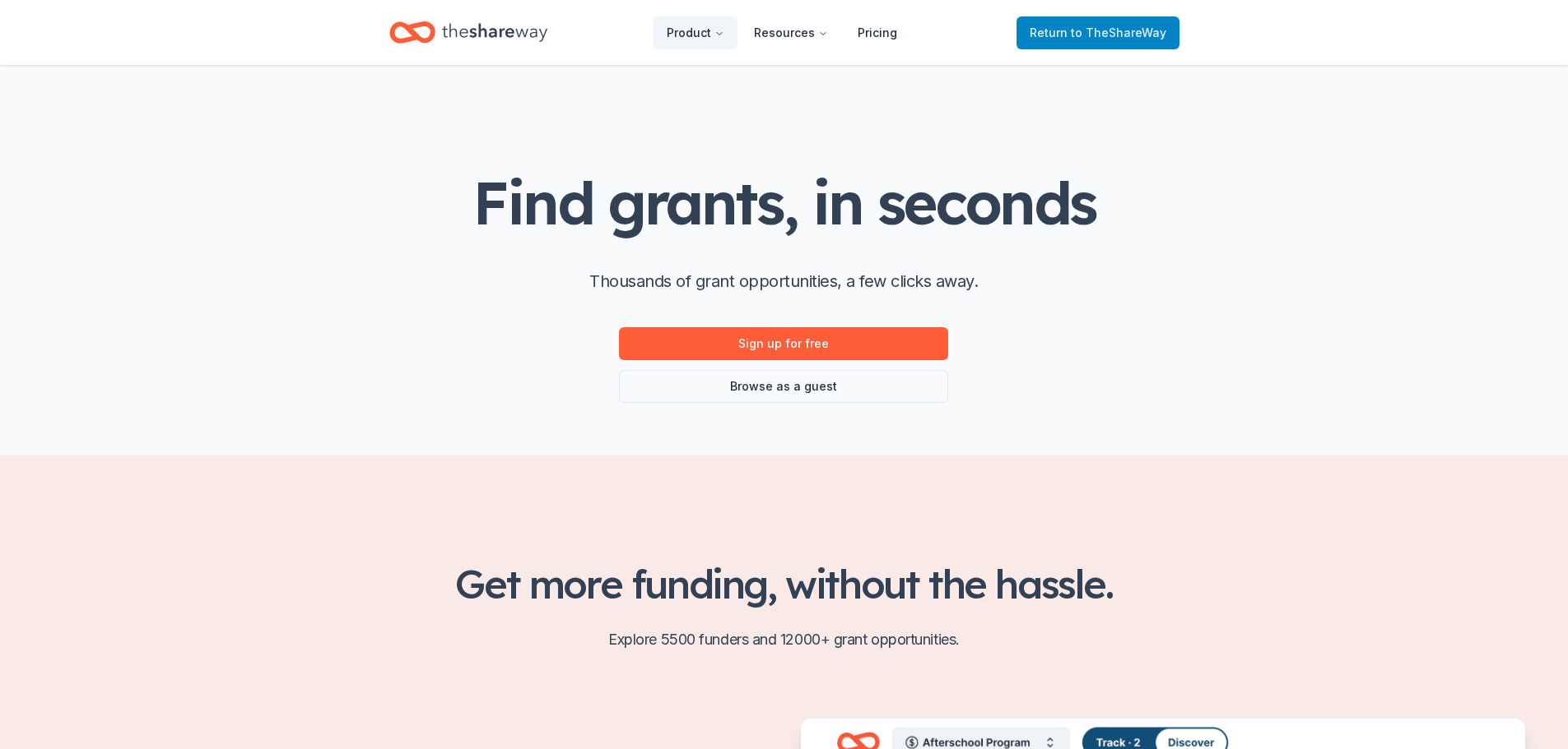
click at [1056, 27] on span "Return to TheShareWay" at bounding box center [1097, 33] width 137 height 20
click at [1120, 36] on span "to TheShareWay" at bounding box center [1118, 32] width 95 height 14
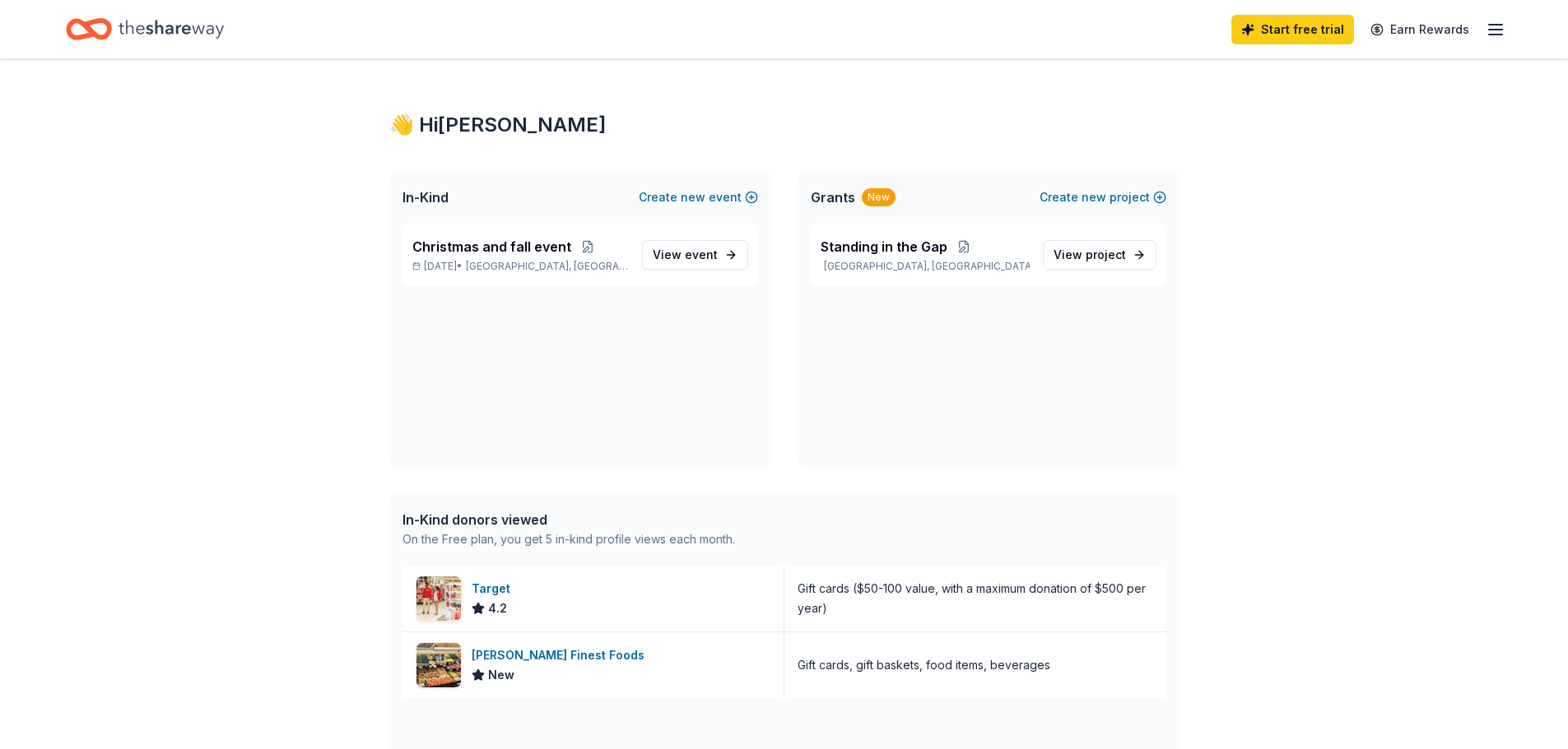
click at [978, 379] on div "Standing in the [GEOGRAPHIC_DATA], [GEOGRAPHIC_DATA] View project" at bounding box center [988, 345] width 382 height 243
click at [1082, 252] on span "View project" at bounding box center [1089, 254] width 72 height 20
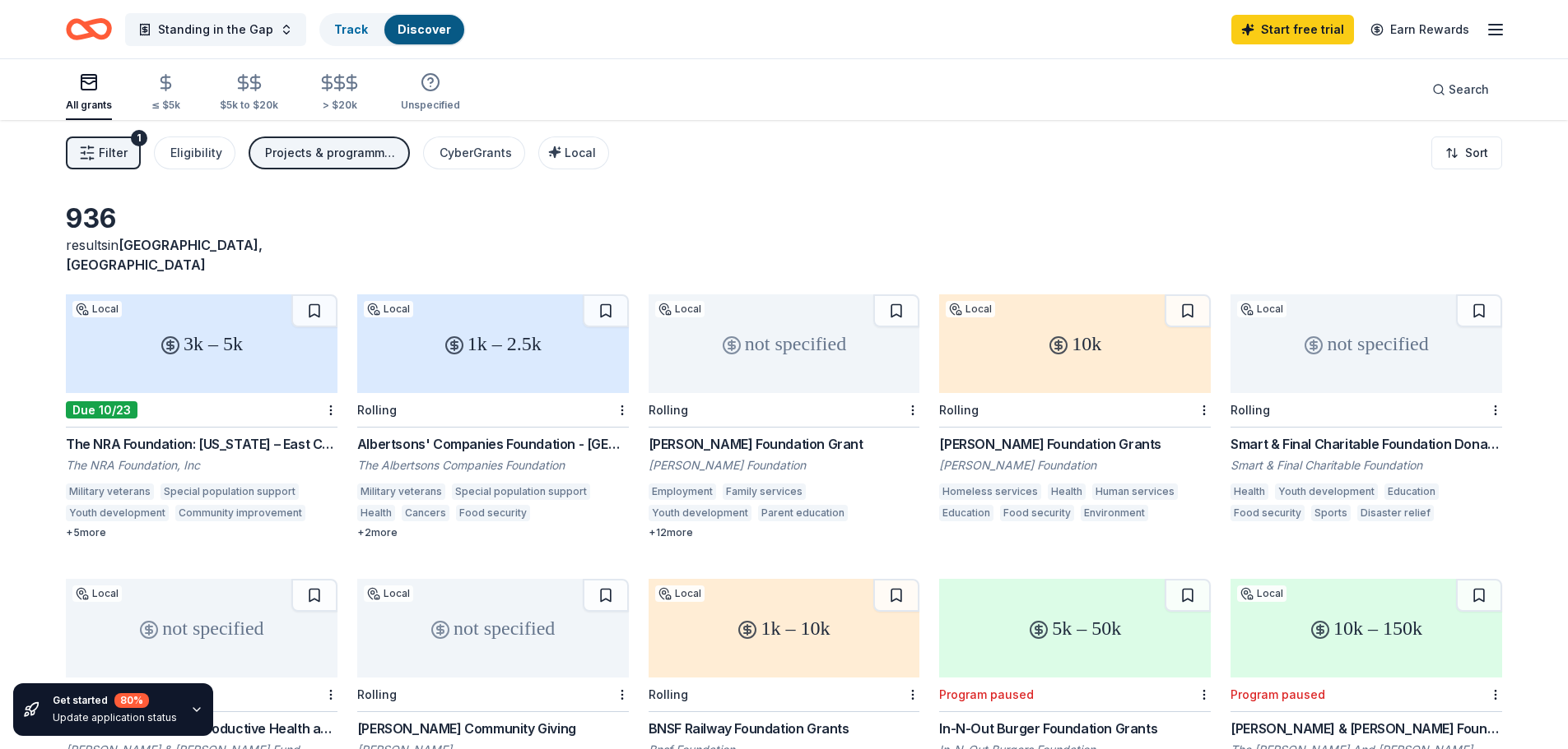
click at [341, 163] on button "Projects & programming" at bounding box center [329, 152] width 161 height 33
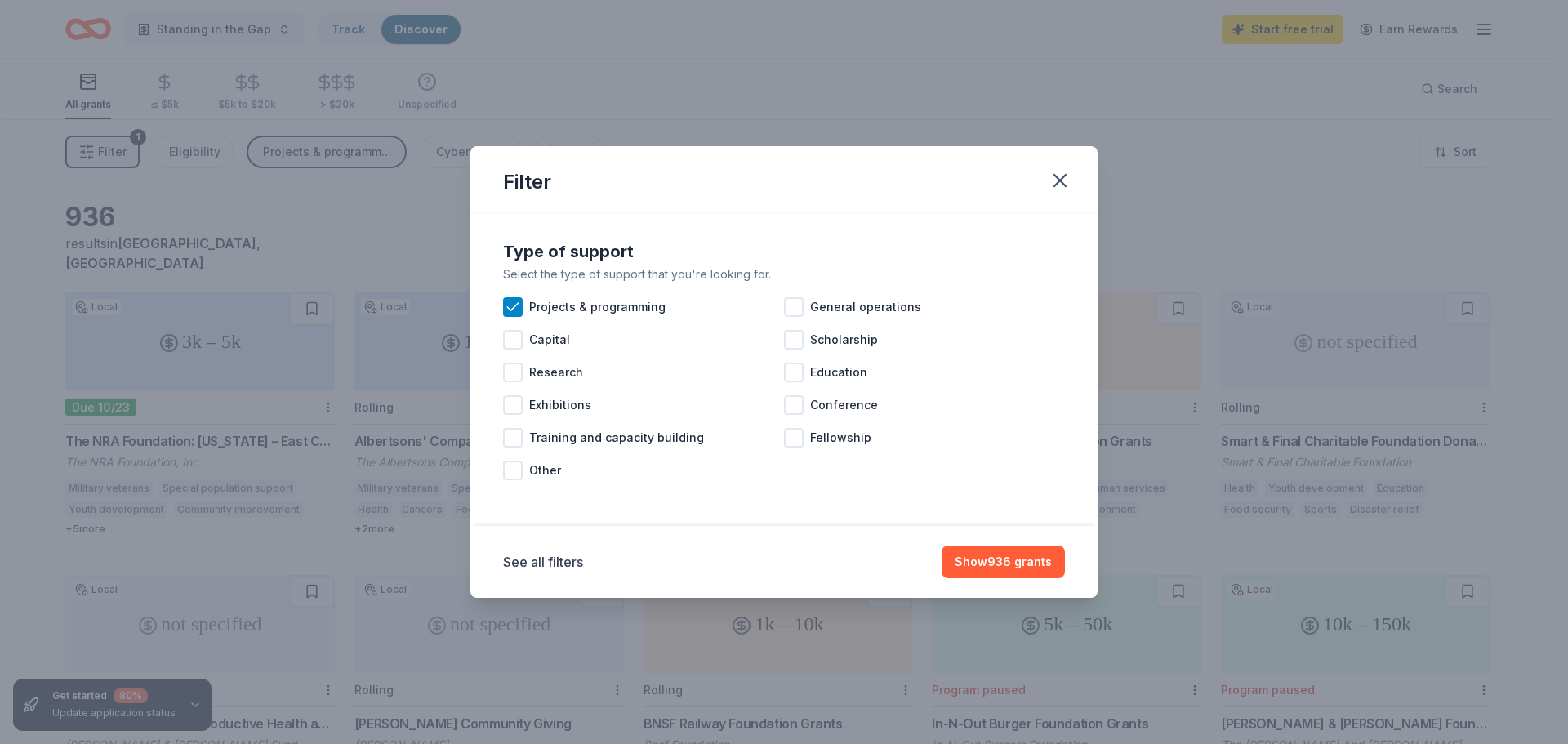
click at [272, 151] on div "Filter Type of support Select the type of support that you're looking for. Proj…" at bounding box center [784, 372] width 1568 height 744
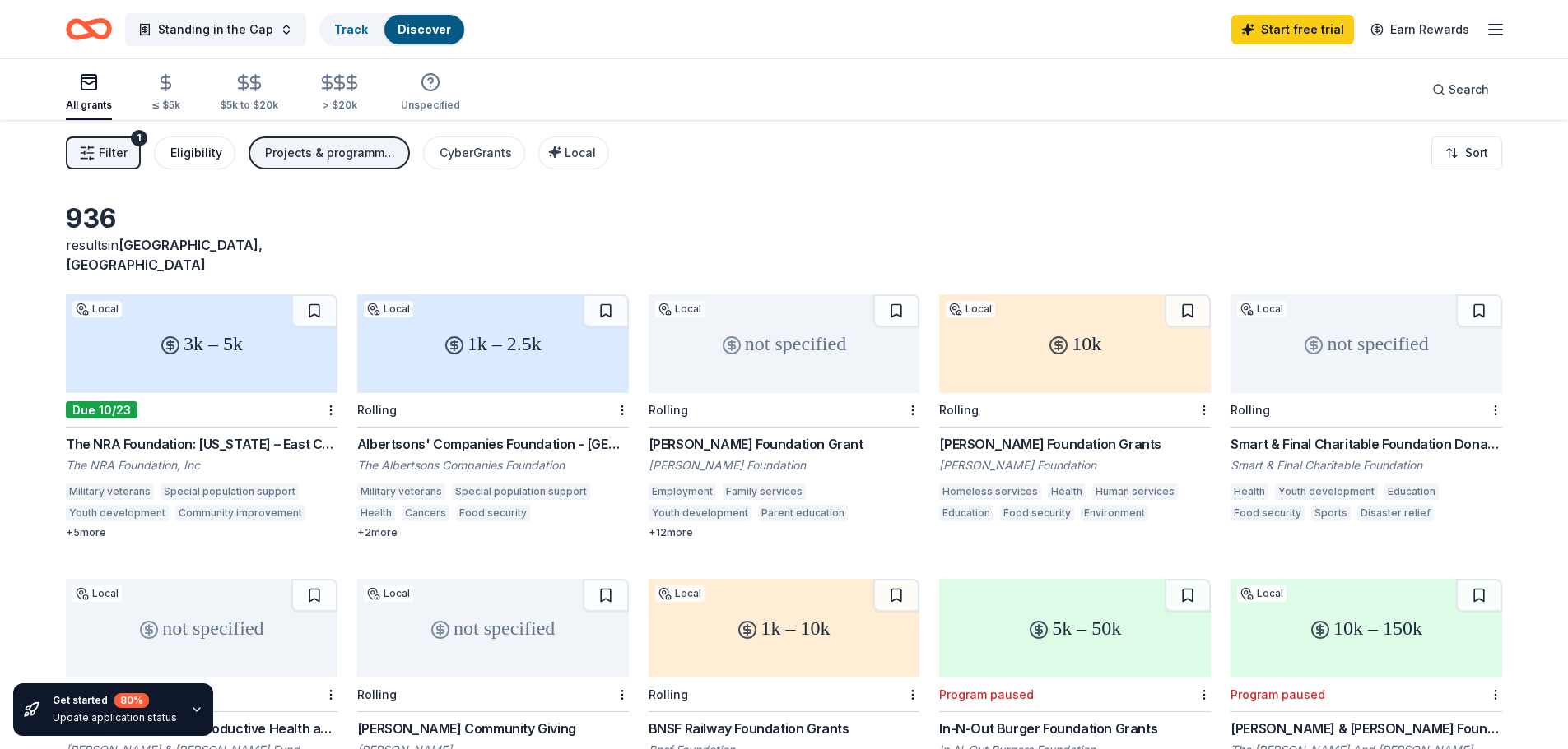
click at [191, 150] on div "Eligibility" at bounding box center [196, 152] width 51 height 20
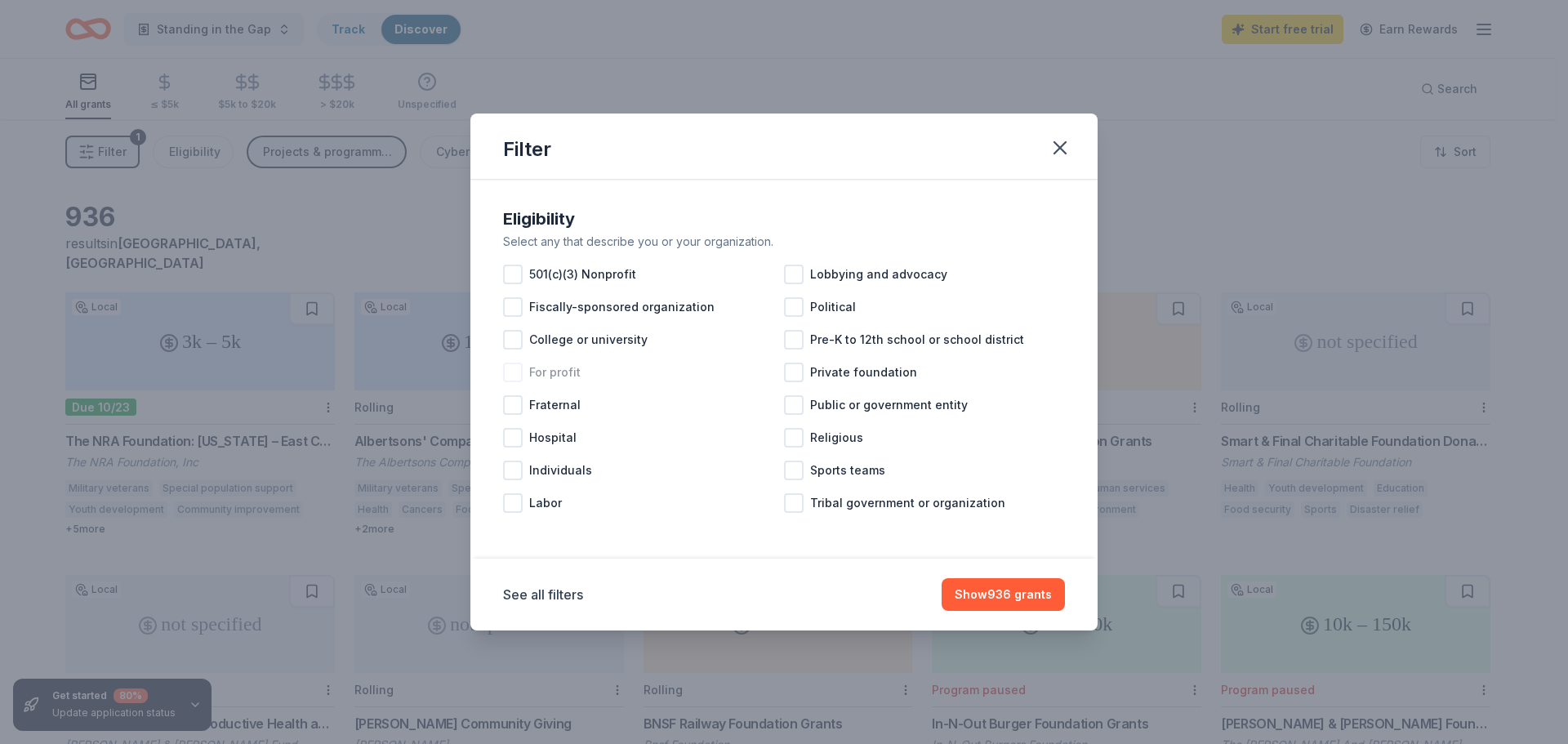
click at [518, 374] on div at bounding box center [512, 372] width 19 height 20
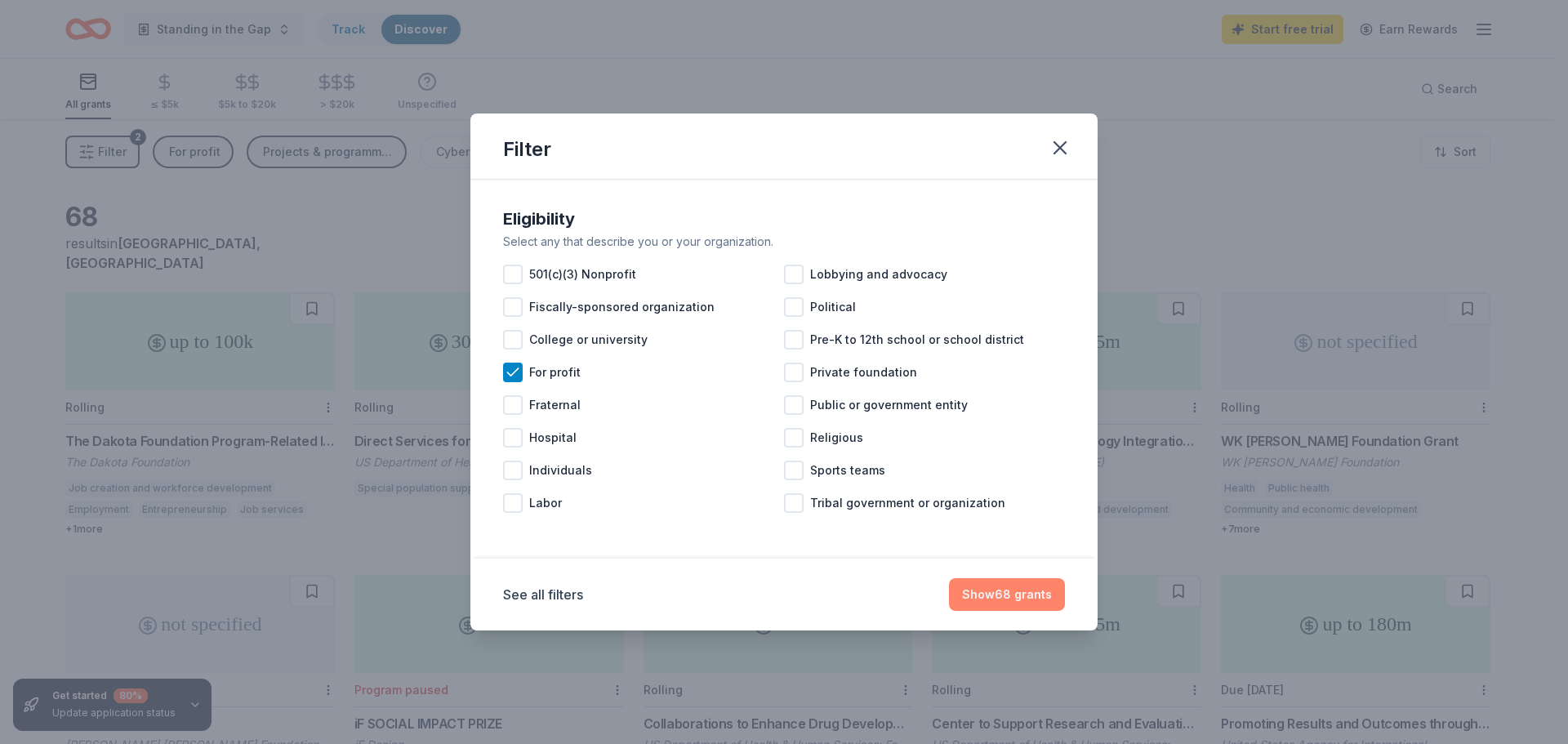
click at [999, 601] on button "Show 68 grants" at bounding box center [1006, 594] width 116 height 33
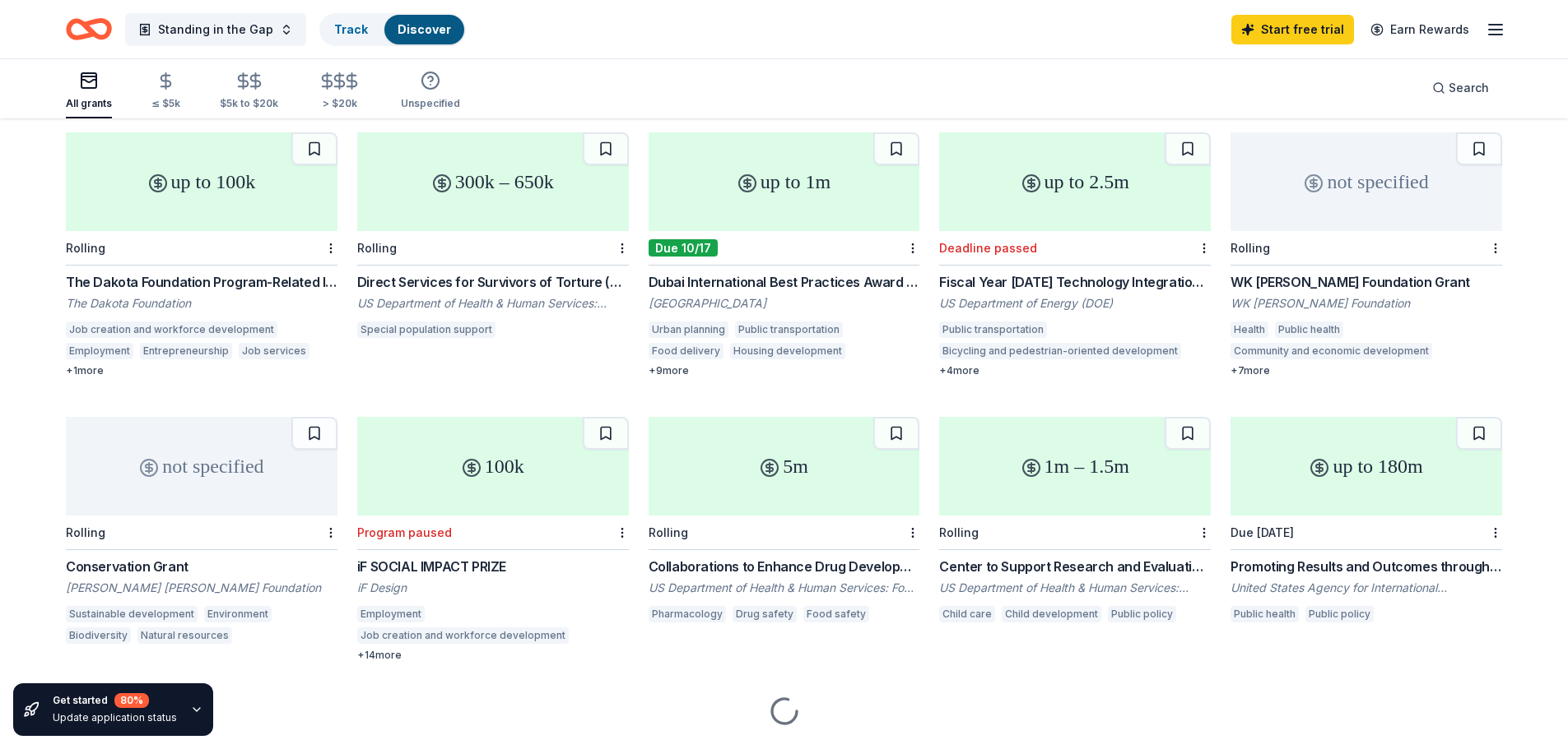
scroll to position [165, 0]
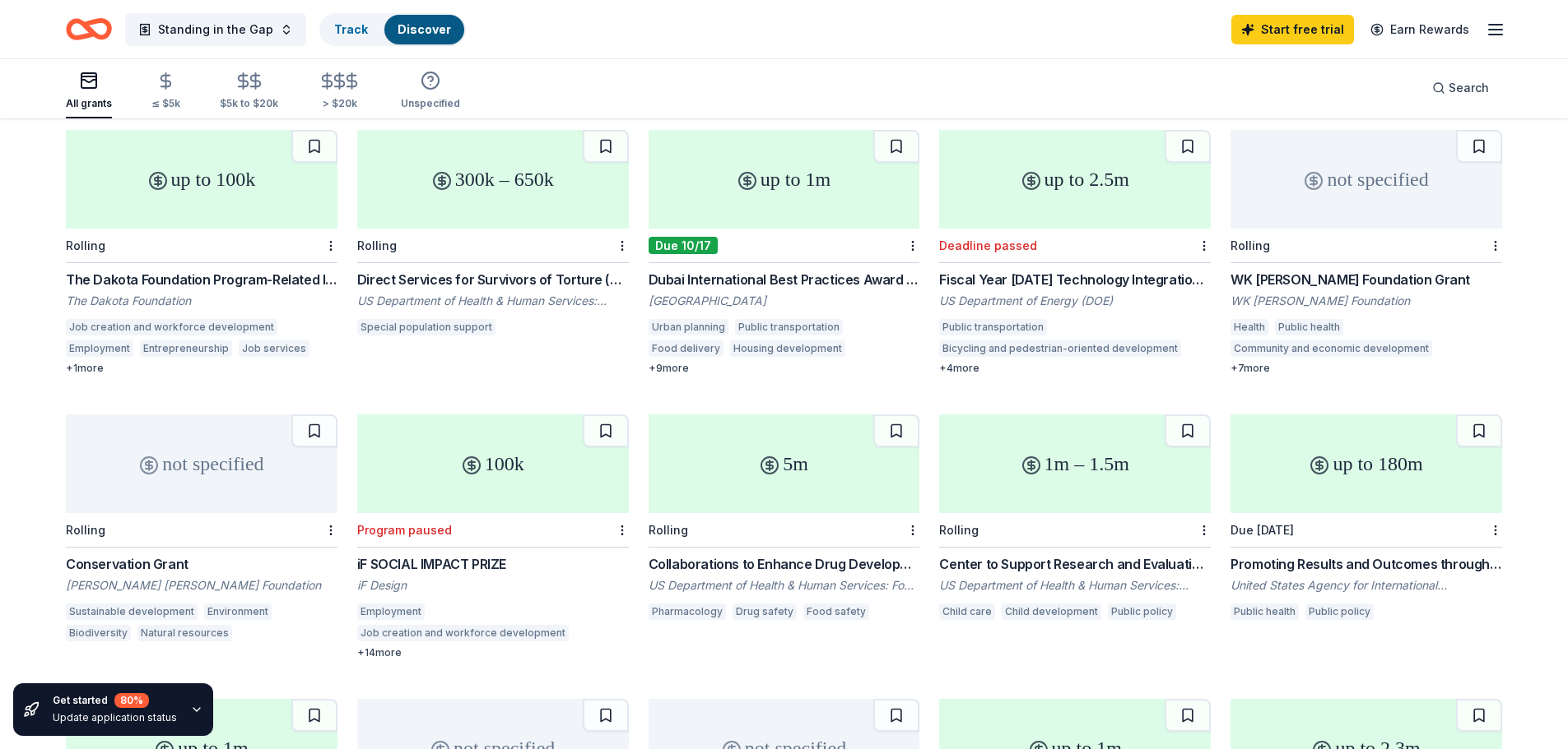
click at [453, 513] on div "Program paused" at bounding box center [493, 530] width 271 height 35
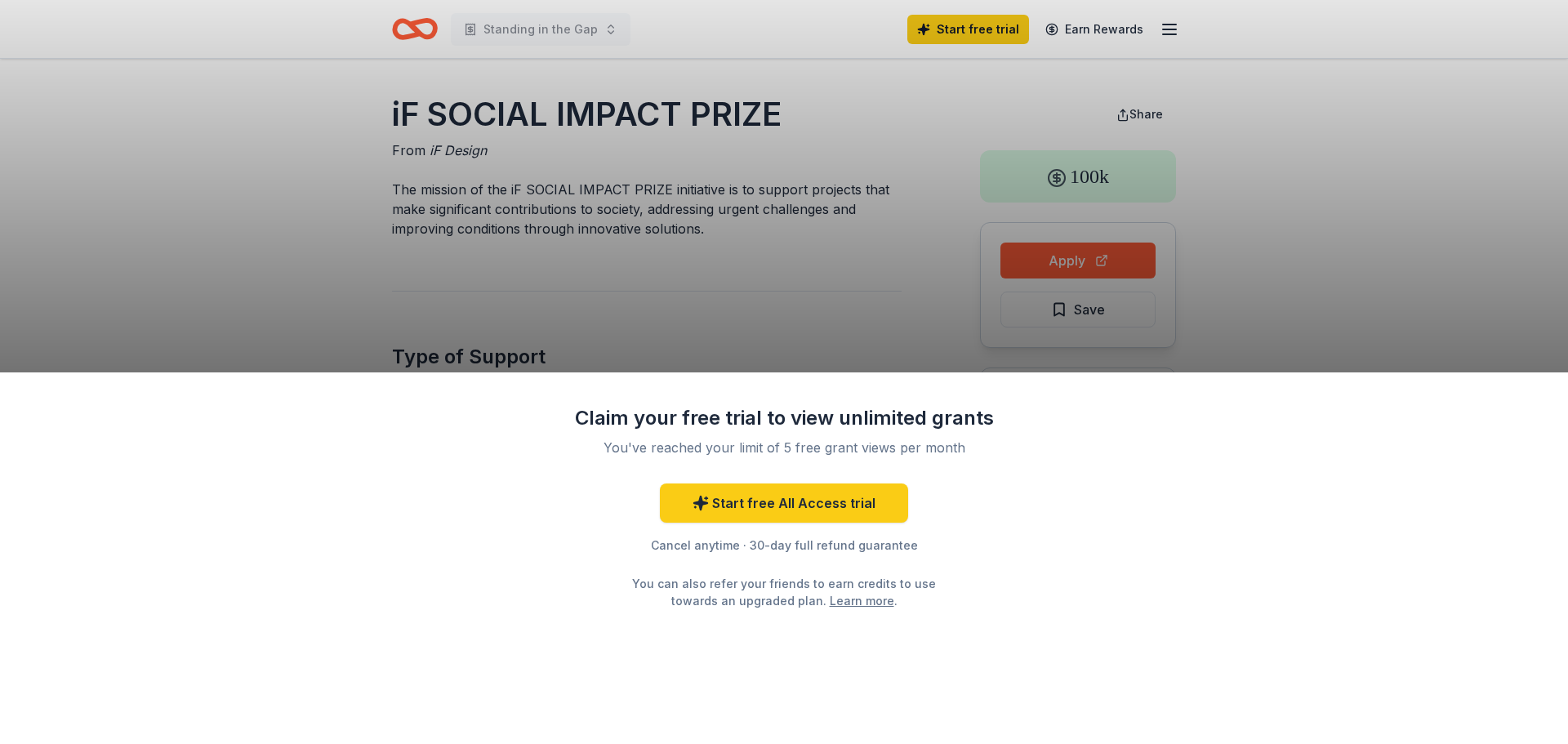
click at [859, 261] on div "Claim your free trial to view unlimited grants You've reached your limit of 5 f…" at bounding box center [784, 372] width 1568 height 744
click at [1240, 281] on div "Claim your free trial to view unlimited grants You've reached your limit of 5 f…" at bounding box center [784, 372] width 1568 height 744
click at [765, 145] on div "Claim your free trial to view unlimited grants You've reached your limit of 5 f…" at bounding box center [784, 372] width 1568 height 744
click at [781, 256] on div "Claim your free trial to view unlimited grants You've reached your limit of 5 f…" at bounding box center [784, 372] width 1568 height 744
drag, startPoint x: 781, startPoint y: 256, endPoint x: 896, endPoint y: 115, distance: 182.0
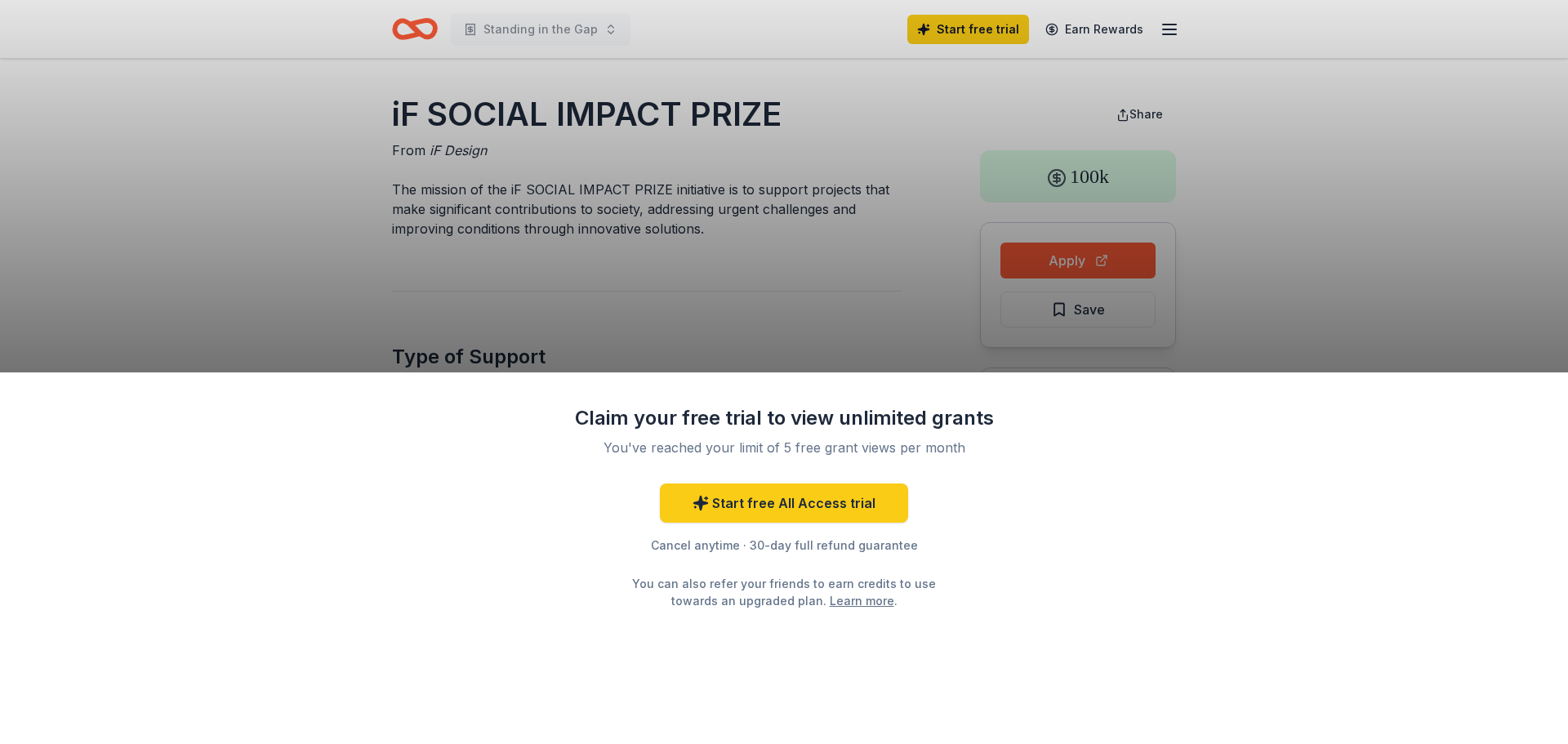
click at [783, 256] on div "Claim your free trial to view unlimited grants You've reached your limit of 5 f…" at bounding box center [784, 372] width 1568 height 744
click at [748, 506] on link "Start free All Access trial" at bounding box center [784, 503] width 248 height 39
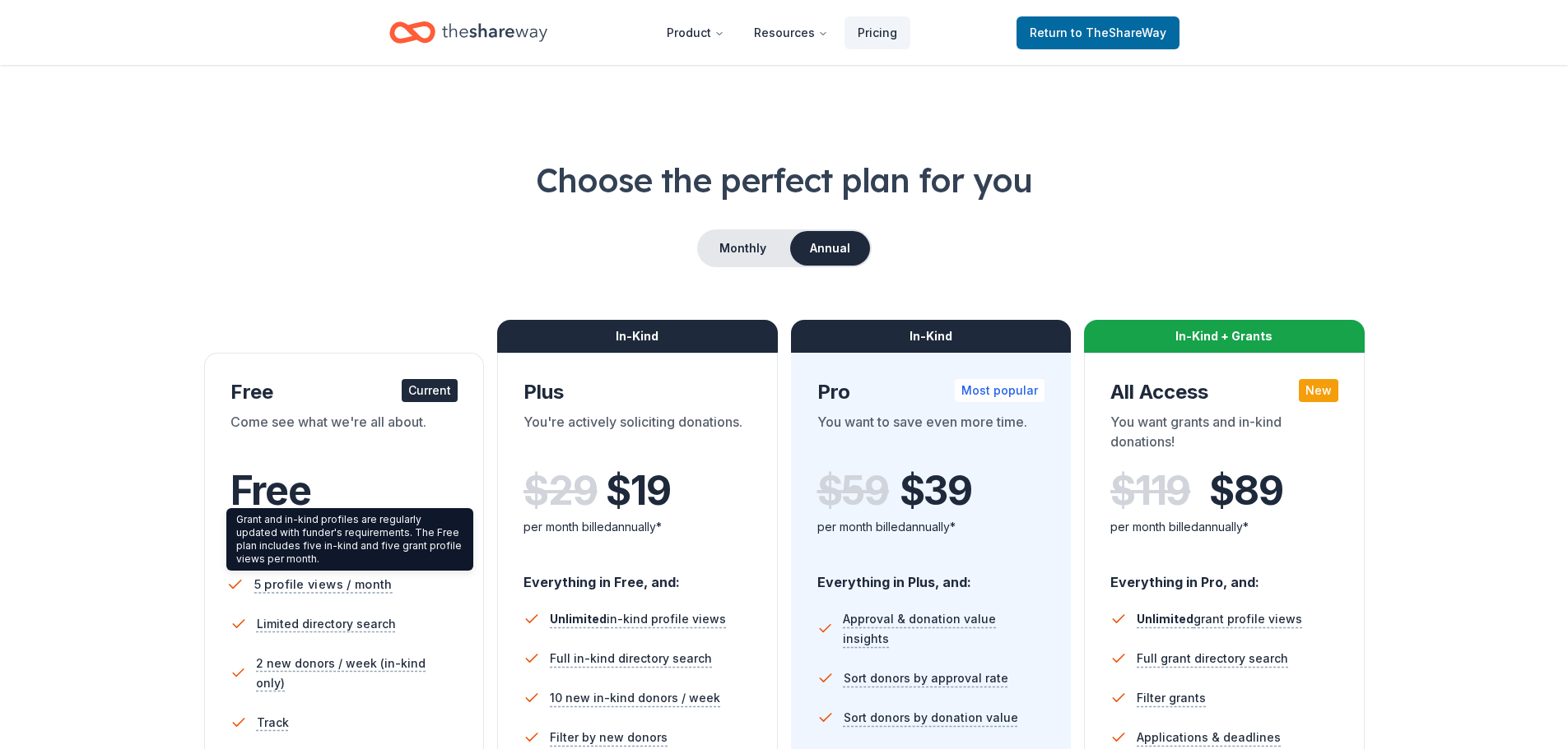
click at [342, 582] on span "5 profile views / month" at bounding box center [323, 584] width 138 height 21
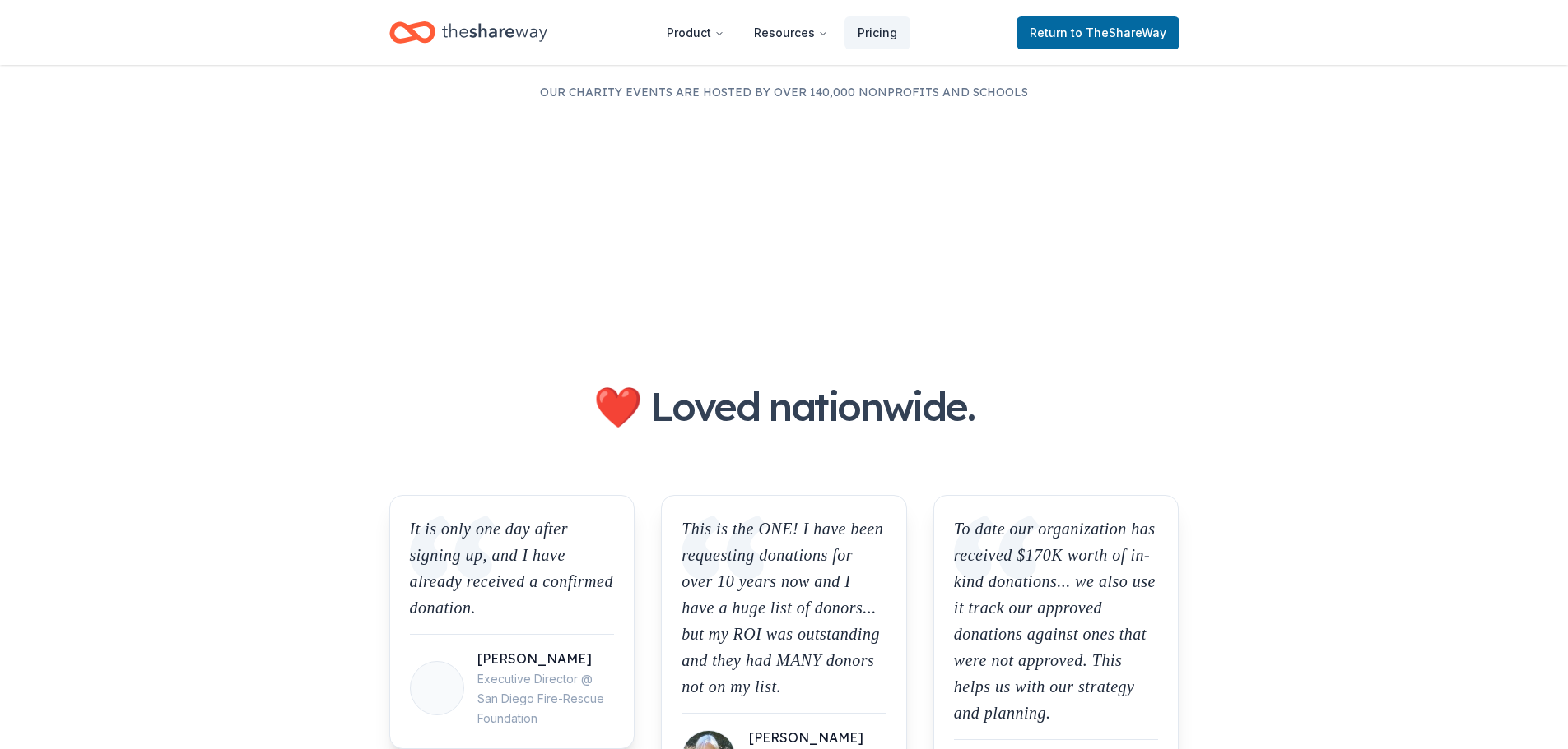
scroll to position [987, 0]
